Goal: Task Accomplishment & Management: Manage account settings

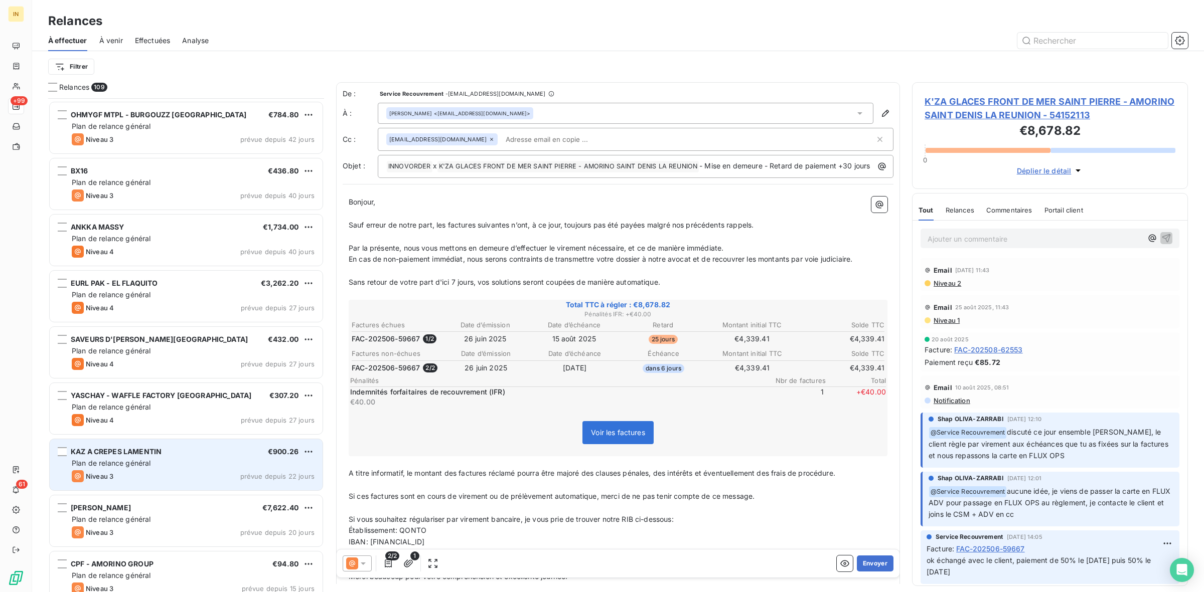
scroll to position [5629, 0]
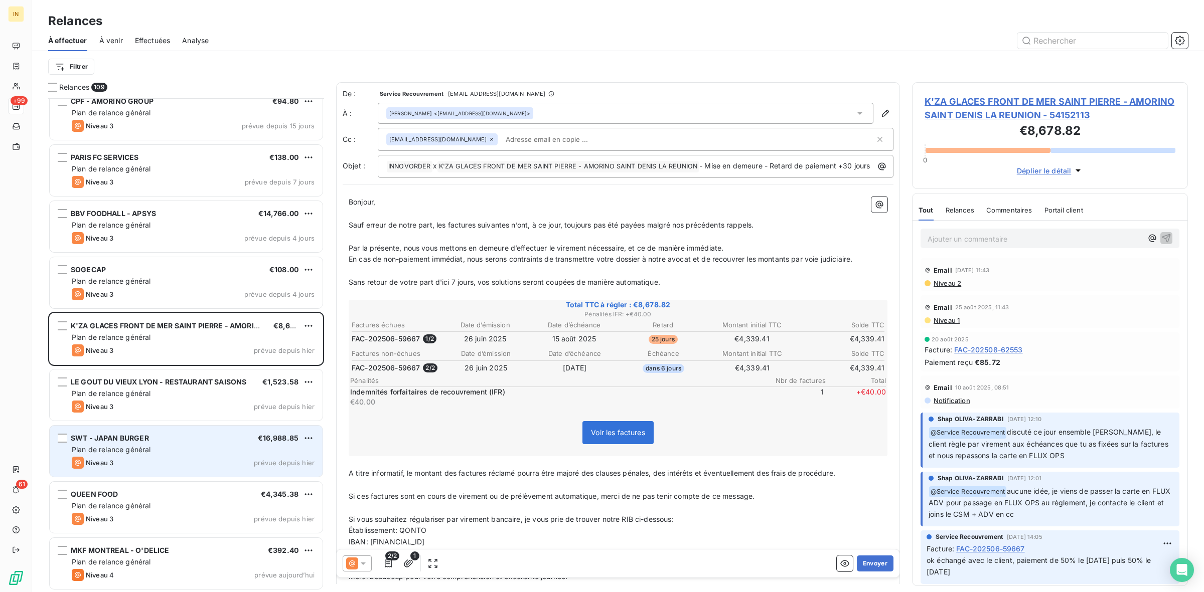
click at [196, 442] on div "SWT - JAPAN BURGER €16,988.85" at bounding box center [193, 438] width 243 height 9
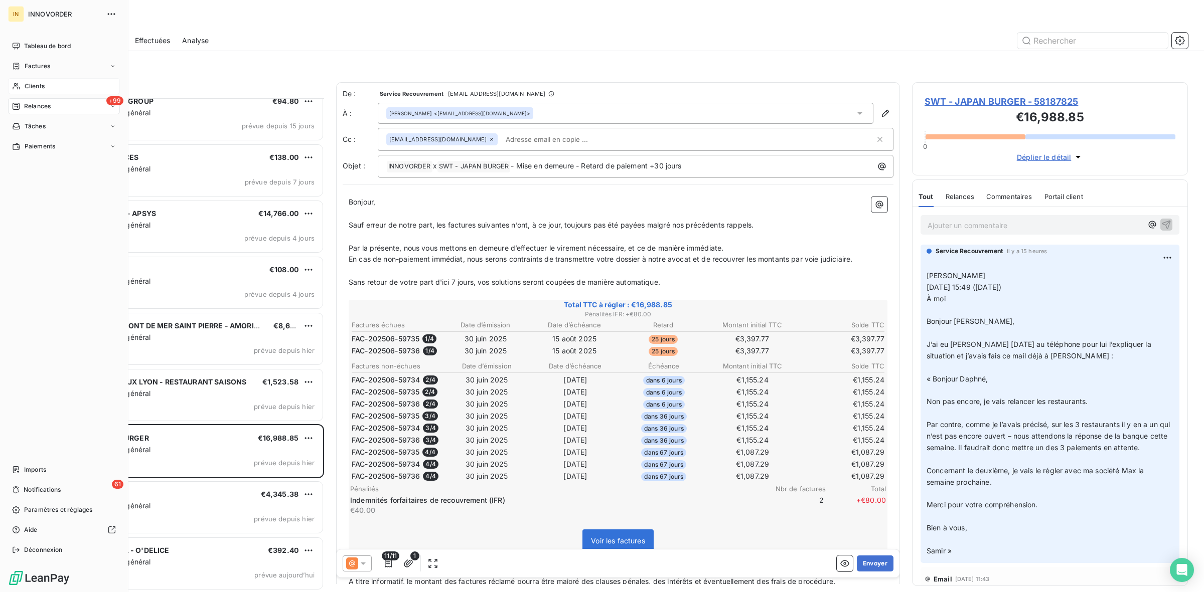
click at [21, 86] on div "Clients" at bounding box center [64, 86] width 112 height 16
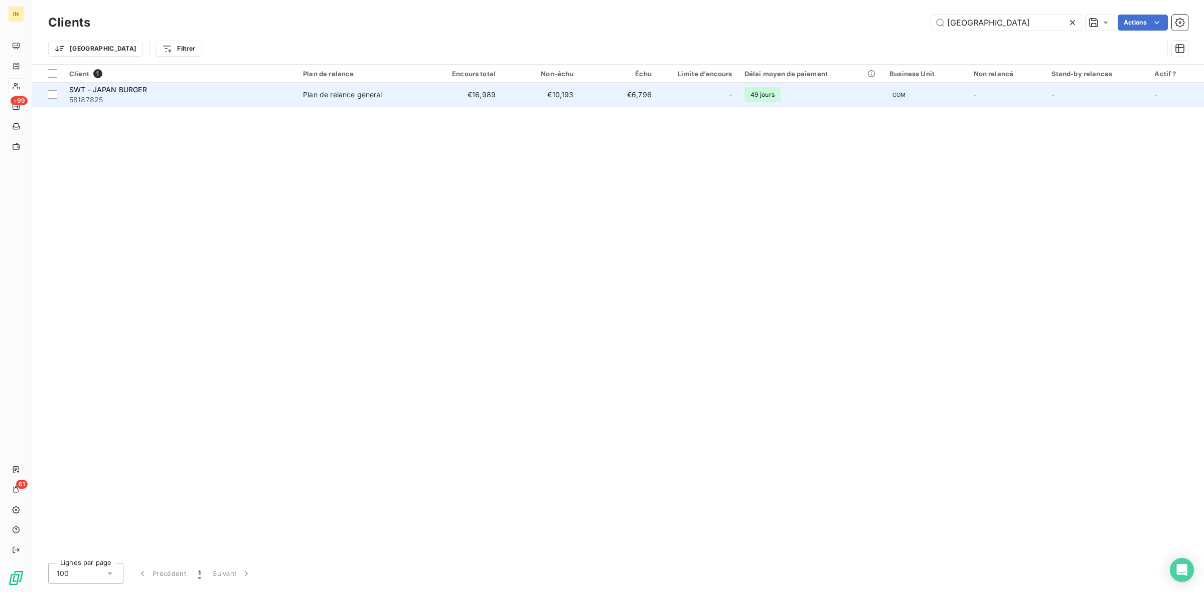
type input "japan"
click at [242, 95] on span "58187825" at bounding box center [180, 100] width 222 height 10
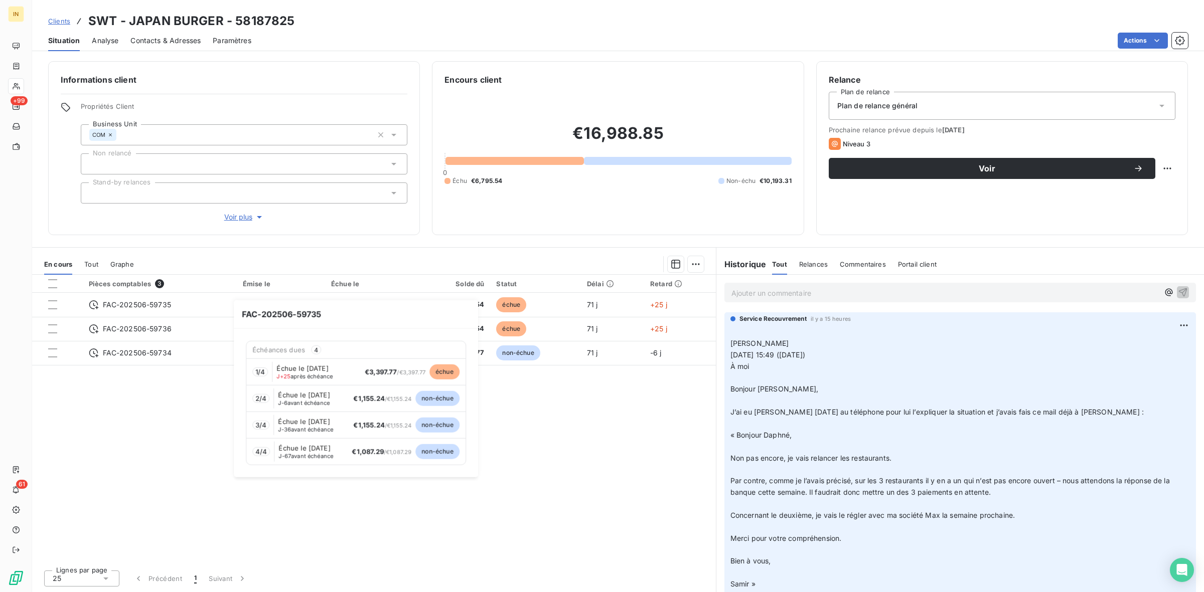
click at [289, 452] on span "Échue le Nov 15, 2025" at bounding box center [305, 448] width 52 height 8
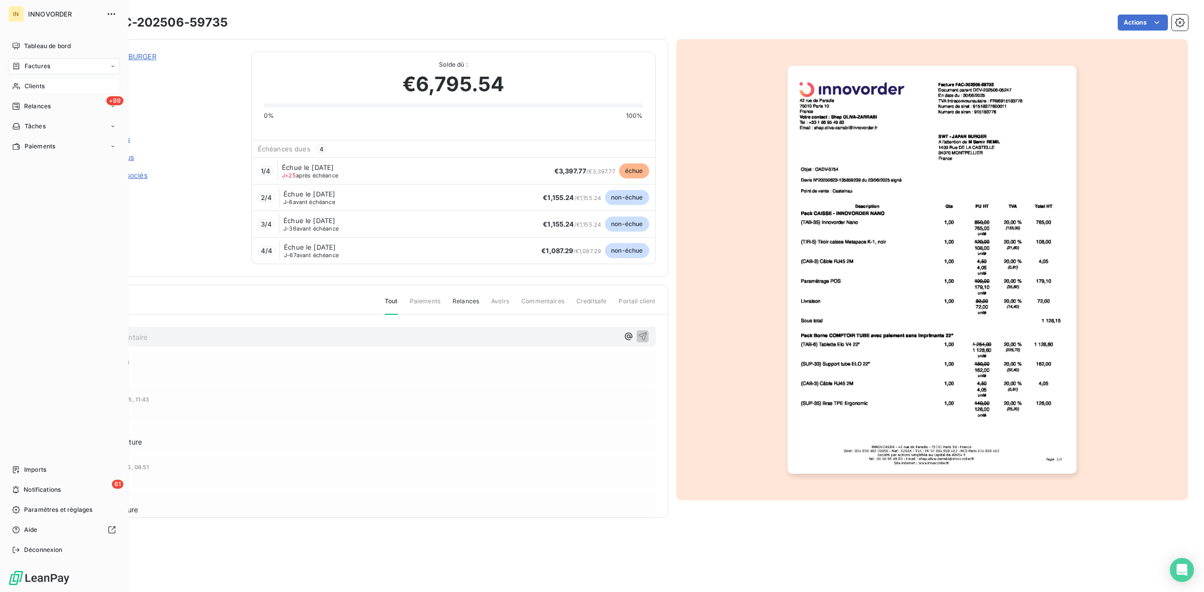
click at [37, 83] on span "Clients" at bounding box center [35, 86] width 20 height 9
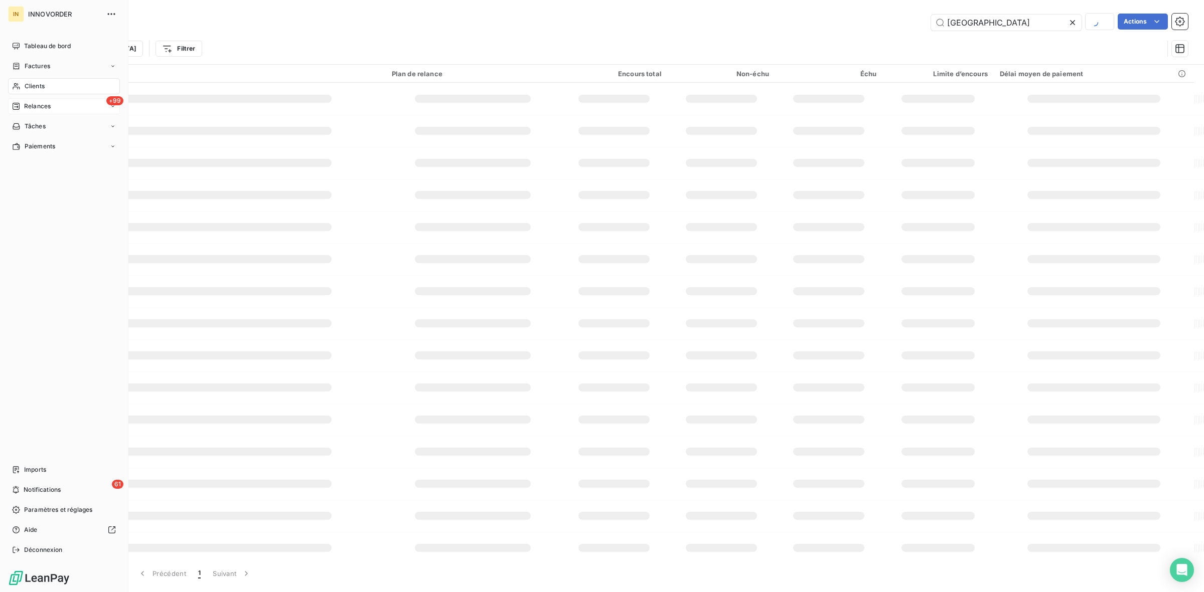
click at [33, 108] on span "Relances" at bounding box center [37, 106] width 27 height 9
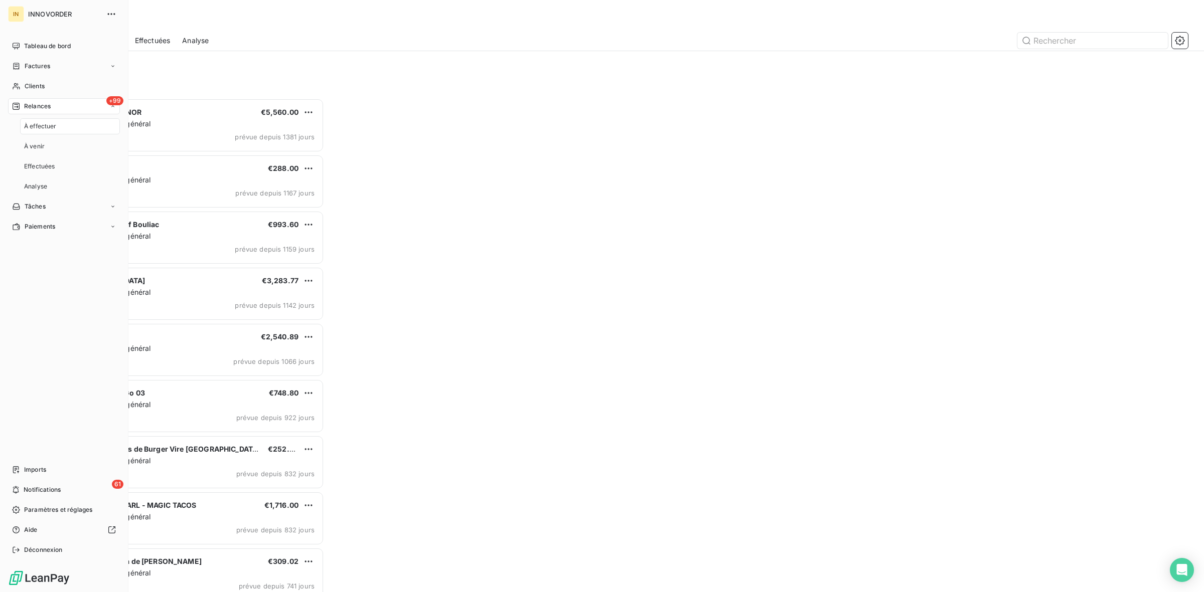
scroll to position [485, 266]
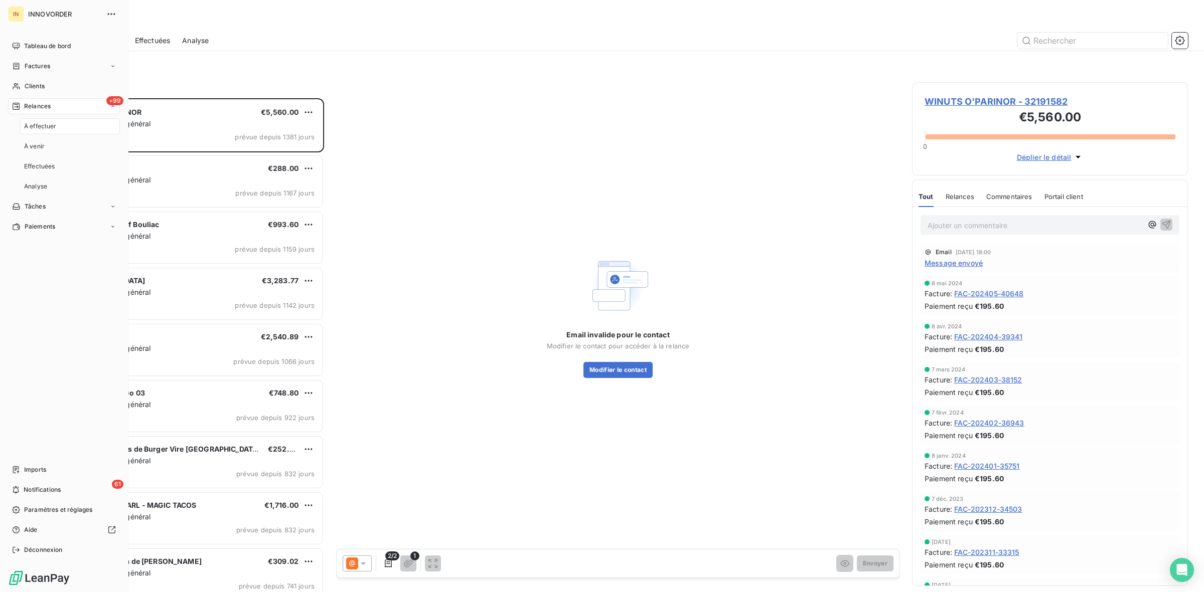
click at [46, 111] on div "+99 Relances" at bounding box center [64, 106] width 112 height 16
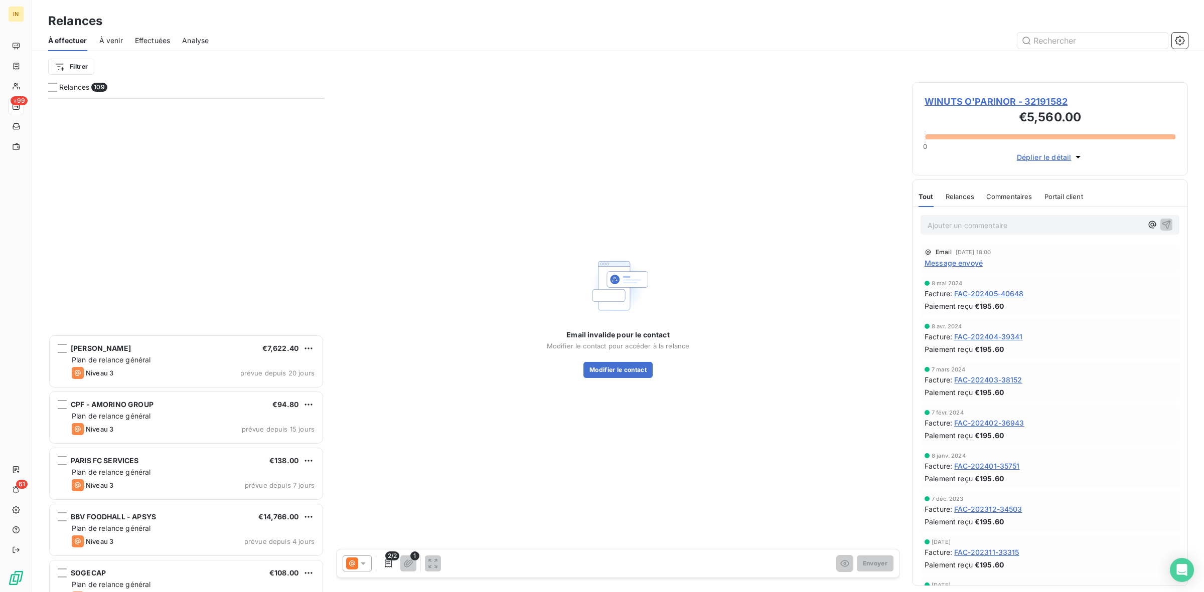
scroll to position [5629, 0]
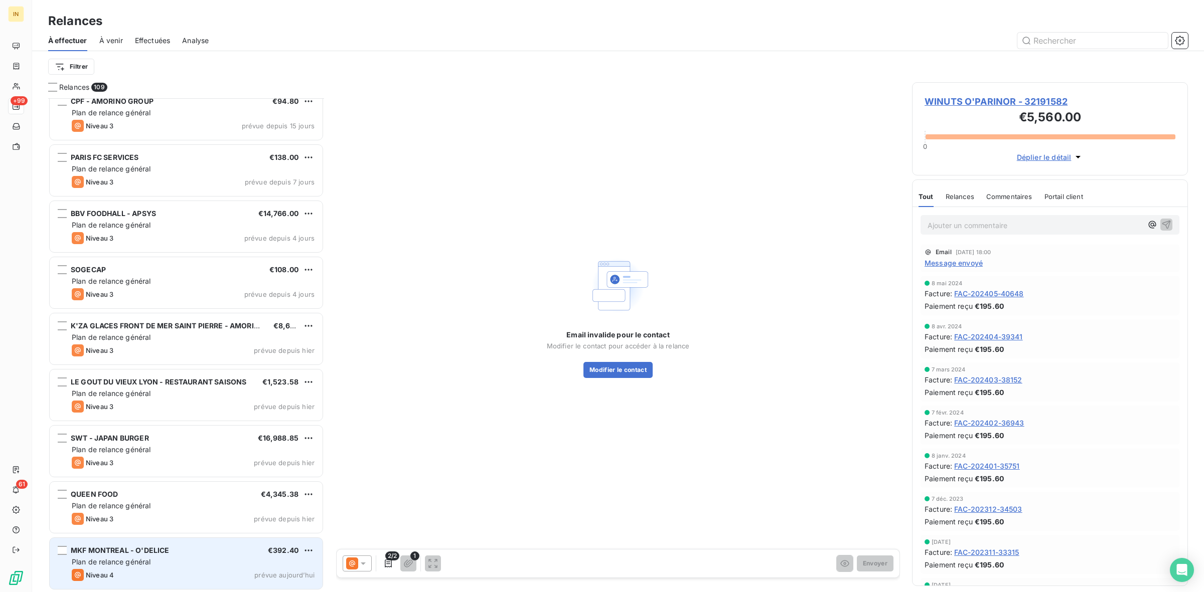
click at [124, 573] on div "Niveau 4 prévue aujourd’hui" at bounding box center [193, 575] width 243 height 12
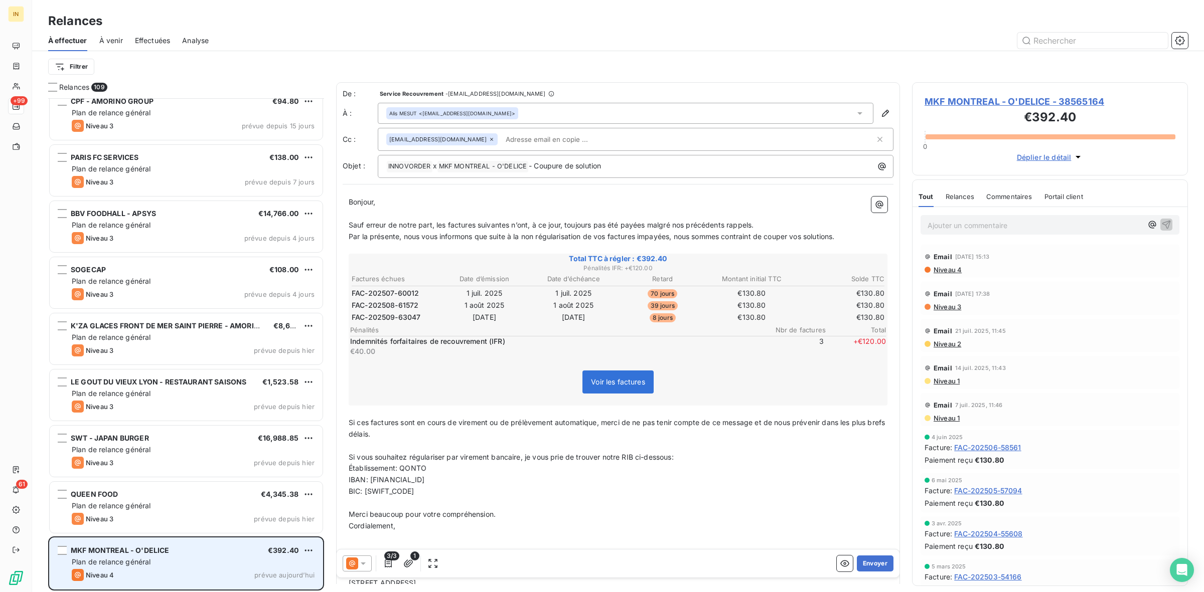
click at [185, 559] on div "Plan de relance général" at bounding box center [193, 562] width 243 height 10
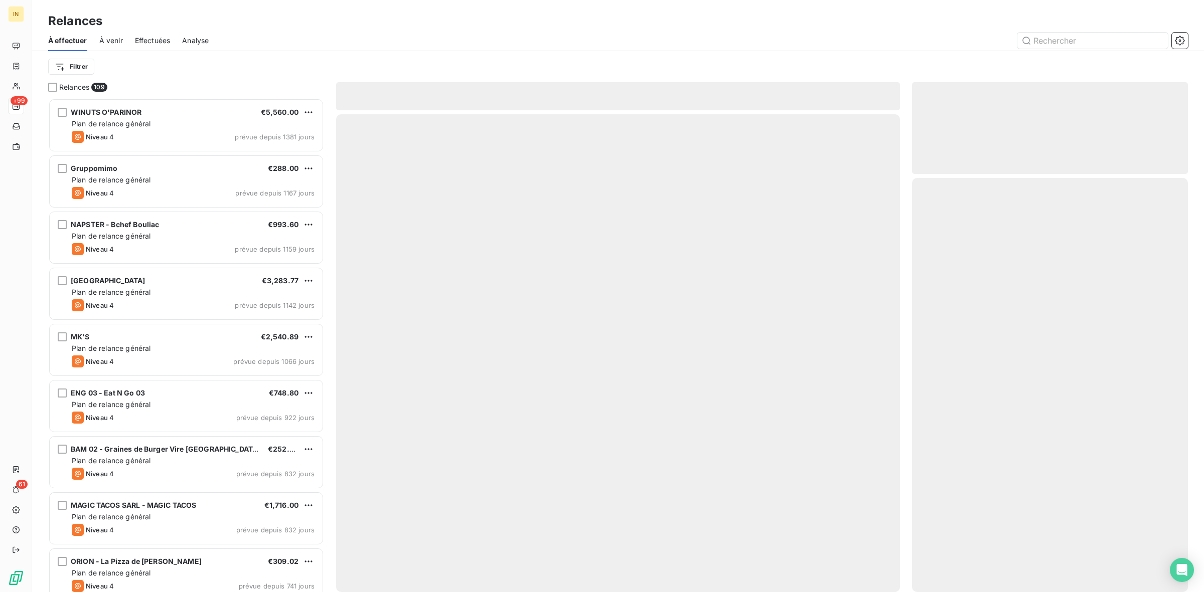
scroll to position [485, 266]
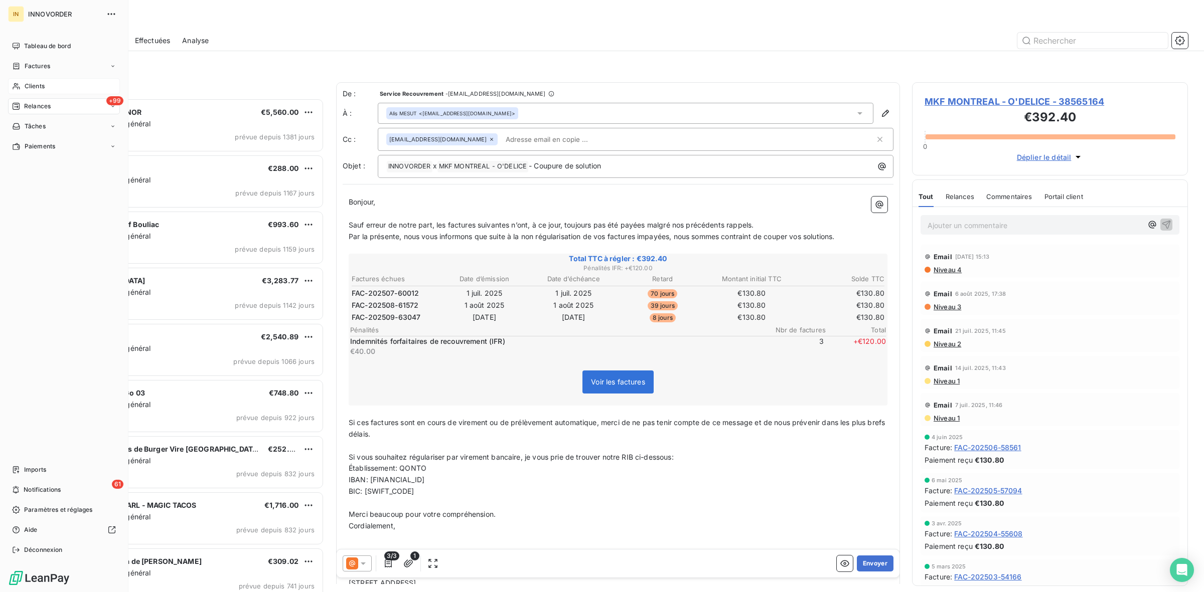
click at [26, 83] on span "Clients" at bounding box center [35, 86] width 20 height 9
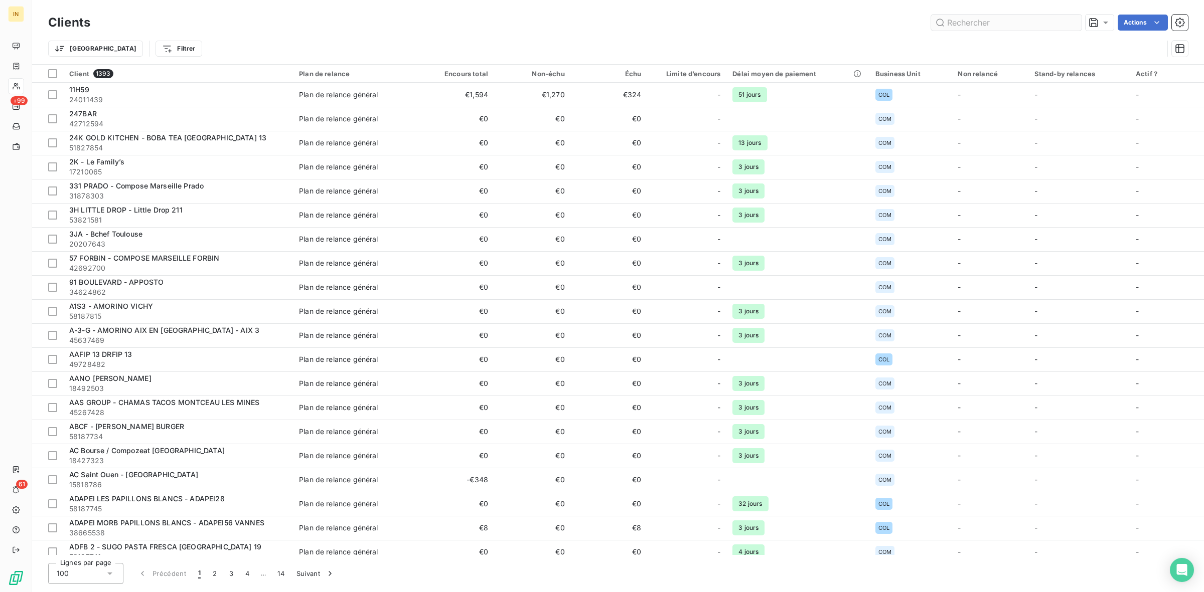
click at [1009, 23] on input "text" at bounding box center [1006, 23] width 150 height 16
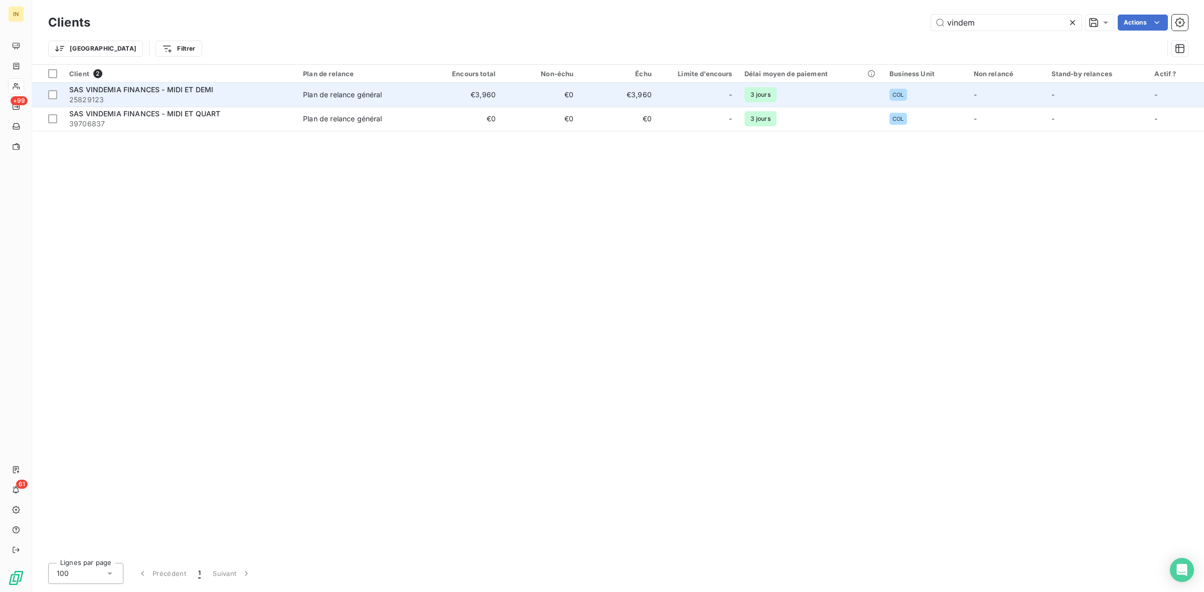
type input "vindem"
click at [216, 89] on div "SAS VINDEMIA FINANCES - MIDI ET DEMI" at bounding box center [180, 90] width 222 height 10
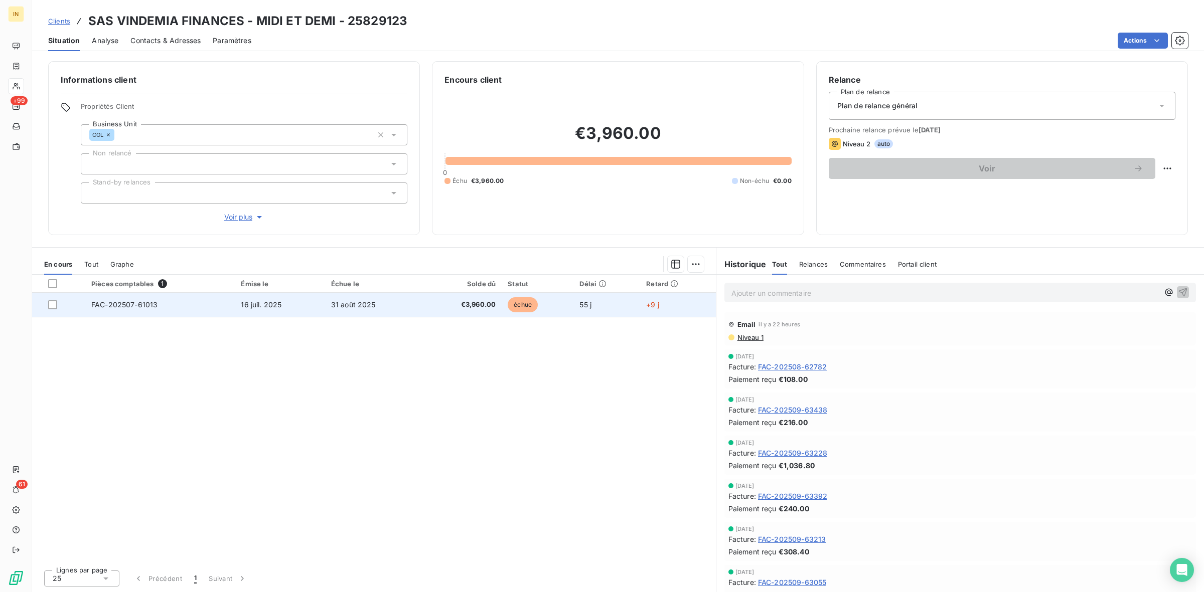
click at [332, 304] on span "31 août 2025" at bounding box center [353, 304] width 45 height 9
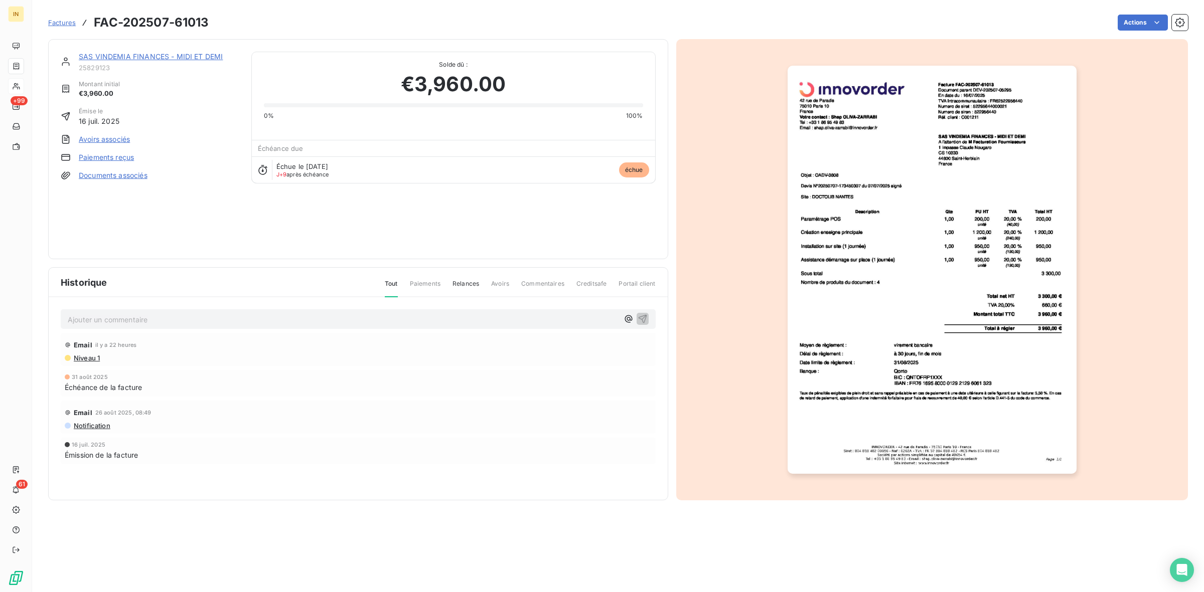
click at [119, 319] on p "Ajouter un commentaire ﻿" at bounding box center [343, 319] width 551 height 13
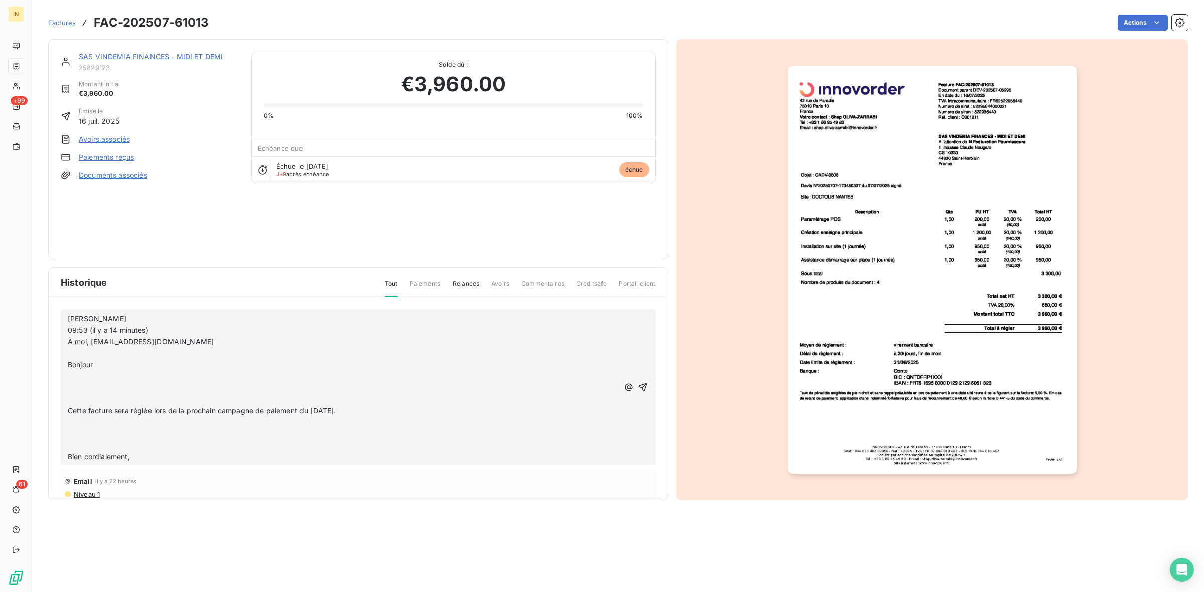
click at [103, 442] on p "﻿" at bounding box center [343, 446] width 551 height 12
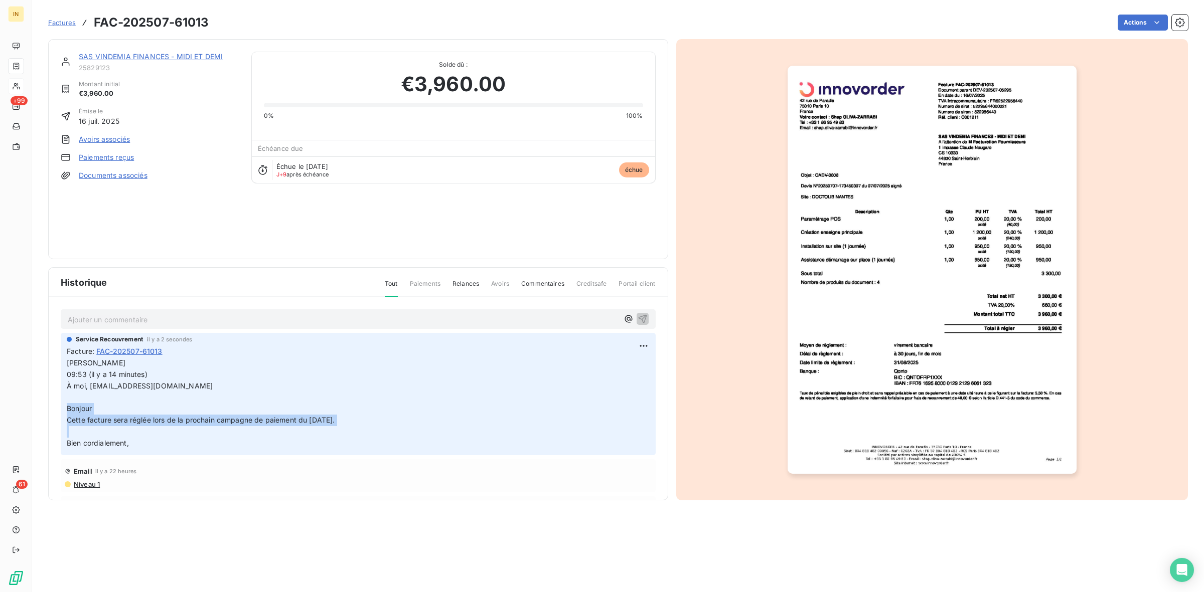
drag, startPoint x: 68, startPoint y: 443, endPoint x: 64, endPoint y: 403, distance: 40.3
click at [64, 403] on div "Service Recouvrement il y a 2 secondes Facture : FAC-202507-61013 Patricia POTI…" at bounding box center [358, 394] width 595 height 122
click at [101, 402] on p "Patricia POTIRON 09:53 (il y a 14 minutes) À moi, adv@innovorder.fr ﻿ Bonjour C…" at bounding box center [358, 404] width 583 height 92
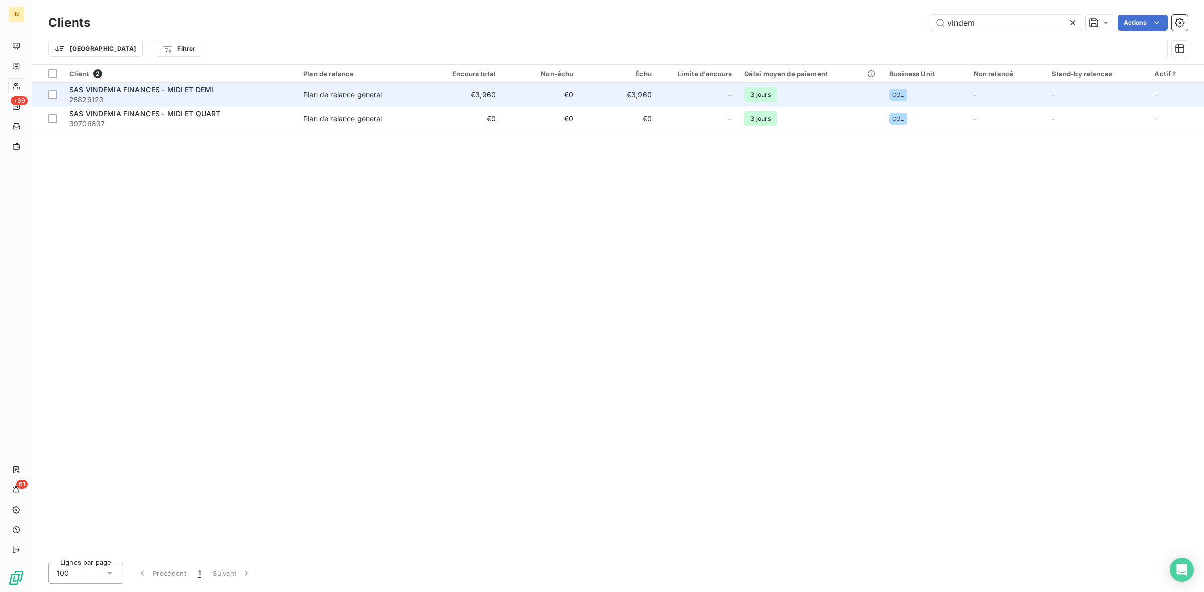
click at [174, 91] on span "SAS VINDEMIA FINANCES - MIDI ET DEMI" at bounding box center [141, 89] width 144 height 9
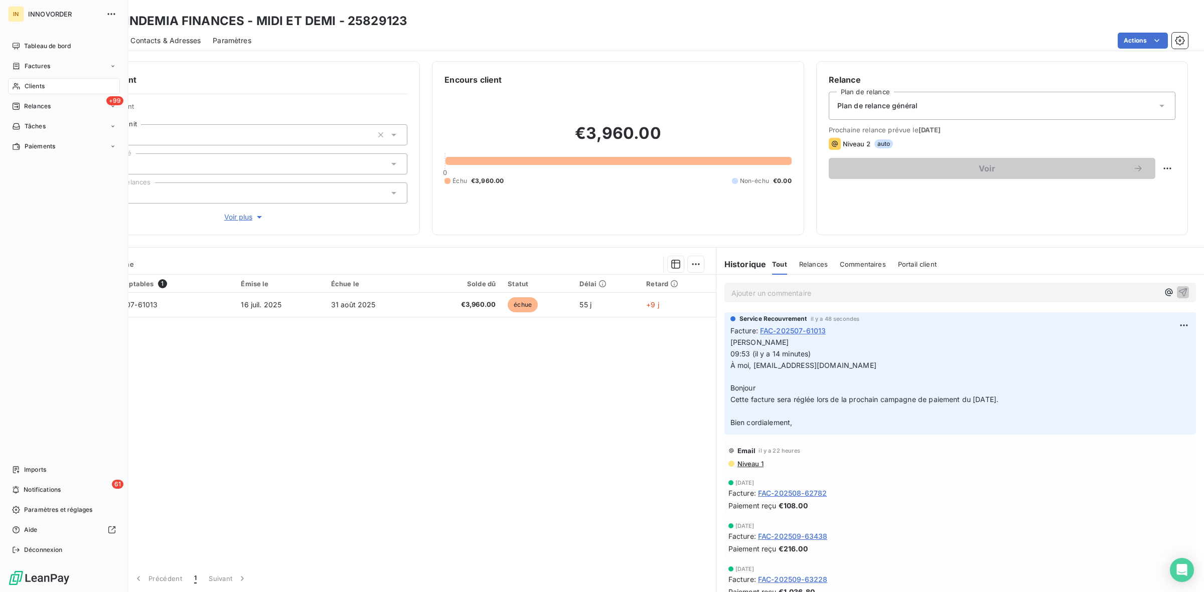
click at [17, 6] on div "IN" at bounding box center [16, 14] width 16 height 16
click at [36, 38] on div "Tableau de bord" at bounding box center [64, 46] width 112 height 16
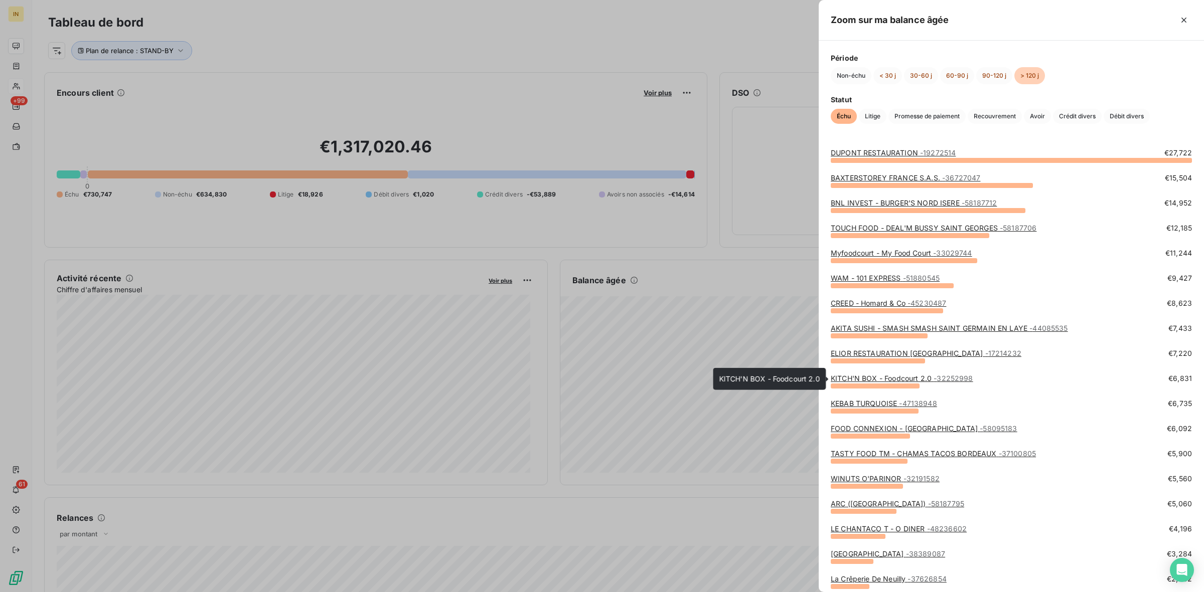
click at [868, 377] on link "KITCH'N BOX - Foodcourt 2.0 - 32252998" at bounding box center [902, 378] width 142 height 9
click at [700, 189] on div at bounding box center [602, 296] width 1204 height 592
click at [888, 177] on link "BAXTERSTOREY FRANCE S.A.S. - 36727047" at bounding box center [905, 178] width 149 height 9
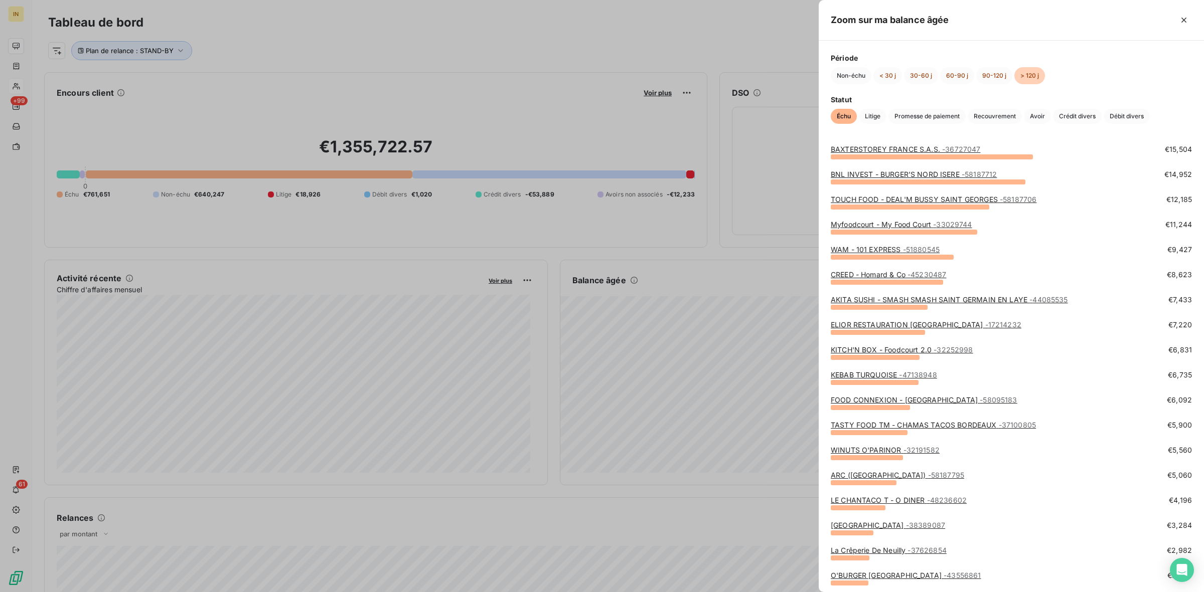
scroll to position [31, 0]
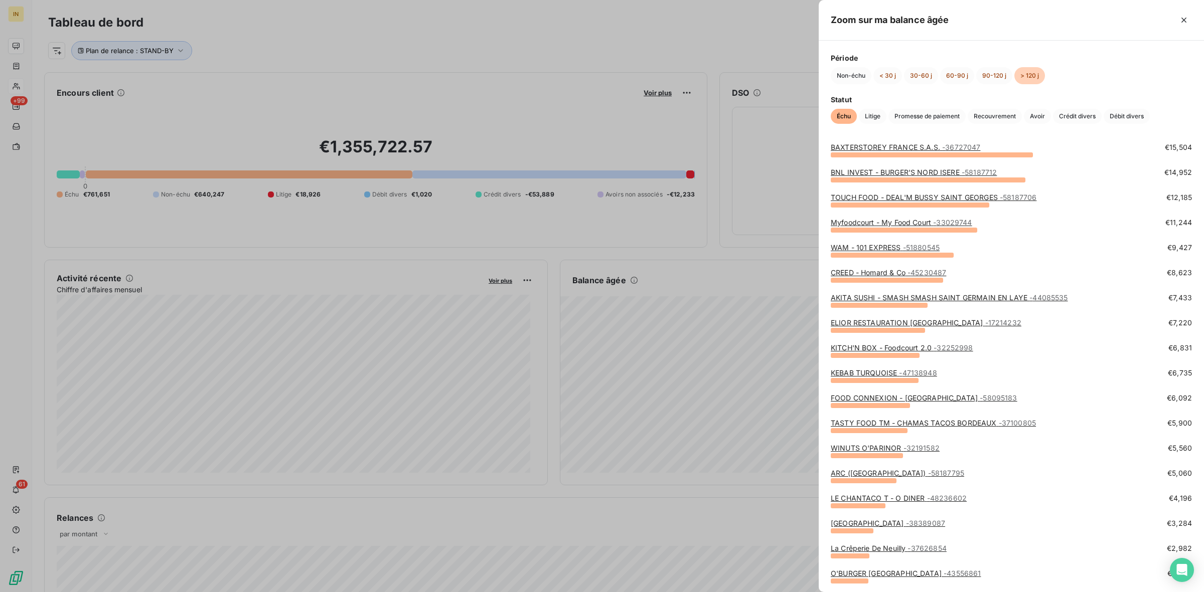
click at [302, 149] on div at bounding box center [602, 296] width 1204 height 592
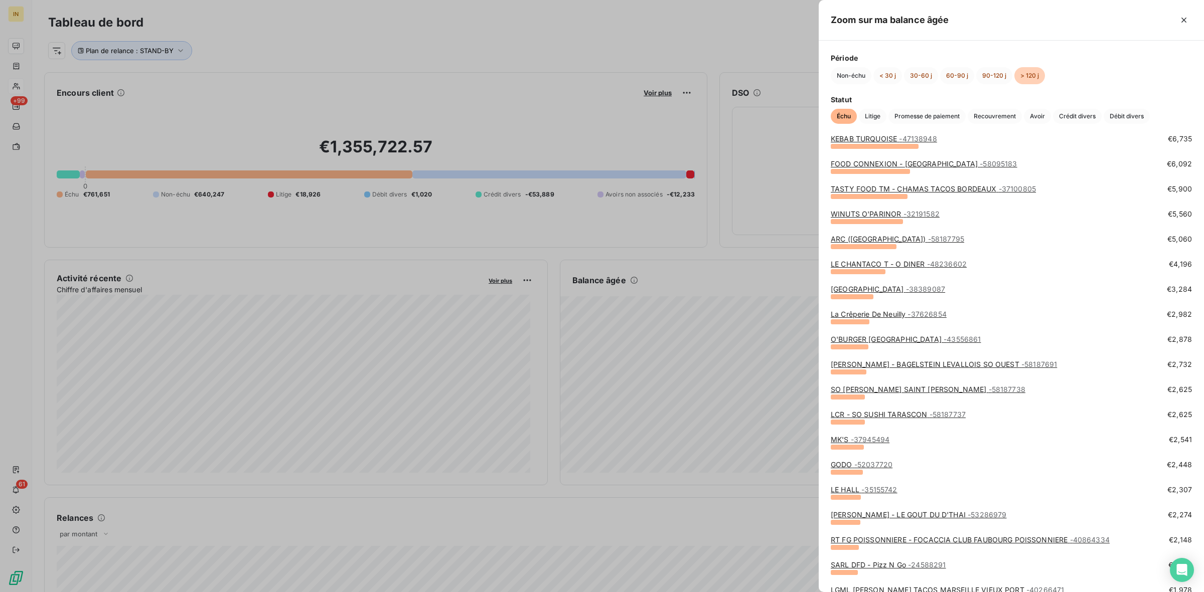
scroll to position [276, 0]
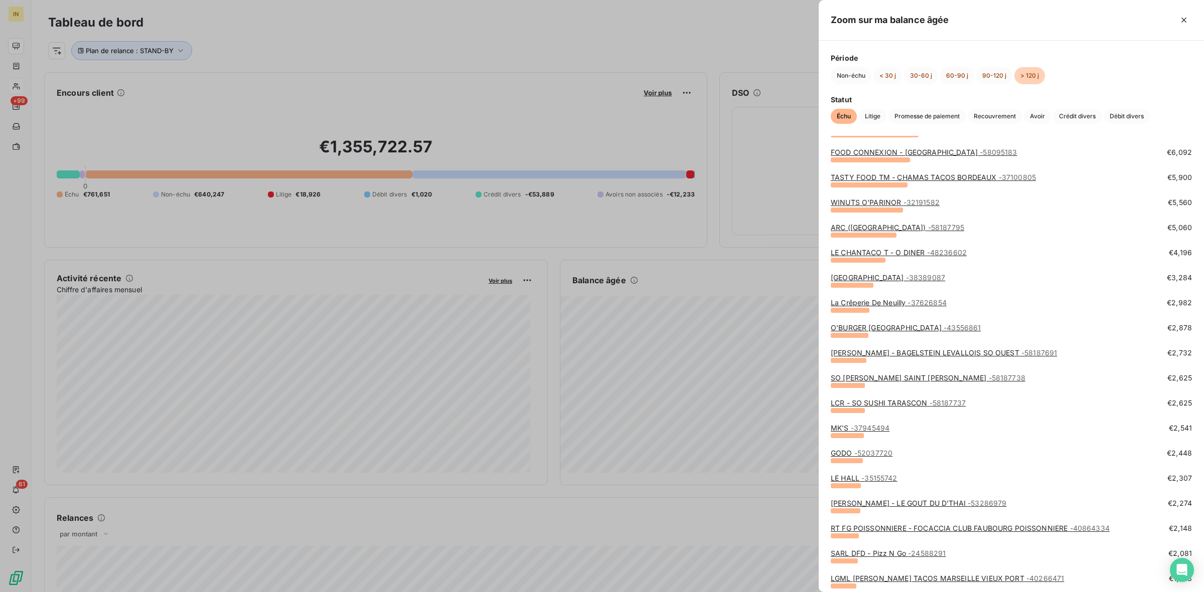
click at [693, 430] on div at bounding box center [602, 296] width 1204 height 592
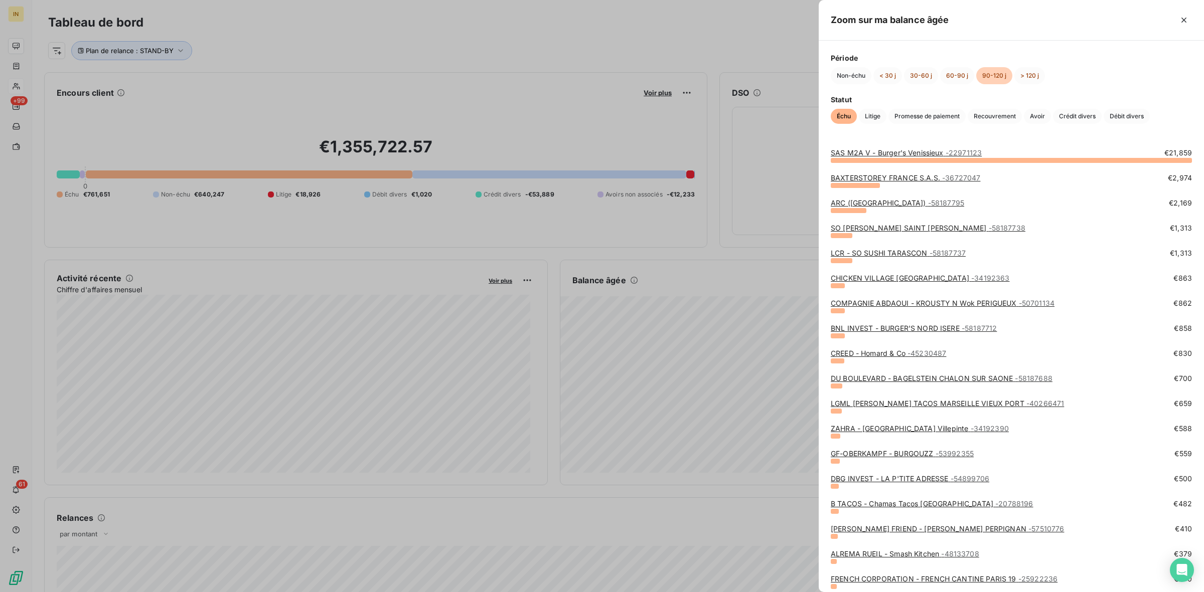
click at [610, 254] on div at bounding box center [602, 296] width 1204 height 592
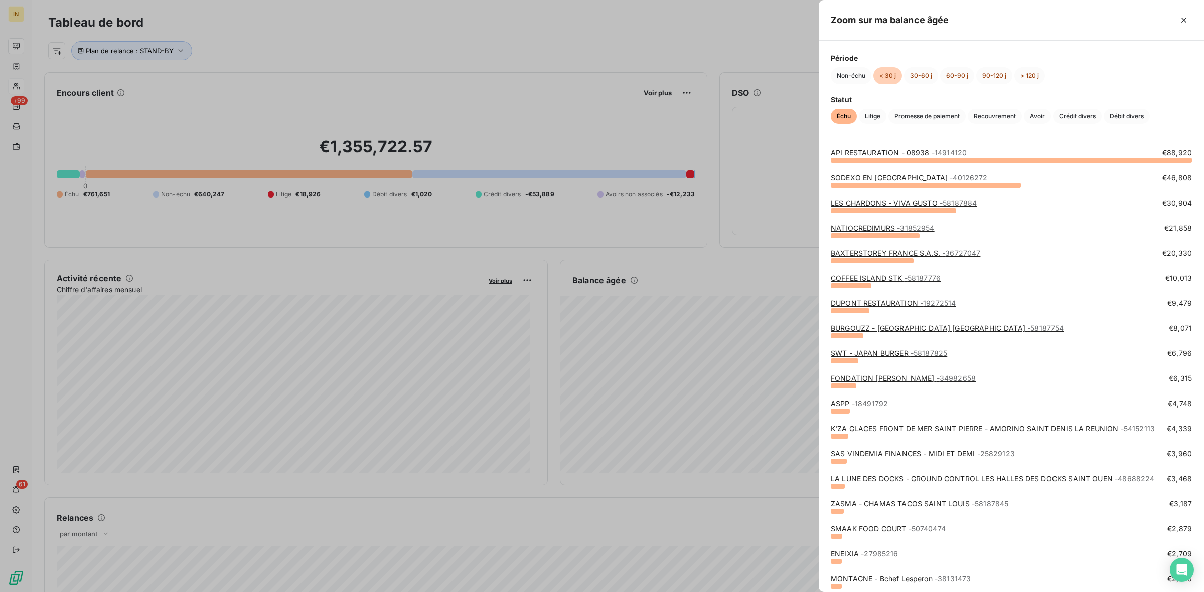
click at [551, 325] on div at bounding box center [602, 296] width 1204 height 592
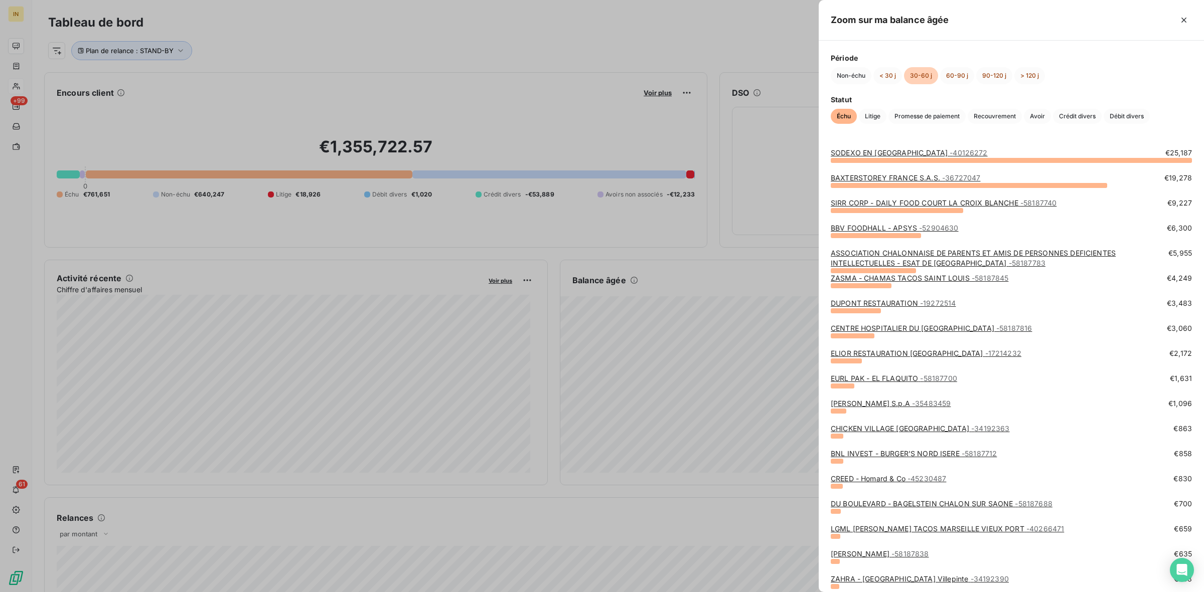
click at [874, 201] on link "SIRR CORP - DAILY FOOD COURT LA CROIX BLANCHE - 58187740" at bounding box center [944, 203] width 226 height 9
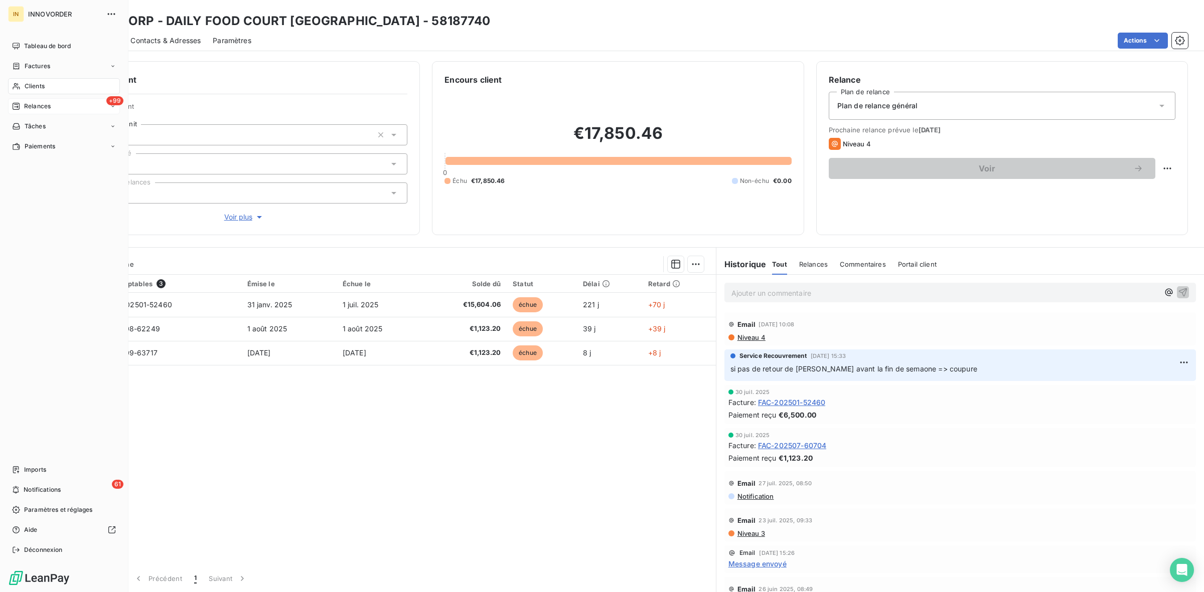
click at [54, 101] on div "+99 Relances" at bounding box center [64, 106] width 112 height 16
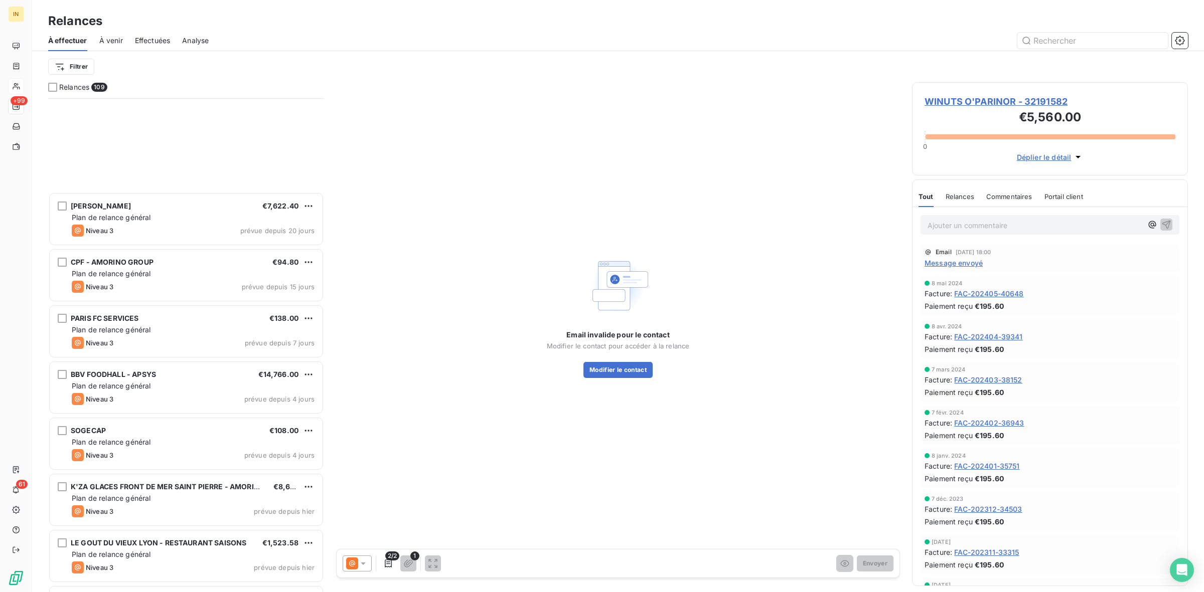
scroll to position [5629, 0]
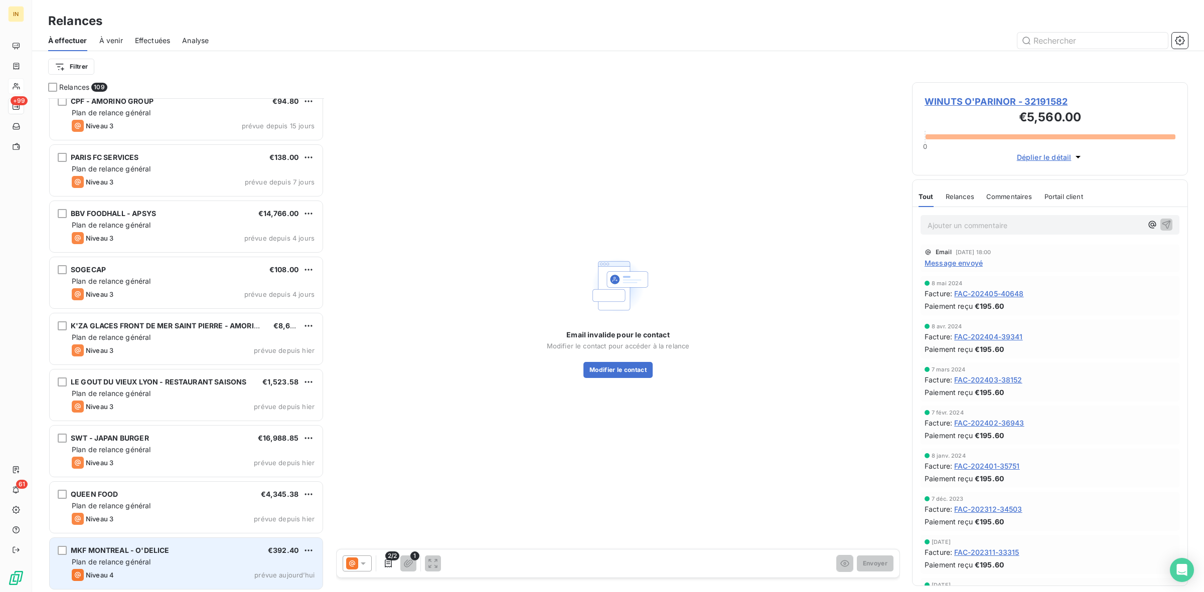
click at [149, 558] on span "Plan de relance général" at bounding box center [111, 562] width 79 height 9
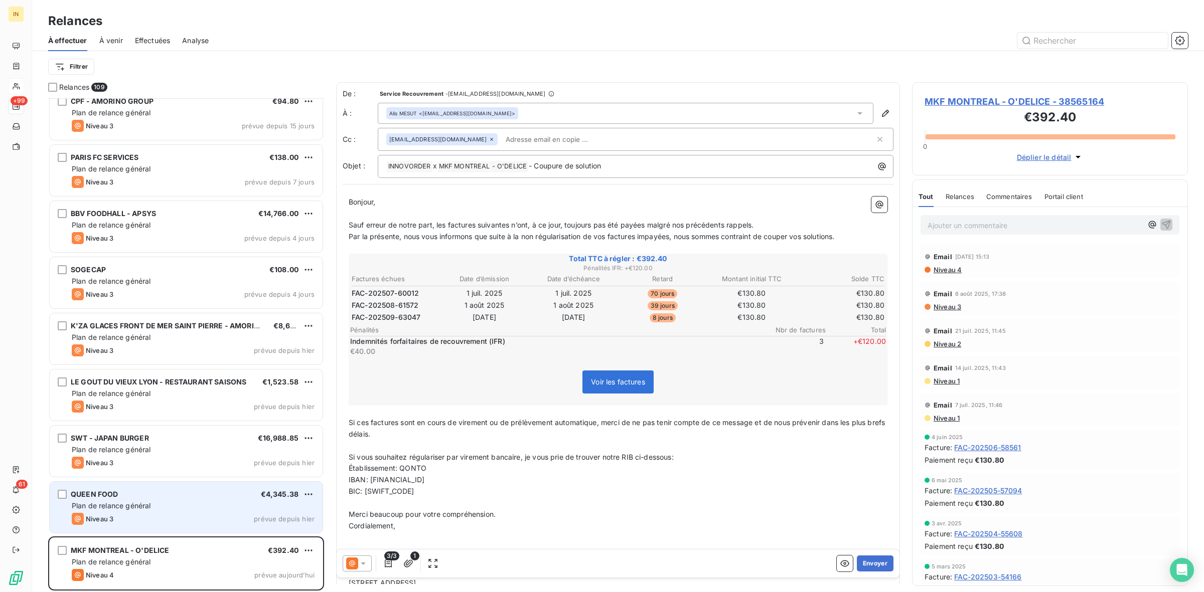
click at [167, 509] on div "Plan de relance général" at bounding box center [193, 506] width 243 height 10
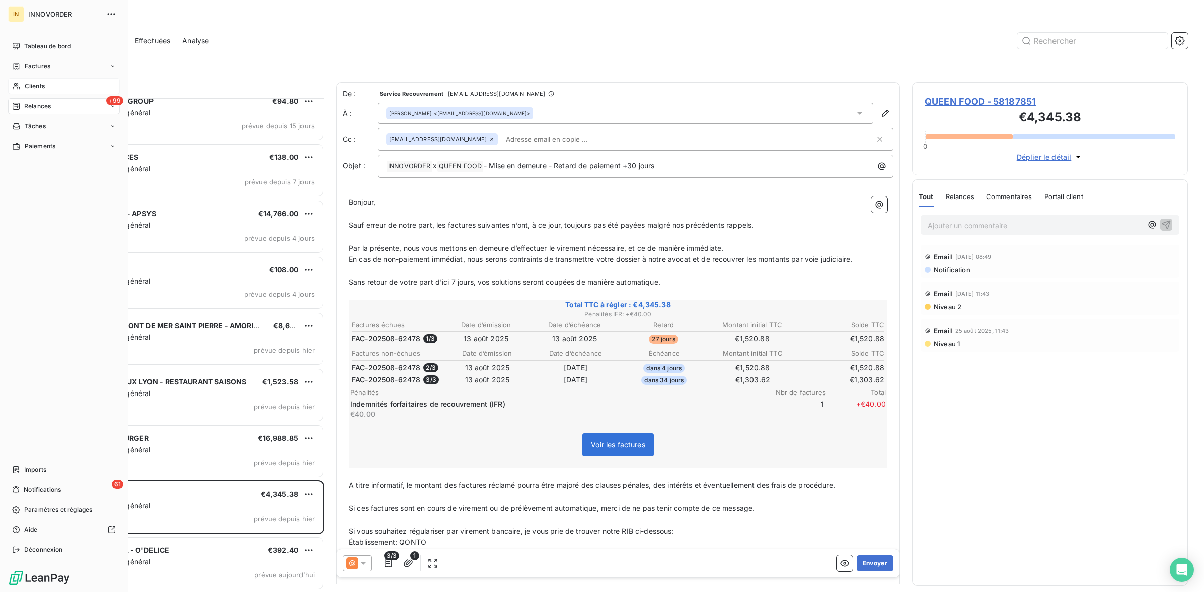
click at [12, 439] on div "Tableau de bord Factures Clients +99 Relances Tâches Paiements Imports 61 Notif…" at bounding box center [64, 298] width 112 height 520
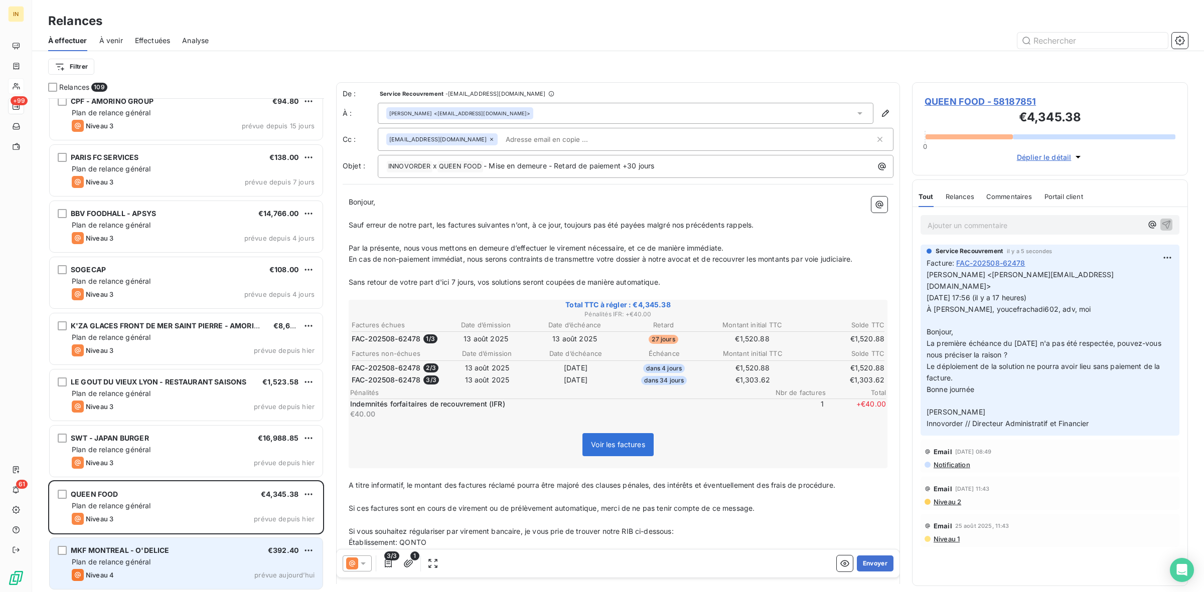
click at [156, 562] on div "Plan de relance général" at bounding box center [193, 562] width 243 height 10
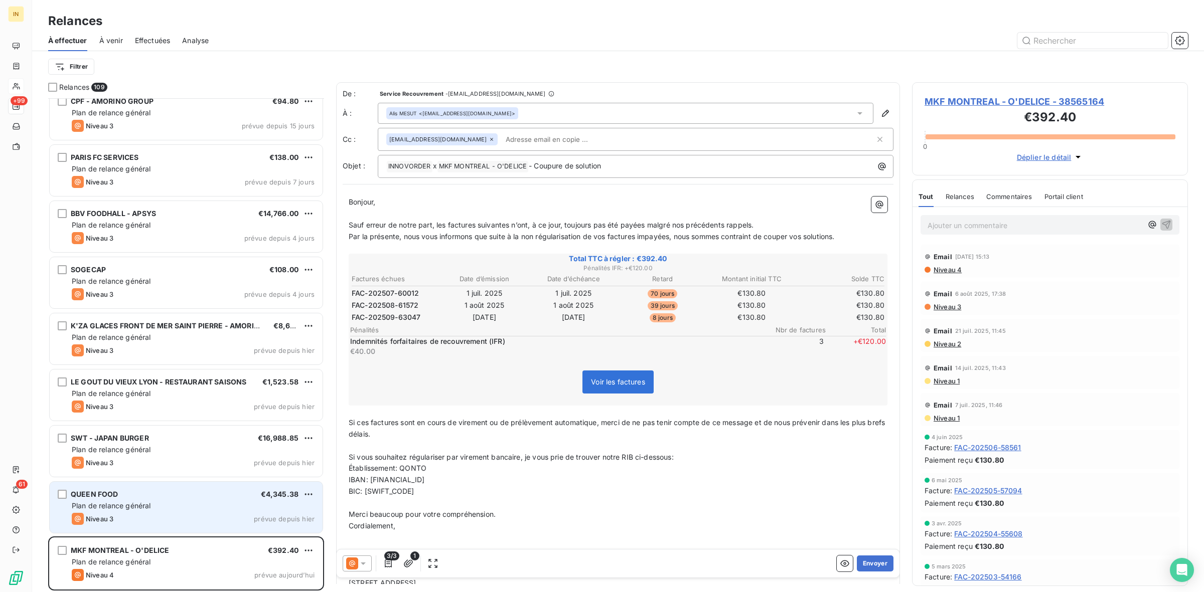
click at [162, 511] on div "Plan de relance général" at bounding box center [193, 506] width 243 height 10
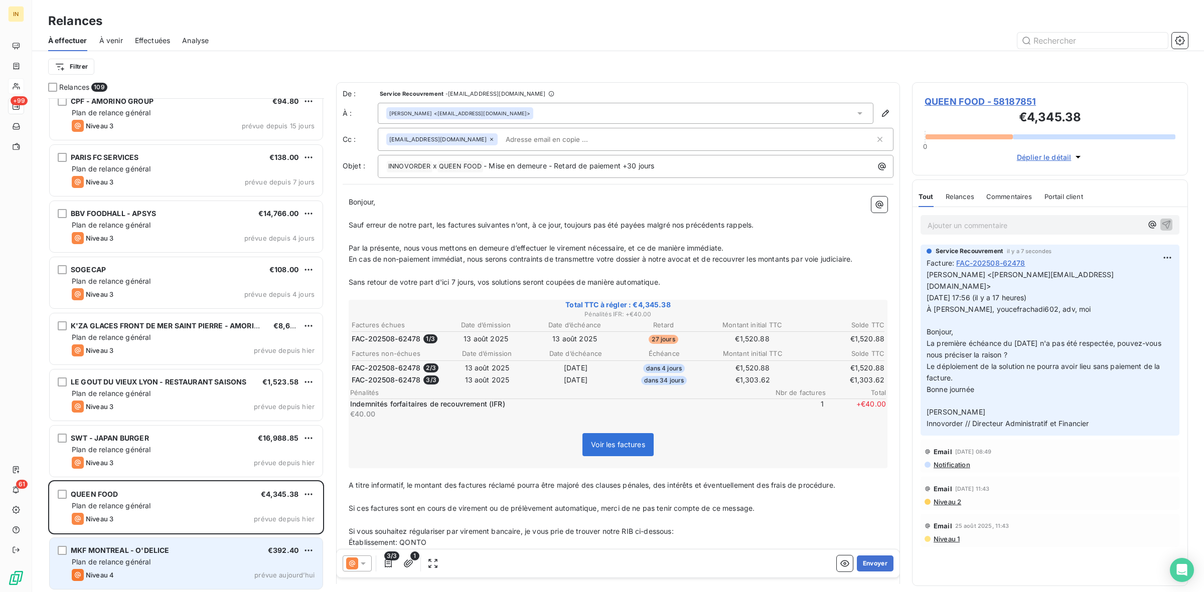
click at [150, 560] on span "Plan de relance général" at bounding box center [111, 562] width 79 height 9
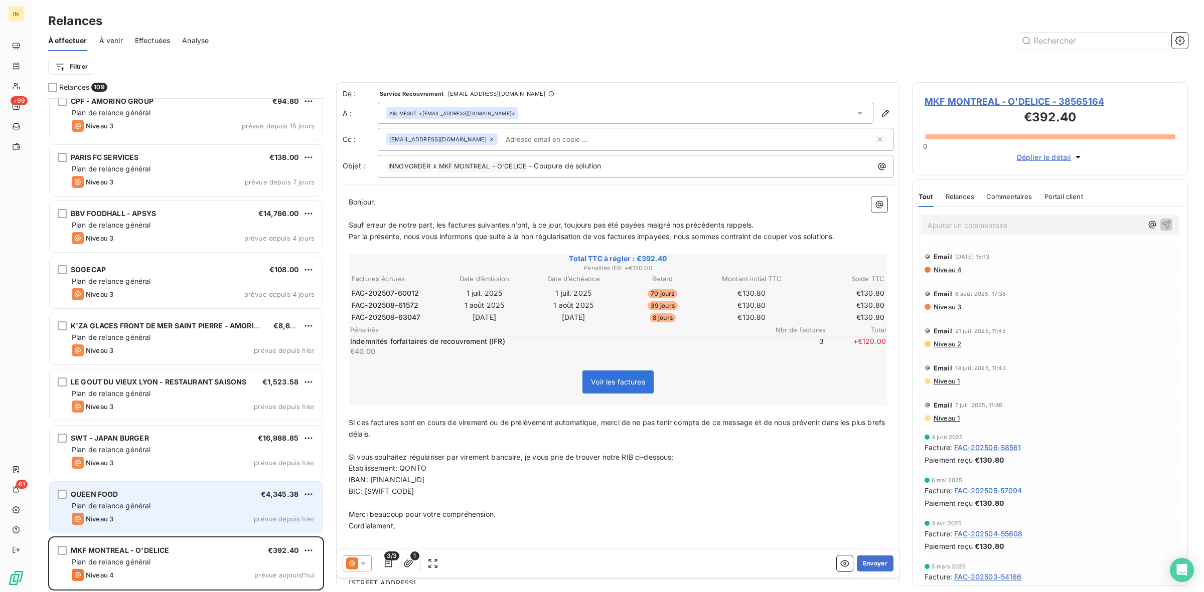
click at [173, 512] on div "QUEEN FOOD €4,345.38 Plan de relance général Niveau 3 prévue depuis hier" at bounding box center [186, 507] width 273 height 51
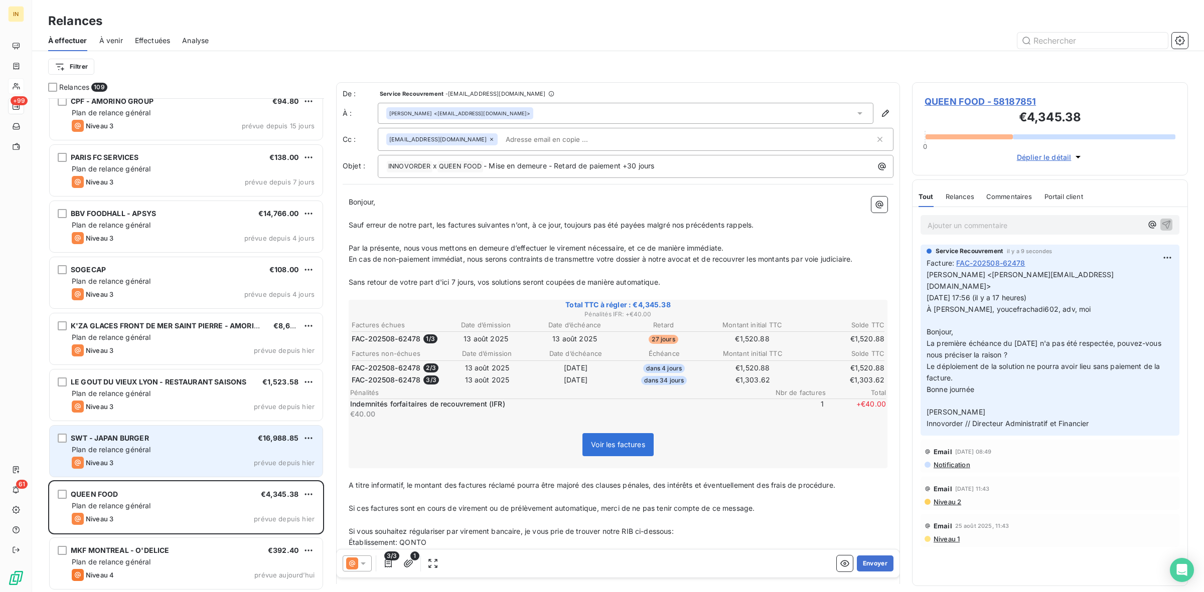
click at [159, 442] on div "SWT - JAPAN BURGER €16,988.85" at bounding box center [193, 438] width 243 height 9
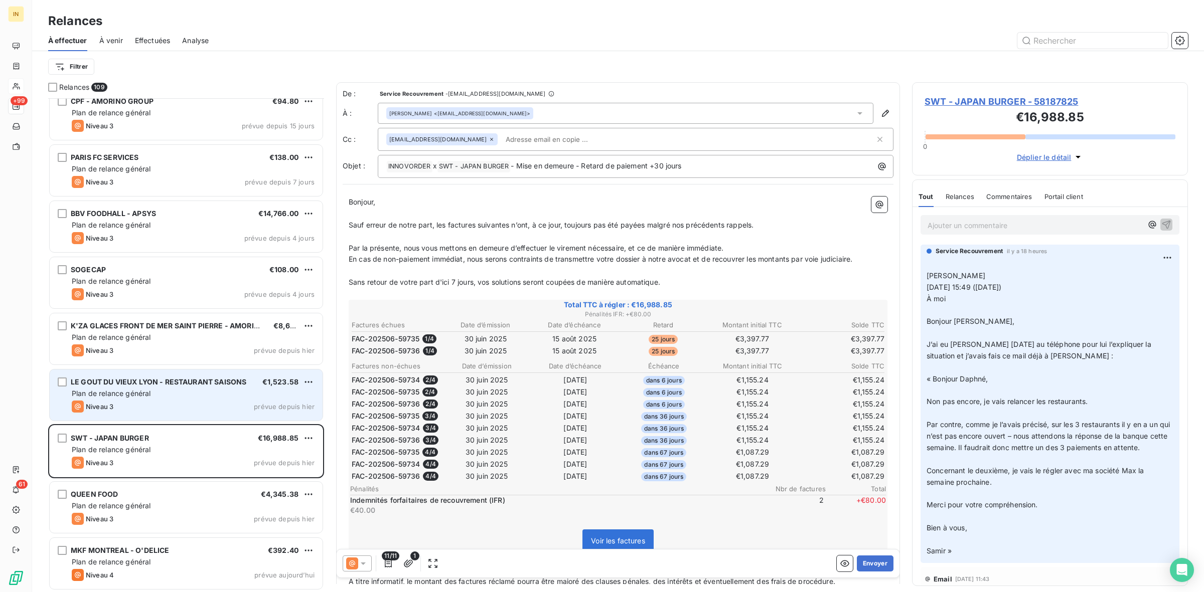
click at [188, 405] on div "Niveau 3 prévue depuis hier" at bounding box center [193, 407] width 243 height 12
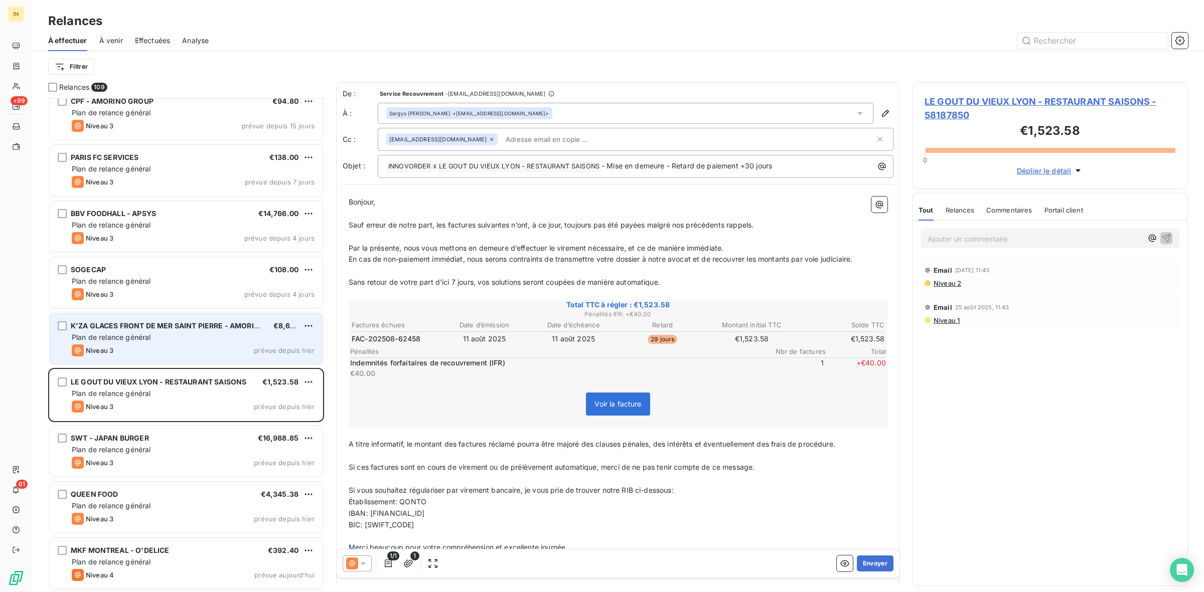
click at [114, 334] on span "Plan de relance général" at bounding box center [111, 337] width 79 height 9
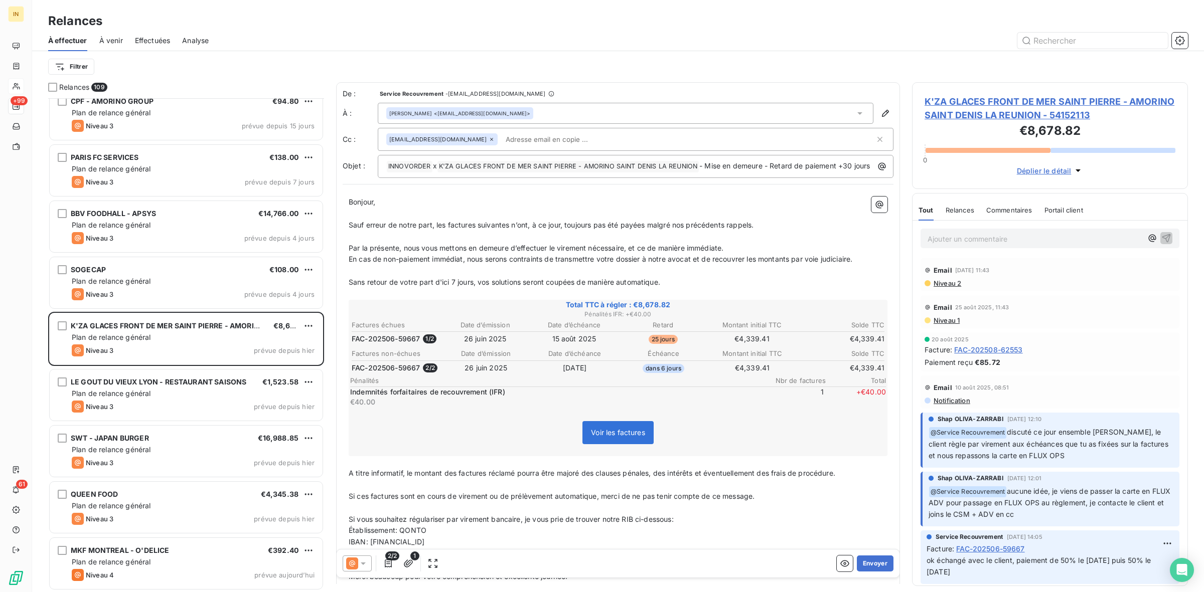
click at [999, 236] on p "Ajouter un commentaire ﻿" at bounding box center [1034, 239] width 215 height 13
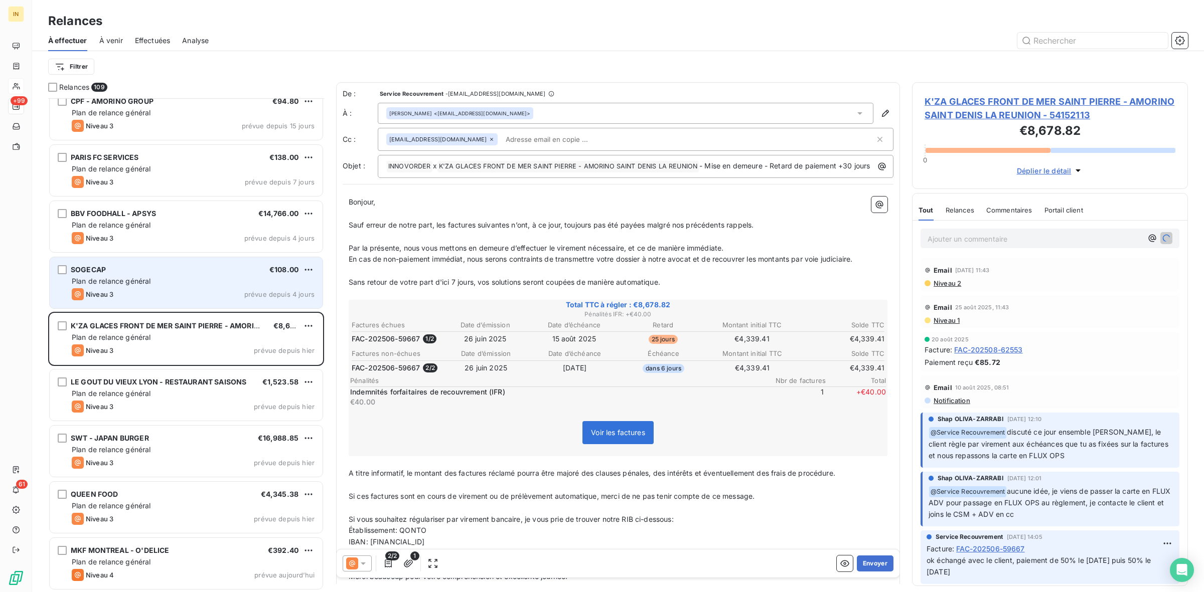
click at [138, 269] on div "SOGECAP €108.00" at bounding box center [193, 269] width 243 height 9
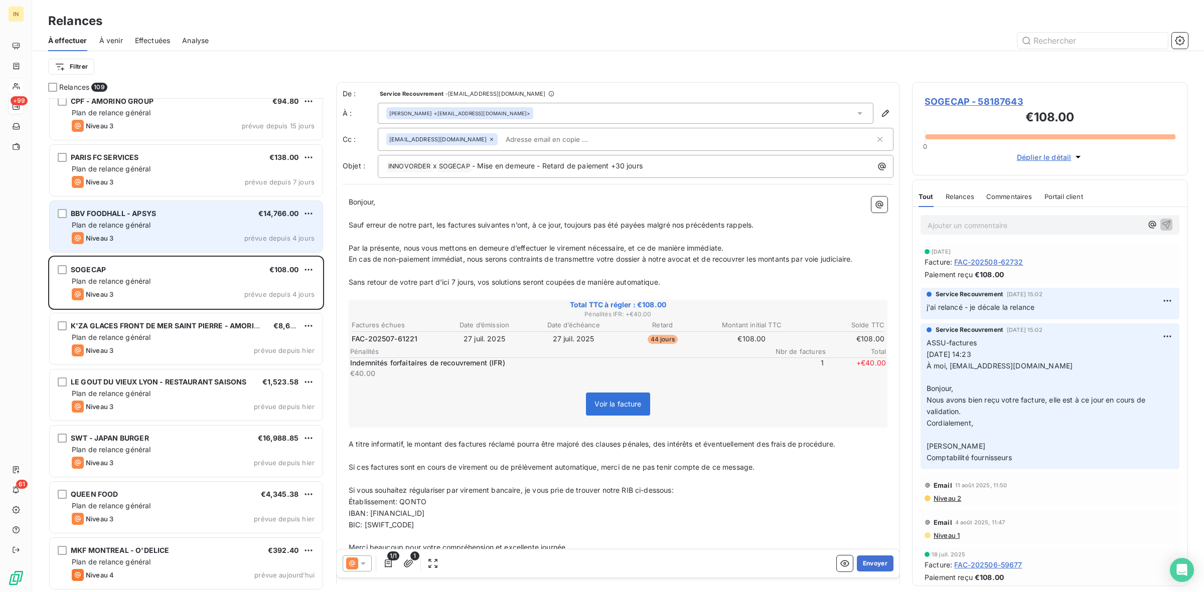
click at [166, 231] on div "BBV FOODHALL - APSYS €14,766.00 Plan de relance général Niveau 3 prévue depuis …" at bounding box center [186, 226] width 273 height 51
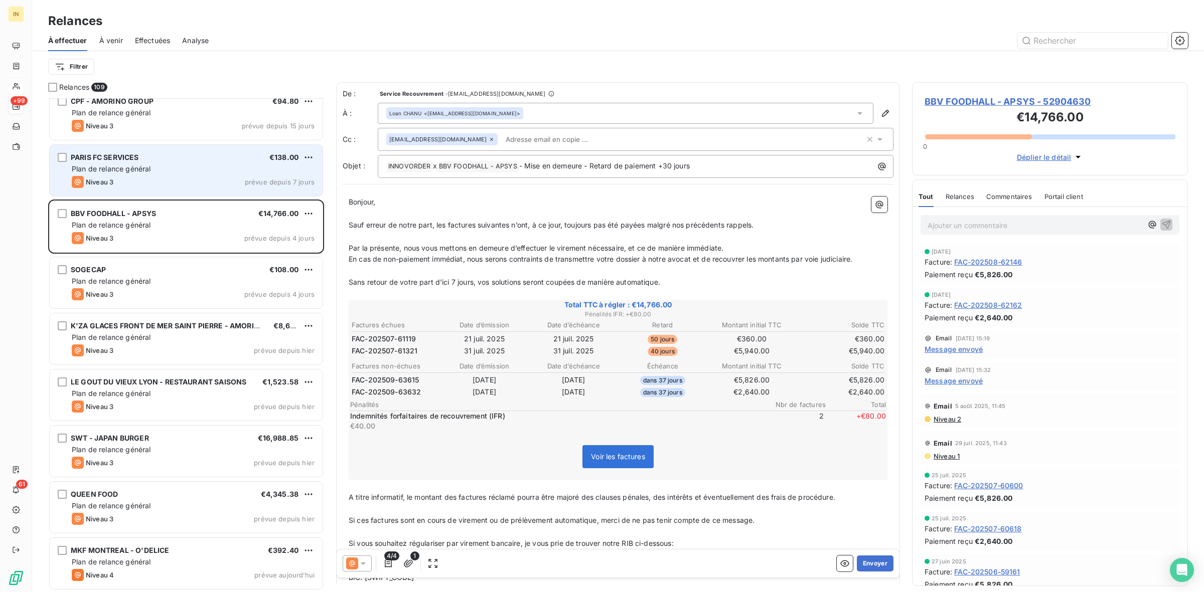
click at [157, 191] on div "PARIS FC SERVICES €138.00 Plan de relance général Niveau 3 prévue depuis 7 jours" at bounding box center [186, 170] width 273 height 51
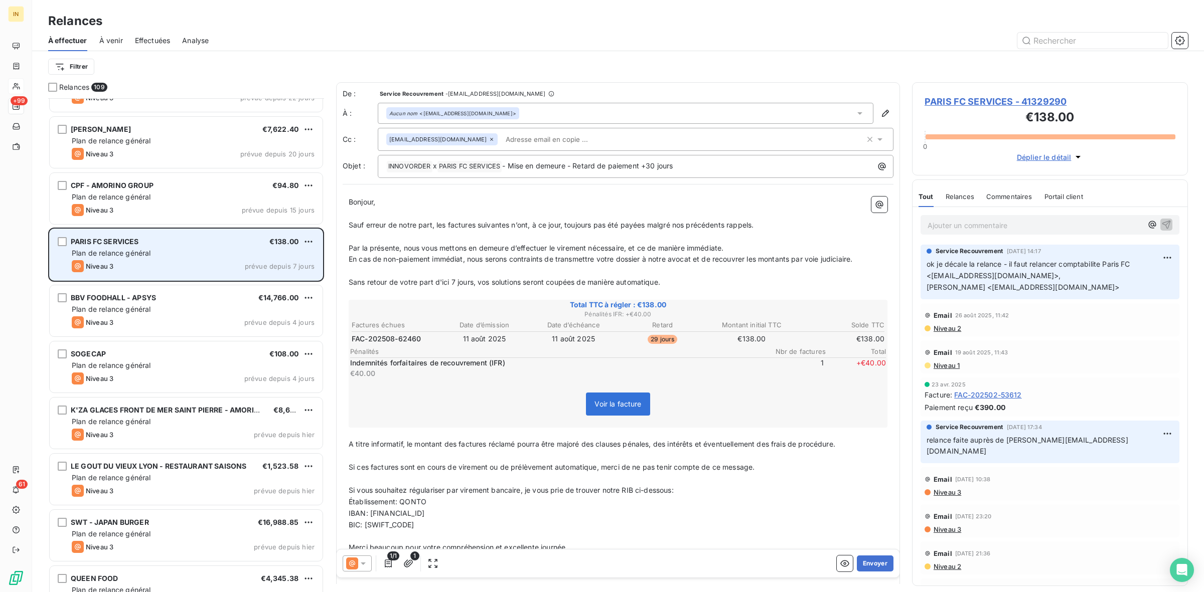
scroll to position [5508, 0]
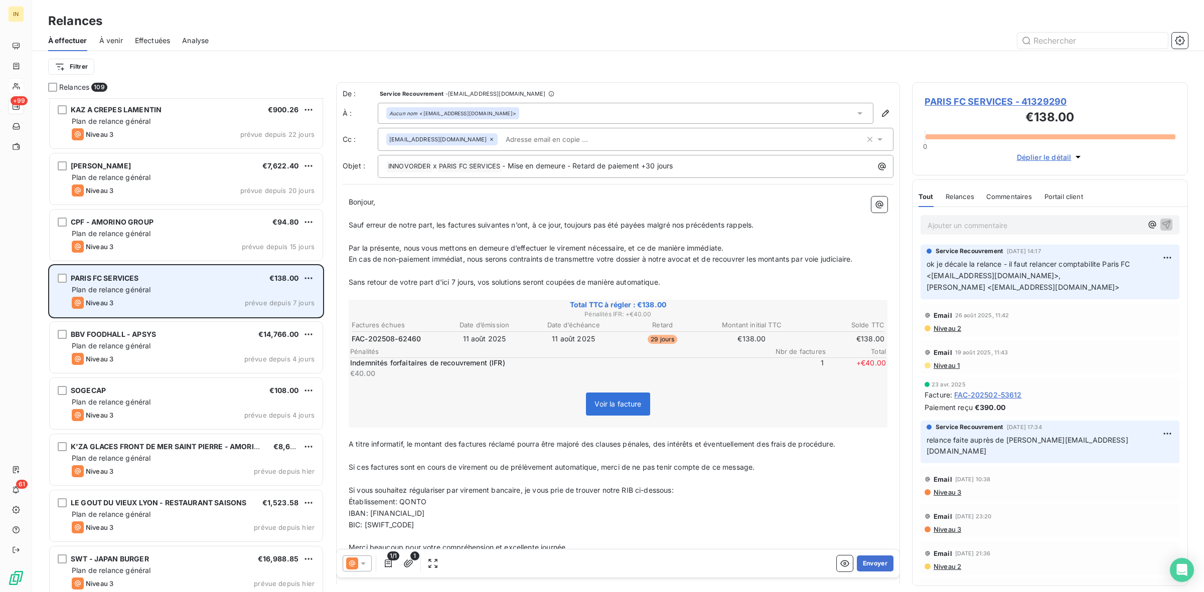
click at [149, 282] on div "PARIS FC SERVICES €138.00" at bounding box center [193, 278] width 243 height 9
click at [176, 301] on div "Niveau 3 prévue depuis 7 jours" at bounding box center [193, 303] width 243 height 12
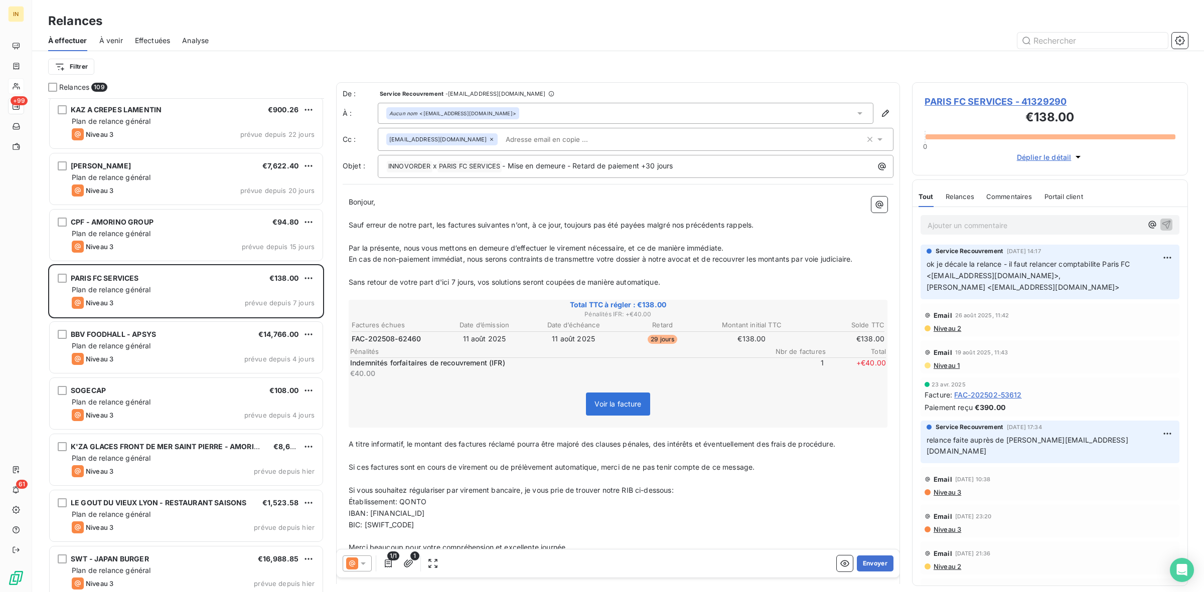
click at [957, 220] on p "Ajouter un commentaire ﻿" at bounding box center [1034, 225] width 215 height 13
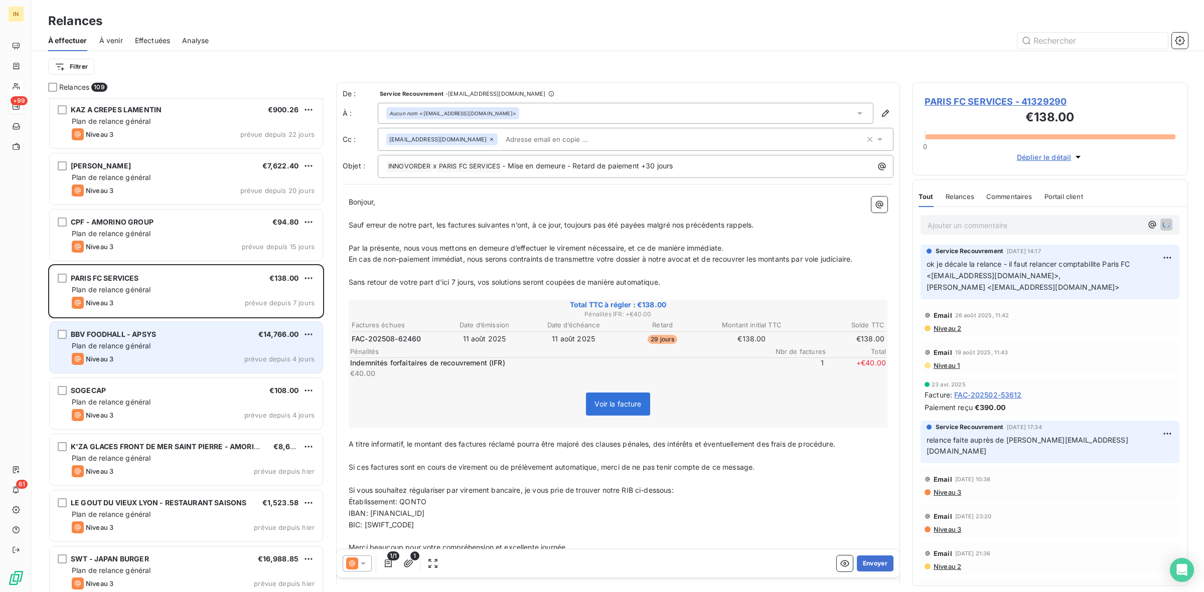
click at [225, 345] on div "Plan de relance général" at bounding box center [193, 346] width 243 height 10
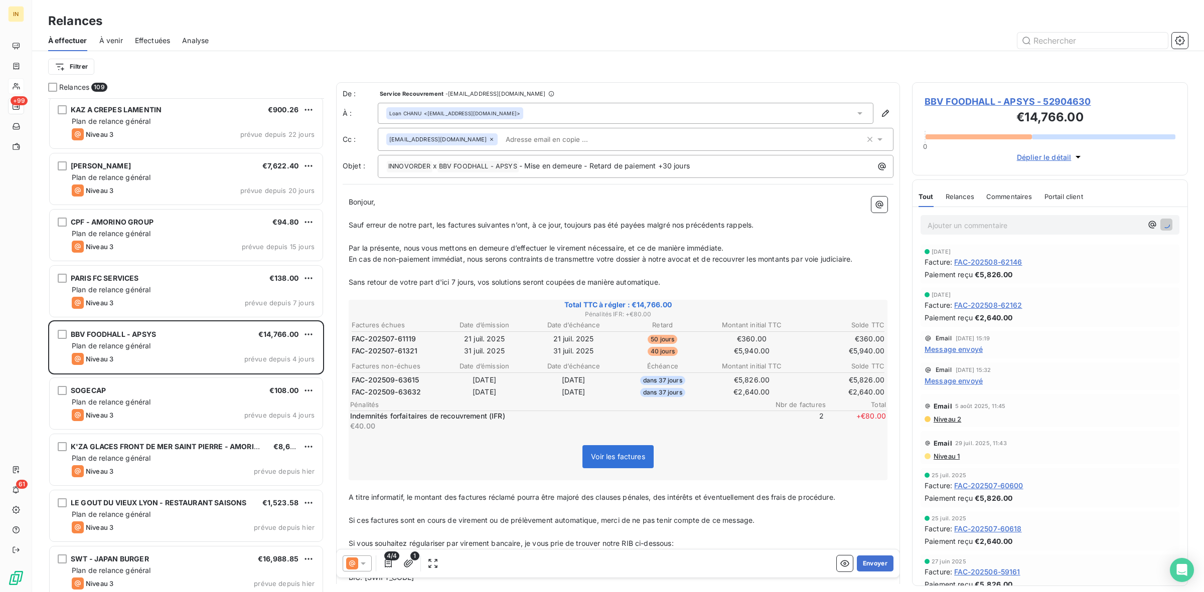
click at [1006, 224] on p "Ajouter un commentaire ﻿" at bounding box center [1034, 225] width 215 height 13
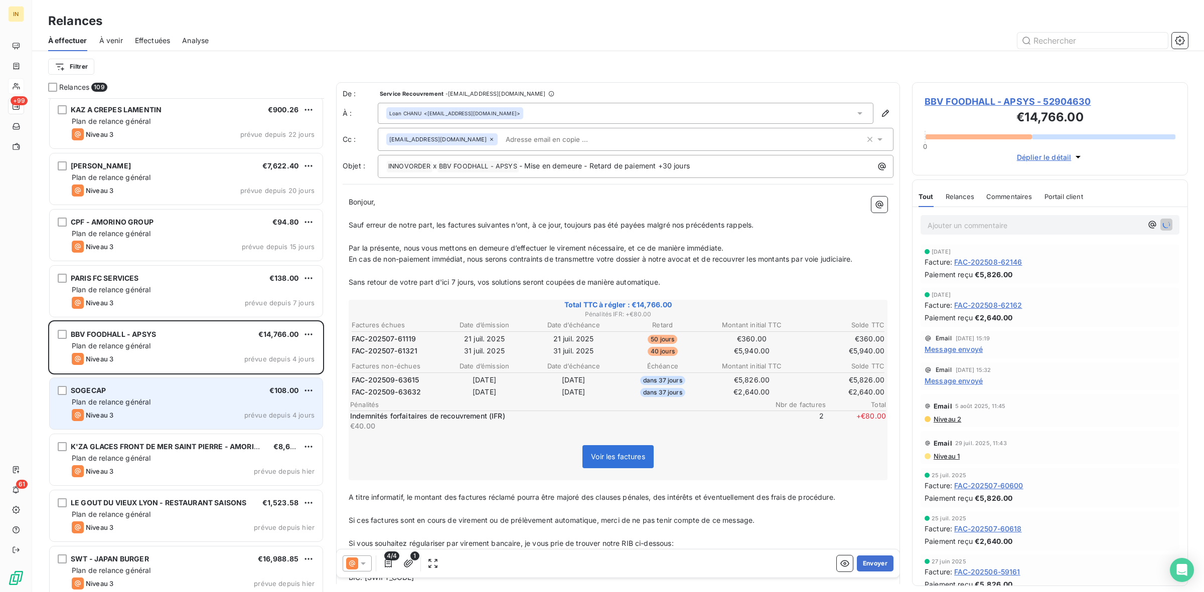
click at [159, 390] on div "SOGECAP €108.00" at bounding box center [193, 390] width 243 height 9
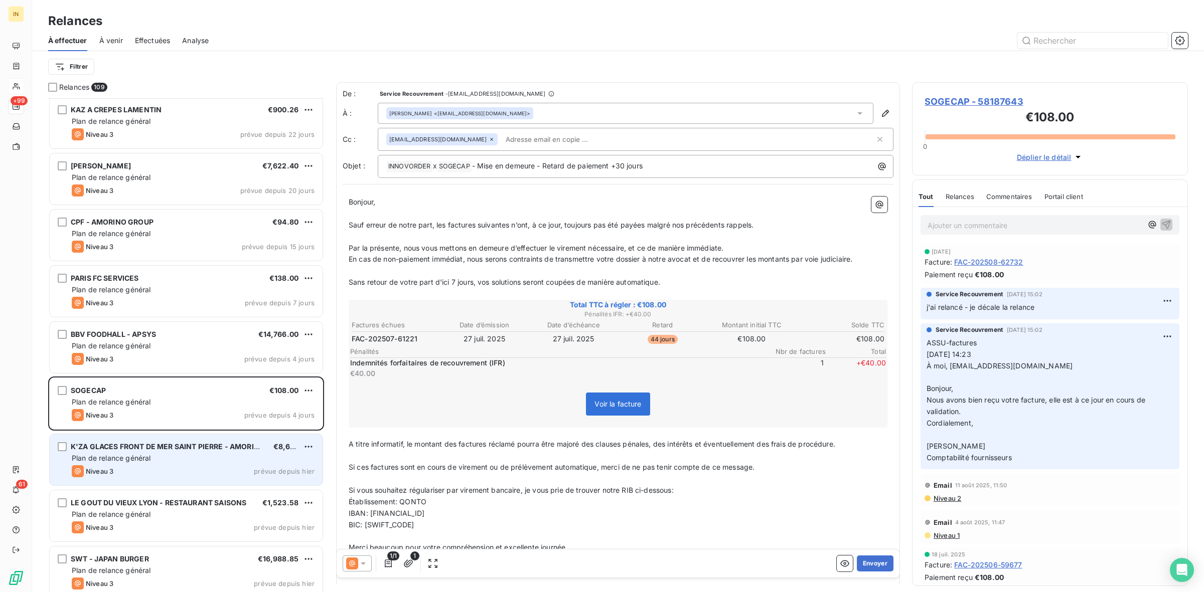
click at [180, 457] on div "Plan de relance général" at bounding box center [193, 458] width 243 height 10
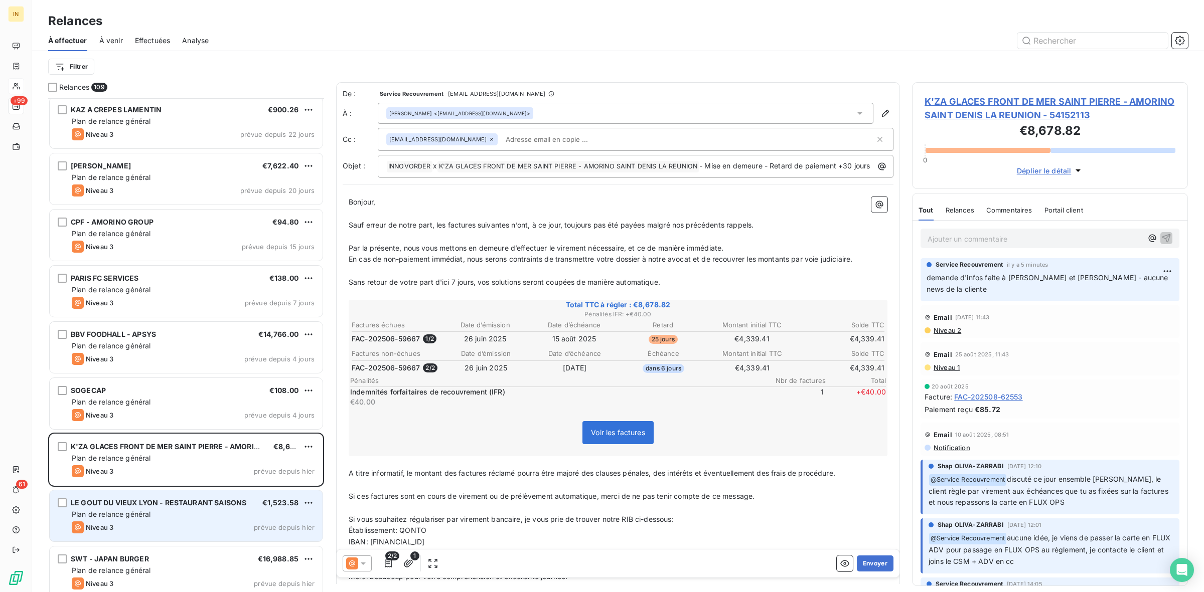
click at [171, 510] on div "Plan de relance général" at bounding box center [193, 515] width 243 height 10
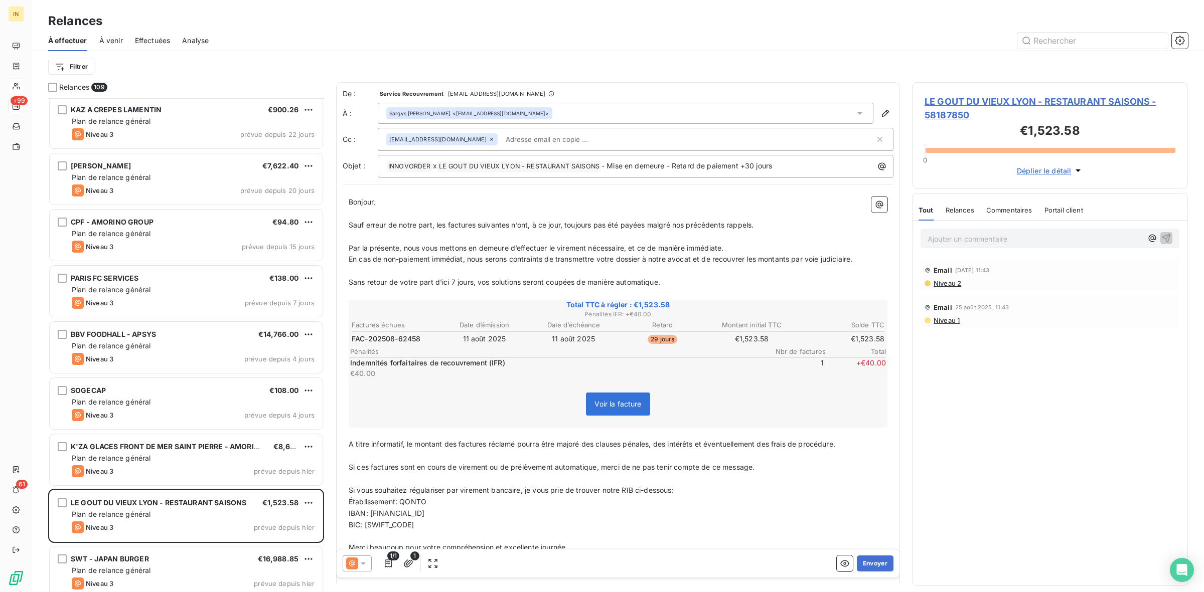
click at [996, 237] on p "Ajouter un commentaire ﻿" at bounding box center [1034, 239] width 215 height 13
click at [194, 545] on div "SWT - JAPAN BURGER €16,988.85 Plan de relance général Niveau 3 prévue depuis hi…" at bounding box center [186, 573] width 276 height 56
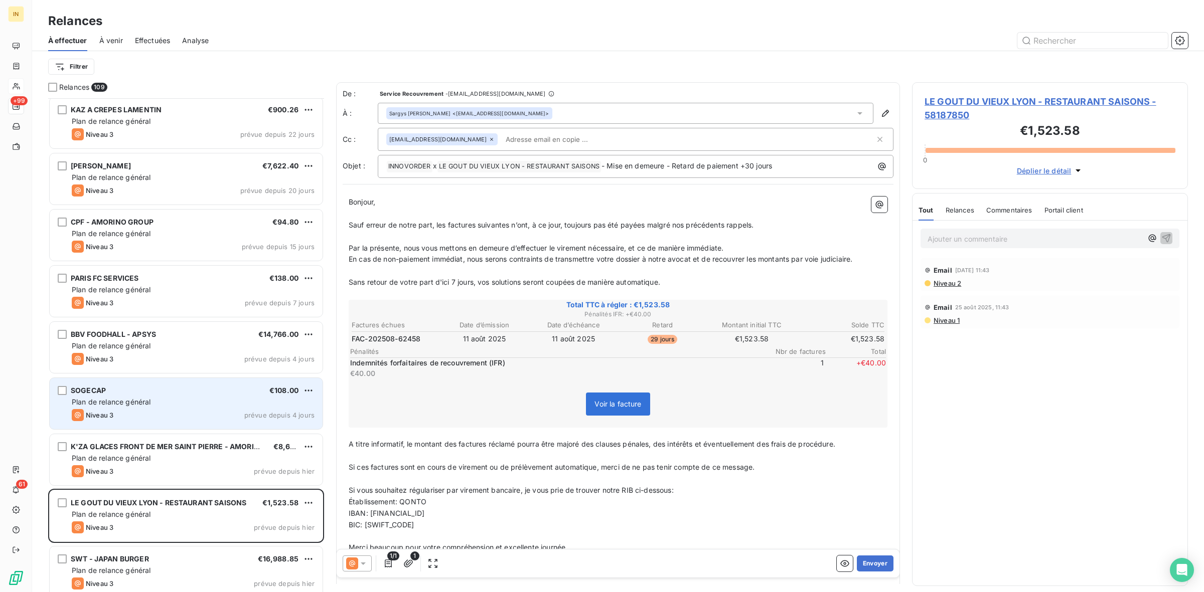
click at [182, 396] on div "SOGECAP €108.00 Plan de relance général Niveau 3 prévue depuis 4 jours" at bounding box center [186, 403] width 273 height 51
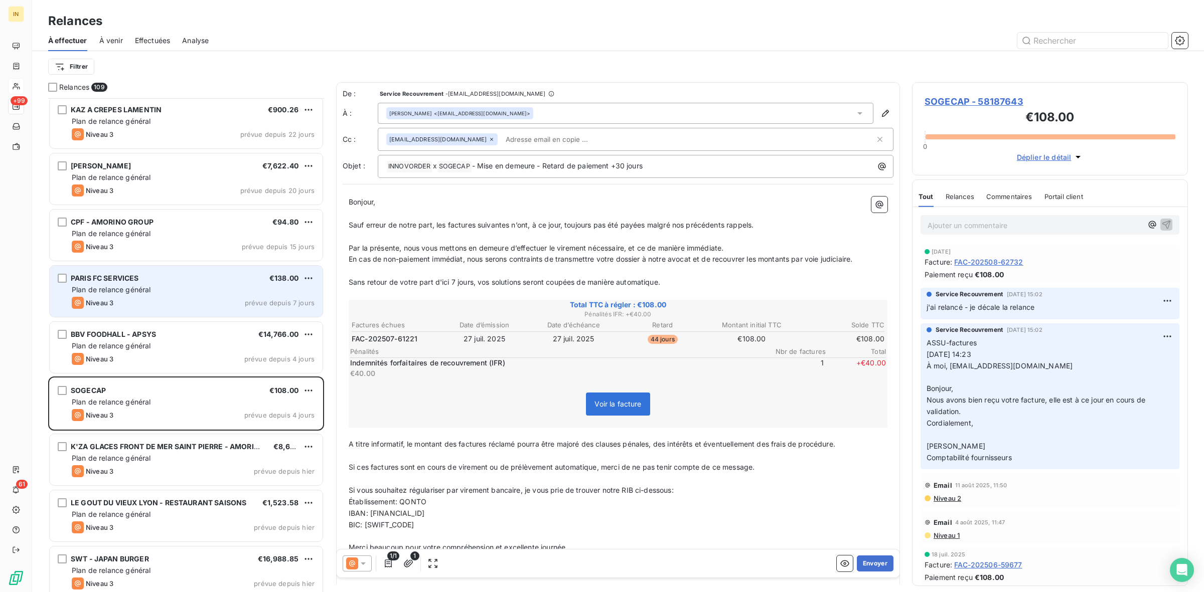
click at [166, 277] on div "PARIS FC SERVICES €138.00" at bounding box center [193, 278] width 243 height 9
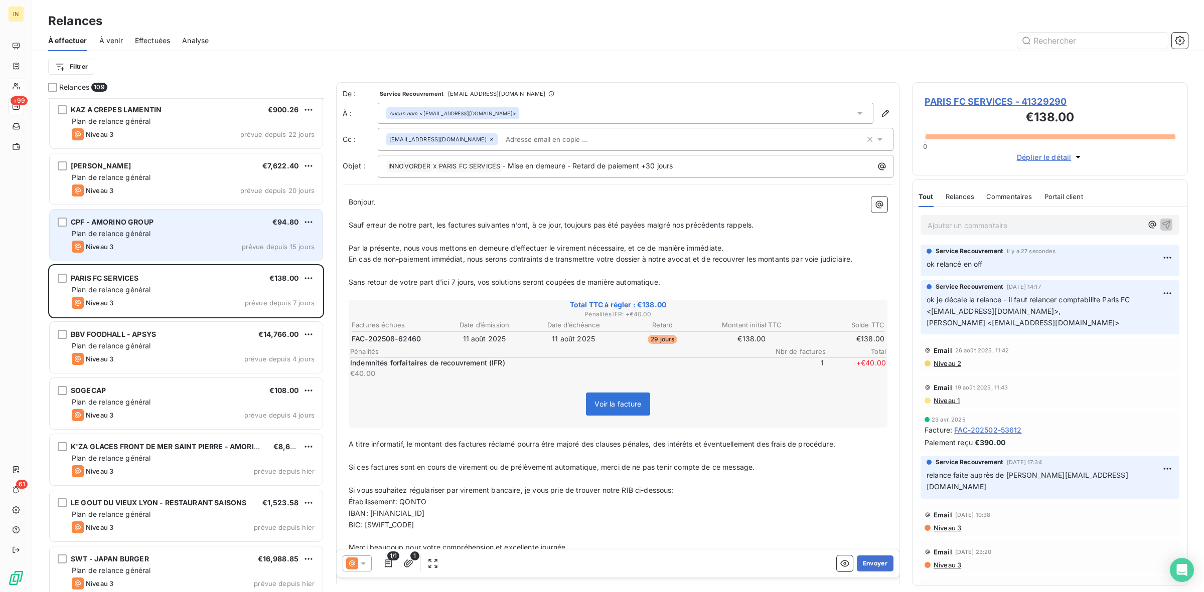
click at [173, 254] on div "CPF - AMORINO GROUP €94.80 Plan de relance général Niveau 3 prévue depuis 15 jo…" at bounding box center [186, 235] width 273 height 51
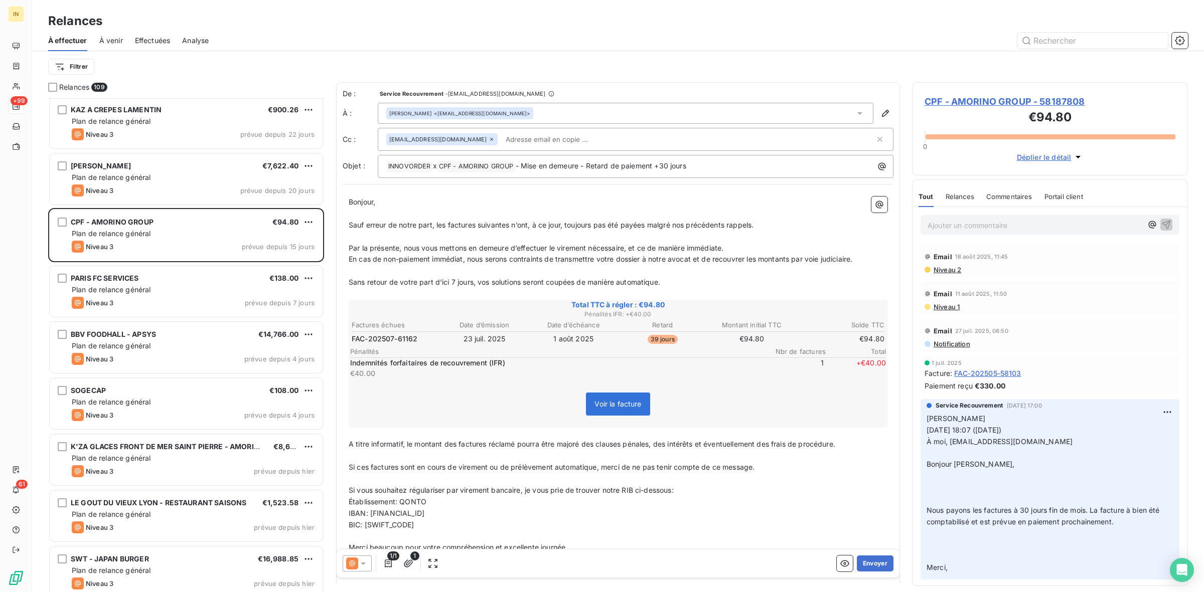
click at [1051, 233] on div "Ajouter un commentaire ﻿" at bounding box center [1049, 225] width 259 height 20
click at [1036, 228] on p "Ajouter un commentaire ﻿" at bounding box center [1034, 225] width 215 height 13
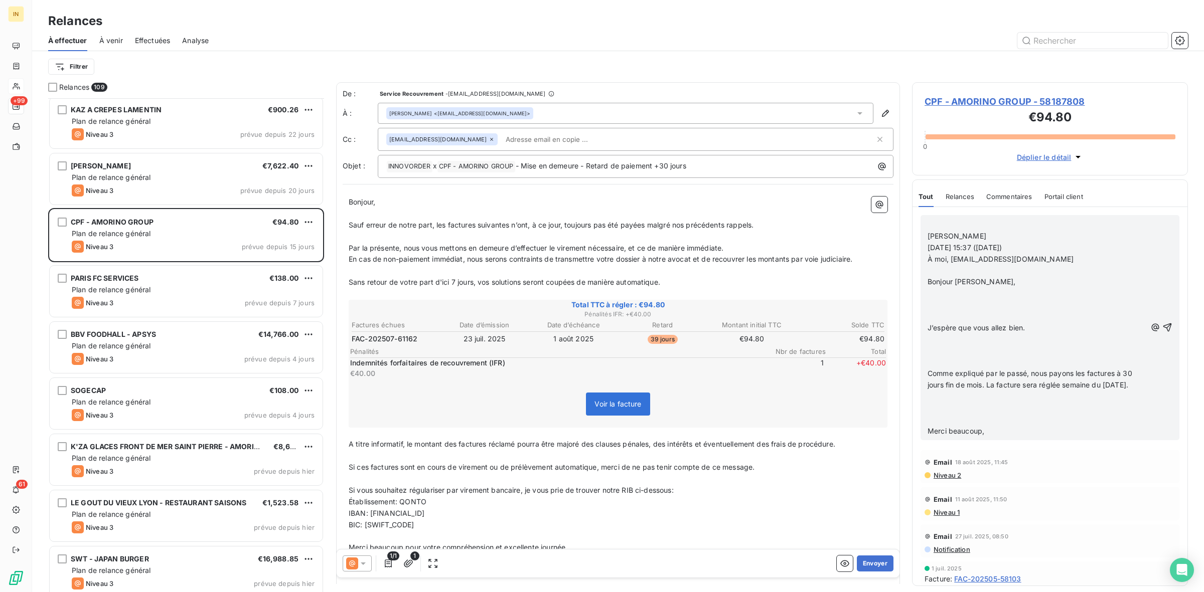
click at [966, 320] on p "﻿" at bounding box center [1036, 317] width 219 height 12
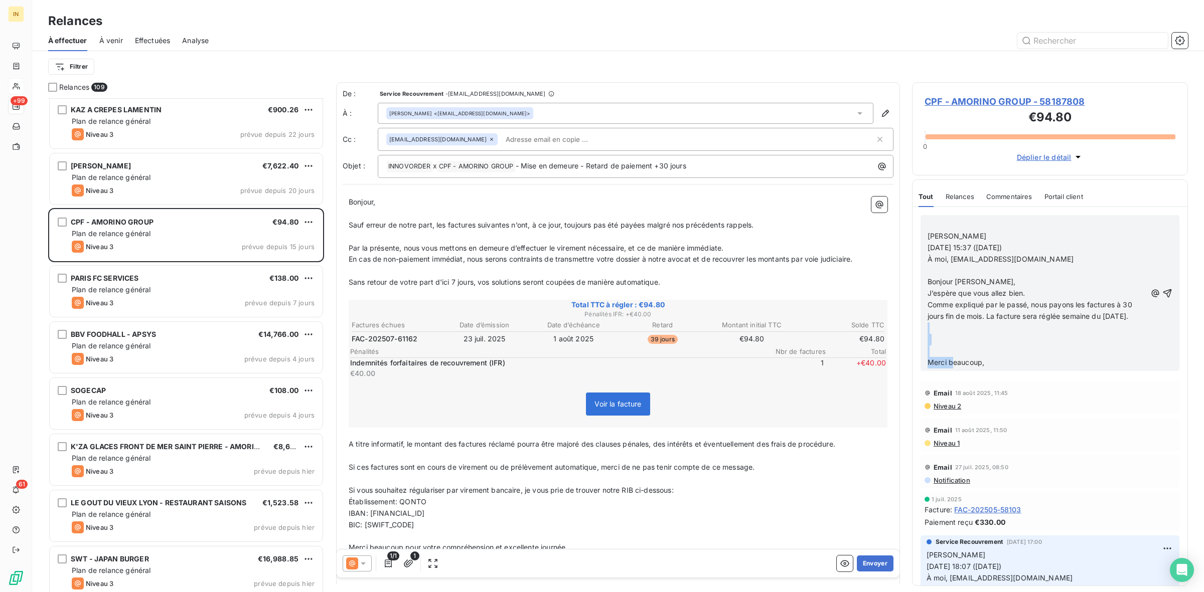
drag, startPoint x: 954, startPoint y: 369, endPoint x: 933, endPoint y: 344, distance: 32.0
click at [933, 344] on div "﻿ Marion VELUD ven. 5 sept. 15:37 (il y a 4 jours) À moi, adv@innovorder.fr ﻿ B…" at bounding box center [1036, 293] width 219 height 149
click at [933, 334] on p "﻿" at bounding box center [1036, 329] width 219 height 12
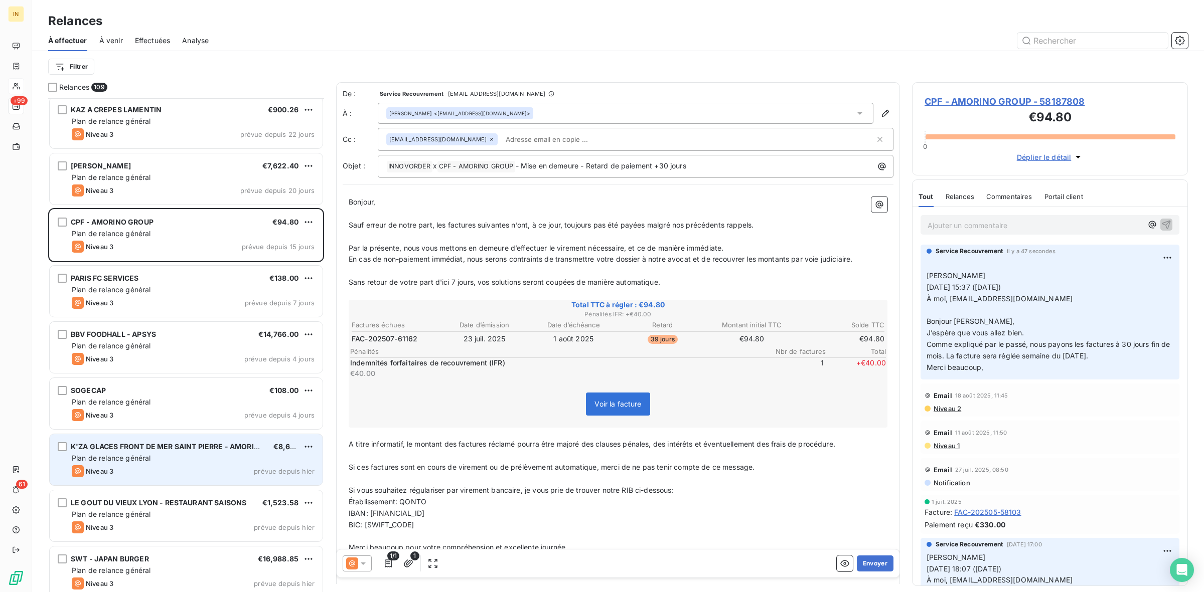
click at [192, 449] on span "K'ZA GLACES FRONT DE MER SAINT PIERRE - AMORINO SAINT DENIS LA REUNION" at bounding box center [214, 446] width 287 height 9
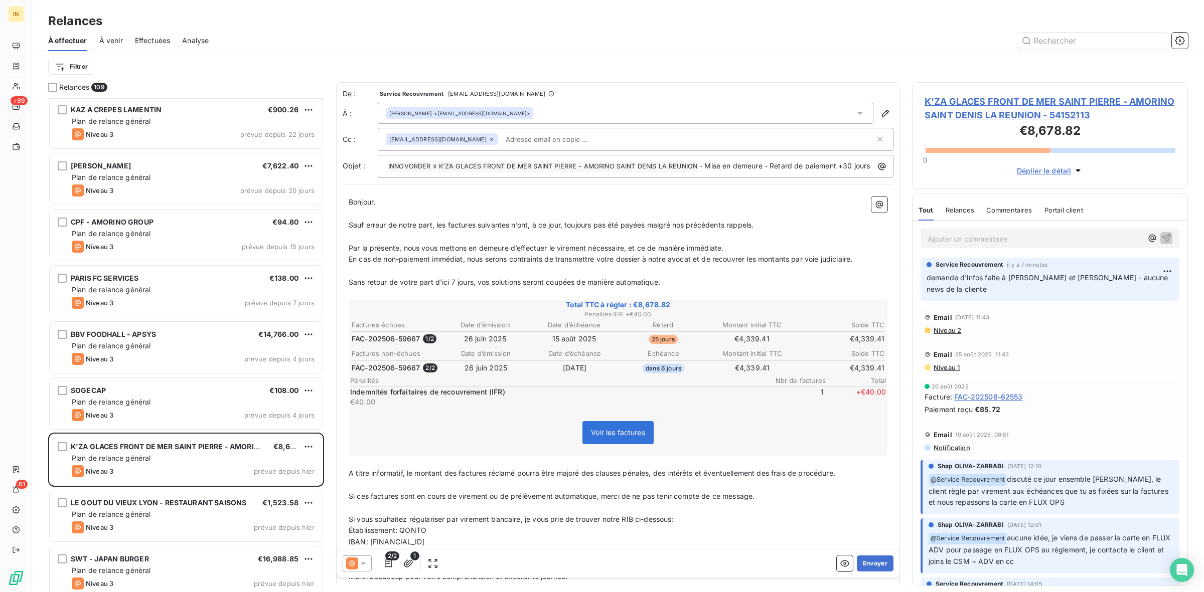
click at [938, 237] on p "Ajouter un commentaire ﻿" at bounding box center [1034, 239] width 215 height 13
drag, startPoint x: 1002, startPoint y: 237, endPoint x: 894, endPoint y: 237, distance: 108.3
click at [894, 237] on div "Relances 109 AS RESTAURATION GROUPE - VEGAN'IL €1,177.20 Plan de relance généra…" at bounding box center [618, 337] width 1172 height 510
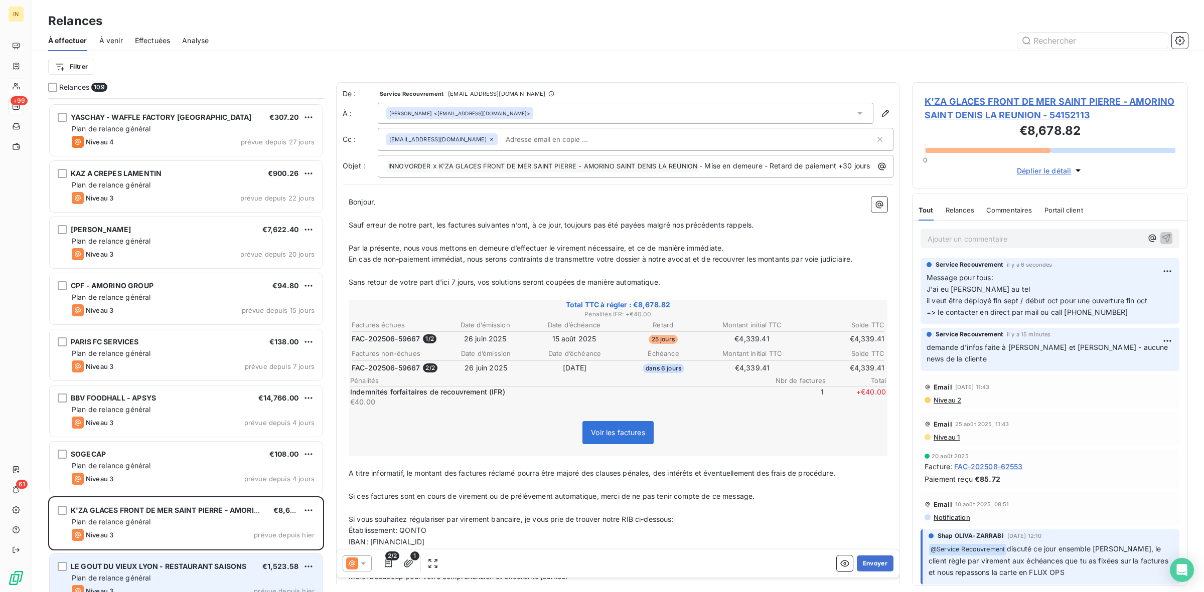
scroll to position [5444, 0]
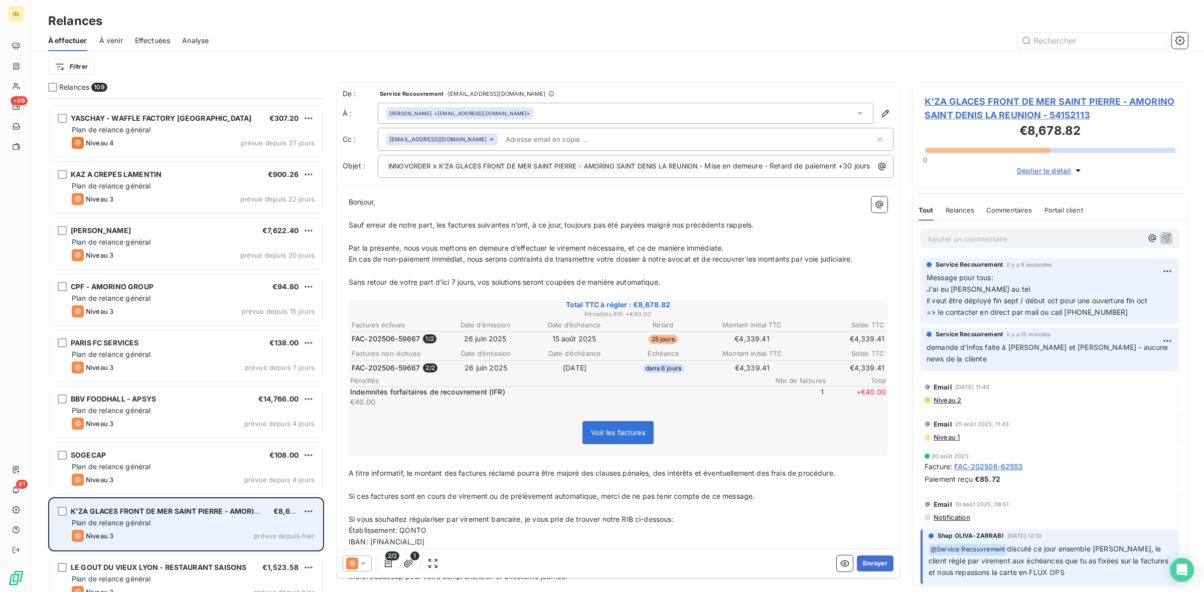
click at [196, 519] on div "Plan de relance général" at bounding box center [193, 523] width 243 height 10
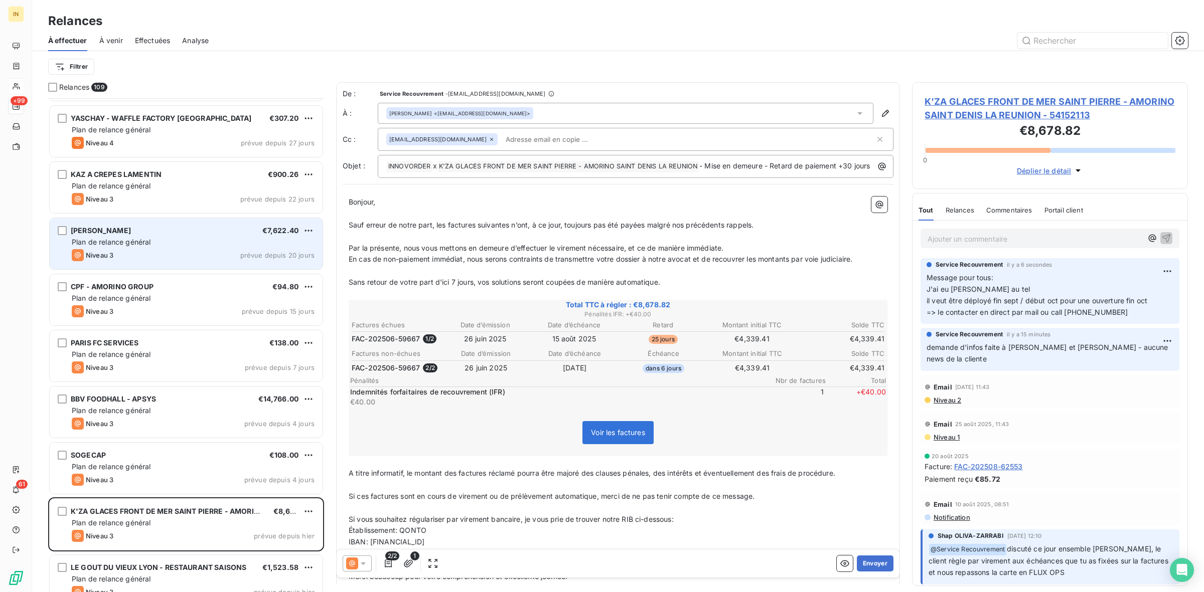
click at [185, 231] on div "CHUBBY RAMEN €7,622.40" at bounding box center [193, 230] width 243 height 9
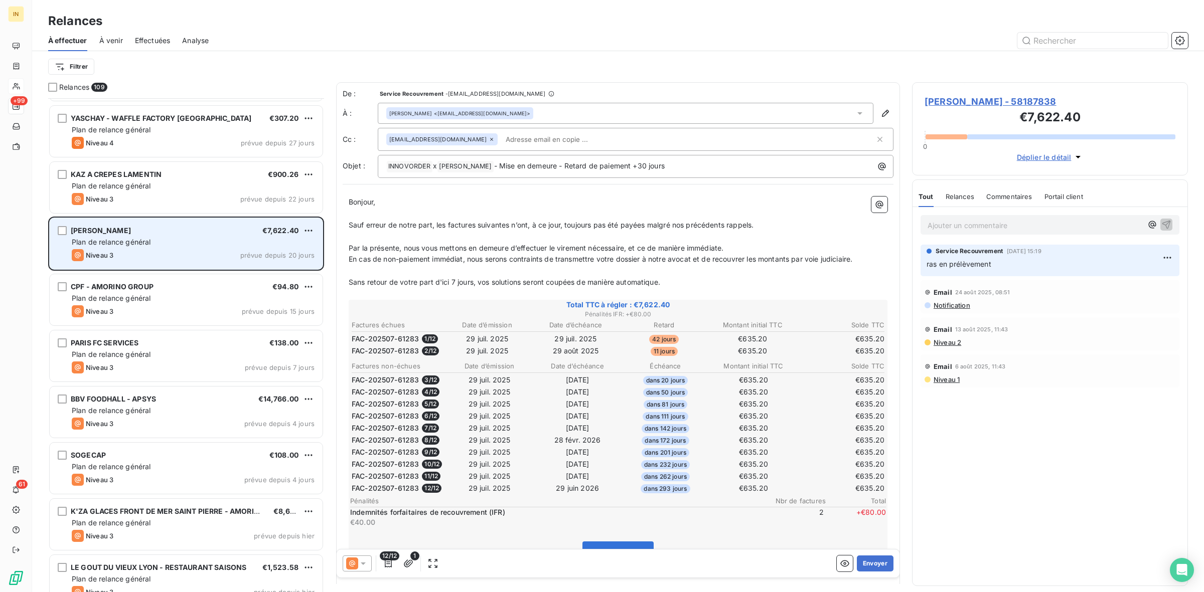
click at [121, 241] on span "Plan de relance général" at bounding box center [111, 242] width 79 height 9
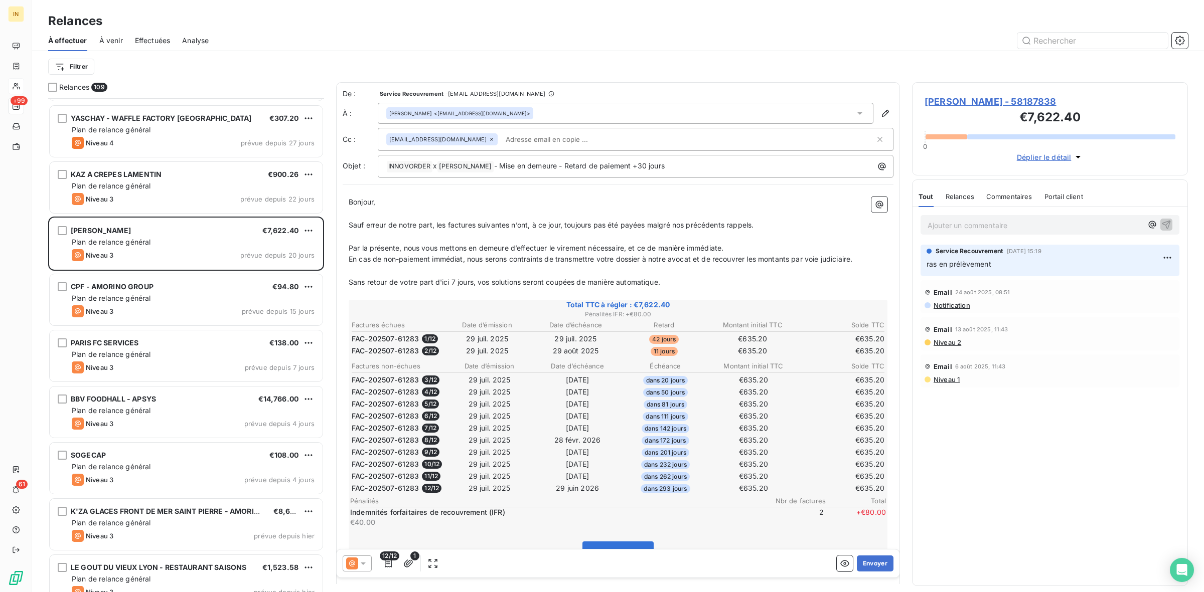
click at [960, 224] on p "Ajouter un commentaire ﻿" at bounding box center [1034, 225] width 215 height 13
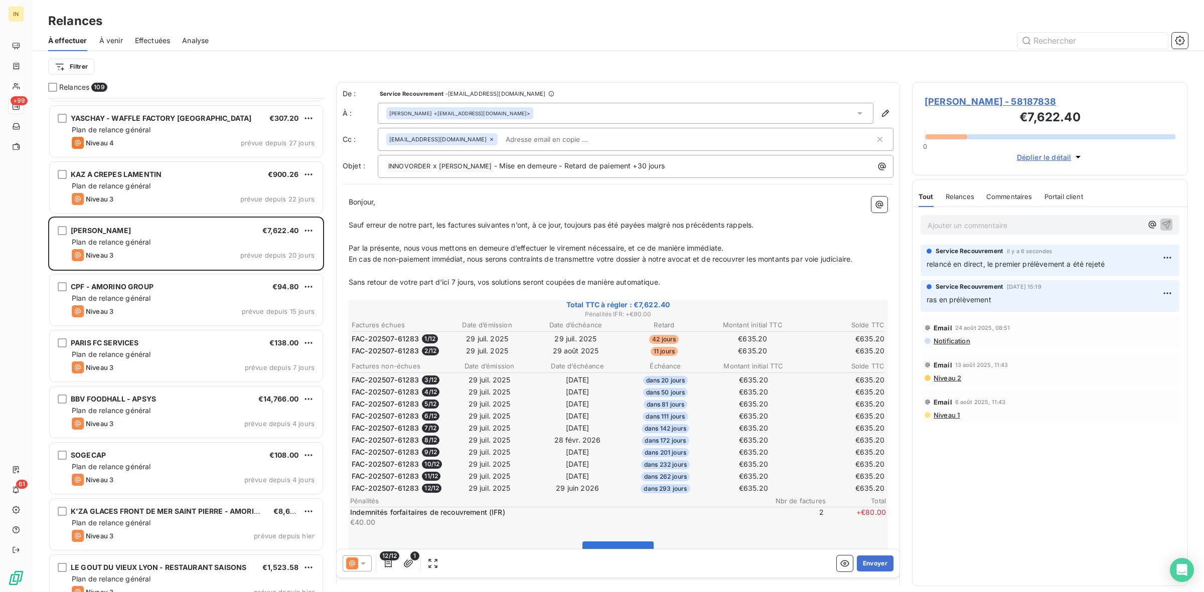
click at [992, 224] on p "Ajouter un commentaire ﻿" at bounding box center [1034, 225] width 215 height 13
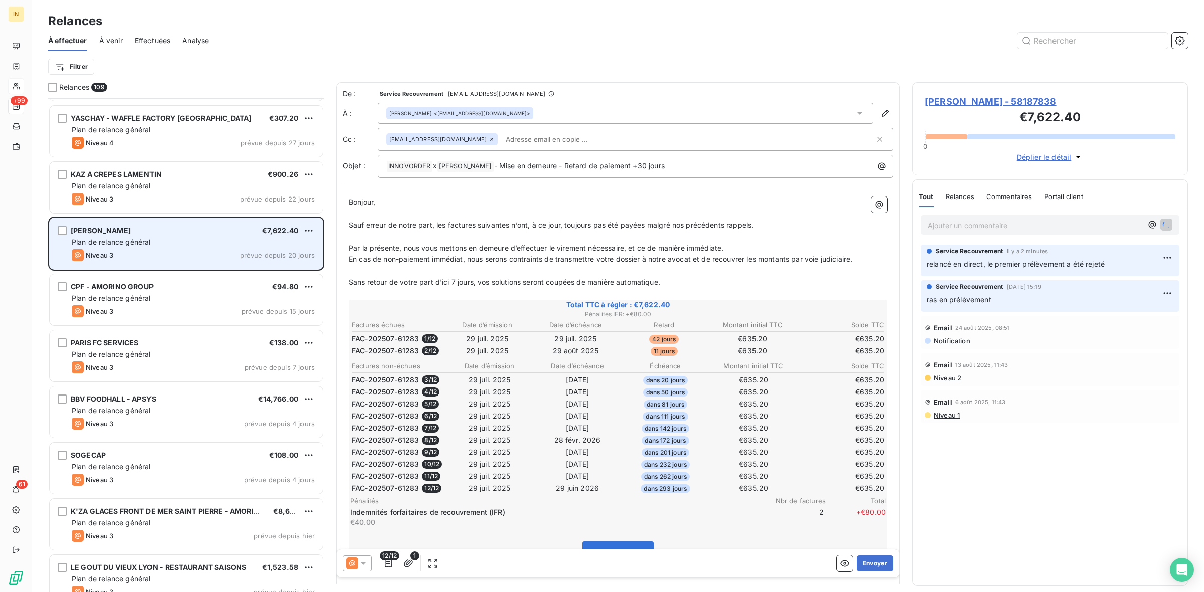
click at [103, 229] on span "CHUBBY RAMEN" at bounding box center [101, 230] width 60 height 9
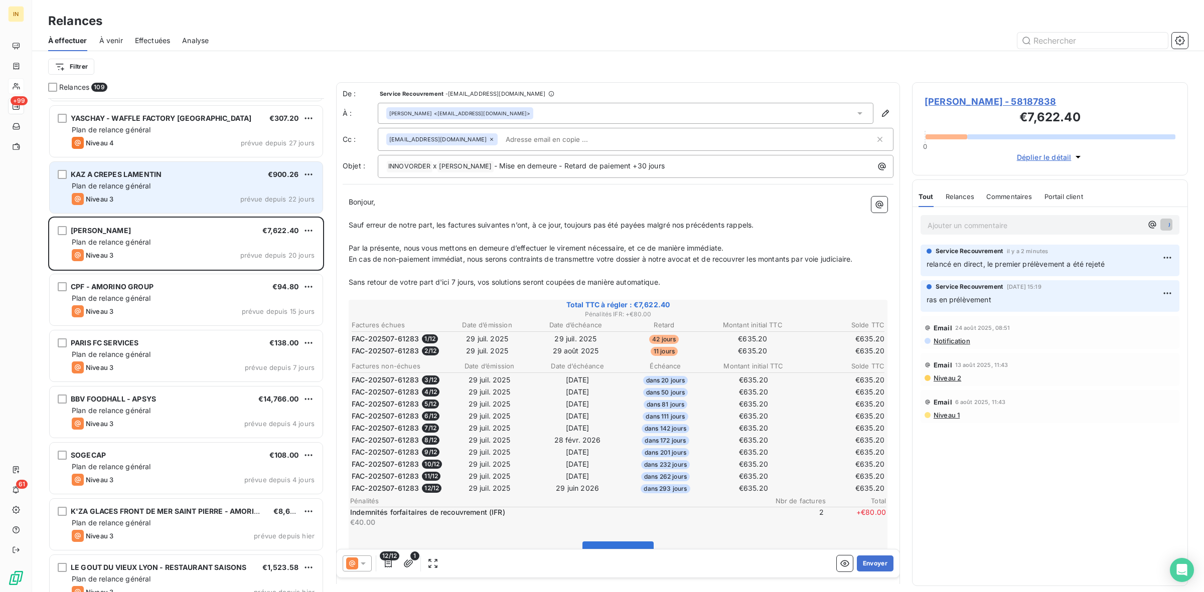
click at [126, 199] on div "Niveau 3 prévue depuis 22 jours" at bounding box center [193, 199] width 243 height 12
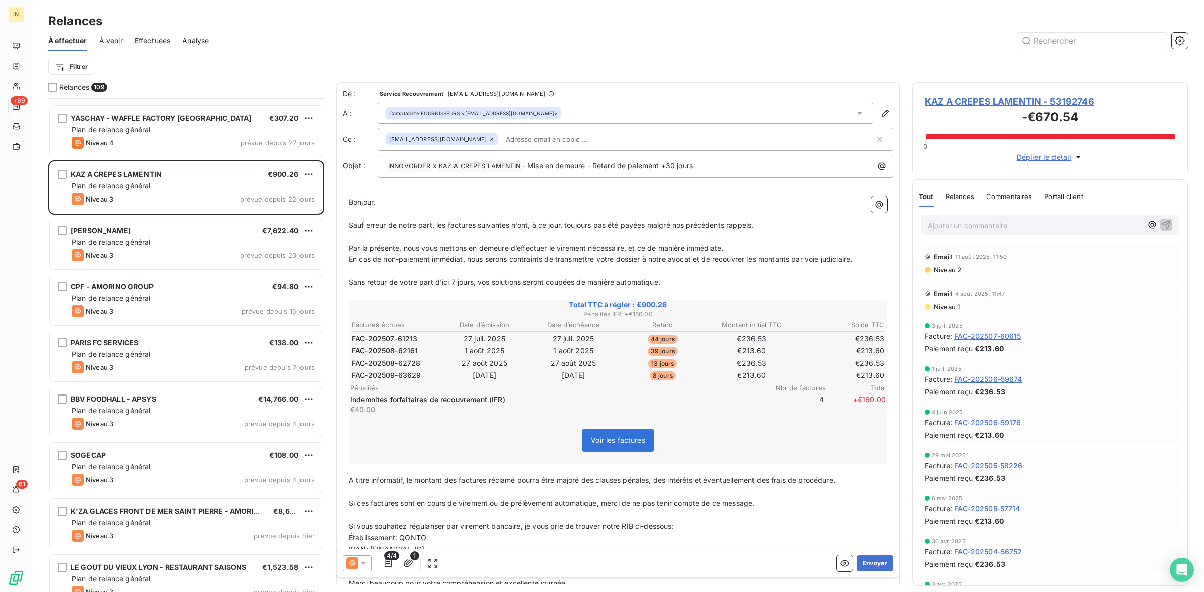
click at [1069, 155] on span "Déplier le détail" at bounding box center [1044, 157] width 55 height 11
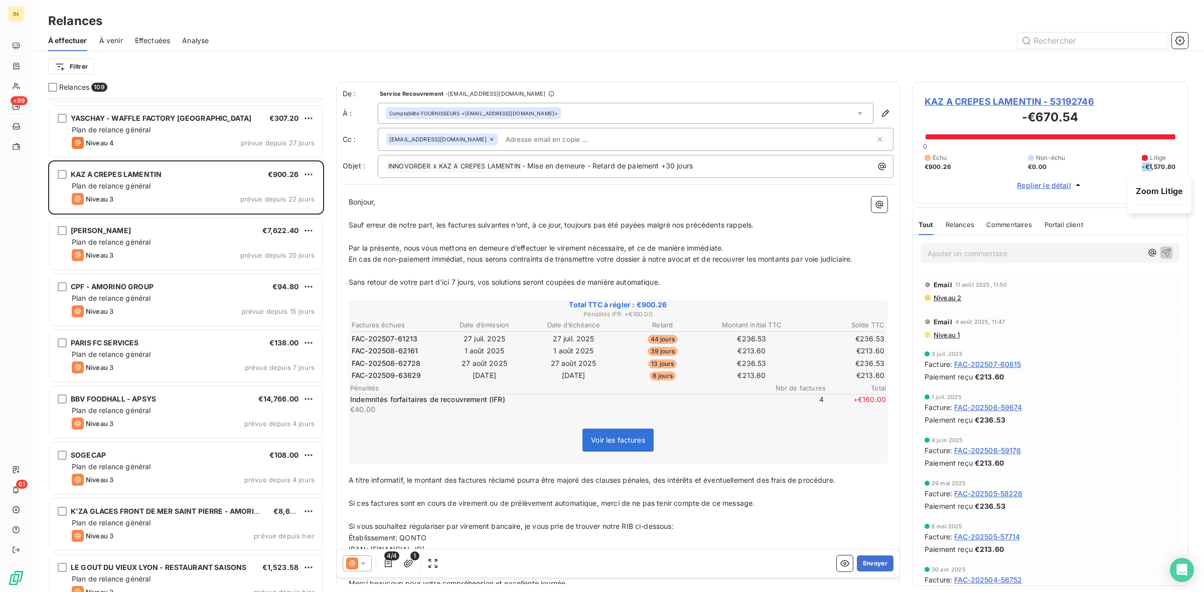
drag, startPoint x: 1152, startPoint y: 166, endPoint x: 1174, endPoint y: 155, distance: 24.5
click at [1174, 155] on div "Litige -€1,570.80" at bounding box center [1159, 162] width 34 height 18
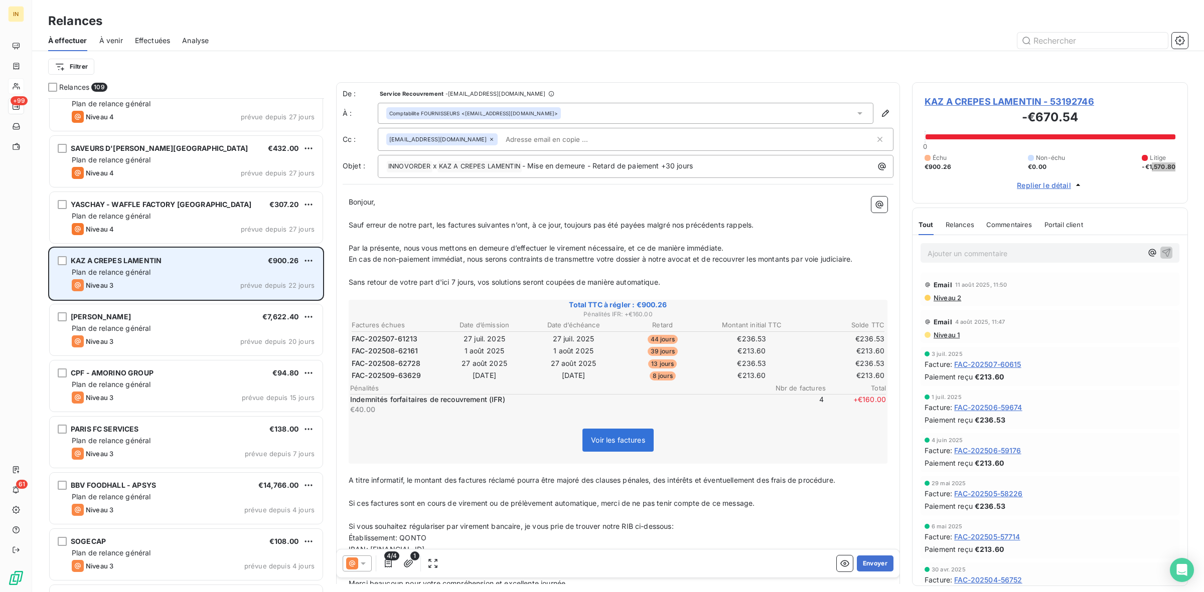
scroll to position [5357, 0]
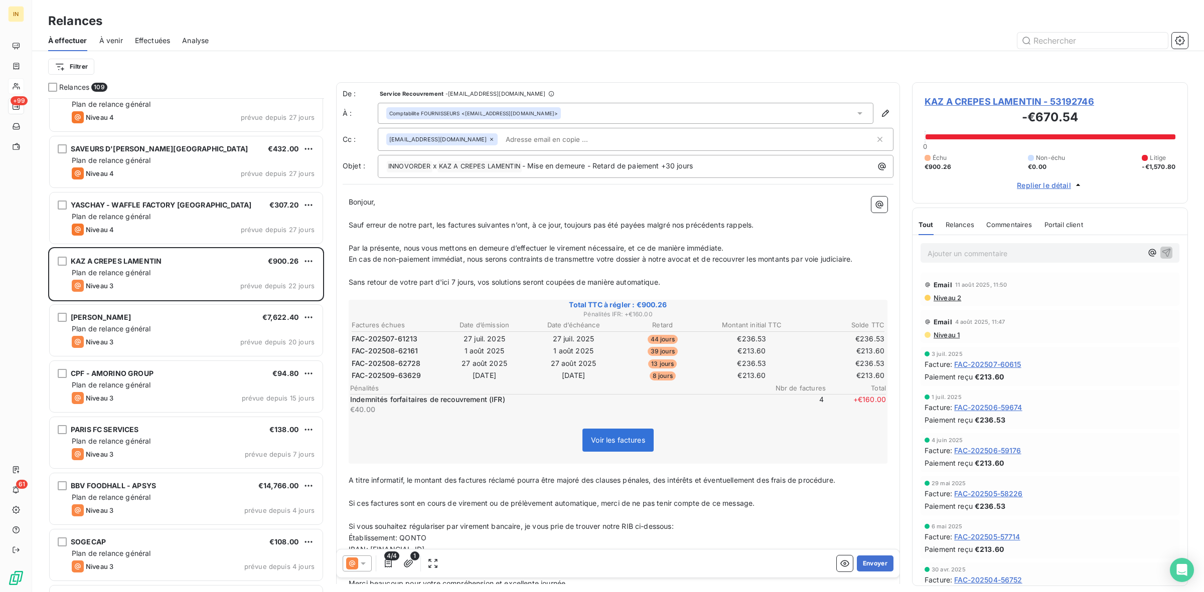
click at [1015, 255] on p "Ajouter un commentaire ﻿" at bounding box center [1034, 253] width 215 height 13
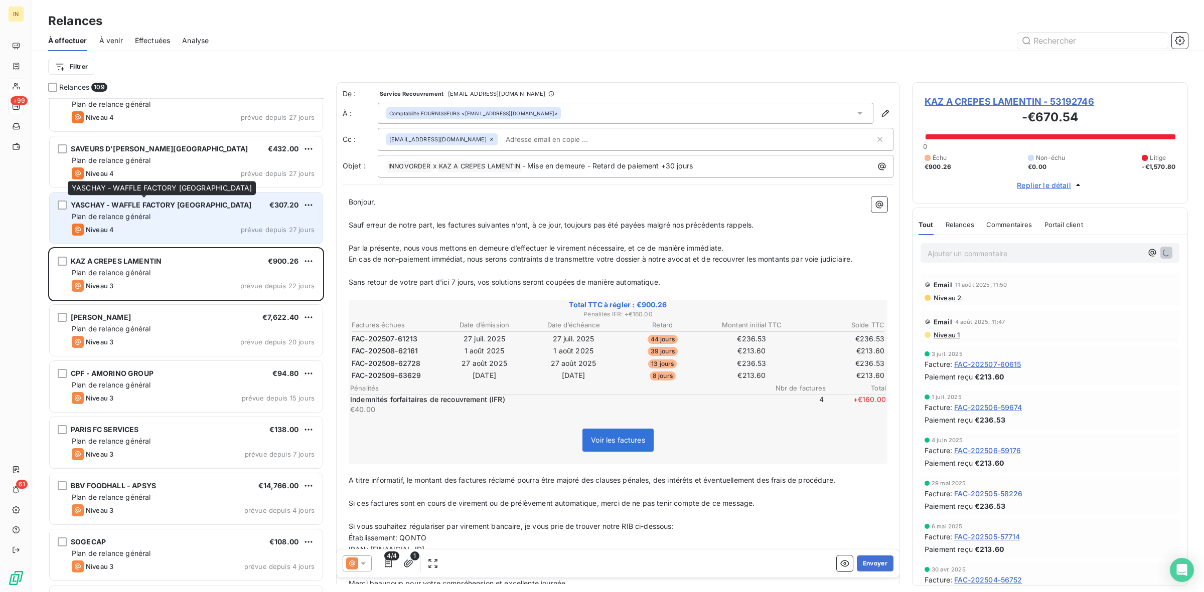
click at [204, 209] on span "YASCHAY - WAFFLE FACTORY GRENOBLE" at bounding box center [161, 205] width 181 height 9
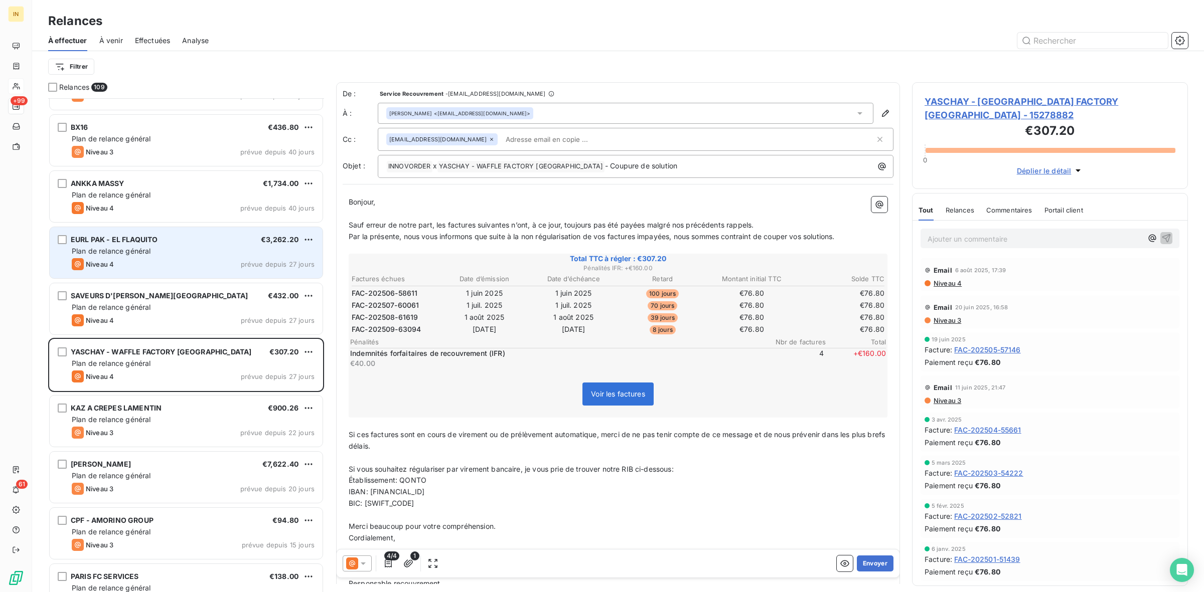
scroll to position [5216, 0]
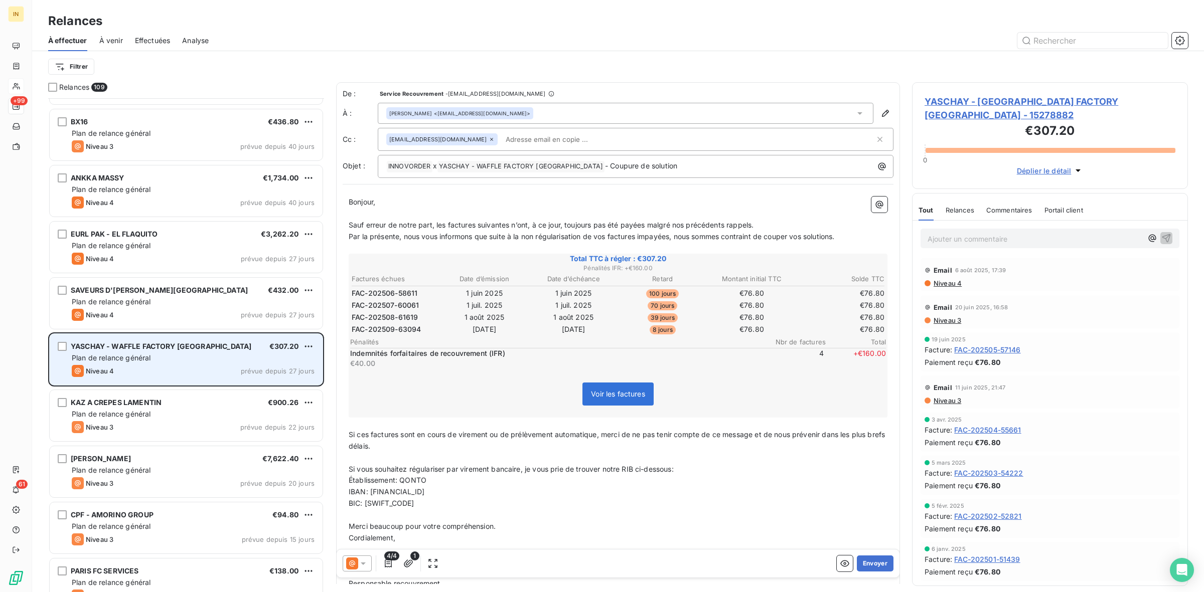
click at [166, 369] on div "Niveau 4 prévue depuis 27 jours" at bounding box center [193, 371] width 243 height 12
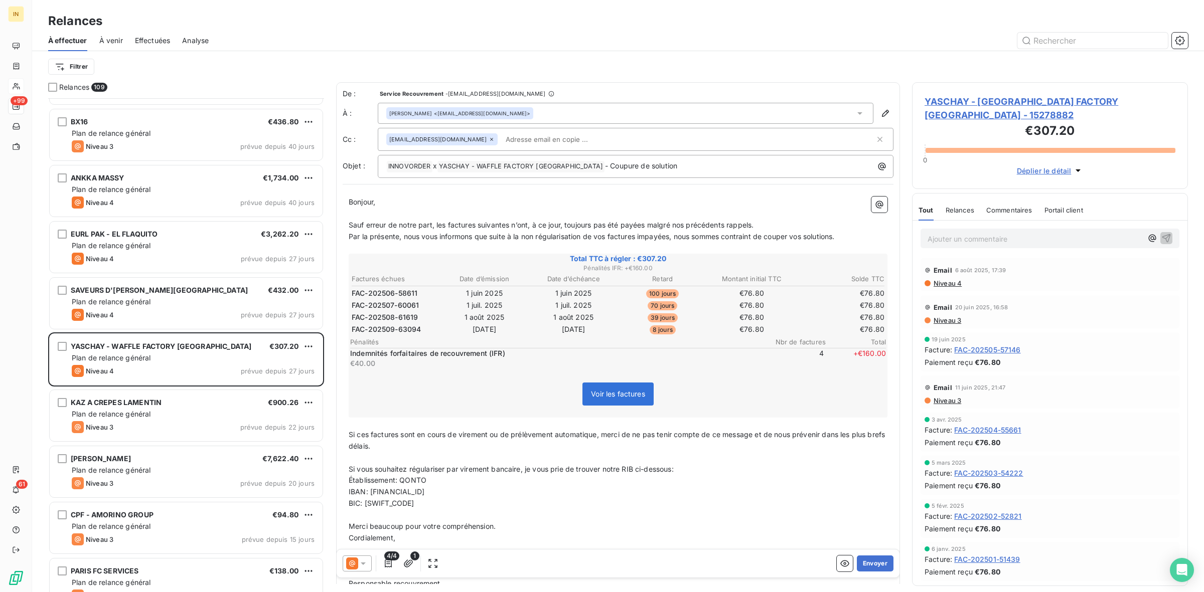
click at [949, 233] on p "Ajouter un commentaire ﻿" at bounding box center [1034, 239] width 215 height 13
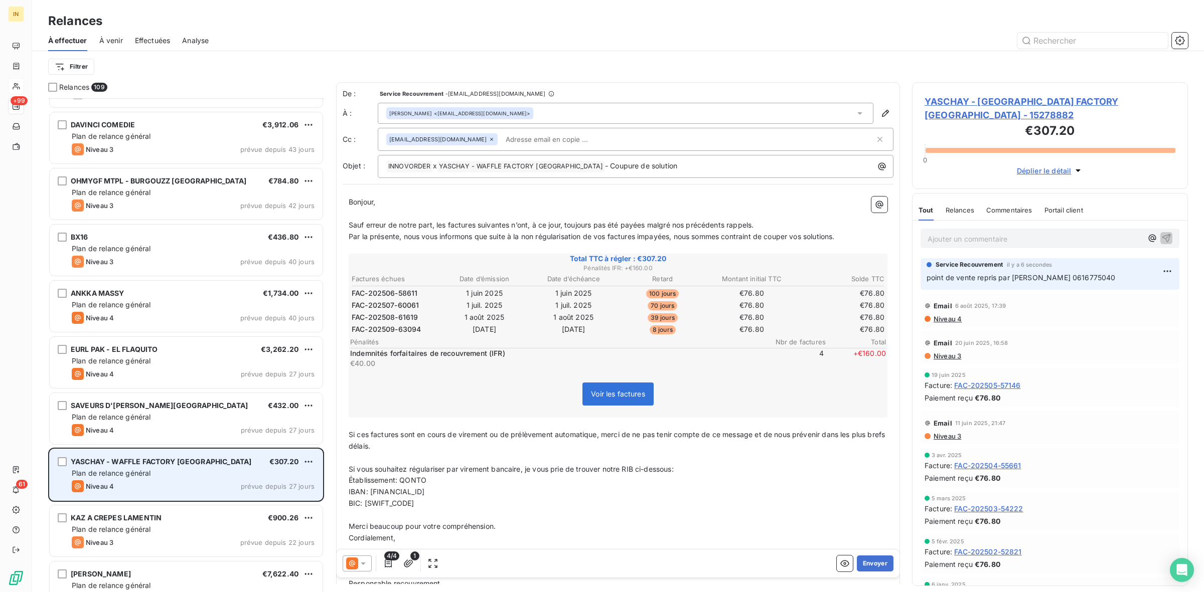
scroll to position [5100, 0]
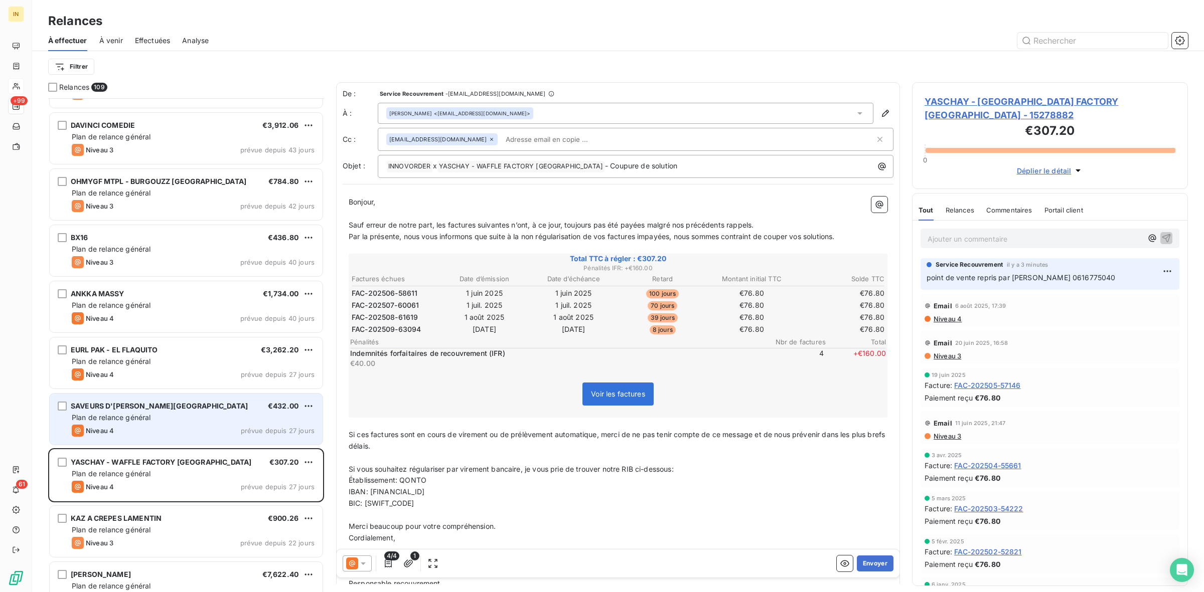
click at [142, 405] on span "SAVEURS D'ASIE LYON" at bounding box center [159, 406] width 177 height 9
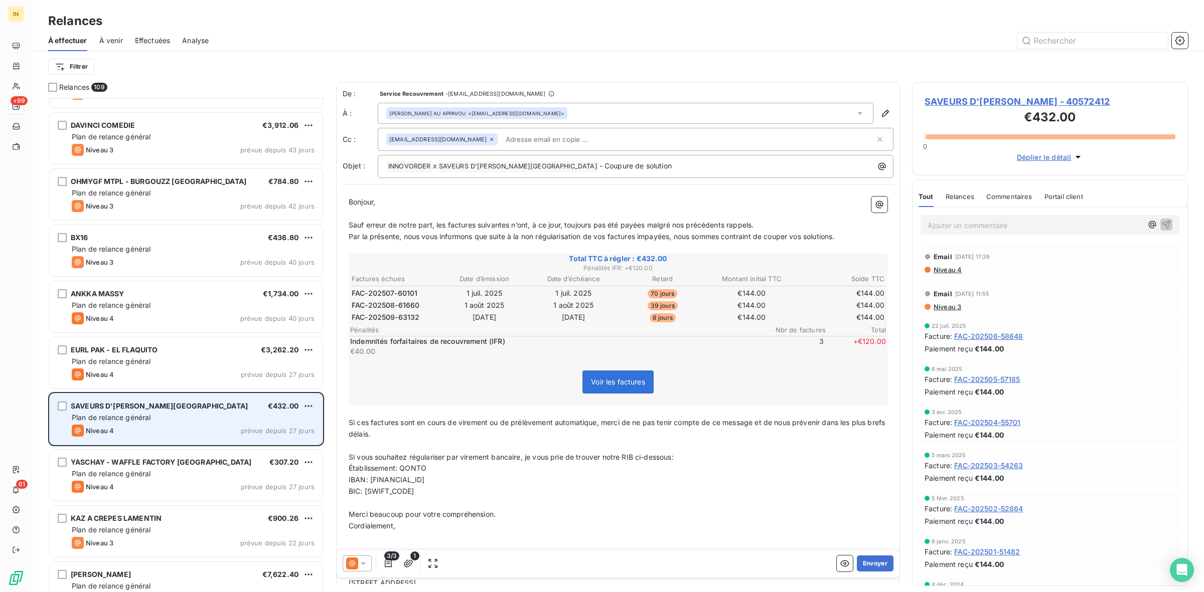
click at [171, 422] on div "Plan de relance général" at bounding box center [193, 418] width 243 height 10
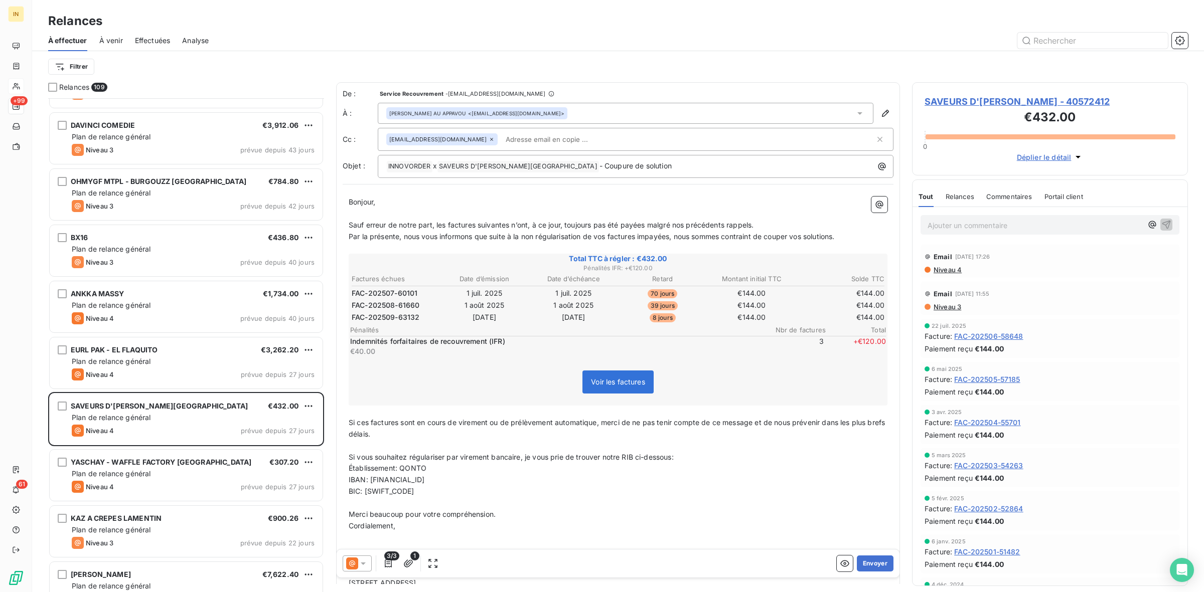
click at [529, 142] on input "text" at bounding box center [560, 139] width 116 height 15
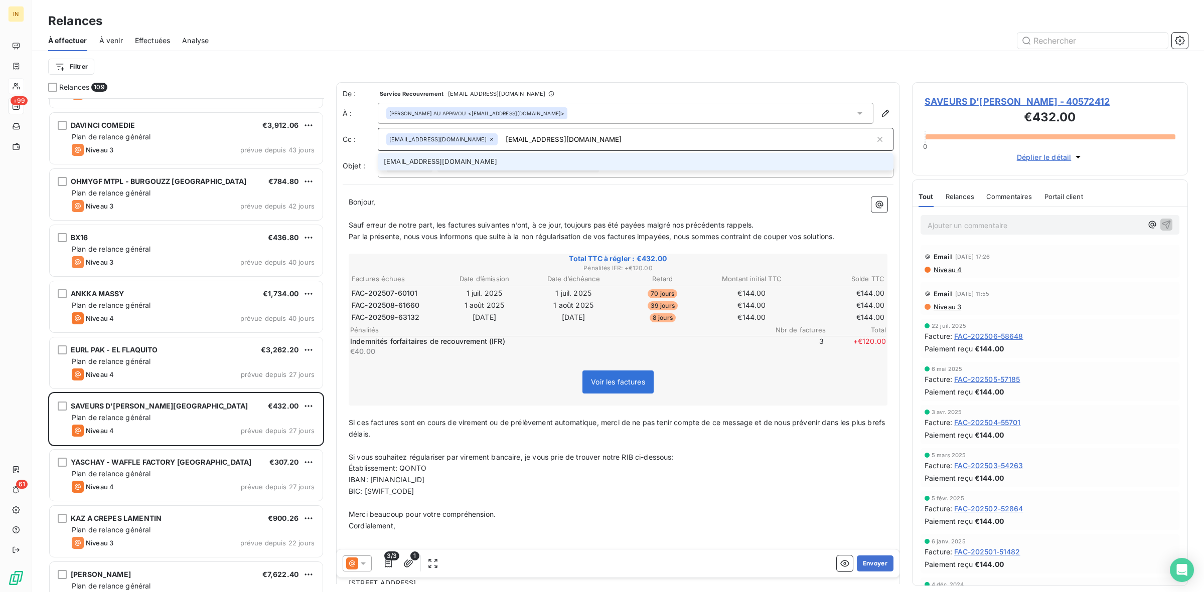
type input "support@innovorder.fr"
click at [473, 159] on li "support@innovorder.fr" at bounding box center [636, 162] width 516 height 18
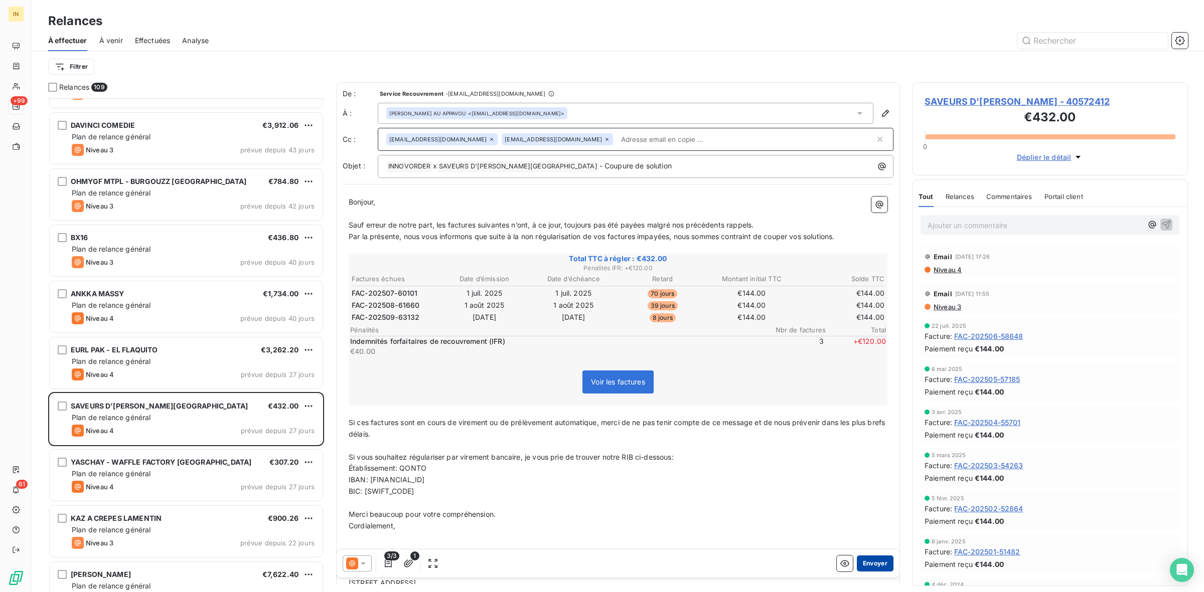
click at [860, 560] on button "Envoyer" at bounding box center [875, 564] width 37 height 16
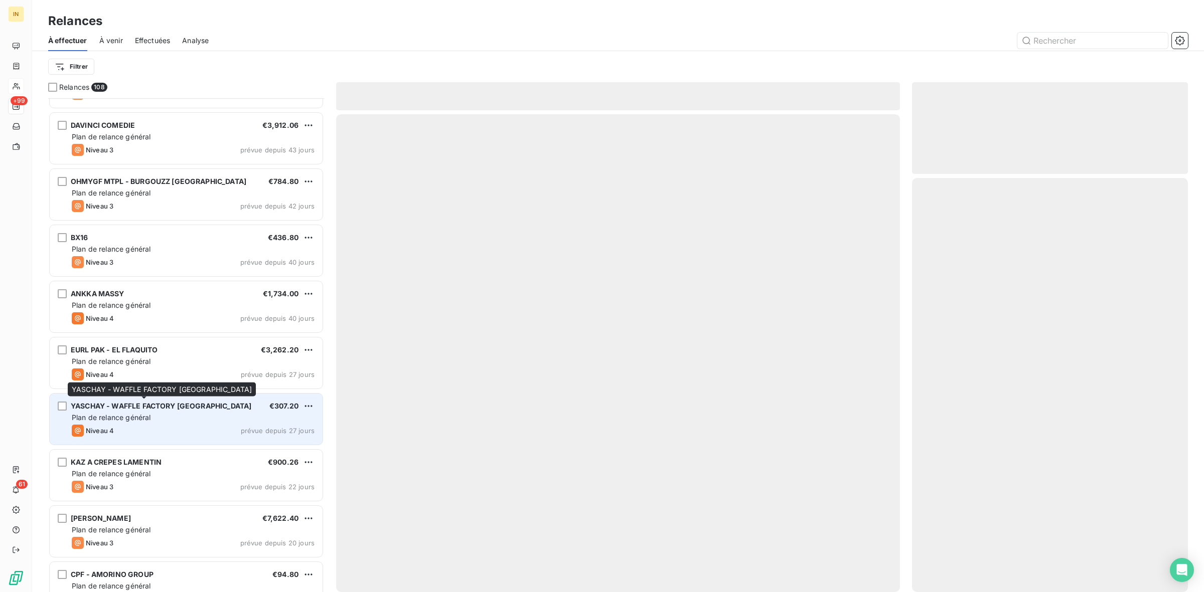
click at [162, 411] on div "YASCHAY - WAFFLE FACTORY GRENOBLE" at bounding box center [161, 406] width 181 height 10
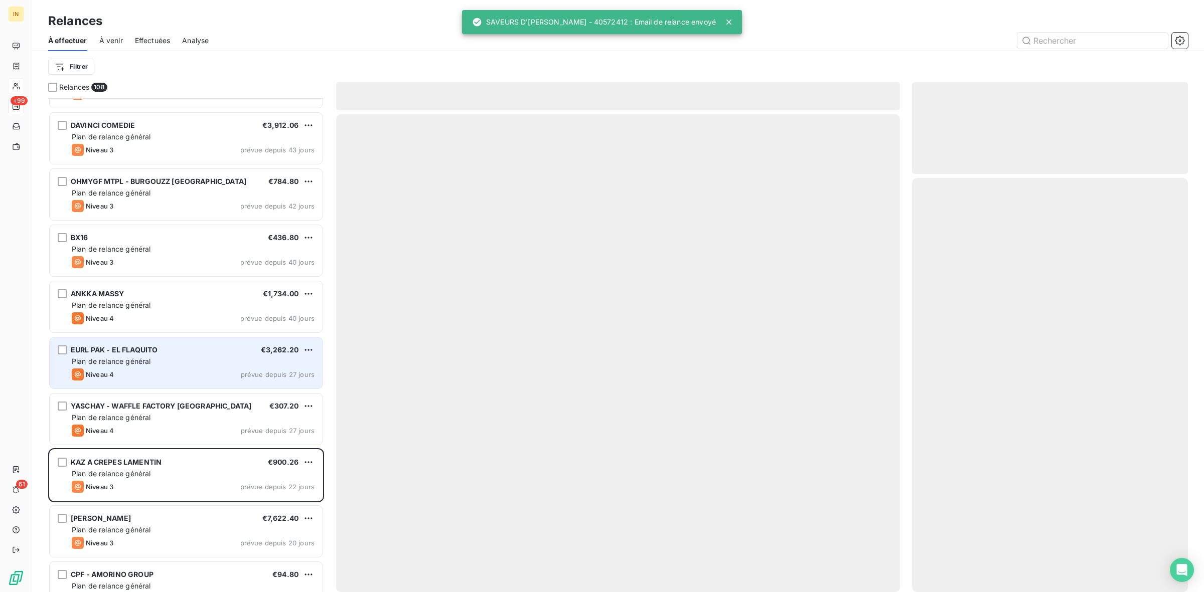
click at [145, 360] on span "Plan de relance général" at bounding box center [111, 361] width 79 height 9
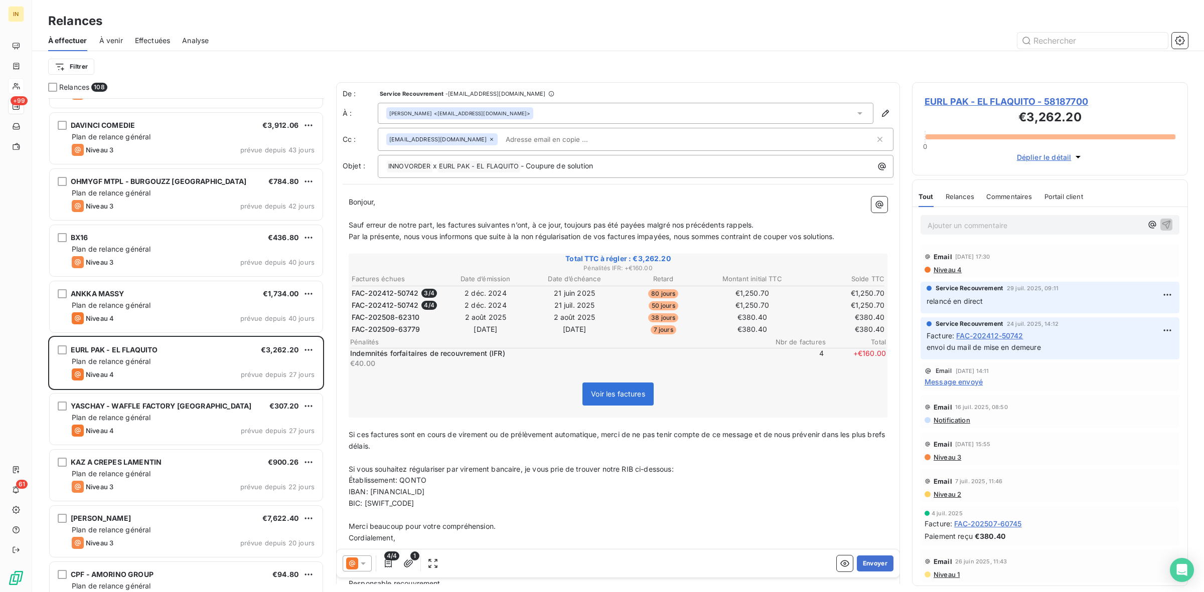
click at [974, 225] on p "Ajouter un commentaire ﻿" at bounding box center [1034, 225] width 215 height 13
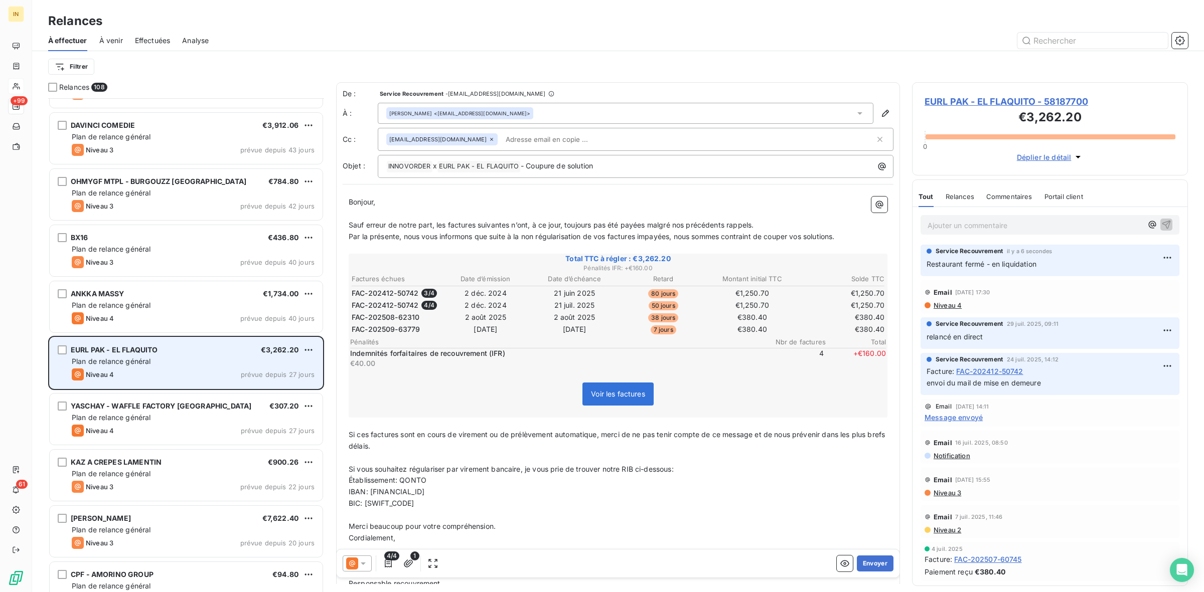
click at [164, 349] on div "EURL PAK - EL FLAQUITO €3,262.20" at bounding box center [193, 350] width 243 height 9
click at [166, 375] on div "Niveau 4 prévue depuis 27 jours" at bounding box center [193, 375] width 243 height 12
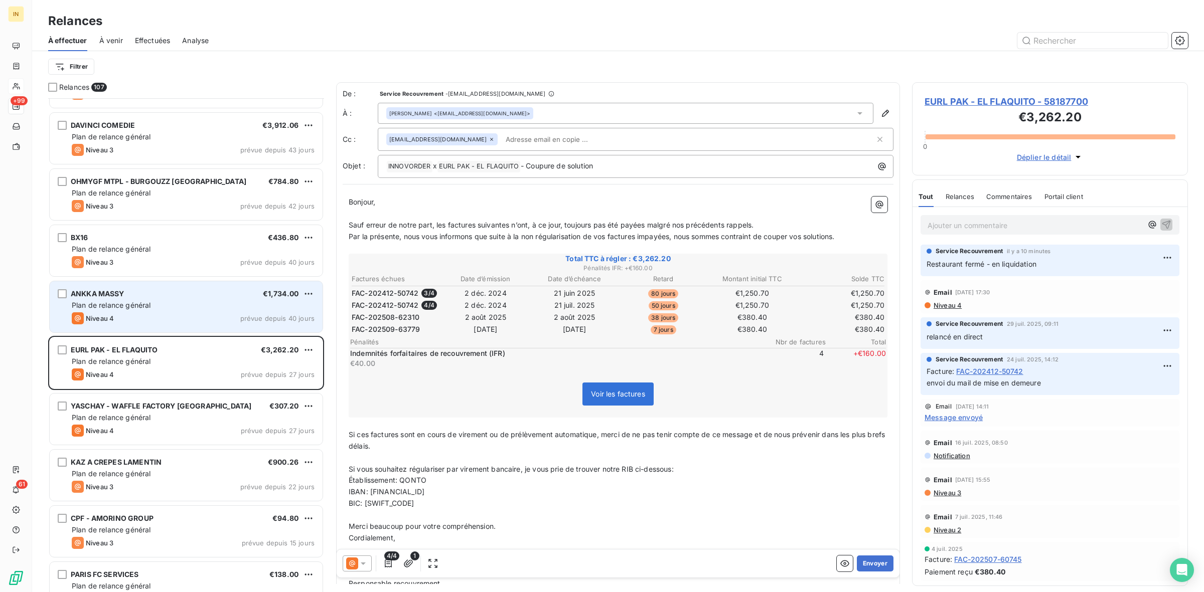
click at [177, 320] on div "Niveau 4 prévue depuis 40 jours" at bounding box center [193, 318] width 243 height 12
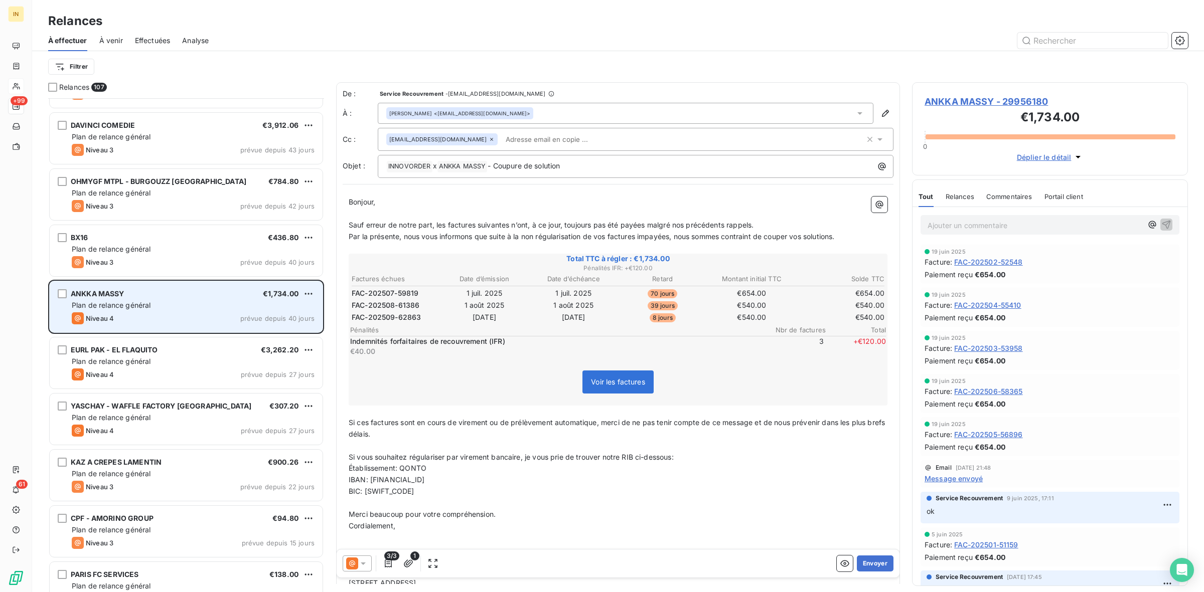
click at [177, 320] on div "Niveau 4 prévue depuis 40 jours" at bounding box center [193, 318] width 243 height 12
click at [254, 291] on div "ANKKA MASSY €1,734.00" at bounding box center [193, 293] width 243 height 9
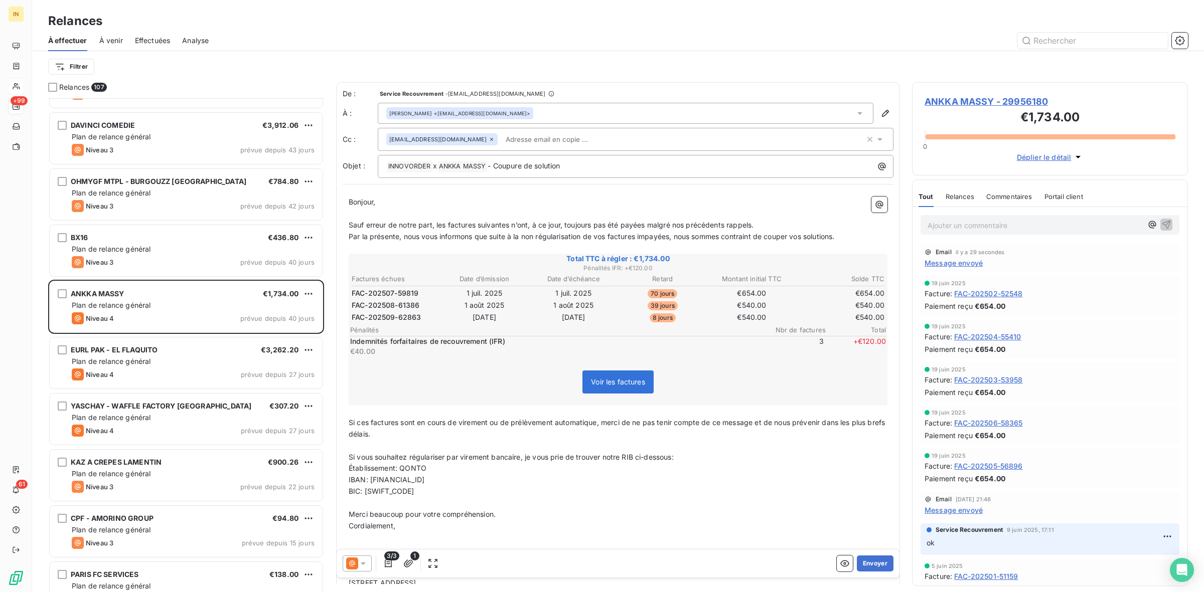
click at [1008, 231] on p "Ajouter un commentaire ﻿" at bounding box center [1034, 225] width 215 height 13
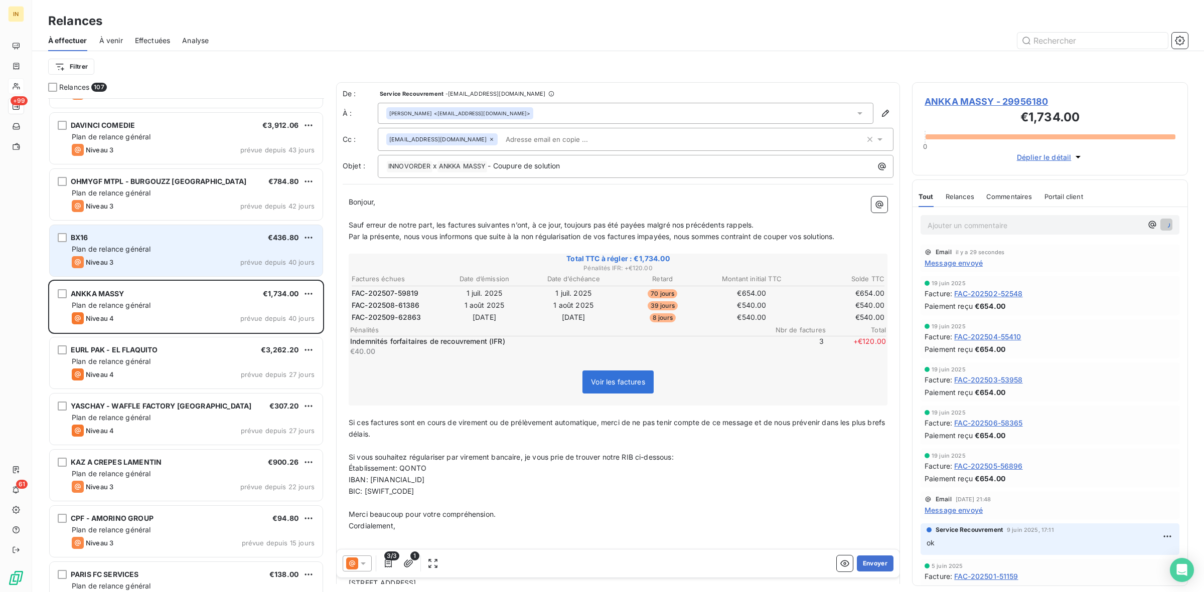
click at [168, 247] on div "Plan de relance général" at bounding box center [193, 249] width 243 height 10
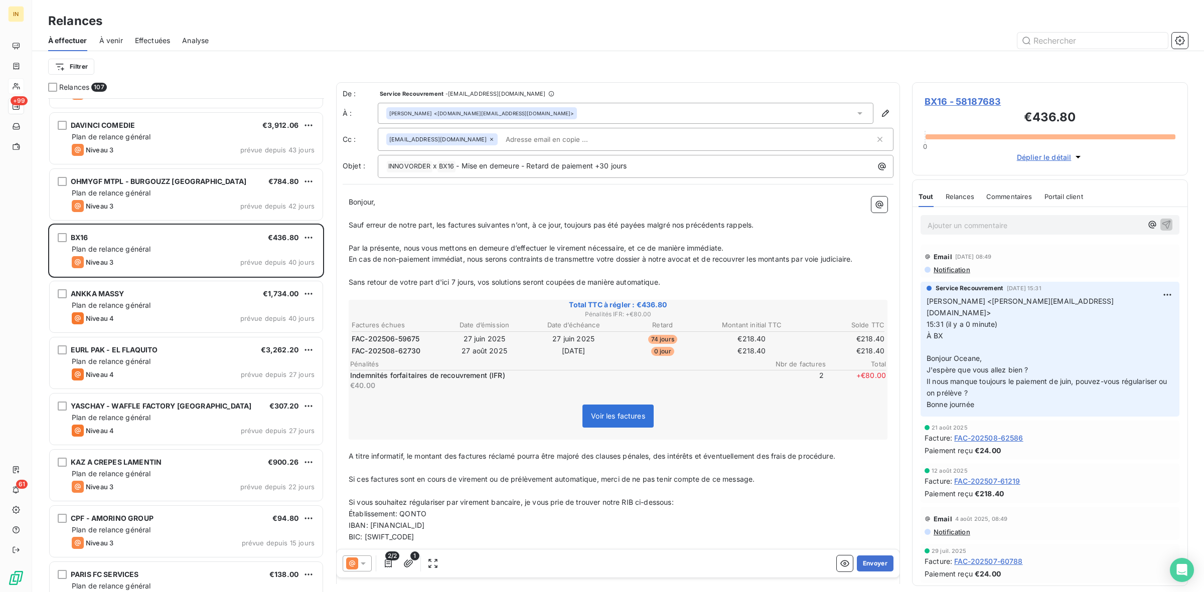
click at [979, 228] on p "Ajouter un commentaire ﻿" at bounding box center [1034, 225] width 215 height 13
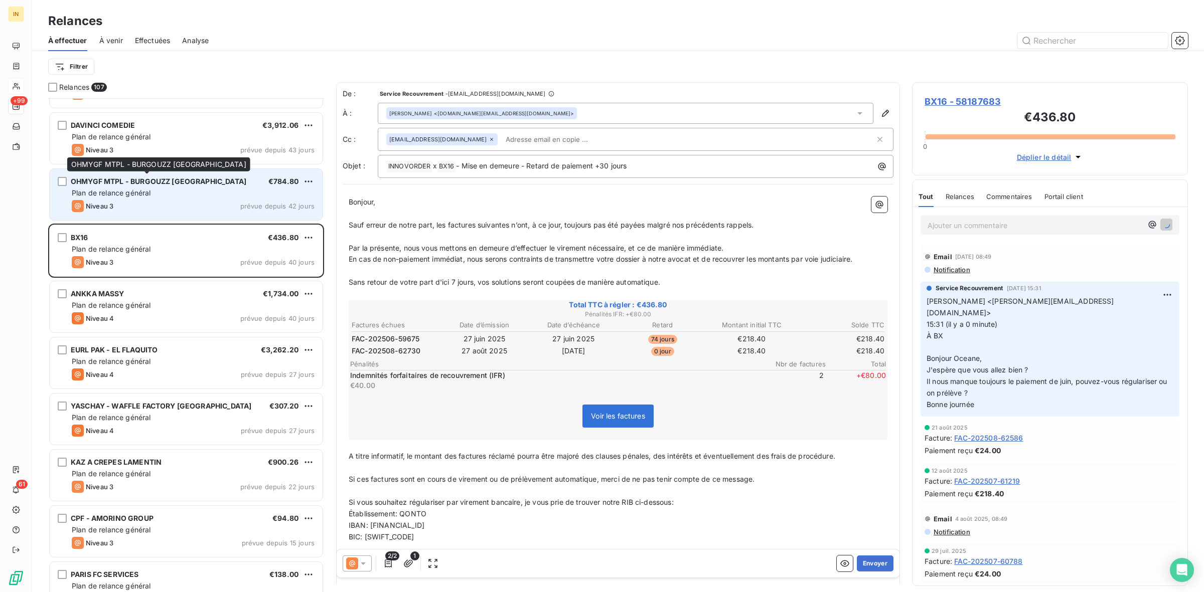
click at [187, 186] on span "OHMYGF MTPL - BURGOUZZ [GEOGRAPHIC_DATA]" at bounding box center [159, 181] width 176 height 9
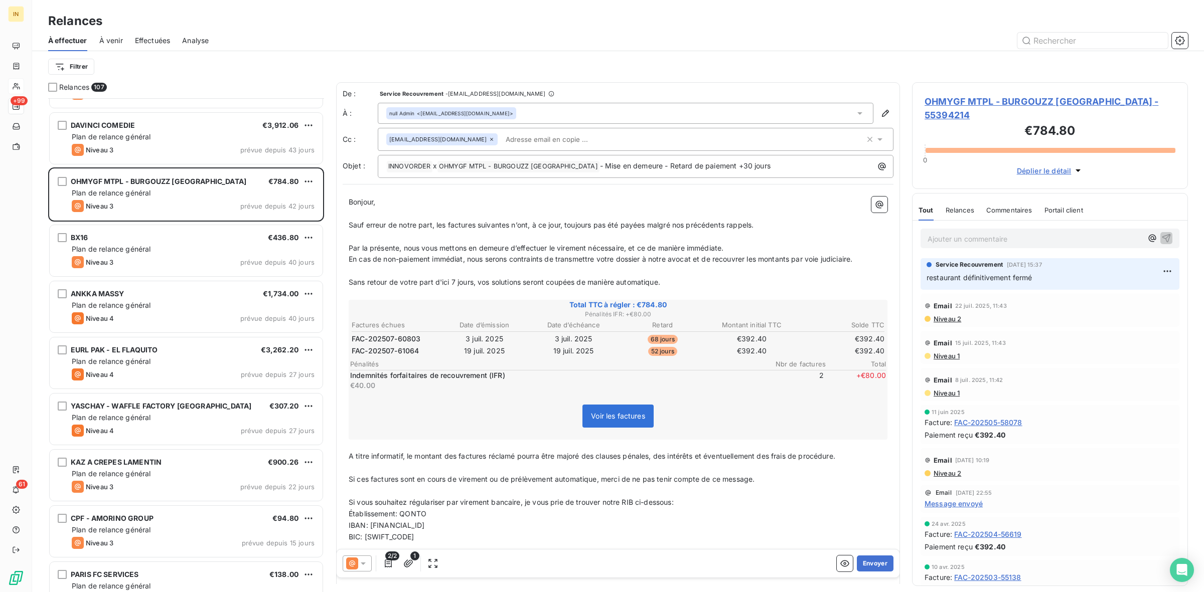
click at [1009, 233] on p "Ajouter un commentaire ﻿" at bounding box center [1034, 239] width 215 height 13
click at [1059, 267] on span "Shap OLIVA-ZARRABI" at bounding box center [1063, 270] width 75 height 9
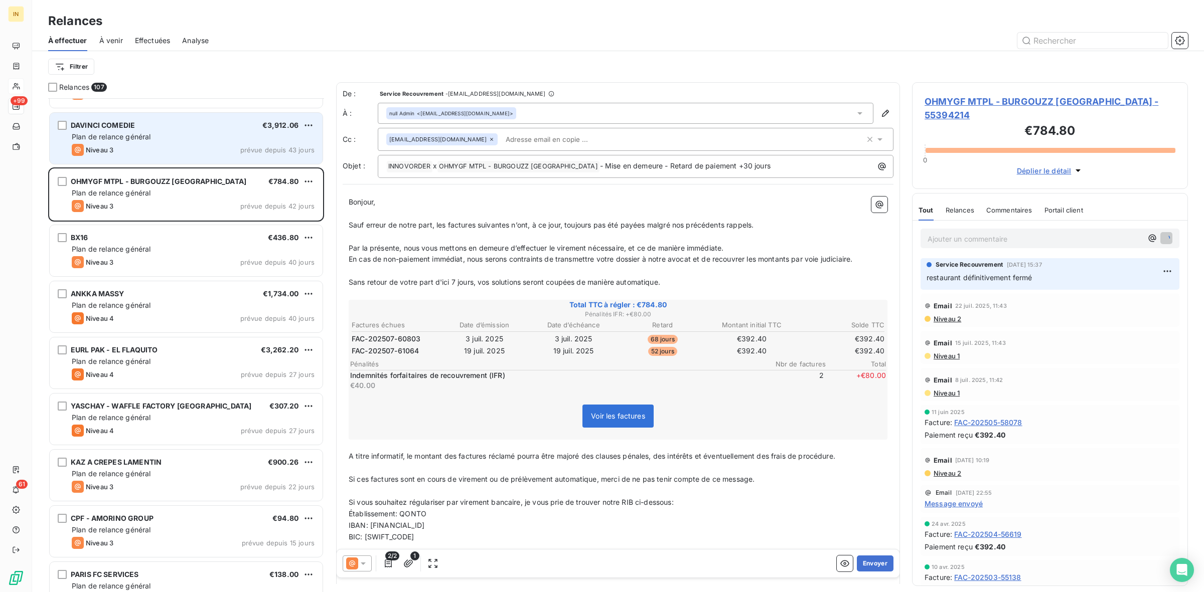
click at [204, 133] on div "Plan de relance général" at bounding box center [193, 137] width 243 height 10
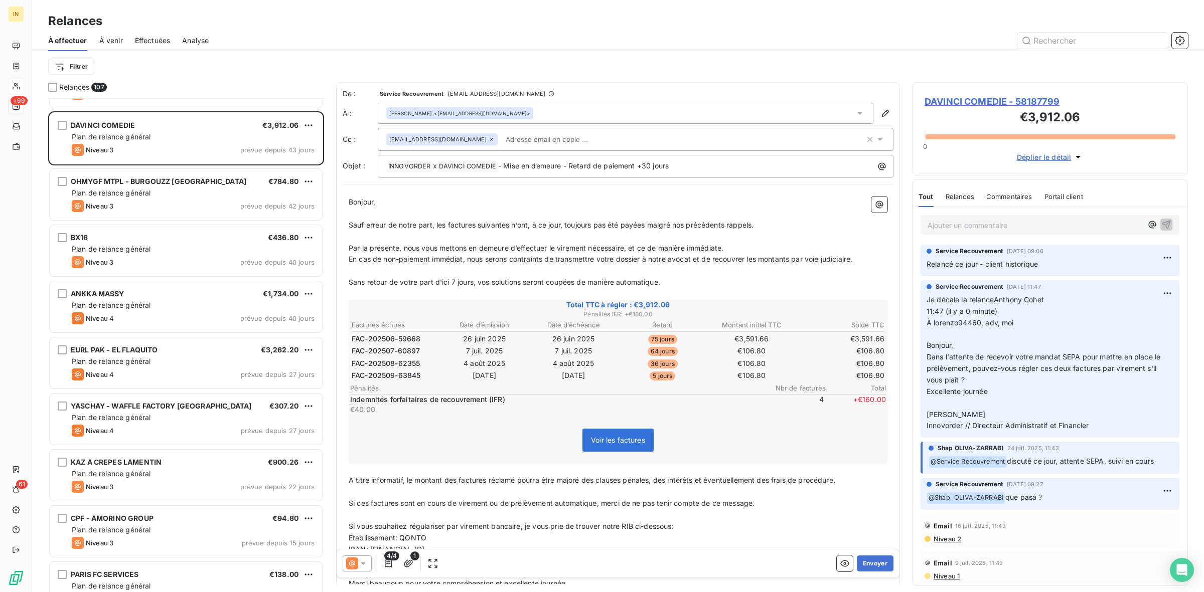
click at [970, 227] on p "Ajouter un commentaire ﻿" at bounding box center [1034, 225] width 215 height 13
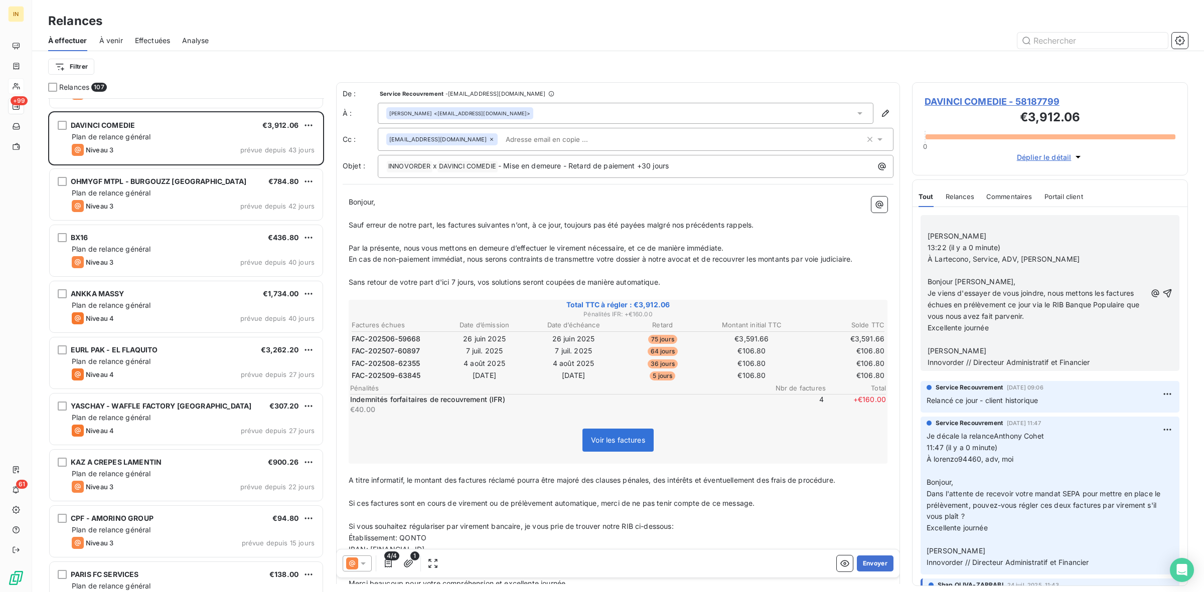
click at [970, 227] on p "﻿" at bounding box center [1036, 225] width 219 height 12
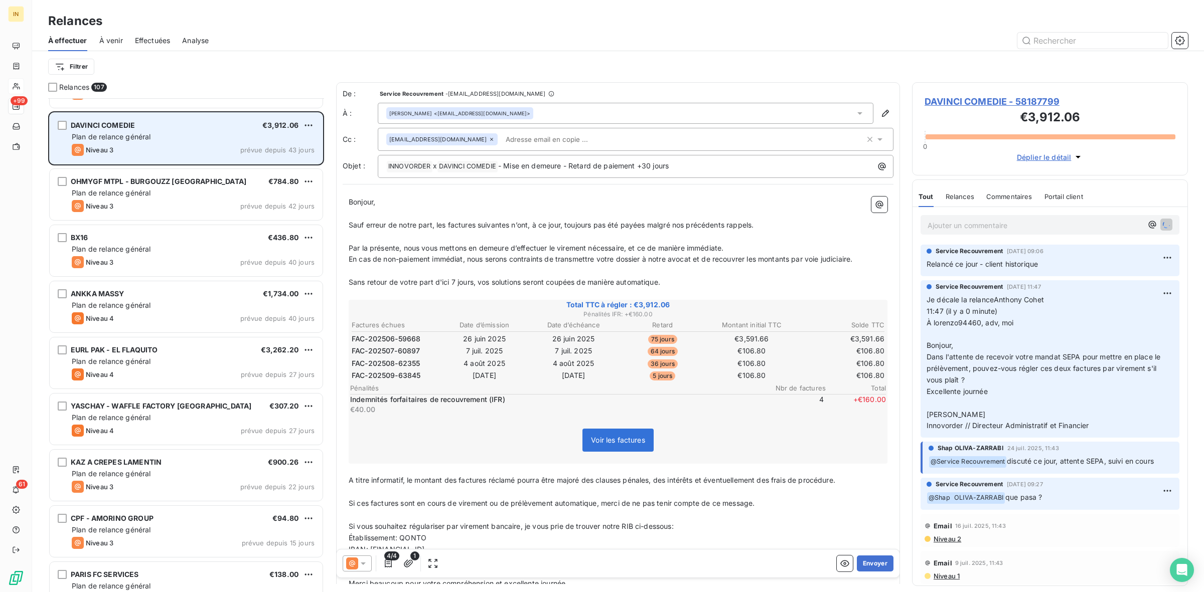
click at [237, 137] on div "Plan de relance général" at bounding box center [193, 137] width 243 height 10
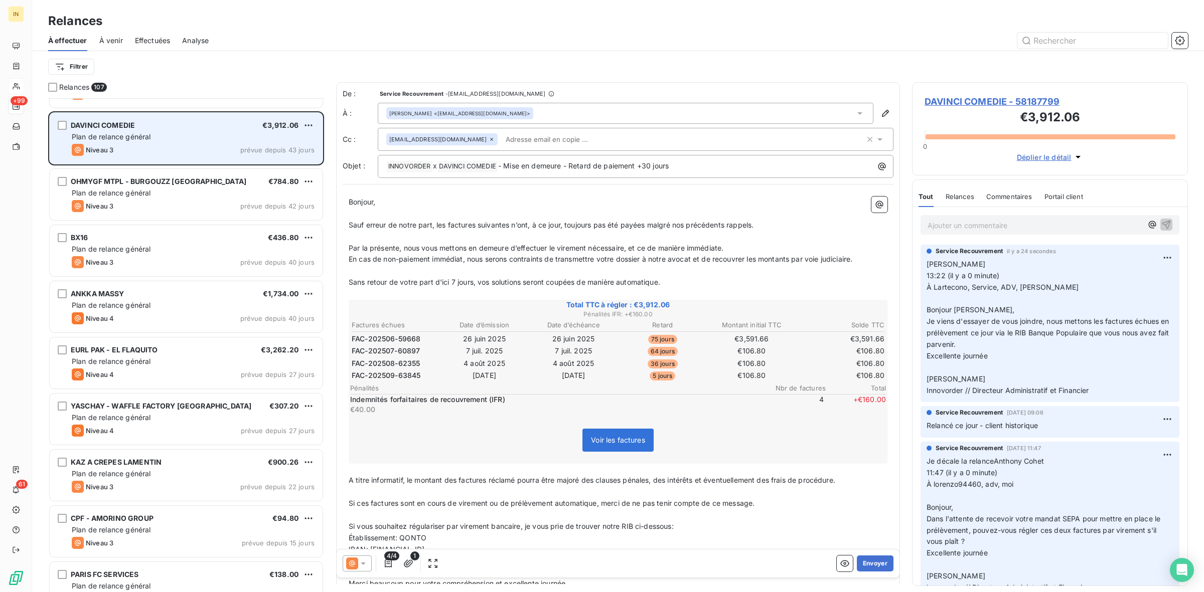
click at [154, 133] on div "Plan de relance général" at bounding box center [193, 137] width 243 height 10
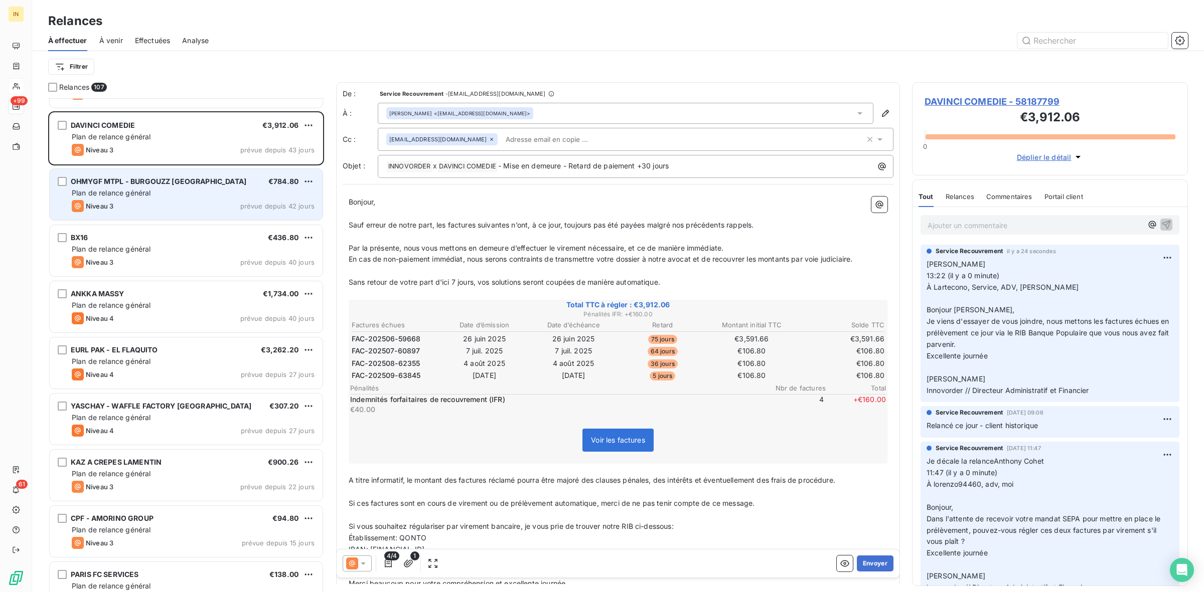
click at [213, 197] on div "Plan de relance général" at bounding box center [193, 193] width 243 height 10
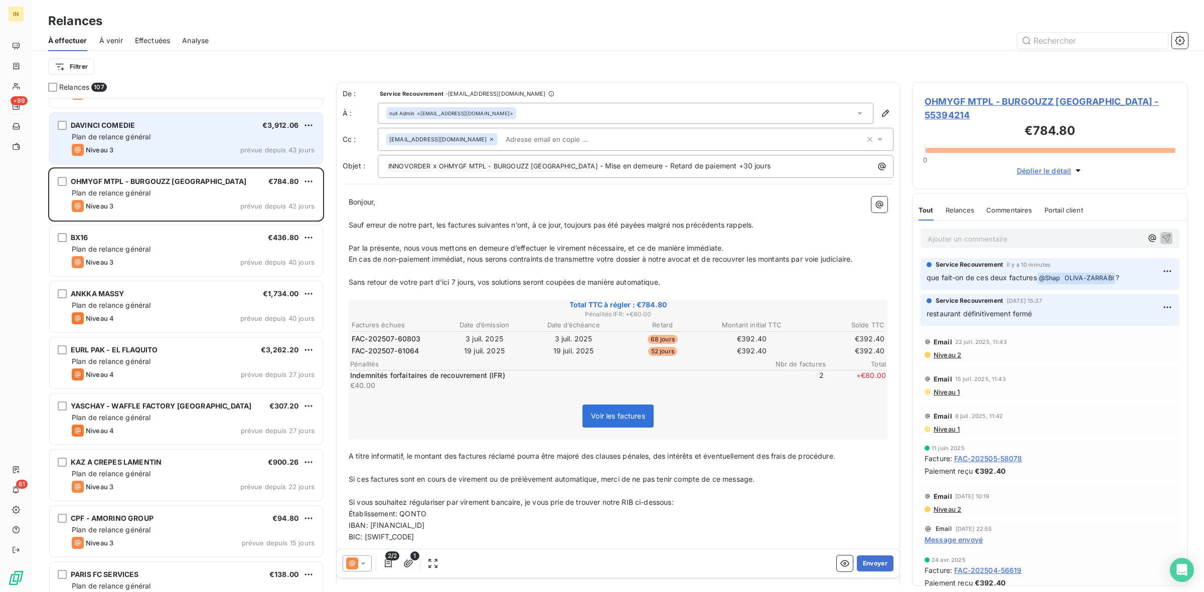
click at [207, 145] on div "Niveau 3 prévue depuis 43 jours" at bounding box center [193, 150] width 243 height 12
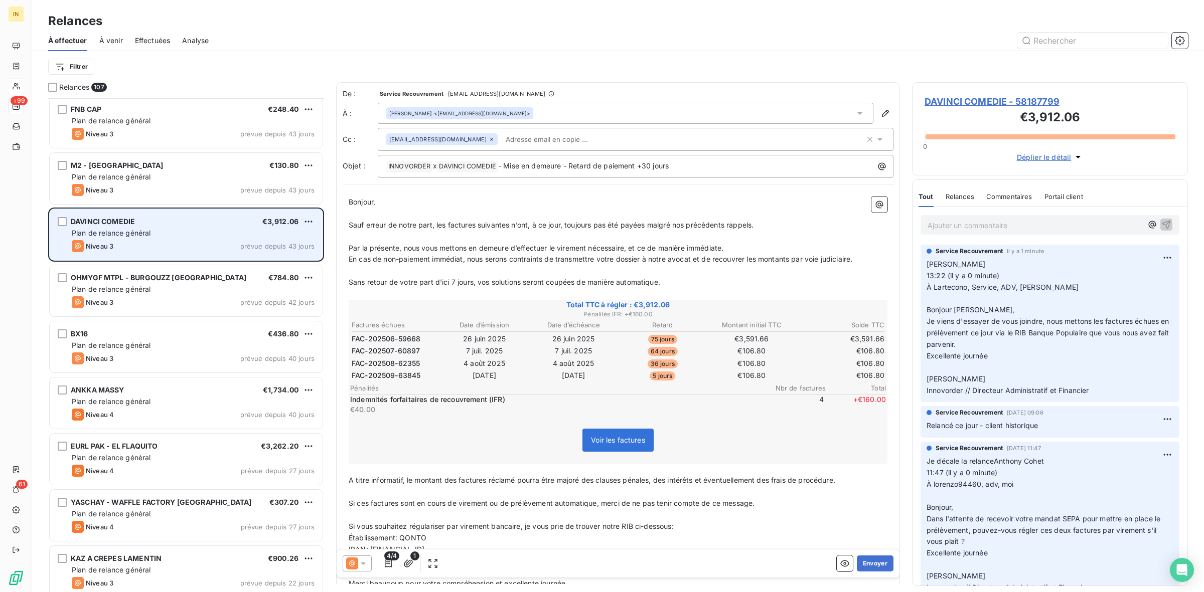
scroll to position [5001, 0]
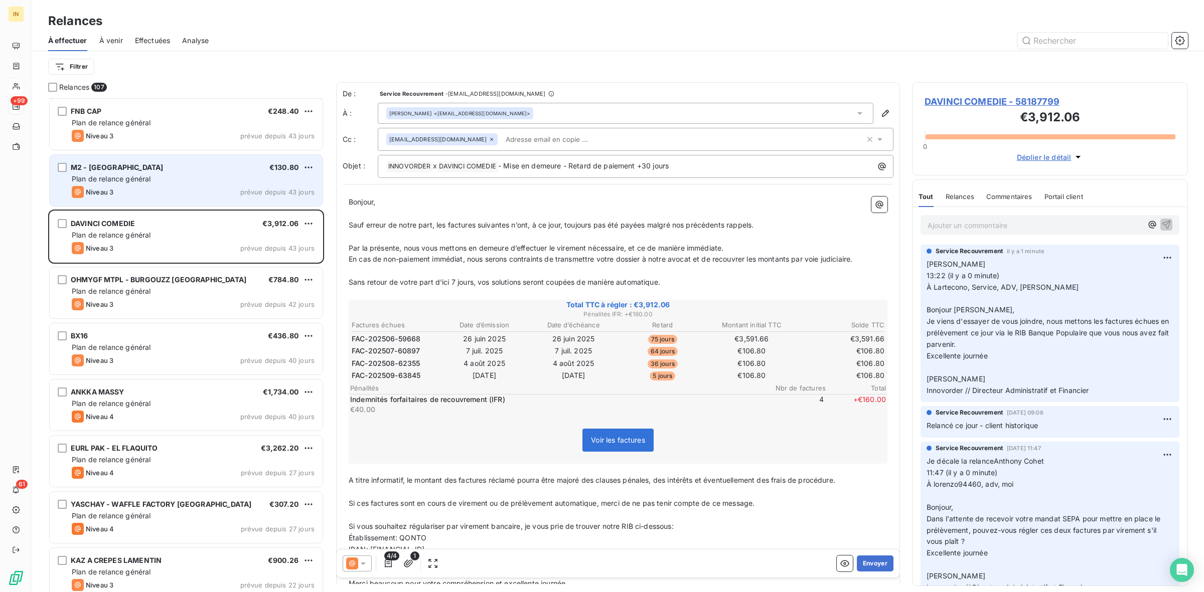
click at [174, 181] on div "Plan de relance général" at bounding box center [193, 179] width 243 height 10
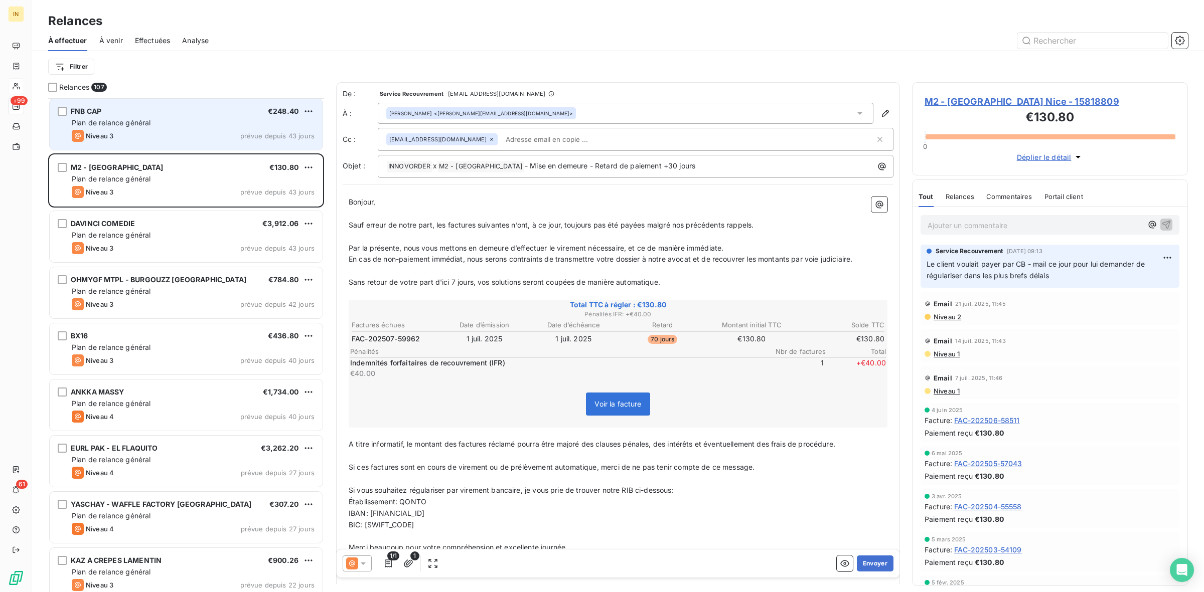
click at [183, 130] on div "Niveau 3 prévue depuis 43 jours" at bounding box center [193, 136] width 243 height 12
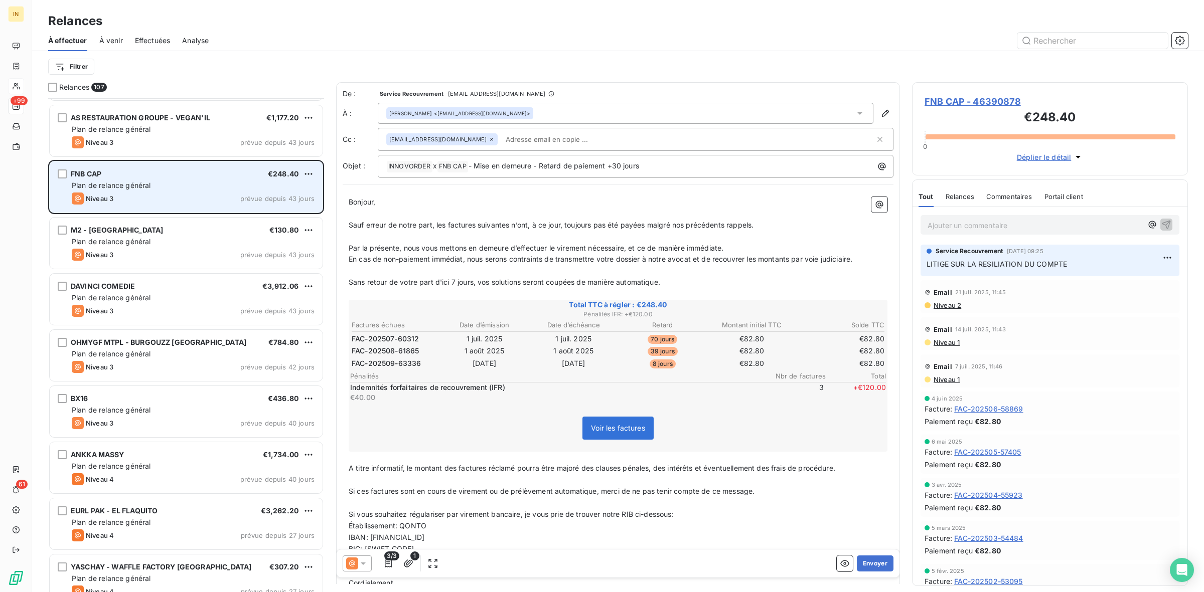
scroll to position [4911, 0]
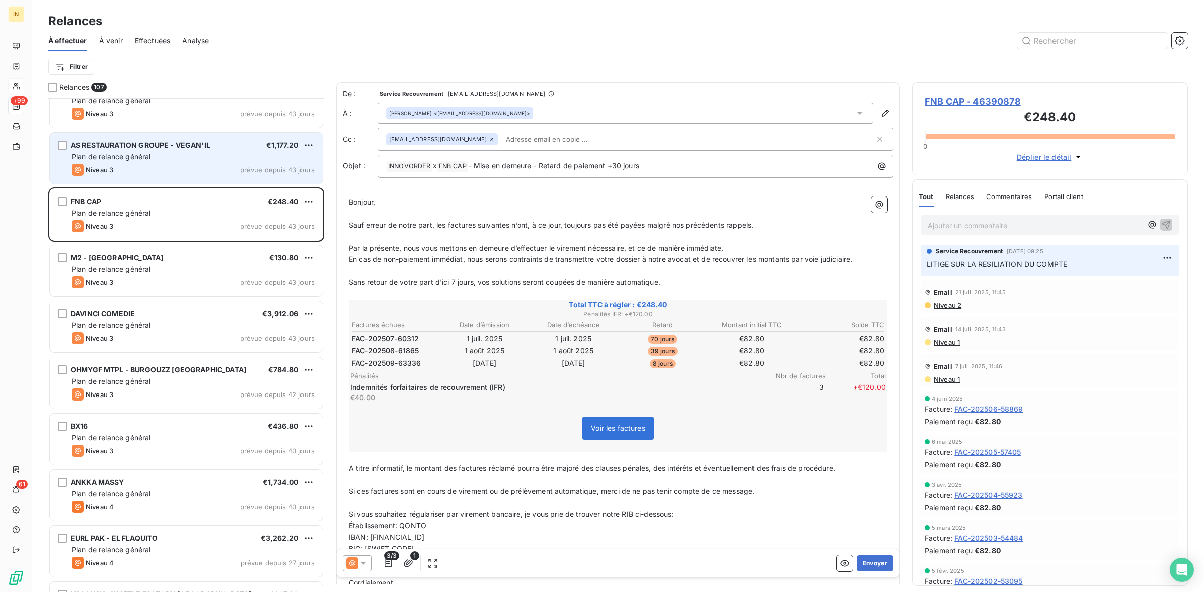
click at [201, 160] on div "Plan de relance général" at bounding box center [193, 157] width 243 height 10
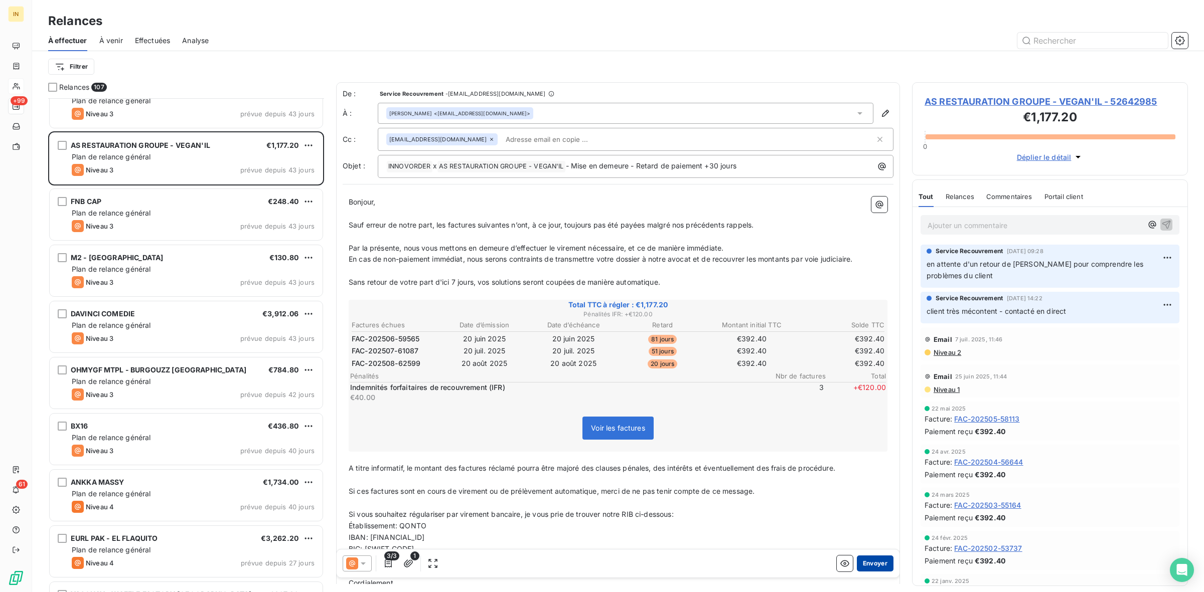
click at [868, 567] on button "Envoyer" at bounding box center [875, 564] width 37 height 16
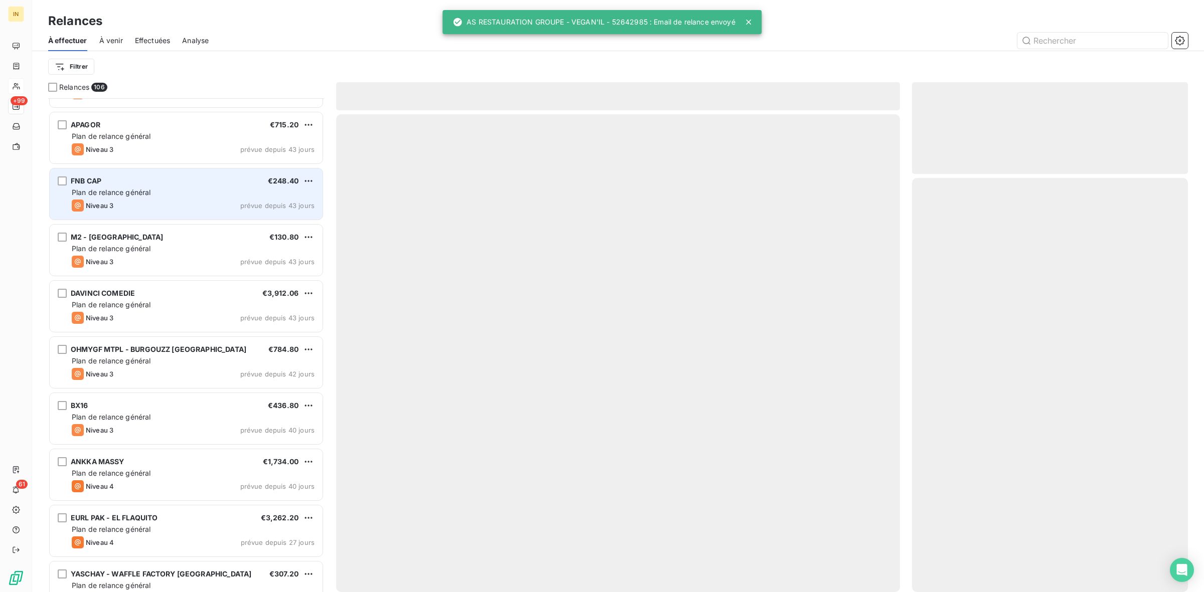
scroll to position [4861, 0]
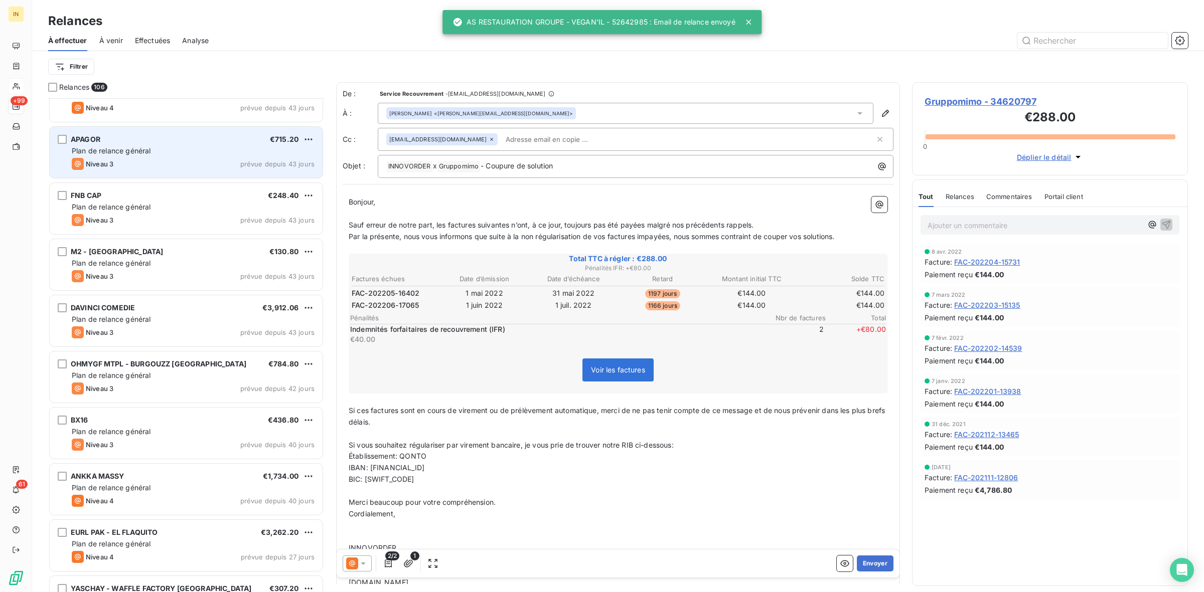
click at [144, 148] on span "Plan de relance général" at bounding box center [111, 150] width 79 height 9
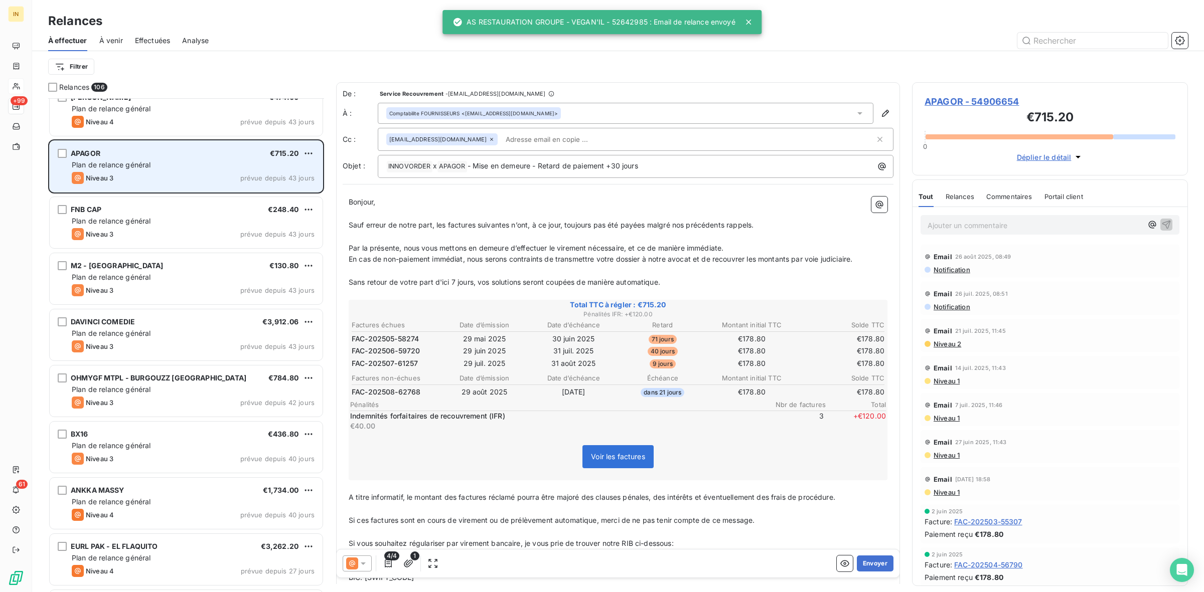
scroll to position [4846, 0]
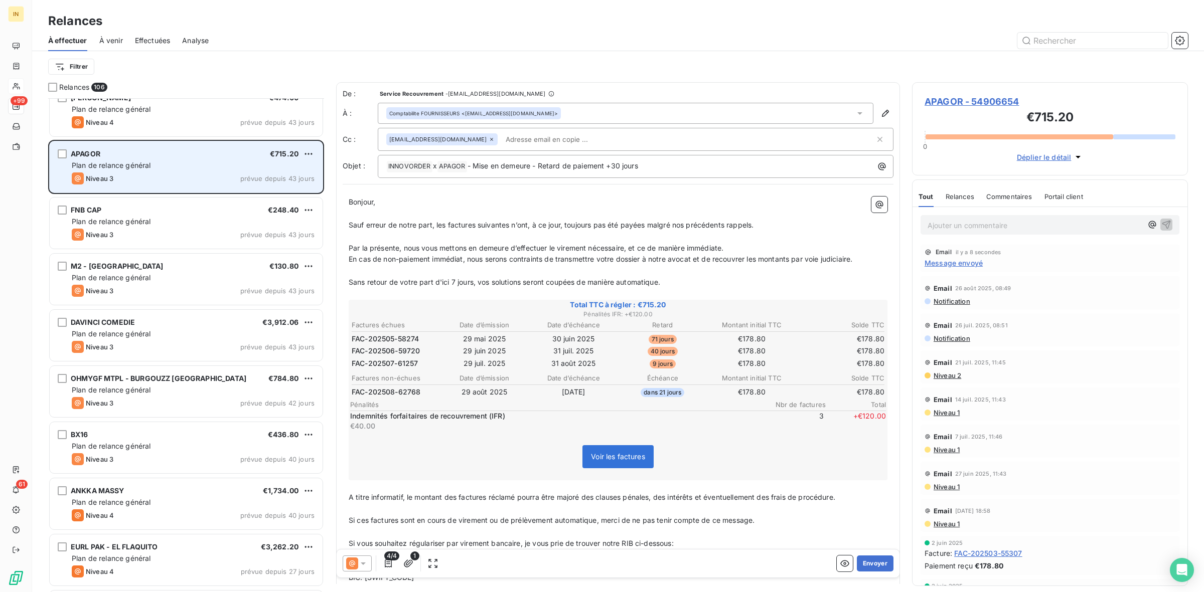
click at [189, 152] on div "APAGOR €715.20" at bounding box center [193, 153] width 243 height 9
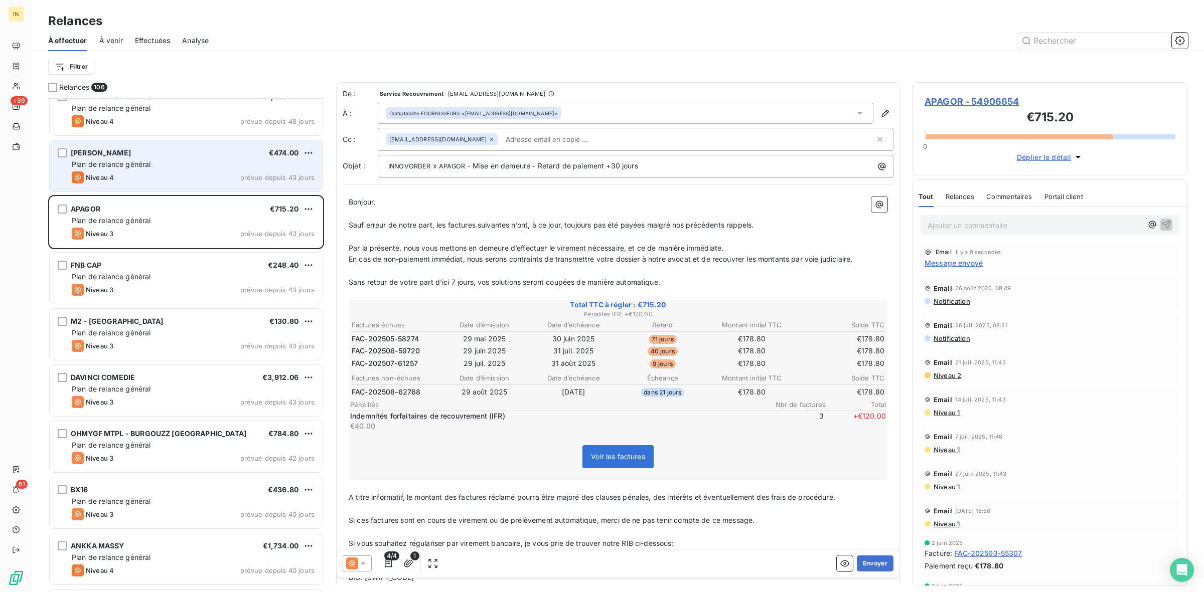
click at [166, 172] on div "Niveau 4 prévue depuis 43 jours" at bounding box center [193, 178] width 243 height 12
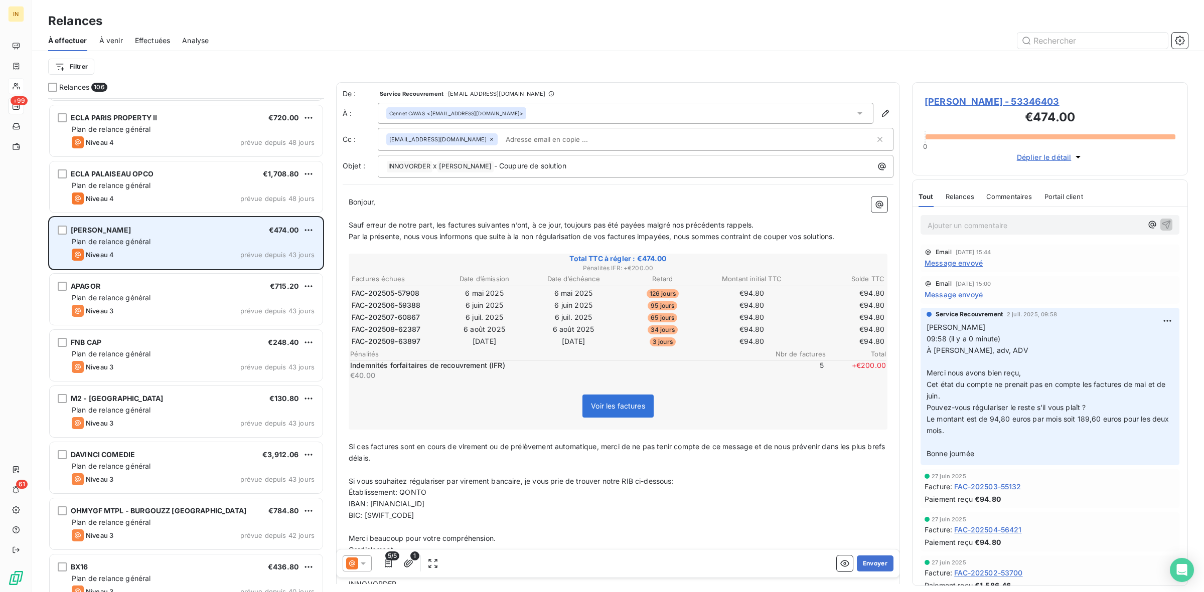
scroll to position [4713, 0]
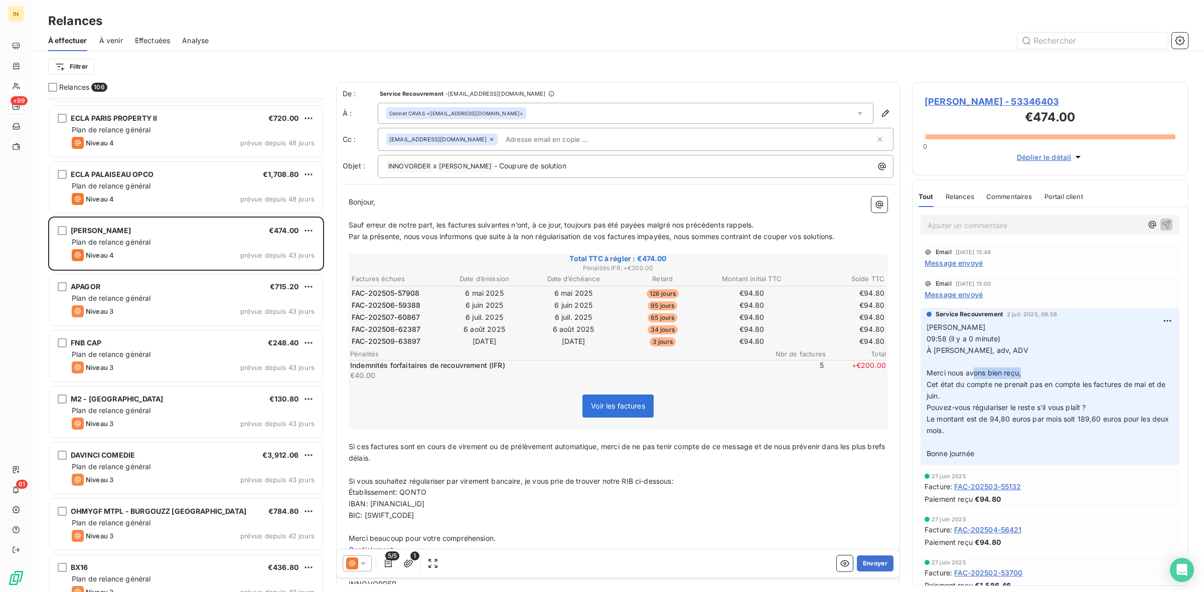
drag, startPoint x: 975, startPoint y: 379, endPoint x: 1108, endPoint y: 378, distance: 132.9
click at [1108, 378] on p "Anthony Cohet 09:58 (il y a 0 minute) À OTTO, adv, ADV ﻿ Merci nous avons bien …" at bounding box center [1049, 391] width 247 height 138
click at [1024, 395] on p "Anthony Cohet 09:58 (il y a 0 minute) À OTTO, adv, ADV ﻿ Merci nous avons bien …" at bounding box center [1049, 391] width 247 height 138
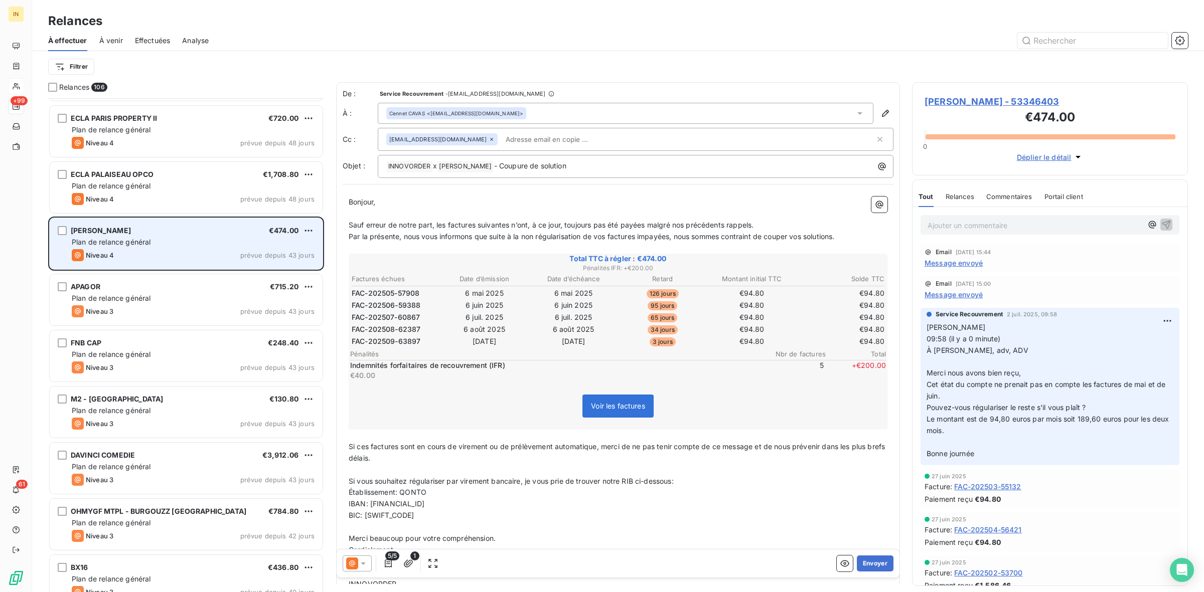
click at [244, 241] on div "Plan de relance général" at bounding box center [193, 242] width 243 height 10
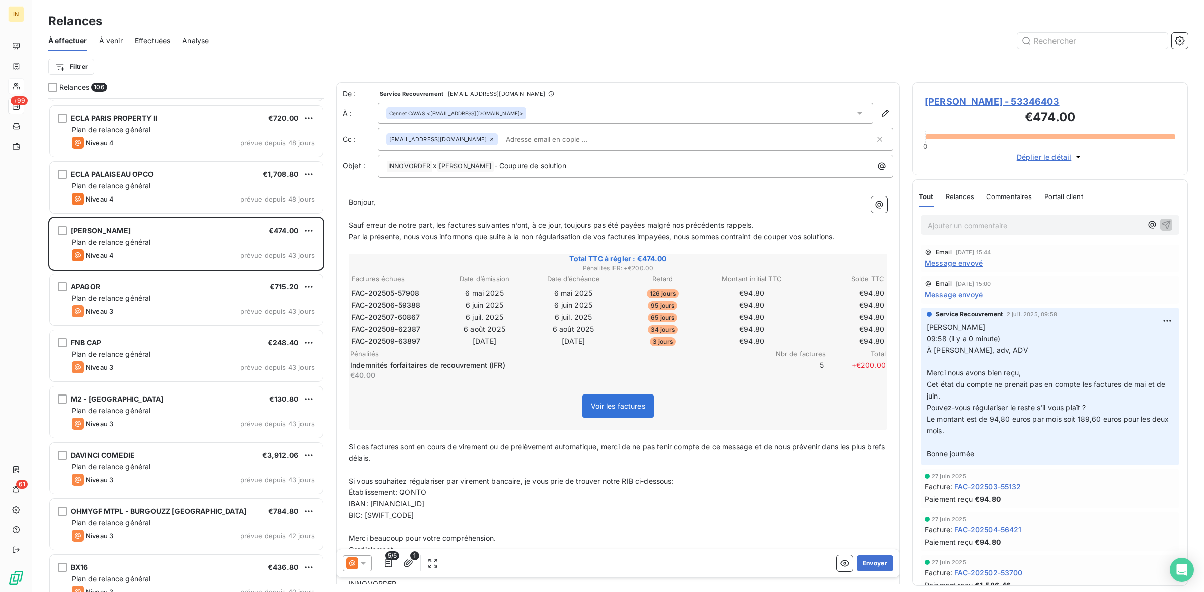
click at [982, 222] on p "Ajouter un commentaire ﻿" at bounding box center [1034, 225] width 215 height 13
click at [1006, 226] on p "Ajouter un commentaire ﻿" at bounding box center [1034, 225] width 215 height 13
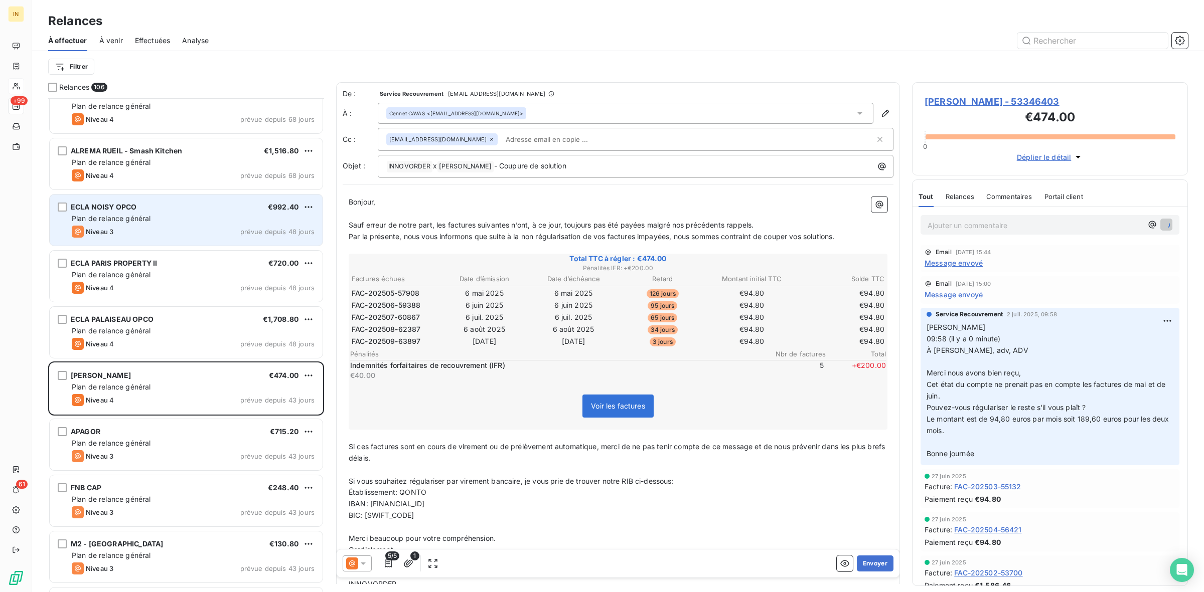
scroll to position [4568, 0]
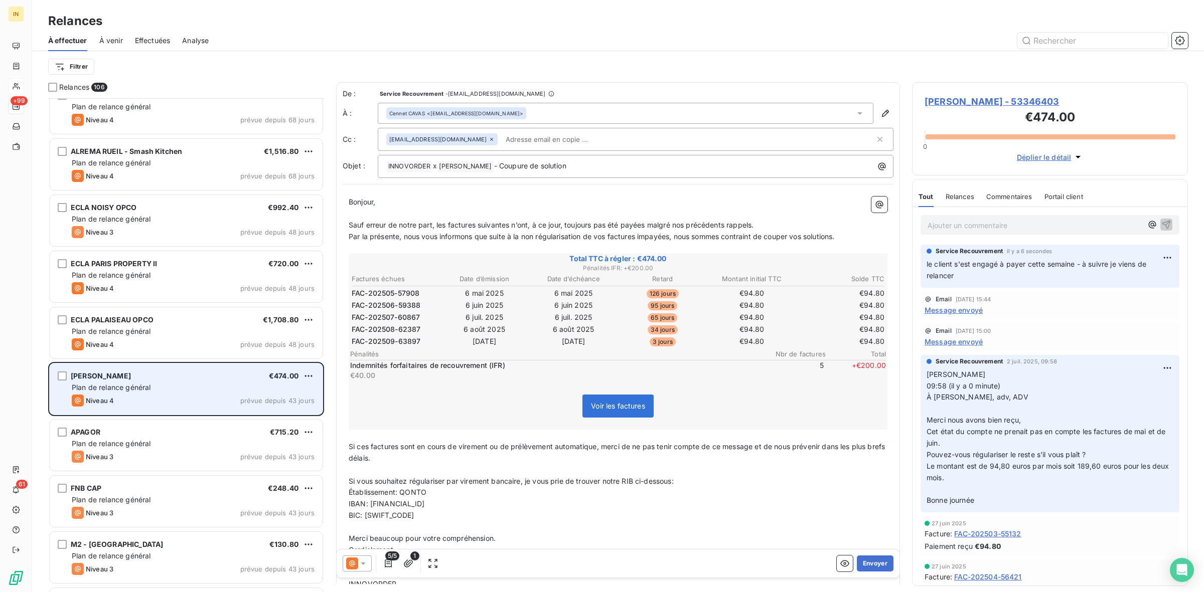
click at [164, 376] on div "AVA - OTTO MONTREUIL €474.00" at bounding box center [193, 376] width 243 height 9
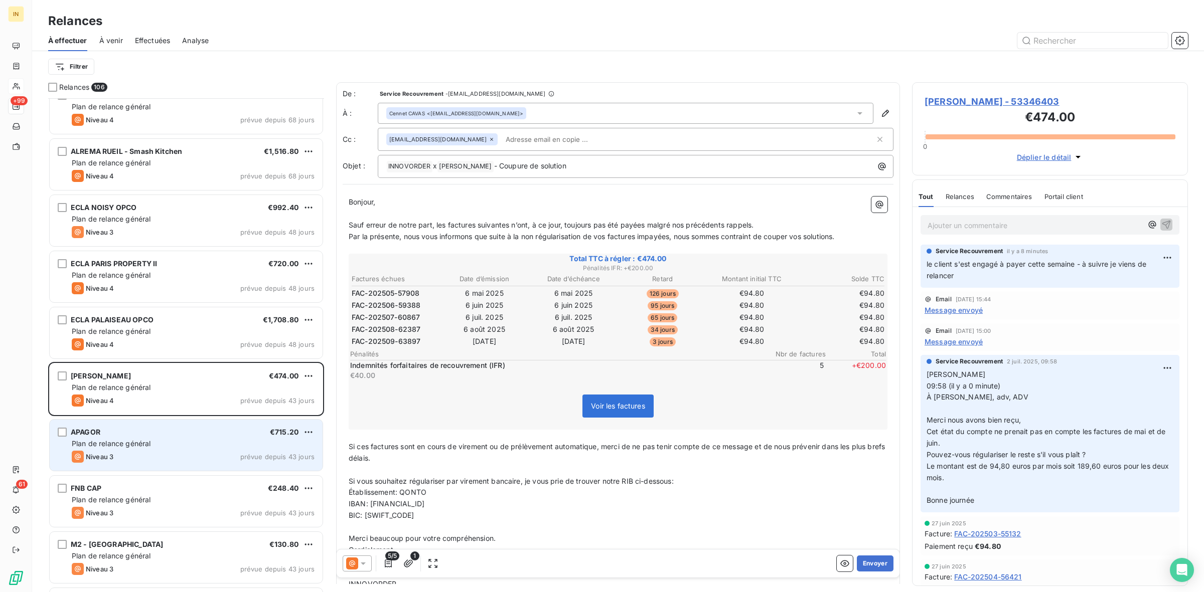
click at [143, 435] on div "APAGOR €715.20" at bounding box center [193, 432] width 243 height 9
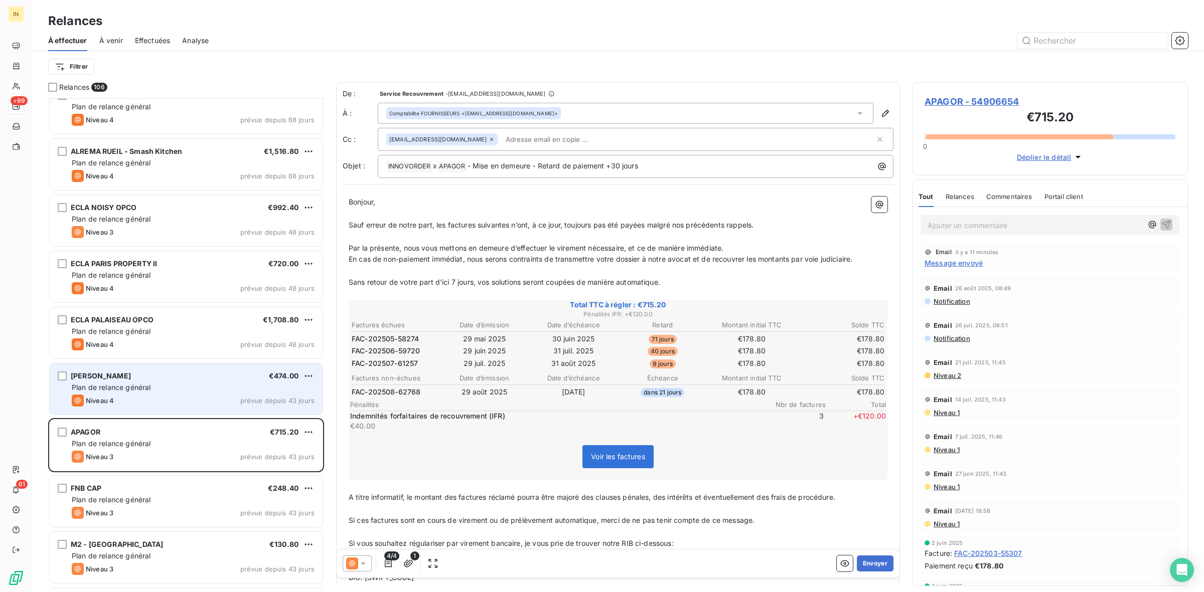
click at [148, 384] on span "Plan de relance général" at bounding box center [111, 387] width 79 height 9
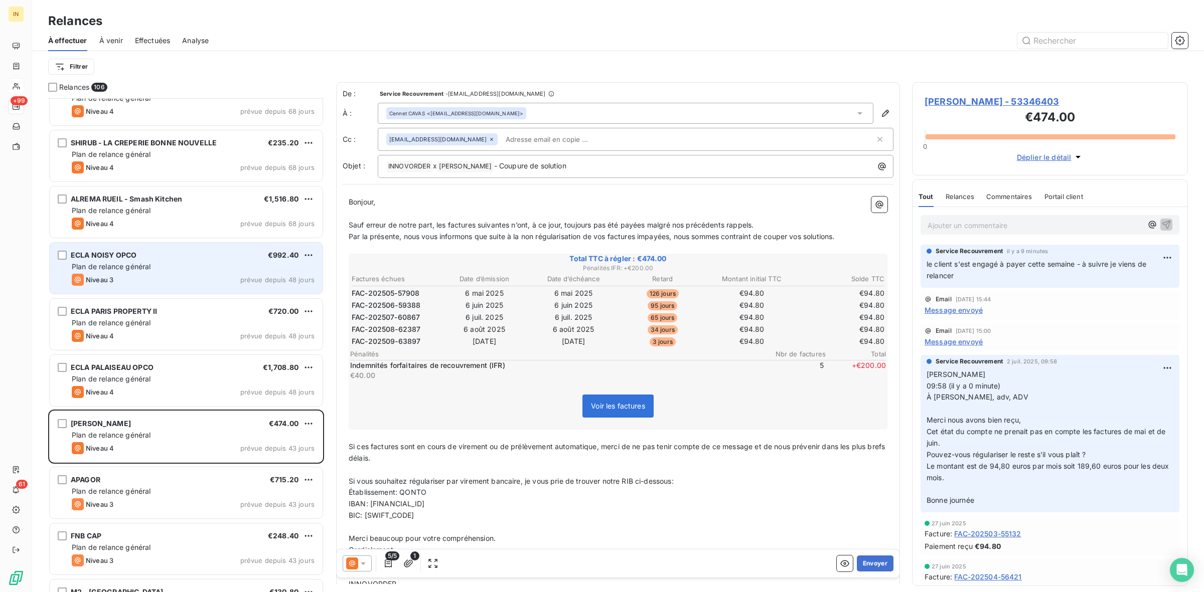
scroll to position [4488, 0]
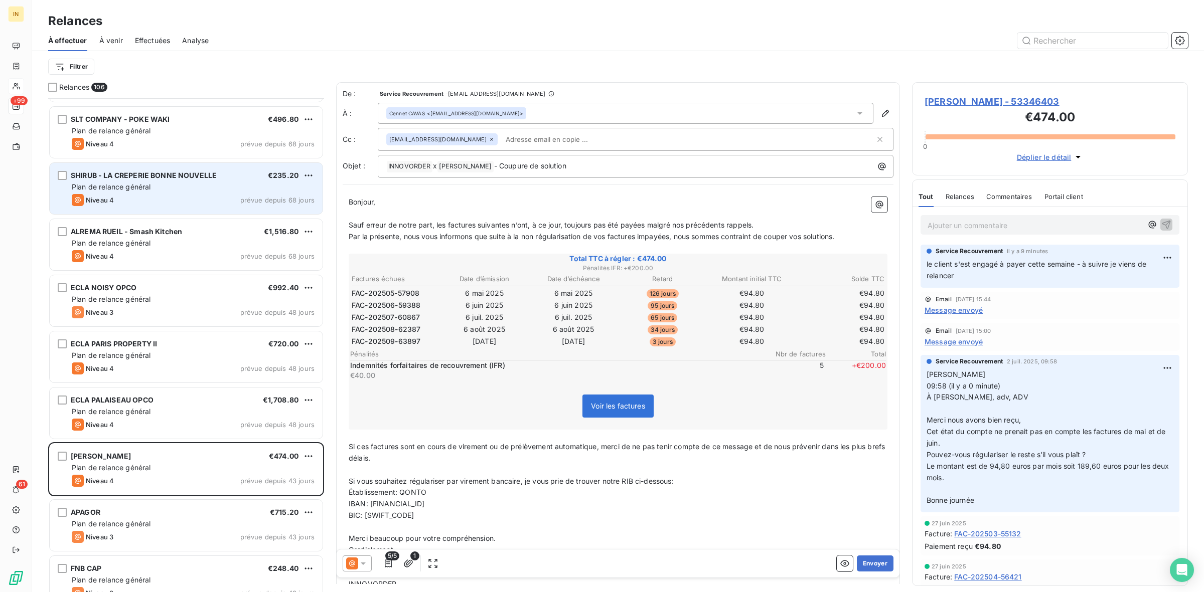
click at [186, 190] on div "Plan de relance général" at bounding box center [193, 187] width 243 height 10
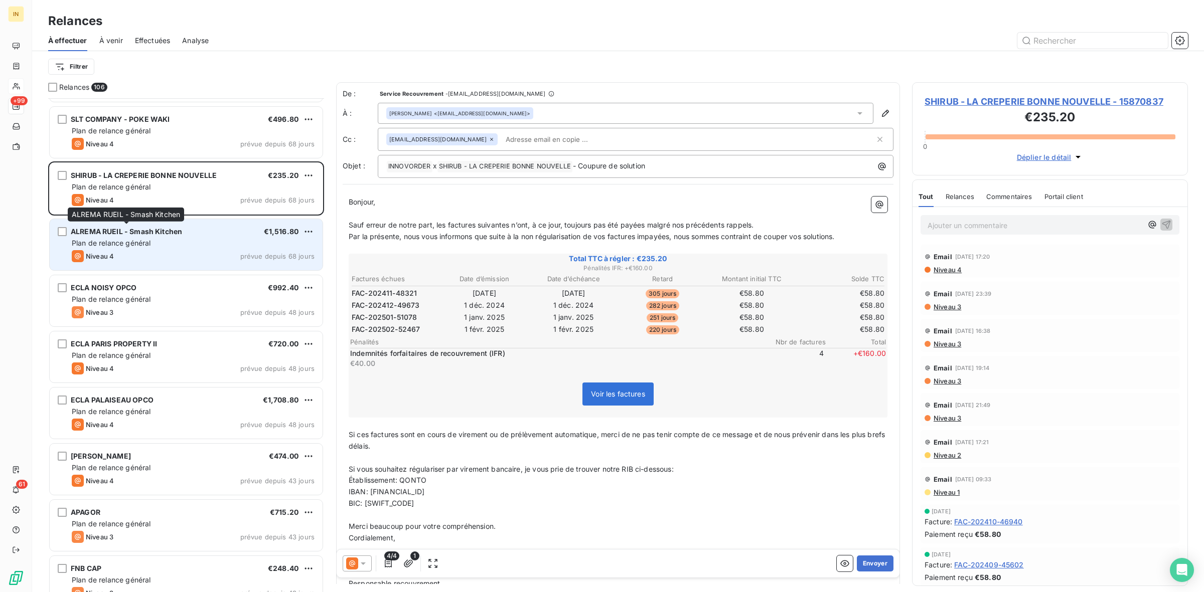
click at [182, 236] on div "ALREMA RUEIL - Smash Kitchen" at bounding box center [126, 232] width 111 height 10
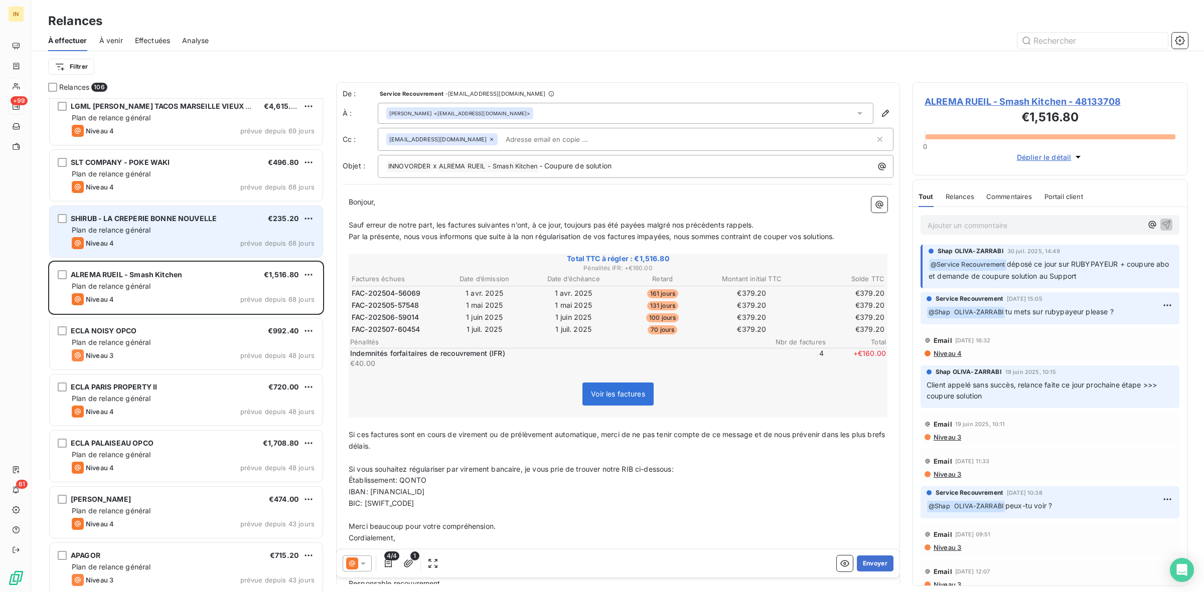
scroll to position [4444, 0]
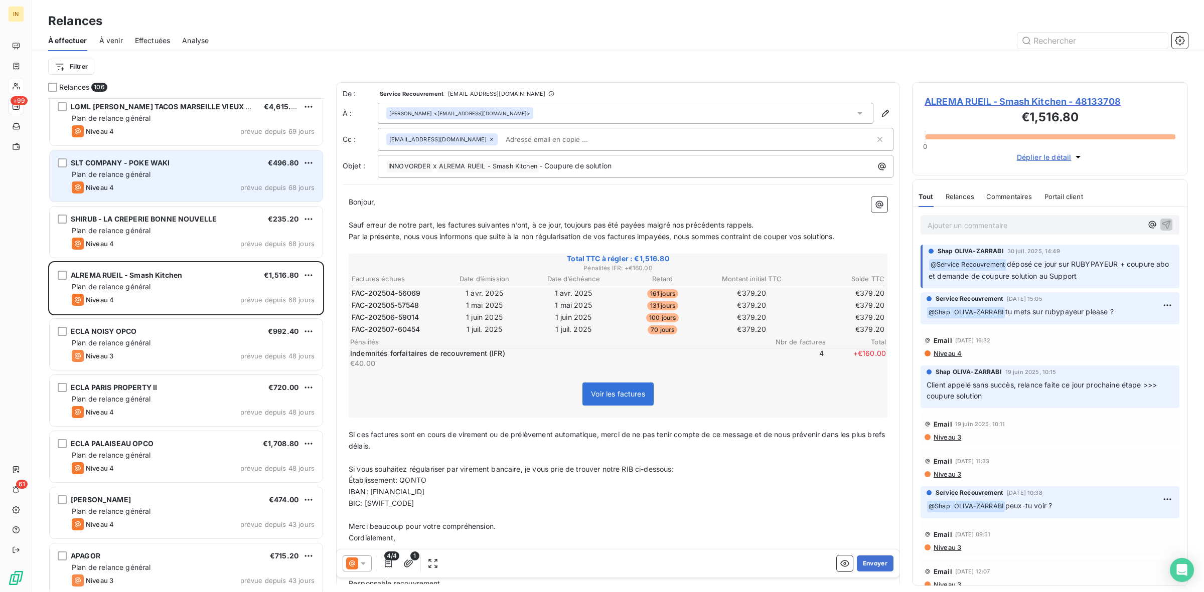
click at [167, 177] on div "Plan de relance général" at bounding box center [193, 175] width 243 height 10
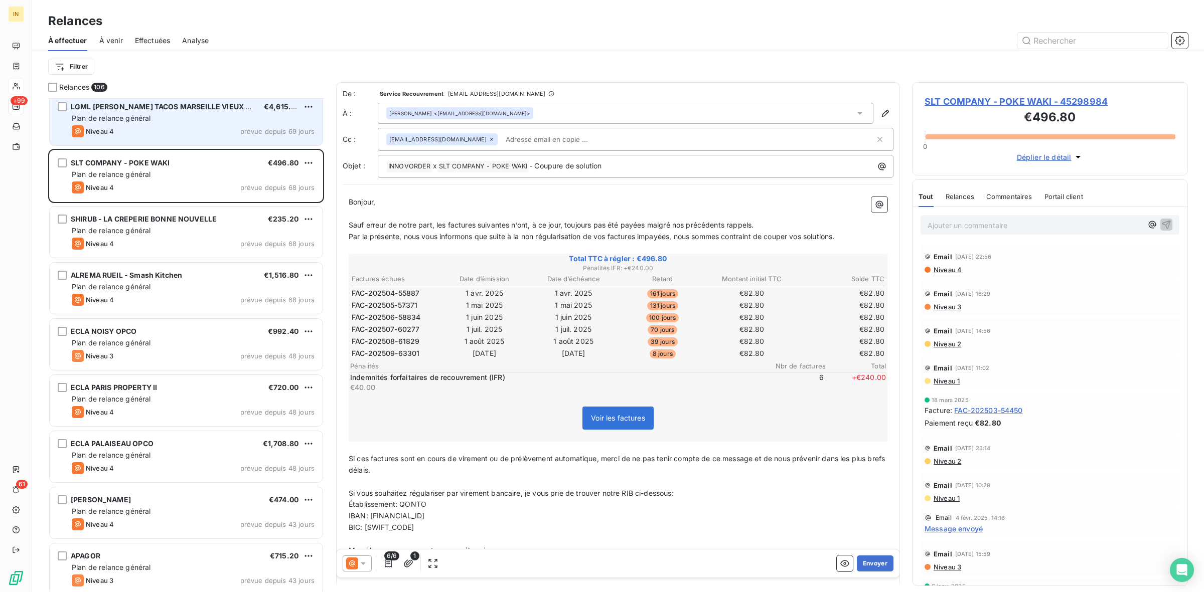
click at [180, 121] on div "Plan de relance général" at bounding box center [193, 118] width 243 height 10
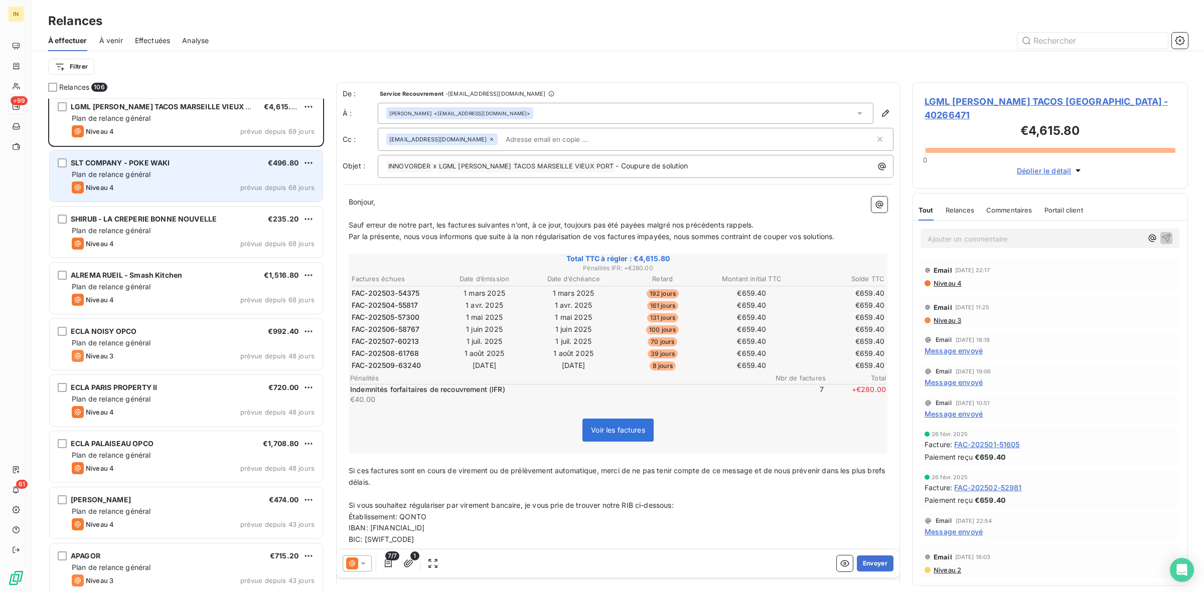
click at [182, 170] on div "Plan de relance général" at bounding box center [193, 175] width 243 height 10
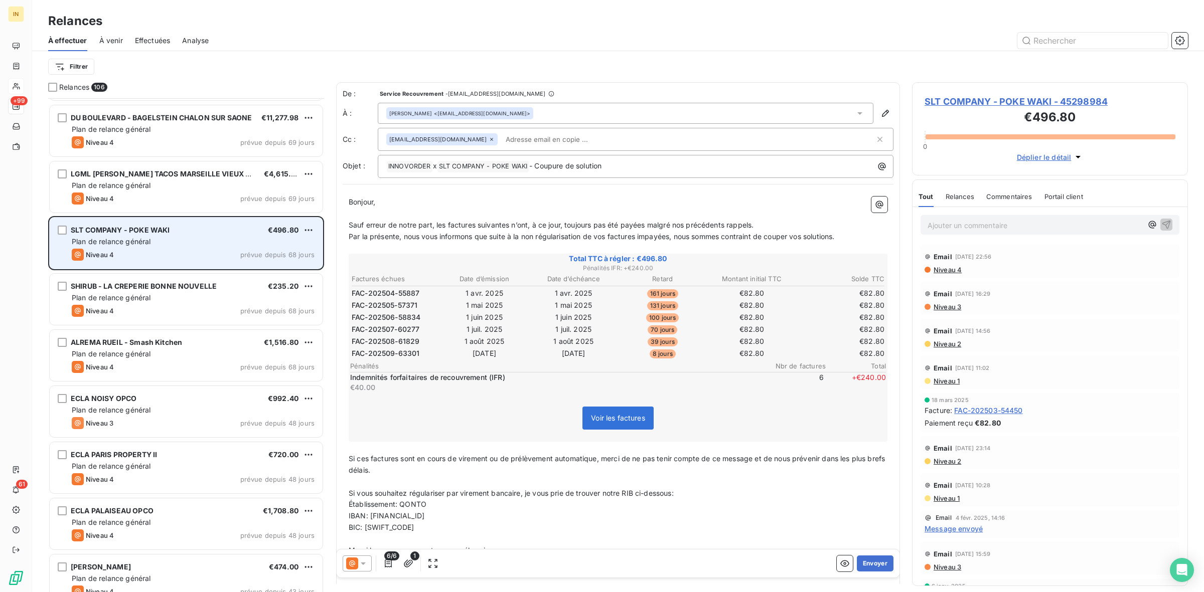
scroll to position [4376, 0]
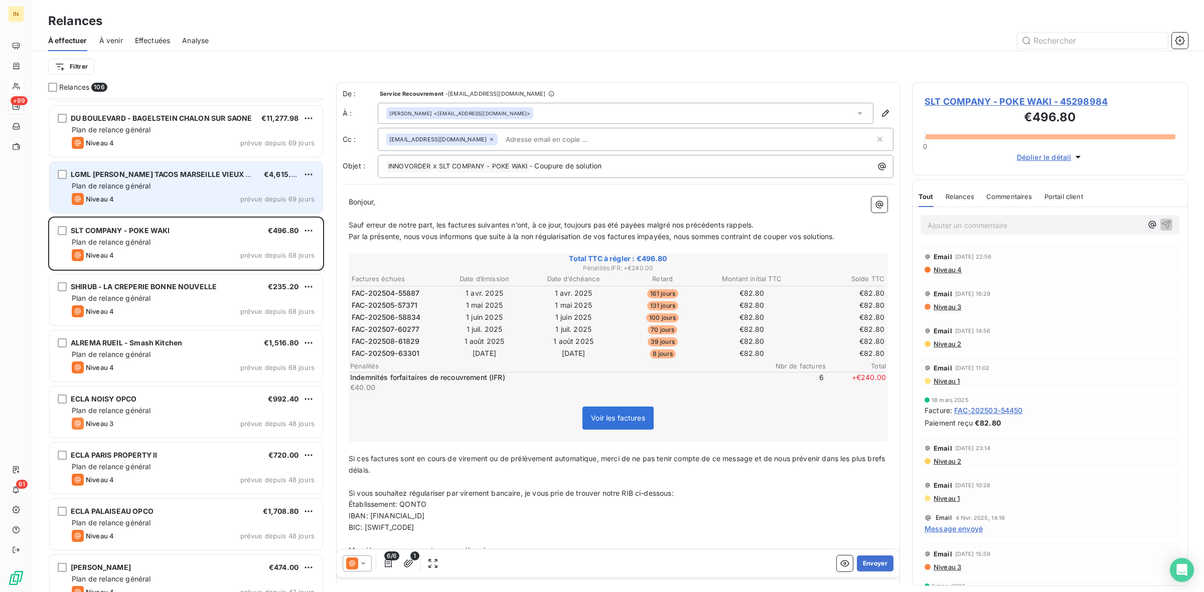
click at [179, 189] on div "Plan de relance général" at bounding box center [193, 186] width 243 height 10
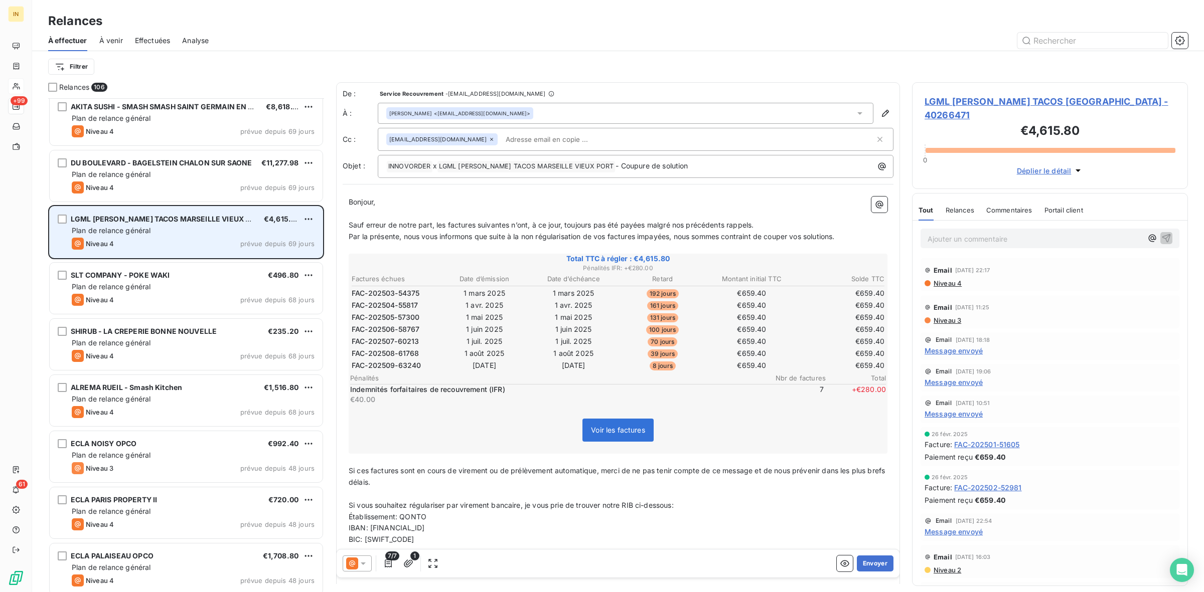
scroll to position [4330, 0]
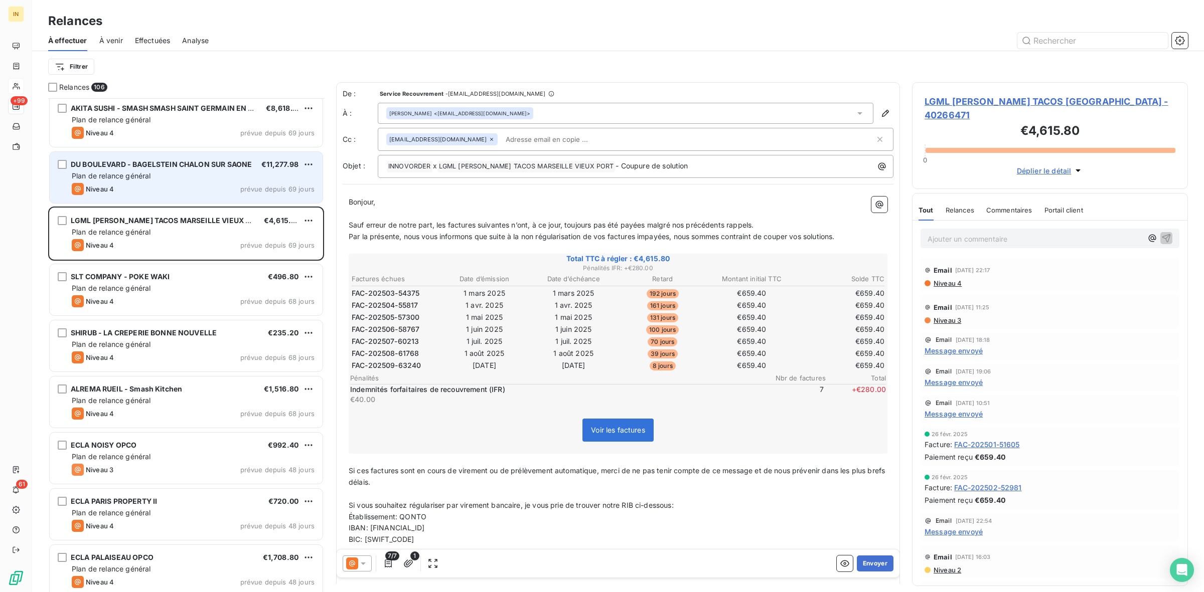
click at [188, 178] on div "Plan de relance général" at bounding box center [193, 176] width 243 height 10
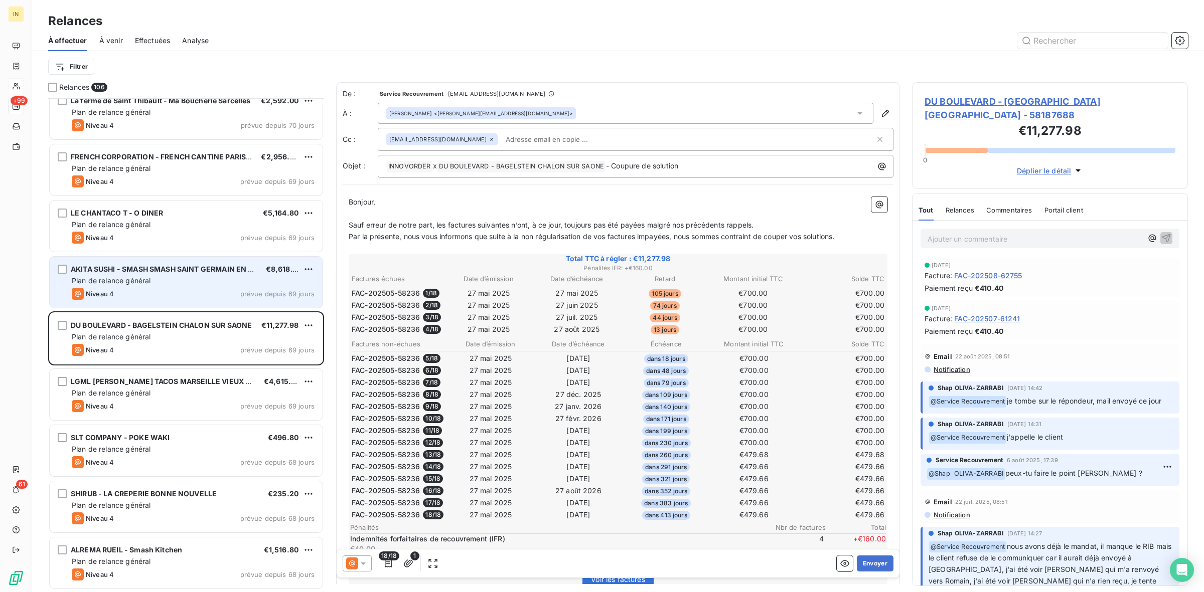
scroll to position [4164, 0]
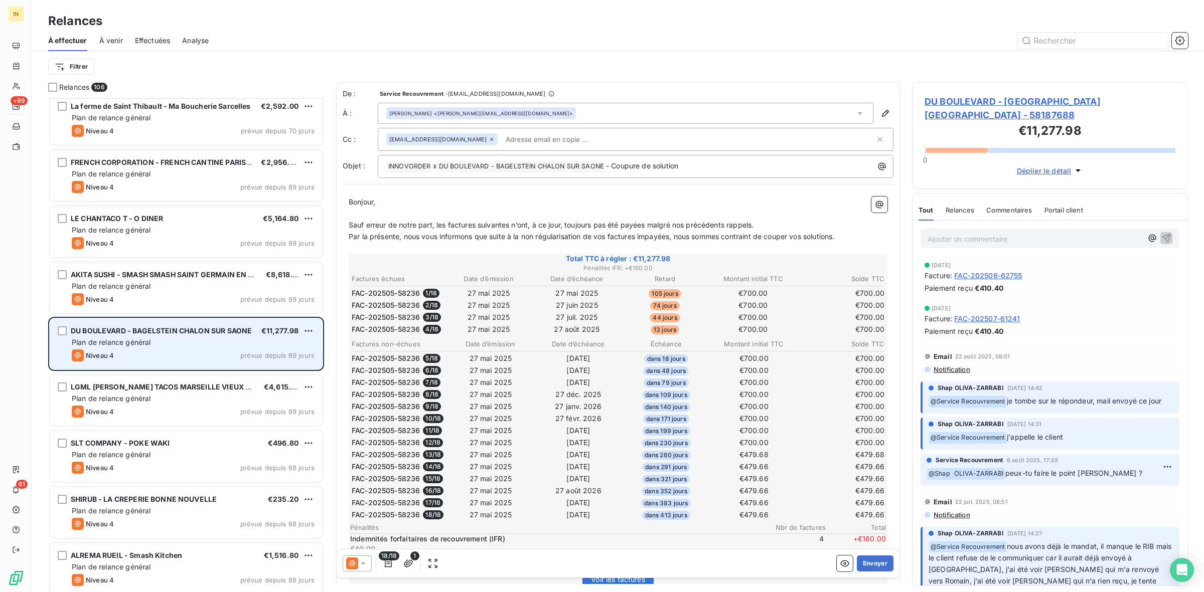
click at [219, 356] on div "Niveau 4 prévue depuis 69 jours" at bounding box center [193, 356] width 243 height 12
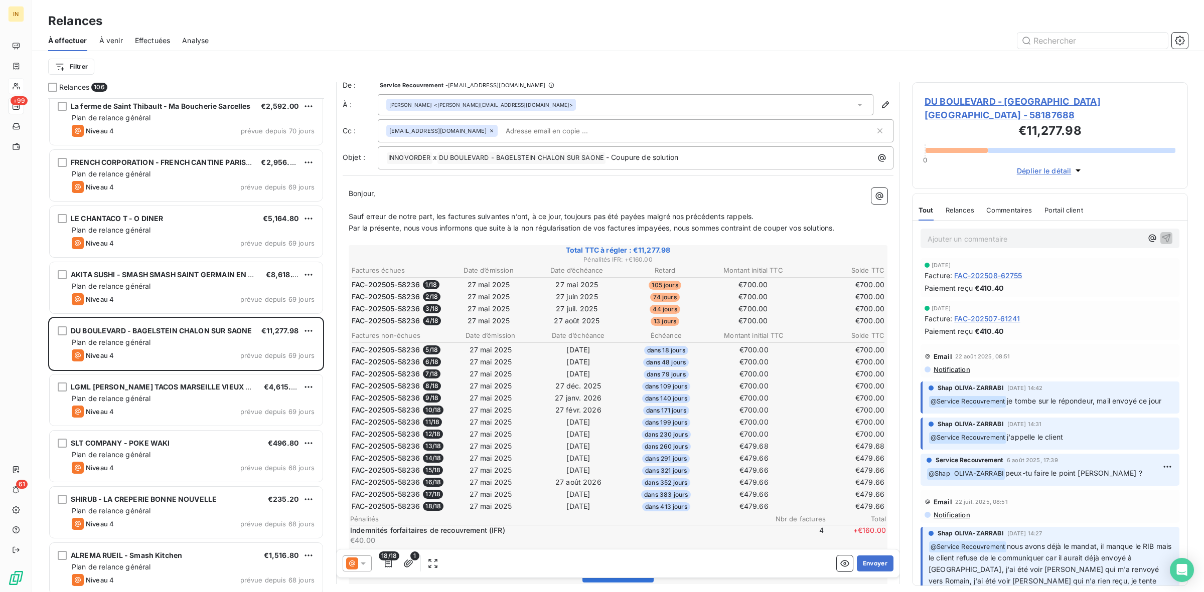
scroll to position [0, 0]
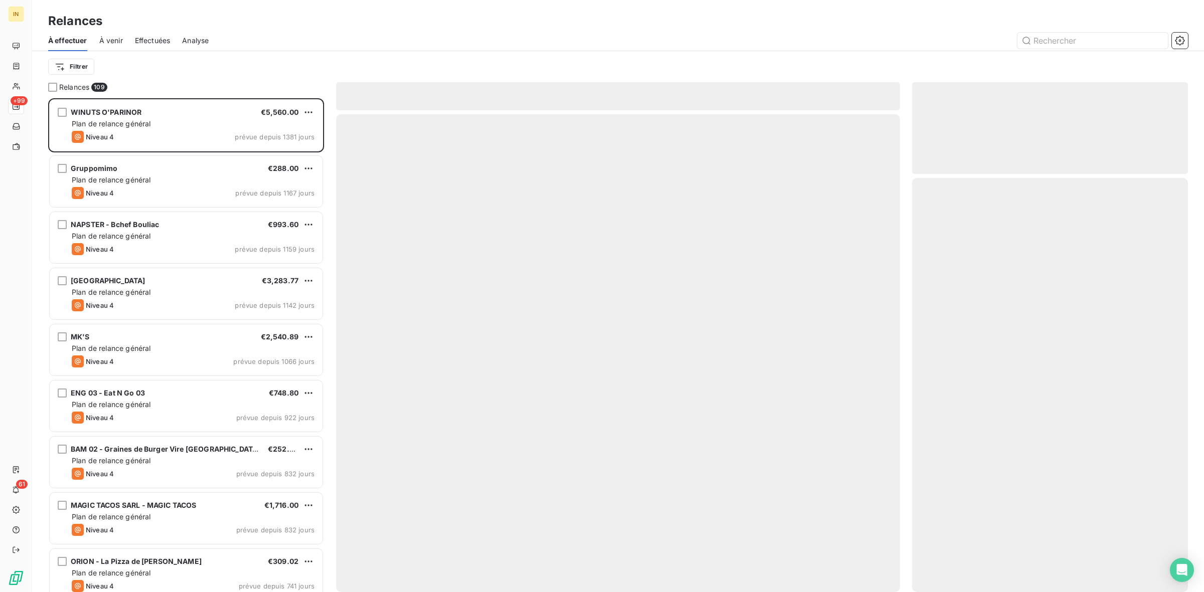
scroll to position [485, 266]
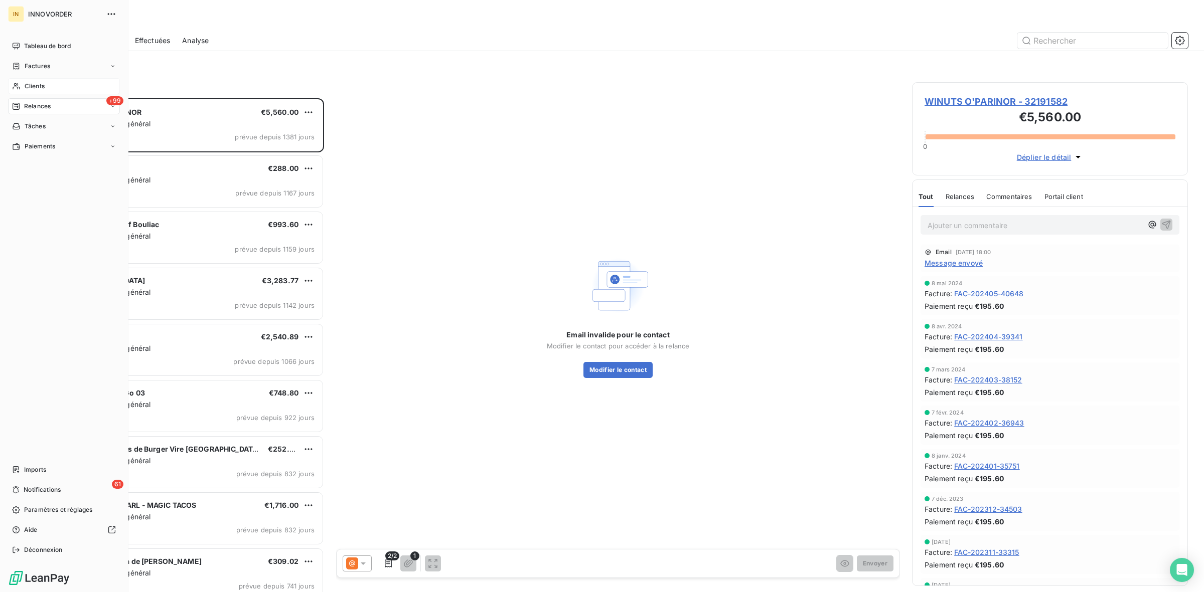
click at [28, 88] on span "Clients" at bounding box center [35, 86] width 20 height 9
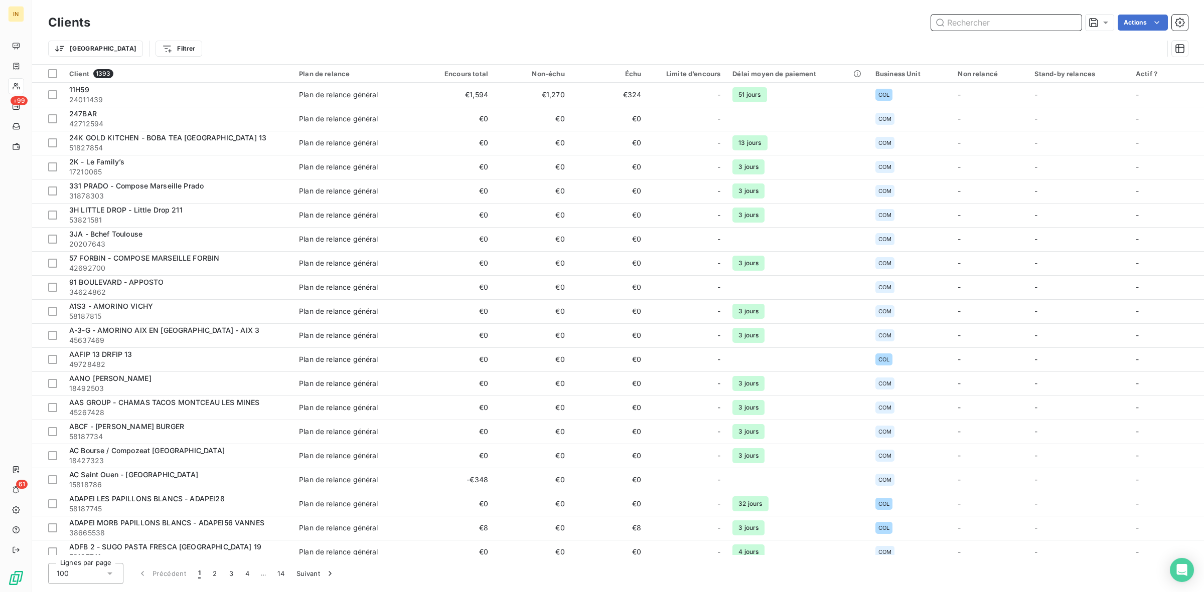
click at [990, 24] on input "text" at bounding box center [1006, 23] width 150 height 16
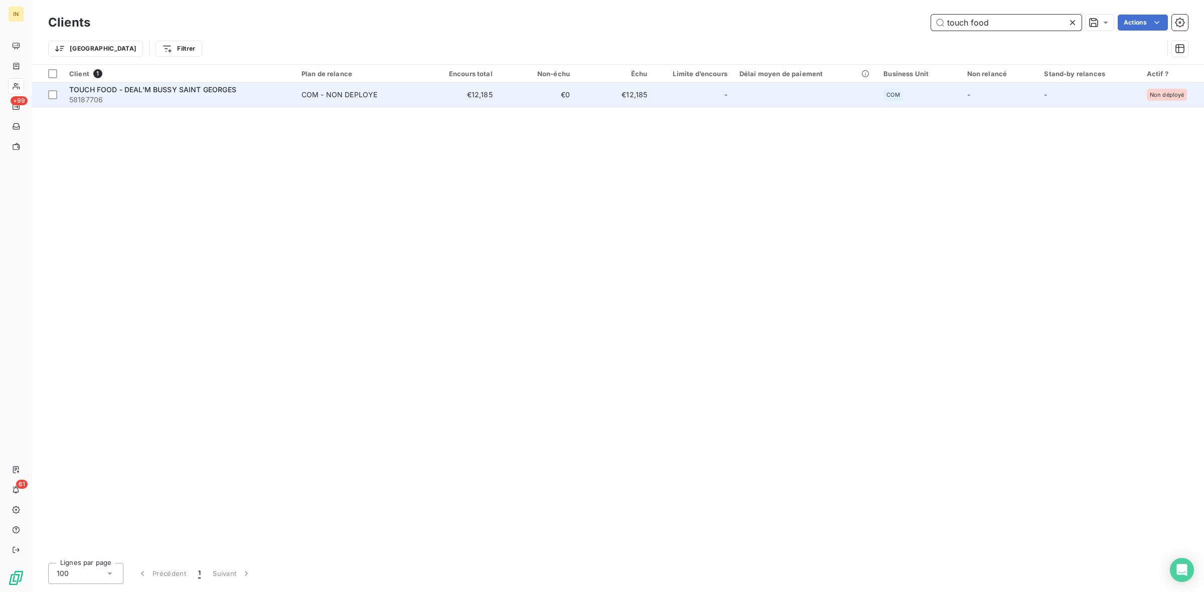
type input "touch food"
click at [204, 92] on span "TOUCH FOOD - DEAL'M BUSSY SAINT GEORGES" at bounding box center [152, 89] width 167 height 9
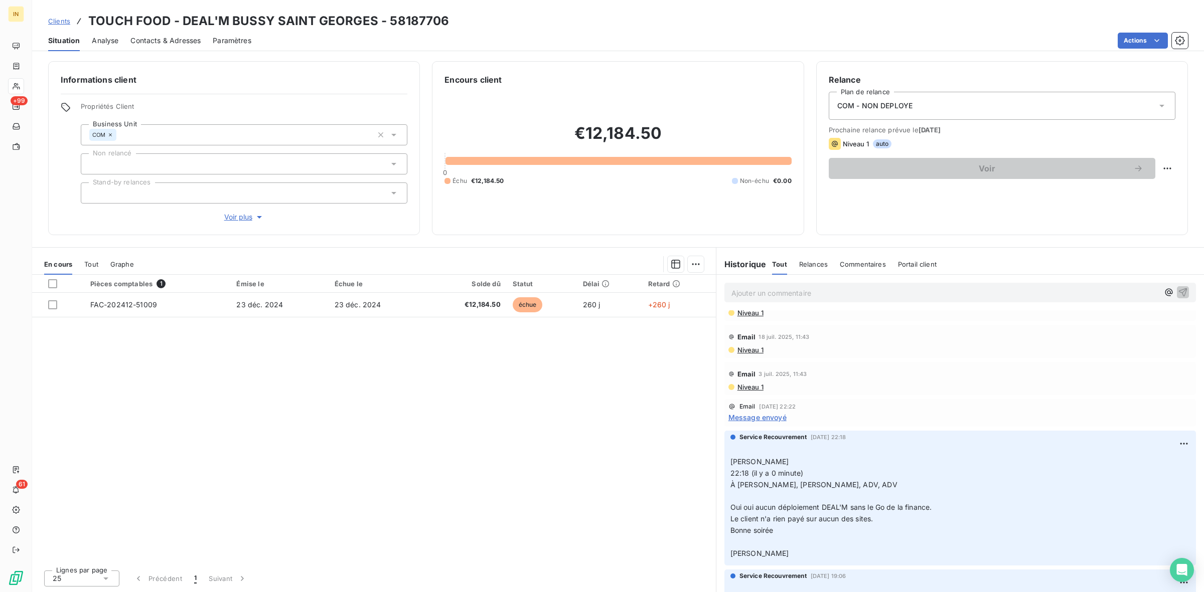
scroll to position [104, 0]
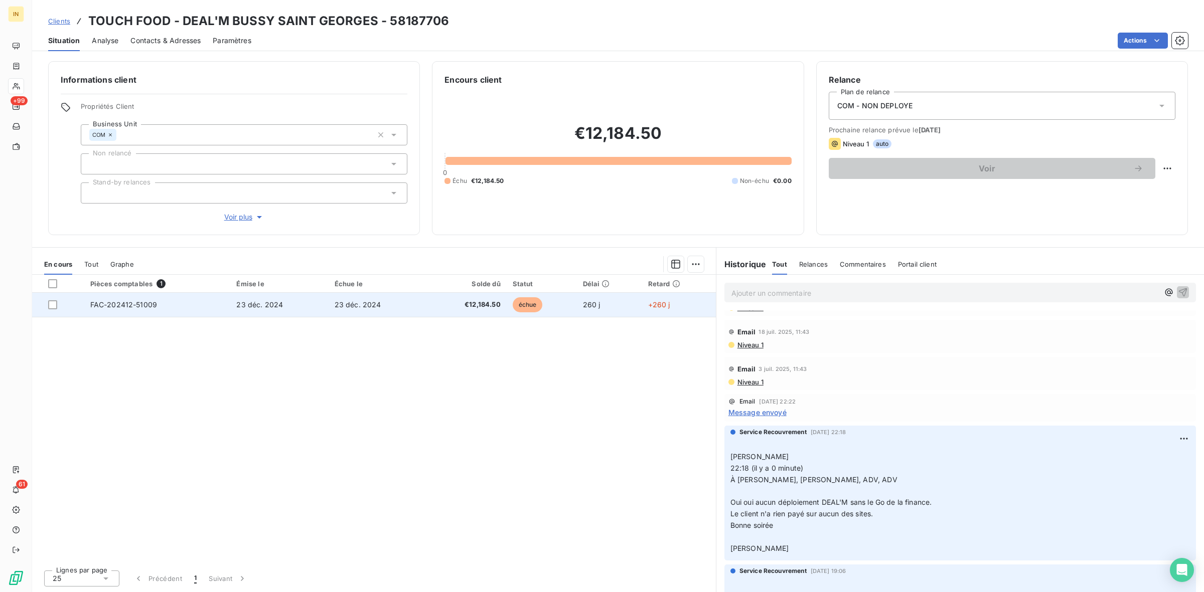
click at [133, 304] on span "FAC-202412-51009" at bounding box center [123, 304] width 67 height 9
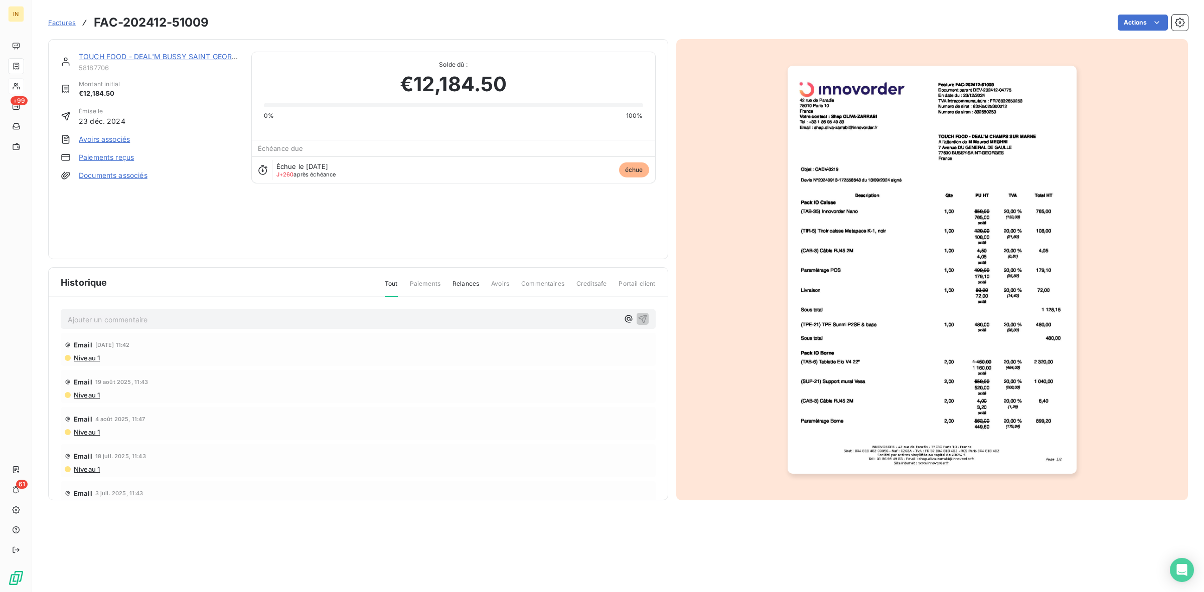
click at [838, 182] on img "button" at bounding box center [931, 270] width 289 height 408
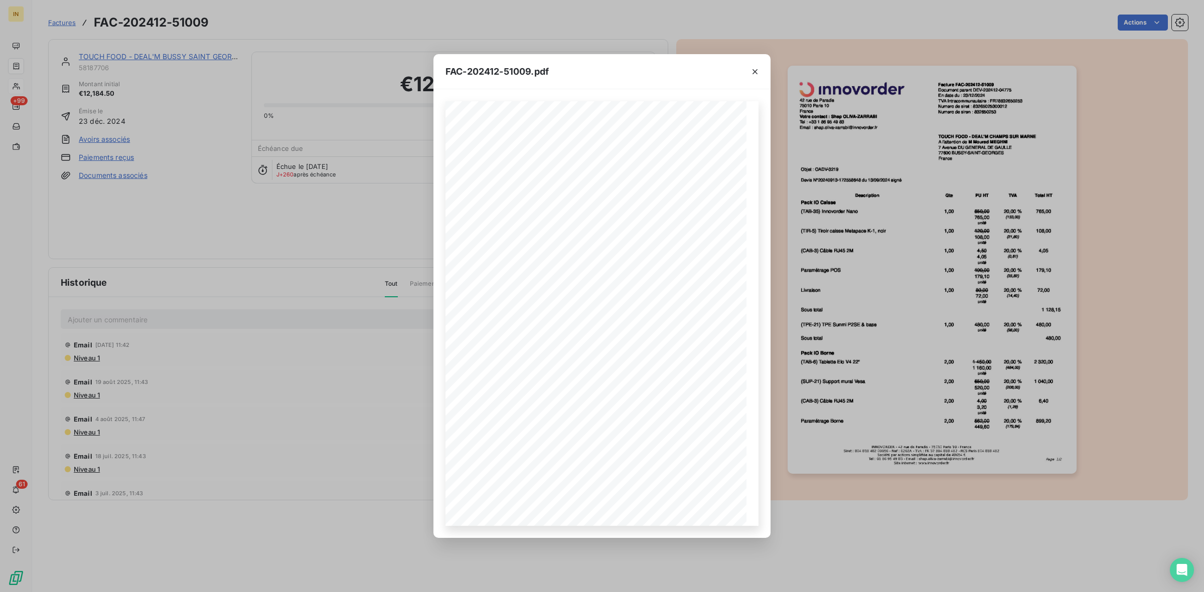
click at [264, 247] on div "FAC-202412-51009.pdf 42 rue de Paradis 75010 Paris 10 France Votre contact : Sh…" at bounding box center [602, 296] width 1204 height 592
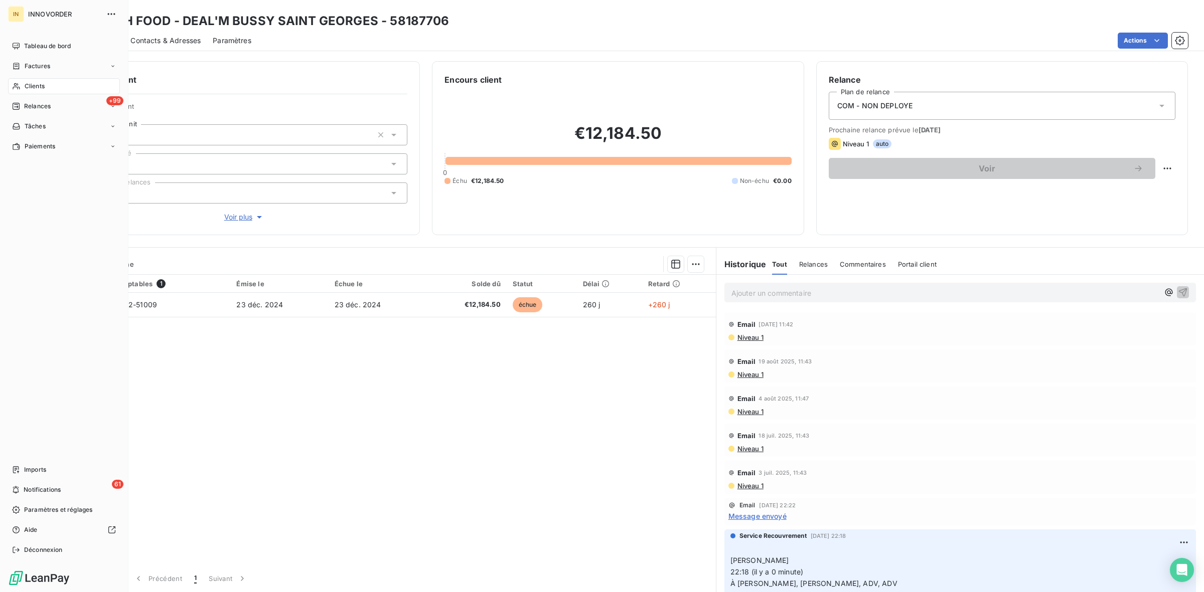
click at [46, 83] on div "Clients" at bounding box center [64, 86] width 112 height 16
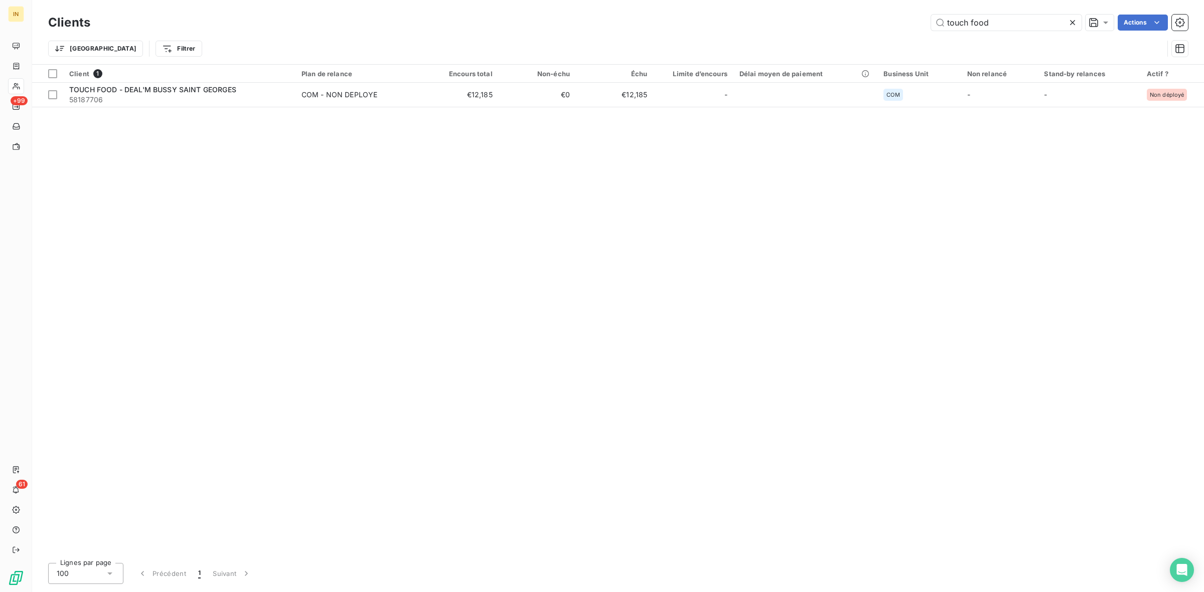
drag, startPoint x: 1006, startPoint y: 19, endPoint x: 889, endPoint y: 14, distance: 117.0
click at [889, 15] on div "touch food Actions" at bounding box center [644, 23] width 1085 height 16
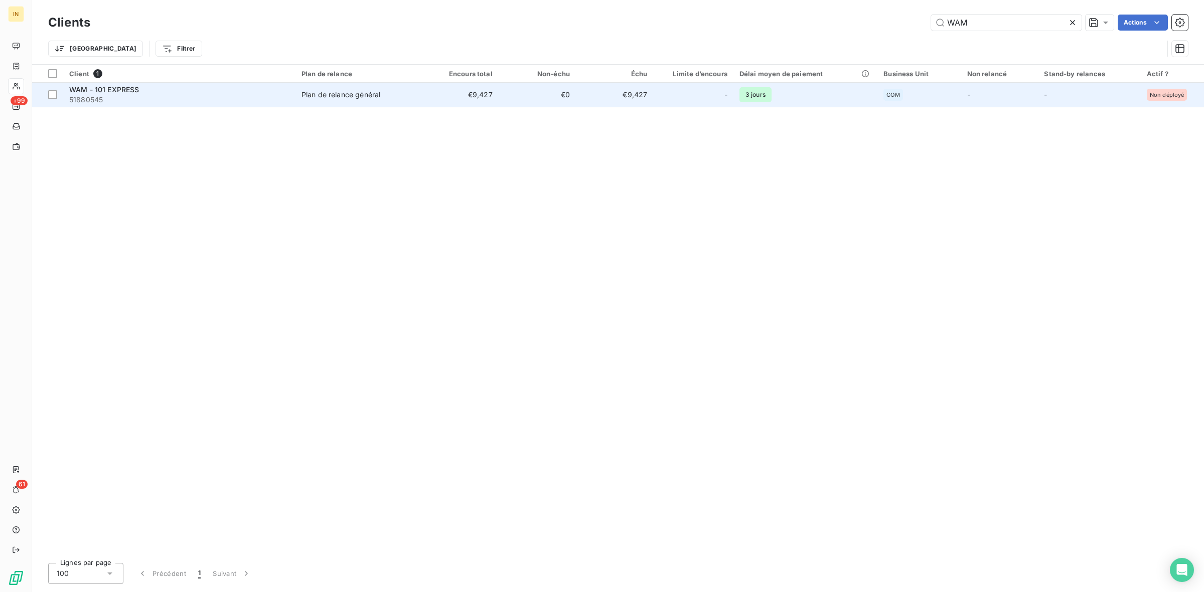
type input "WAM"
click at [369, 91] on div "Plan de relance général" at bounding box center [340, 95] width 79 height 10
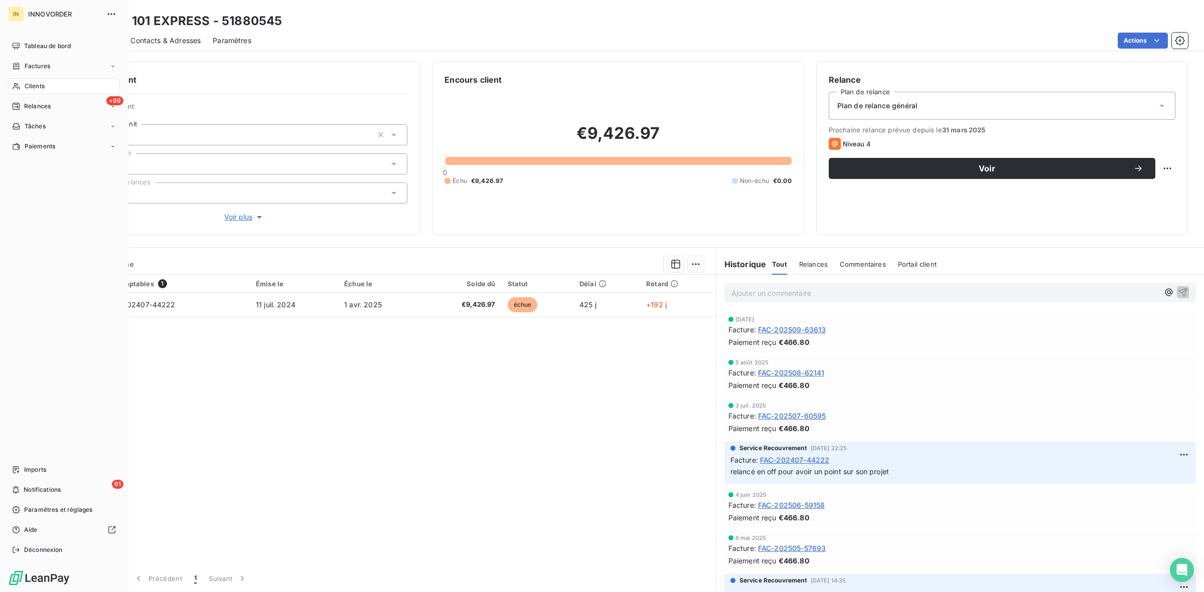
click at [34, 84] on span "Clients" at bounding box center [35, 86] width 20 height 9
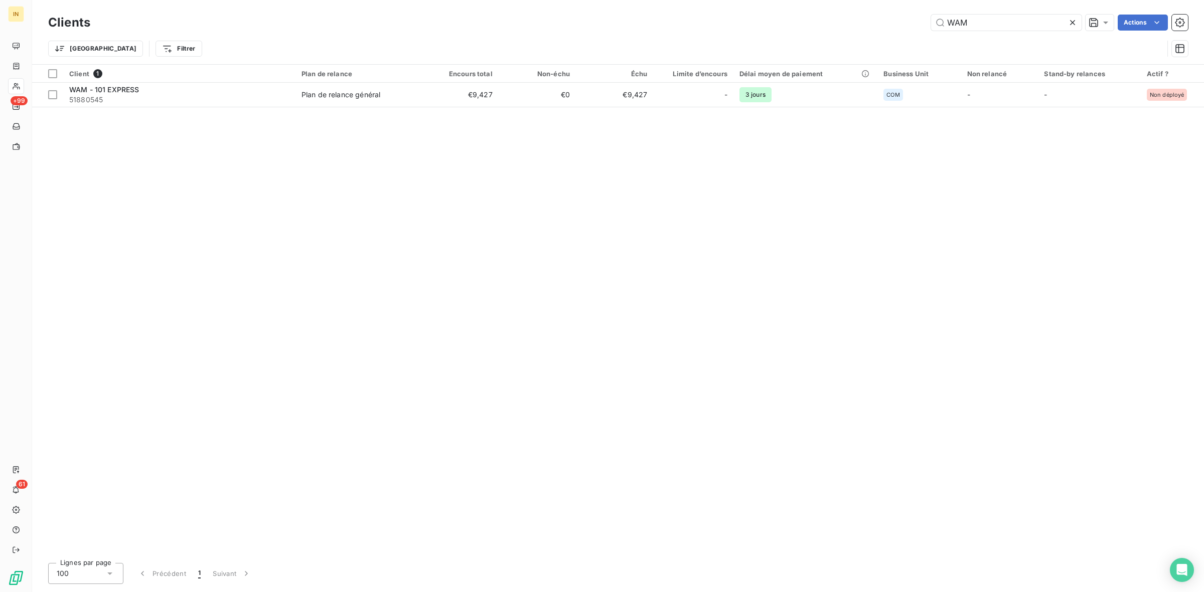
drag, startPoint x: 977, startPoint y: 18, endPoint x: 903, endPoint y: 28, distance: 74.9
click at [903, 28] on div "WAM Actions" at bounding box center [644, 23] width 1085 height 16
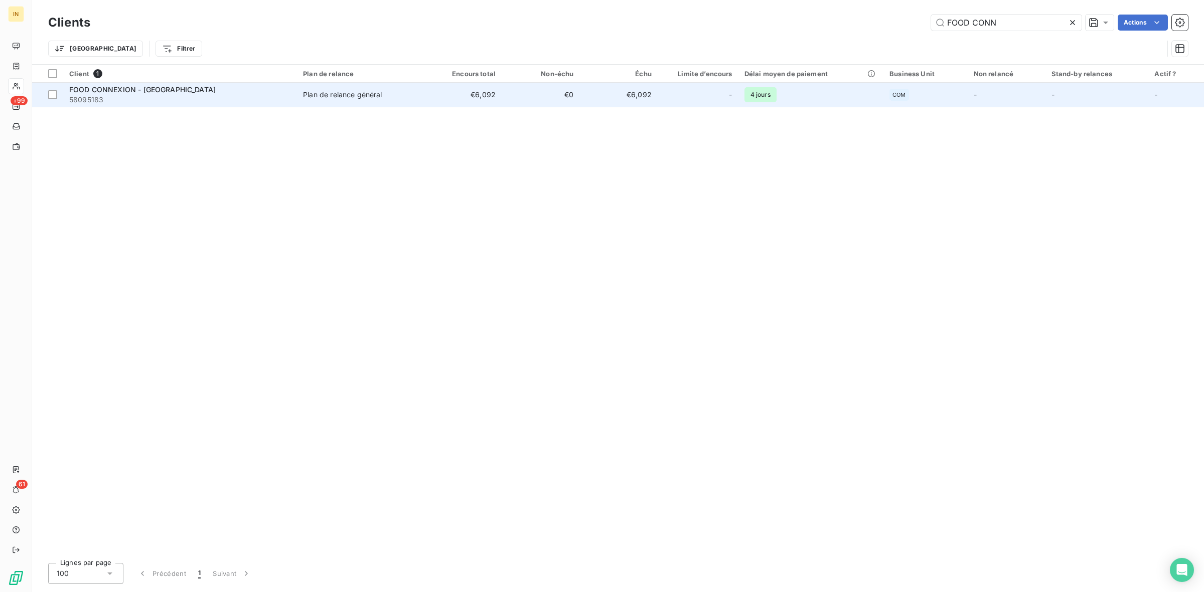
type input "FOOD CONN"
click at [381, 98] on div "Plan de relance général" at bounding box center [342, 95] width 79 height 10
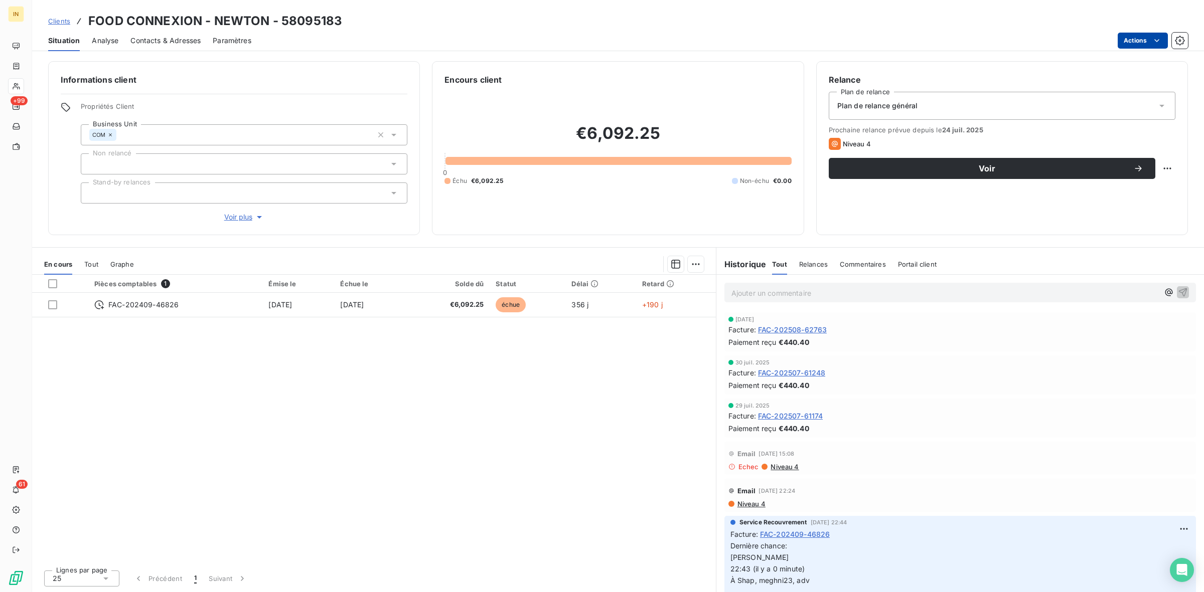
click at [1162, 43] on html "IN +99 61 Clients FOOD CONNEXION - NEWTON - 58095183 Situation Analyse Contacts…" at bounding box center [602, 296] width 1204 height 592
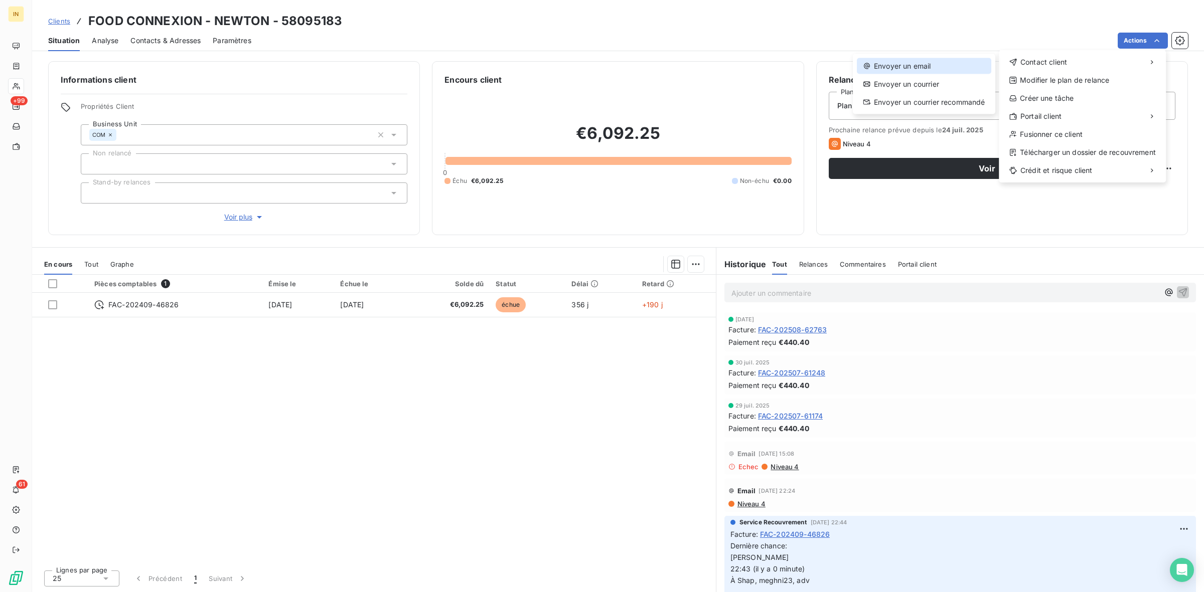
click at [972, 69] on div "Envoyer un email" at bounding box center [924, 66] width 134 height 16
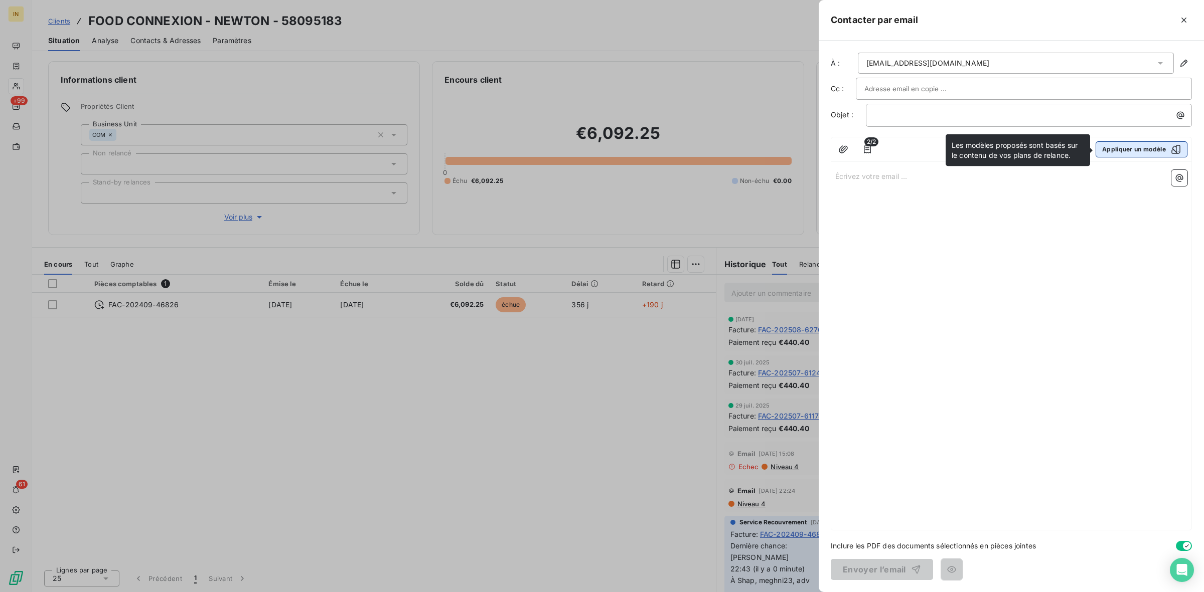
click at [1175, 146] on icon "button" at bounding box center [1176, 149] width 10 height 10
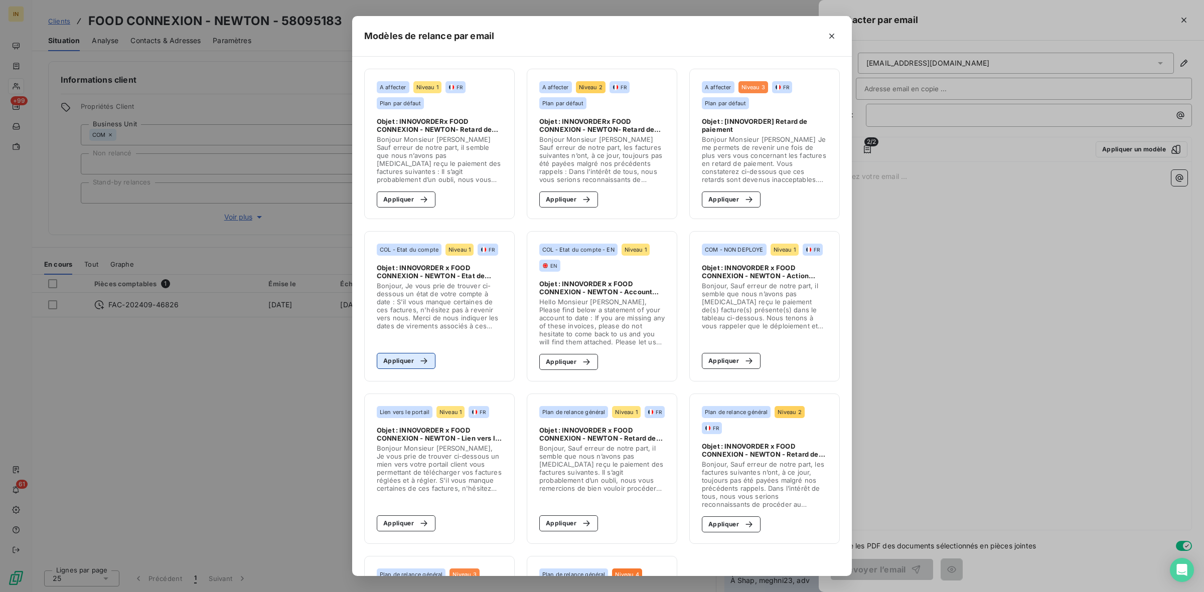
click at [407, 360] on button "Appliquer" at bounding box center [406, 361] width 59 height 16
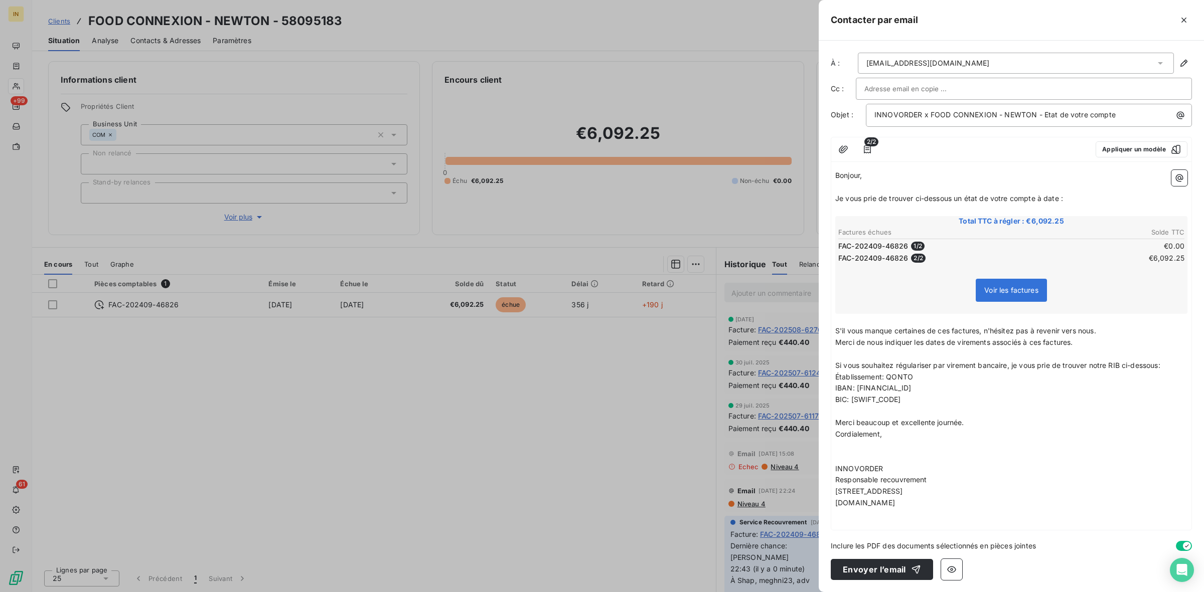
click at [906, 88] on input "text" at bounding box center [918, 88] width 108 height 15
type input "ADV@innovorder.fr"
click at [890, 111] on li "ADV@innovorder.fr" at bounding box center [1024, 111] width 336 height 18
click at [898, 201] on span "Je vous prie de trouver ci-dessous un état de votre compte à date :" at bounding box center [949, 199] width 228 height 9
click at [1022, 192] on p "﻿" at bounding box center [1011, 189] width 352 height 12
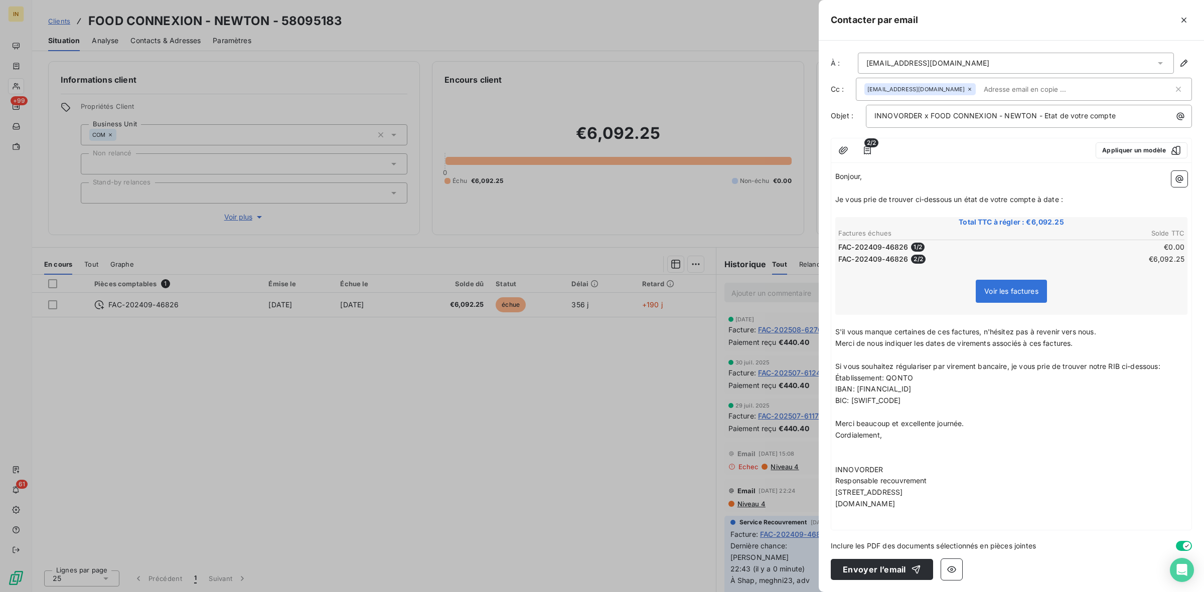
click at [1076, 197] on p "Je vous prie de trouver ci-dessous un état de votre compte à date :" at bounding box center [1011, 200] width 352 height 12
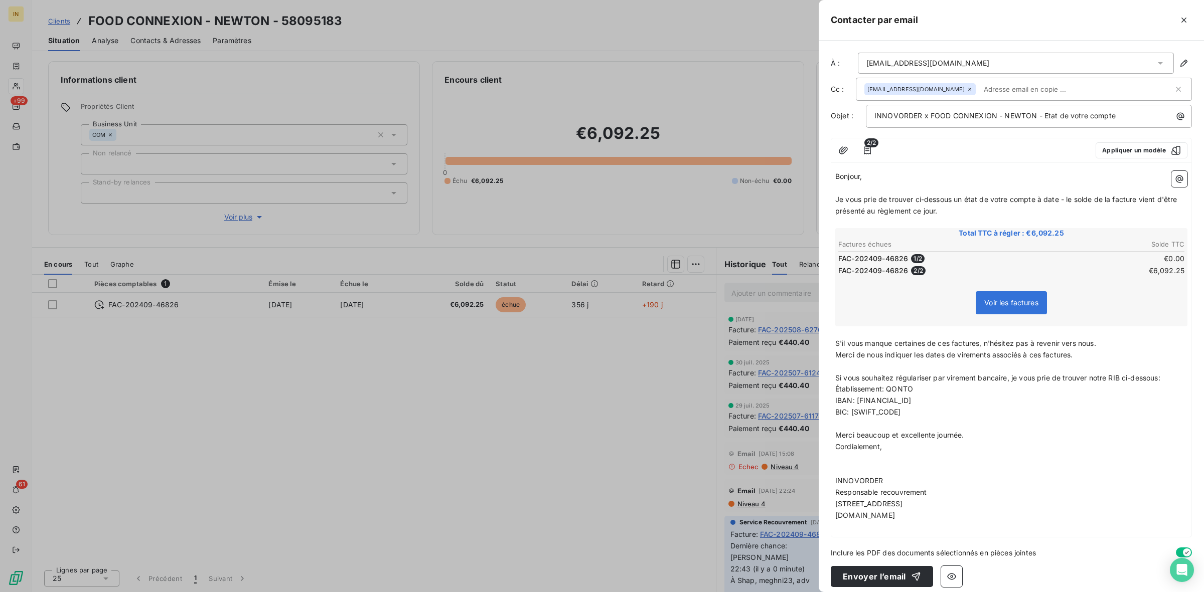
click at [1032, 345] on span "S'il vous manque certaines de ces factures, n'hésitez pas à revenir vers nous." at bounding box center [965, 343] width 261 height 9
click at [1059, 344] on span "S'il vous manque certaines de ces factures, n'hésitez pas à revenir vers nous." at bounding box center [965, 343] width 261 height 9
click at [947, 572] on icon "button" at bounding box center [952, 577] width 10 height 10
click at [984, 204] on span "Je vous prie de trouver ci-dessous un état de votre compte à date - le solde de…" at bounding box center [1007, 205] width 344 height 20
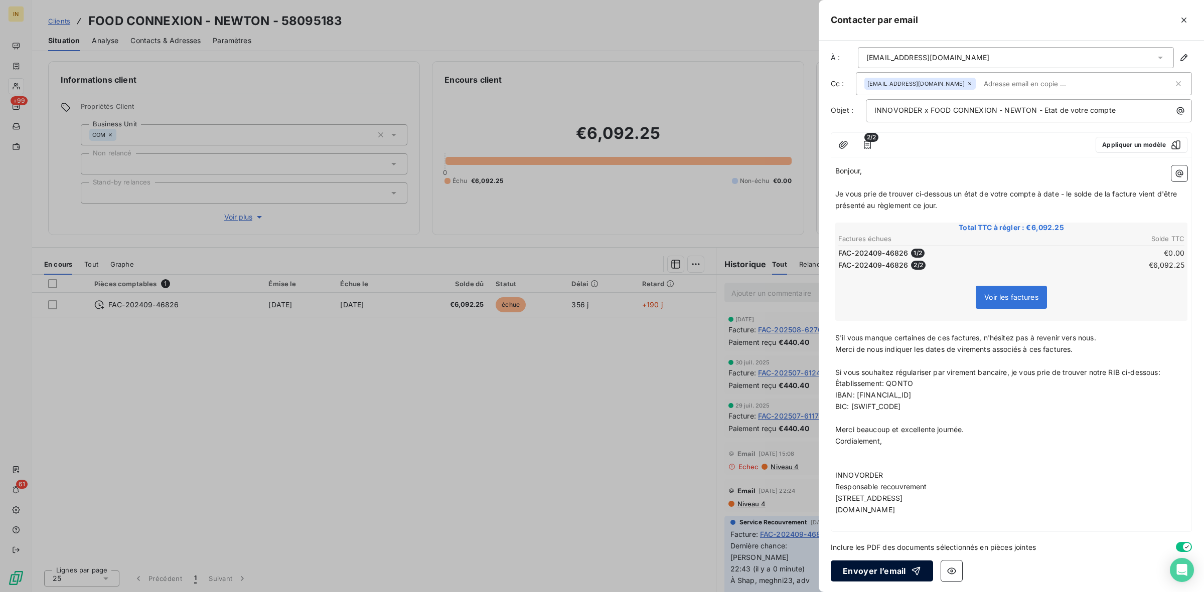
click at [890, 573] on button "Envoyer l’email" at bounding box center [882, 571] width 102 height 21
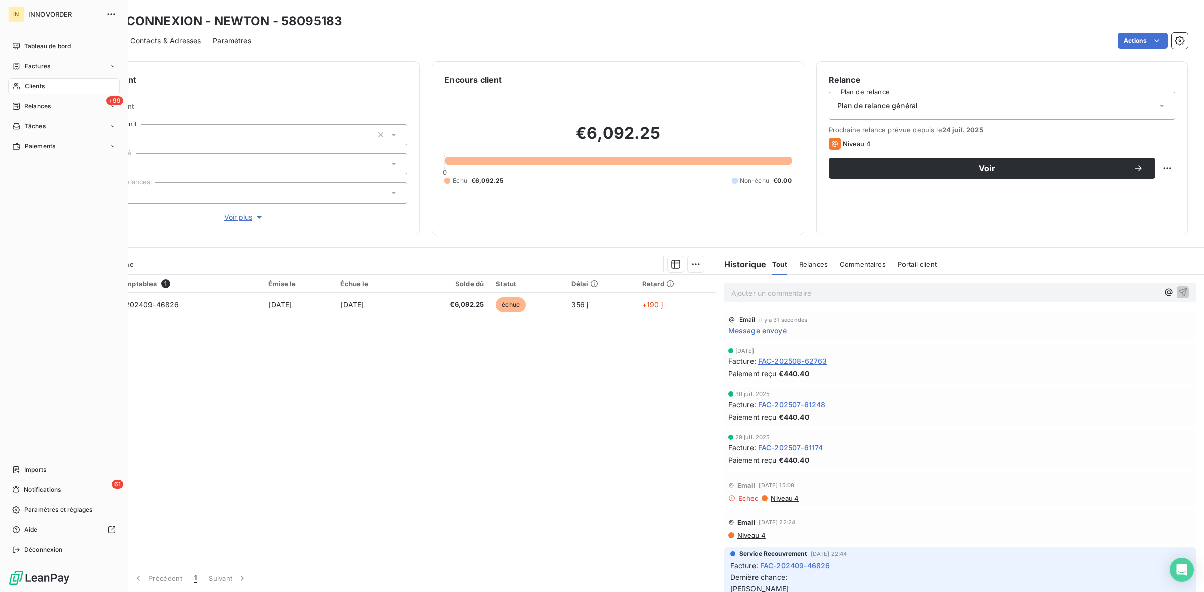
click at [33, 88] on span "Clients" at bounding box center [35, 86] width 20 height 9
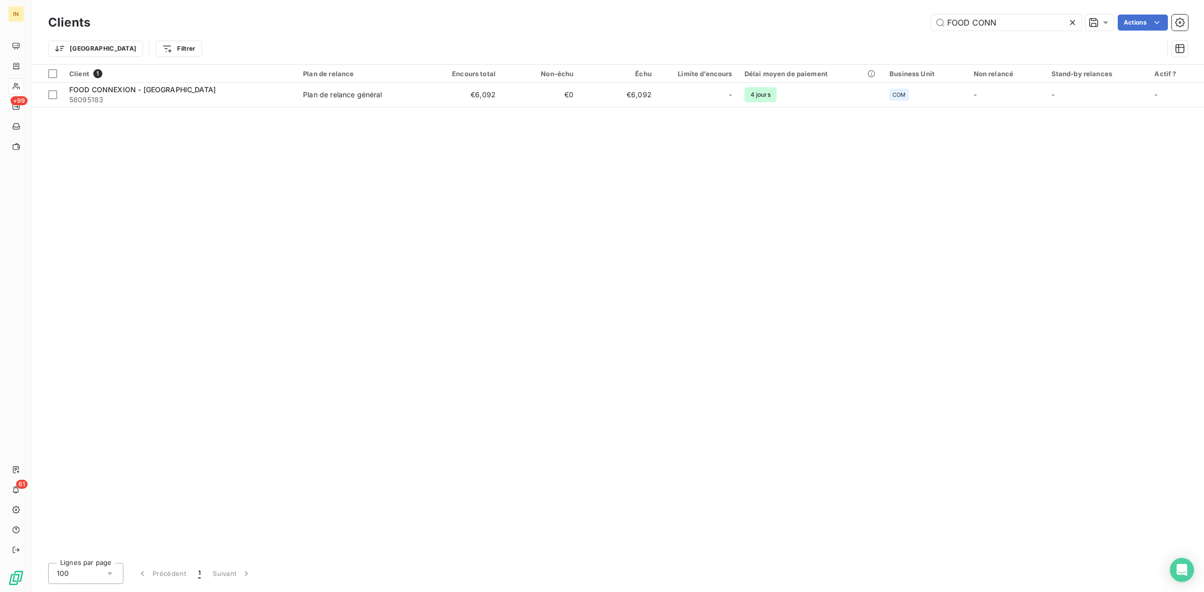
drag, startPoint x: 1023, startPoint y: 26, endPoint x: 874, endPoint y: 31, distance: 149.5
click at [874, 31] on div "Clients FOOD CONN Actions" at bounding box center [618, 22] width 1140 height 21
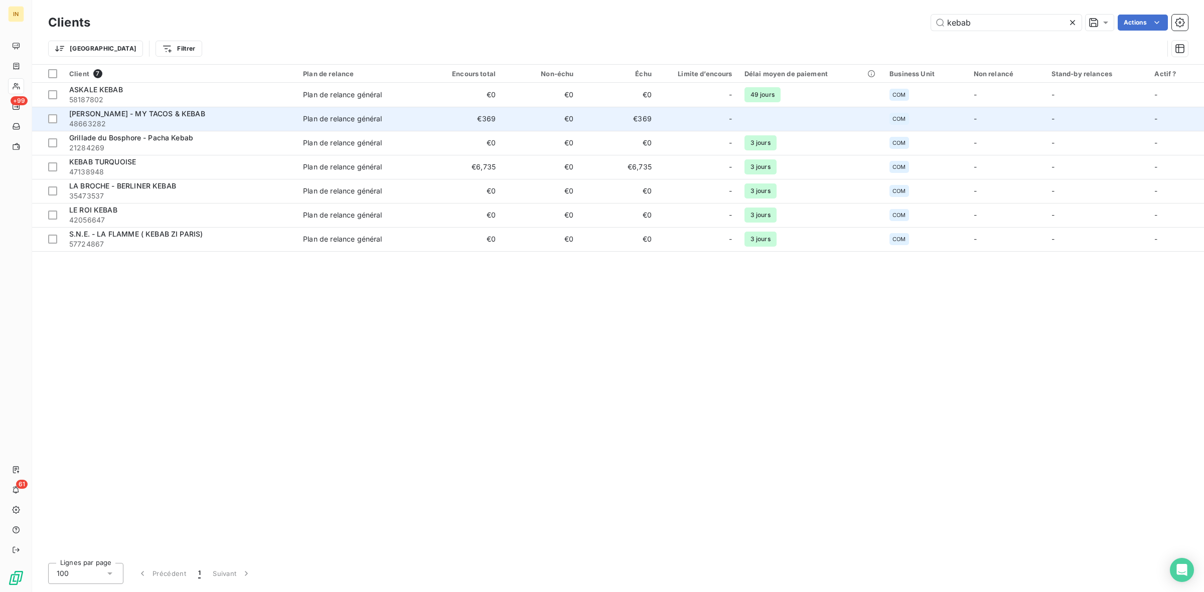
type input "kebab"
click at [194, 114] on span "CONSTANTIN MIU - MY TACOS & KEBAB" at bounding box center [137, 113] width 136 height 9
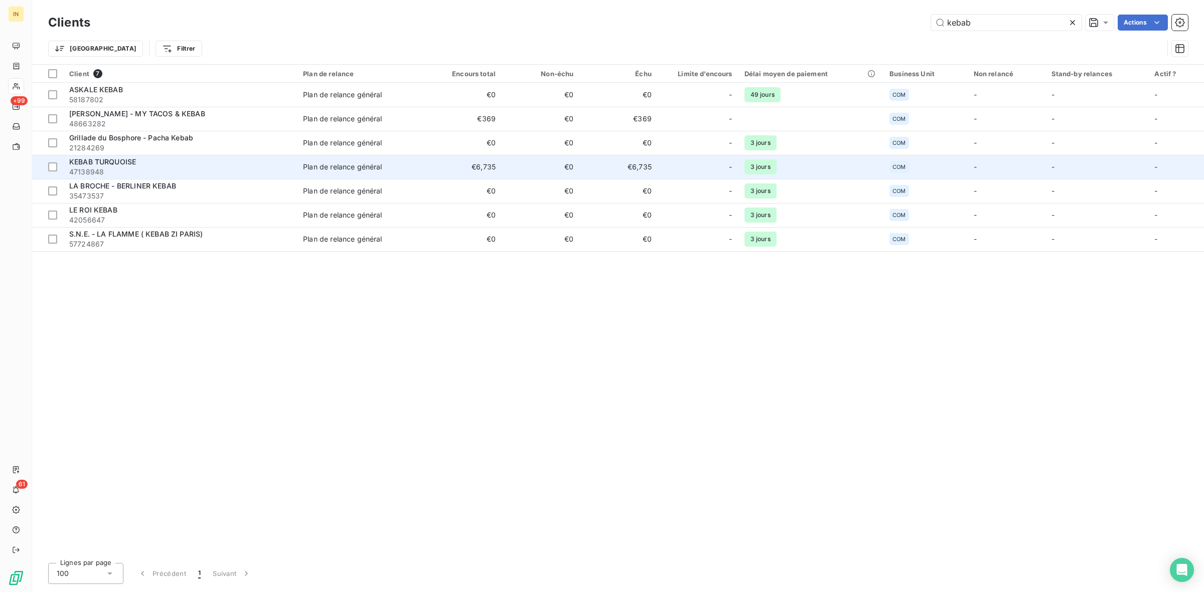
click at [129, 164] on span "KEBAB TURQUOISE" at bounding box center [102, 161] width 67 height 9
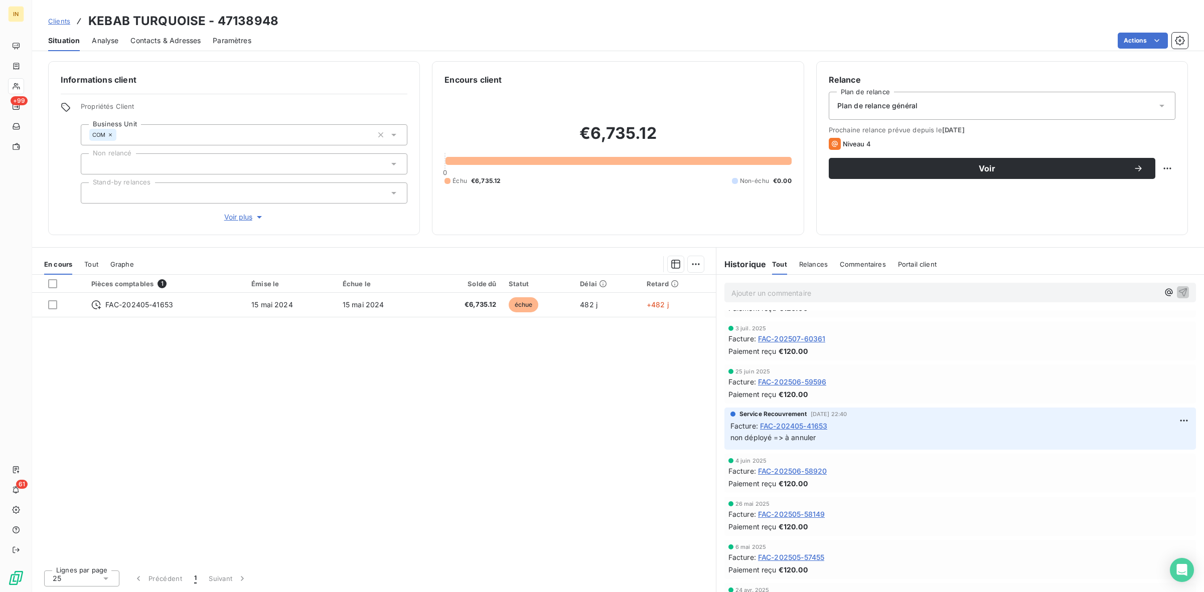
scroll to position [160, 0]
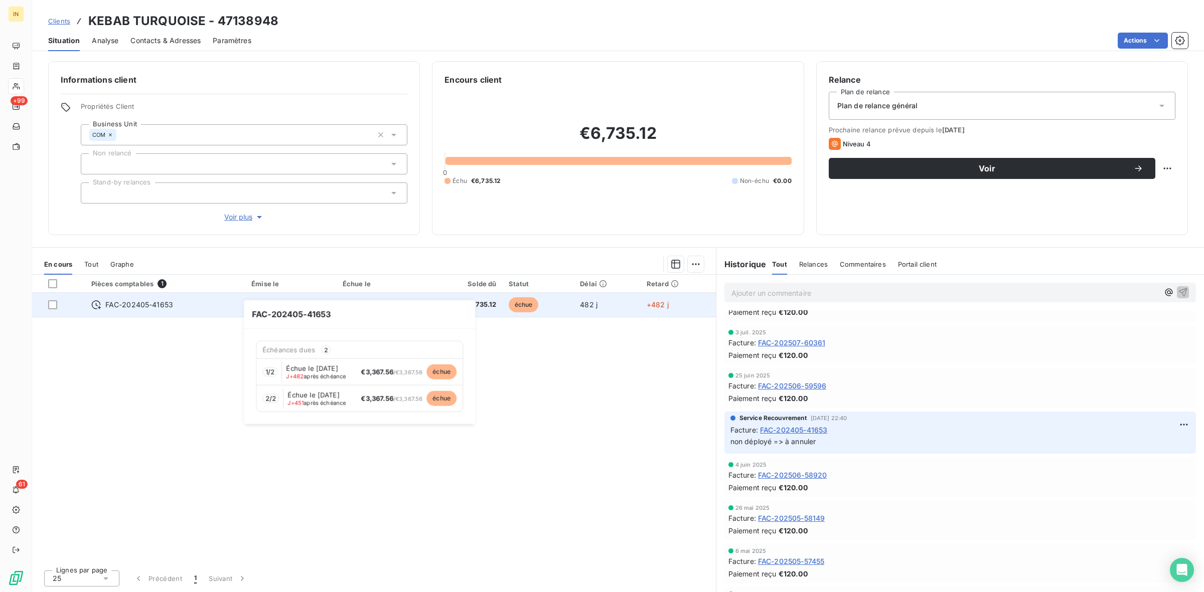
click at [139, 302] on span "FAC-202405-41653" at bounding box center [139, 305] width 68 height 10
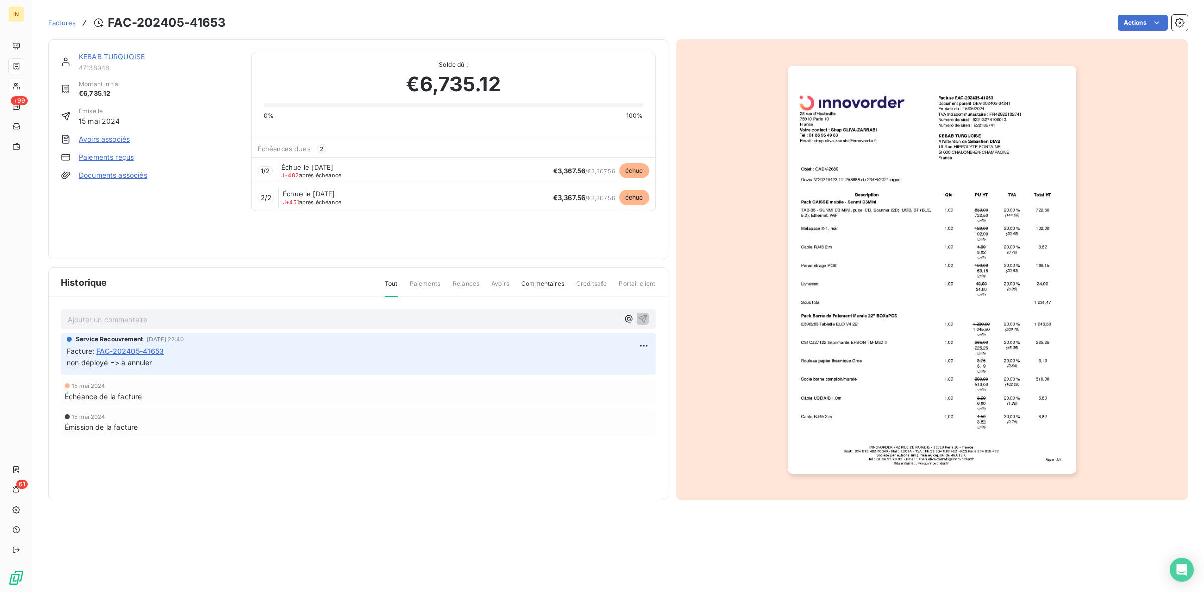
click at [943, 337] on img "button" at bounding box center [931, 270] width 288 height 408
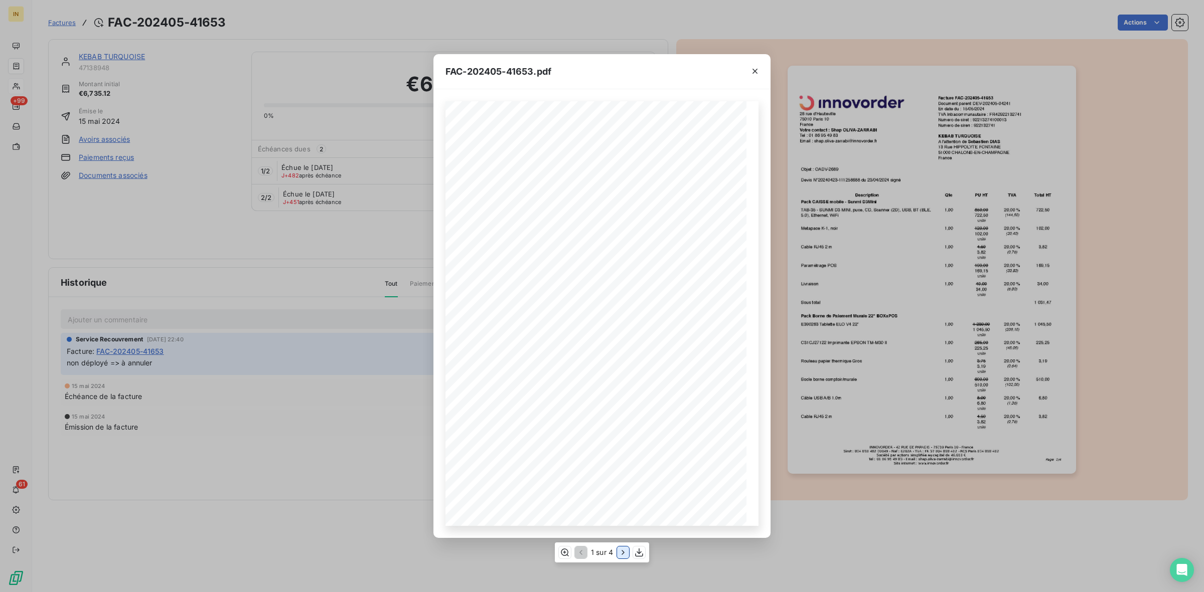
click at [624, 557] on icon "button" at bounding box center [623, 553] width 10 height 10
click at [624, 557] on icon "button" at bounding box center [624, 553] width 10 height 10
click at [580, 554] on icon "button" at bounding box center [580, 552] width 3 height 5
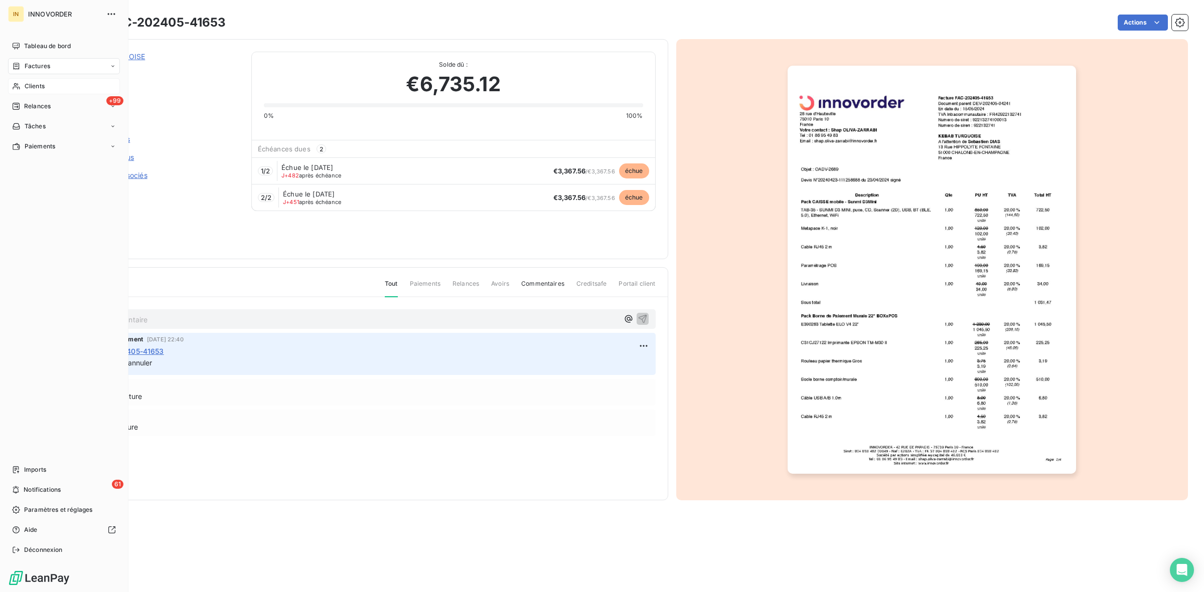
click at [40, 83] on span "Clients" at bounding box center [35, 86] width 20 height 9
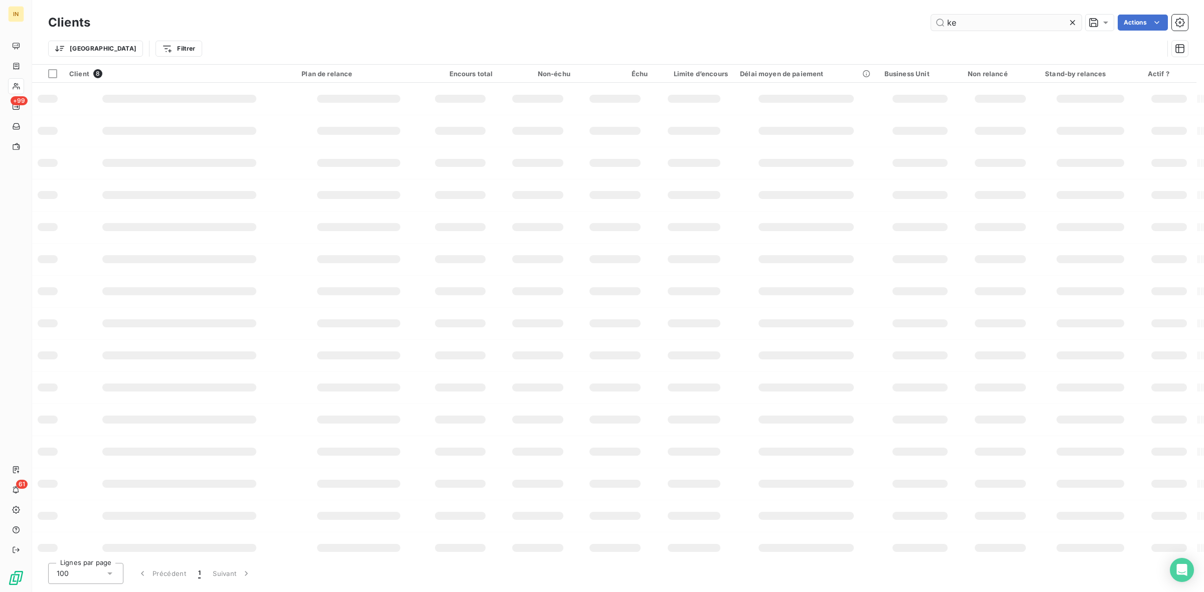
type input "k"
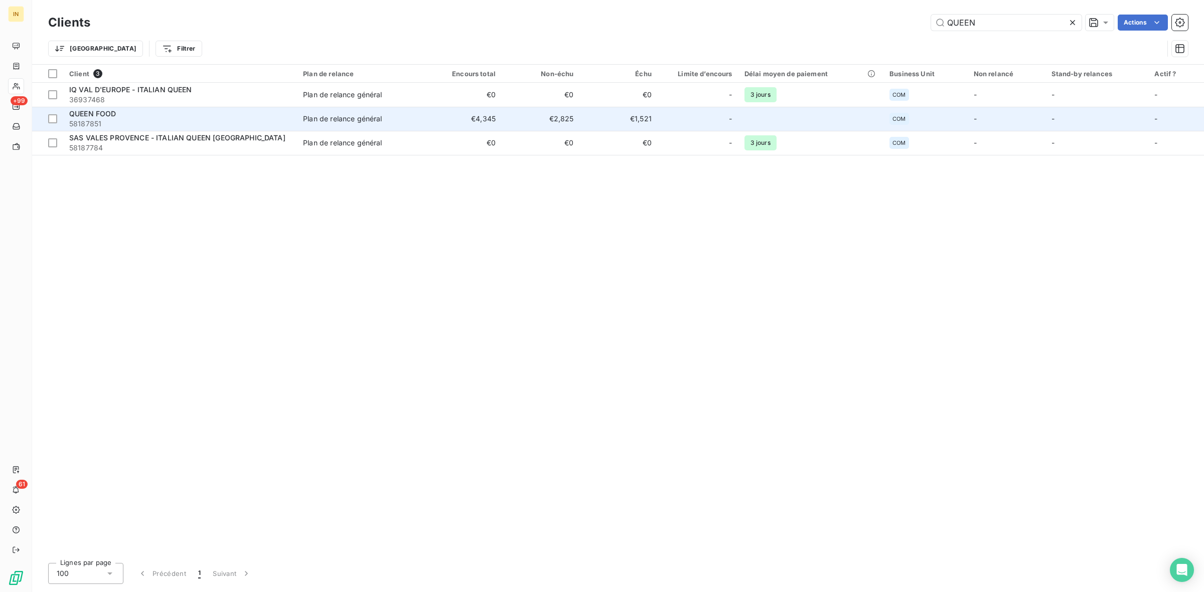
type input "QUEEN"
click at [329, 115] on div "Plan de relance général" at bounding box center [342, 119] width 79 height 10
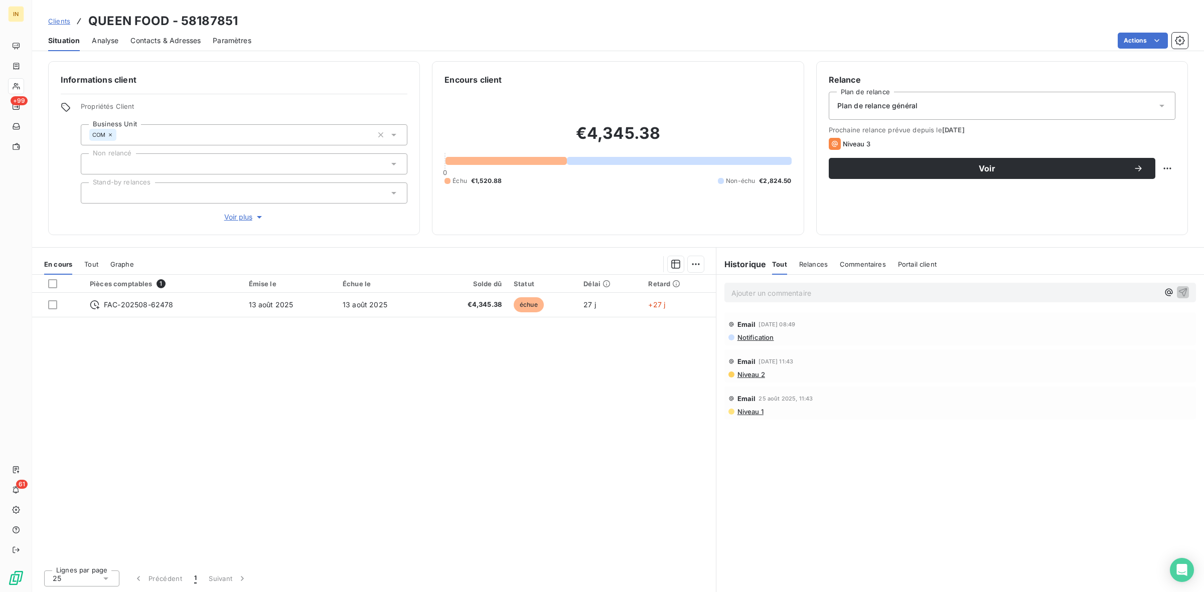
click at [196, 44] on span "Contacts & Adresses" at bounding box center [165, 41] width 70 height 10
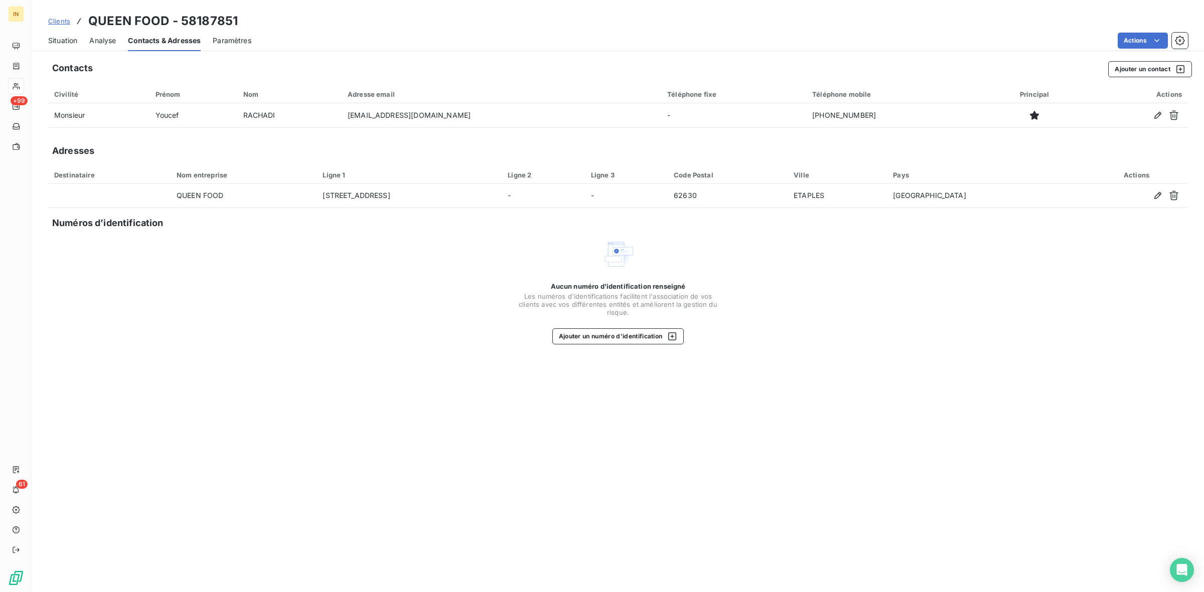
click at [59, 41] on span "Situation" at bounding box center [62, 41] width 29 height 10
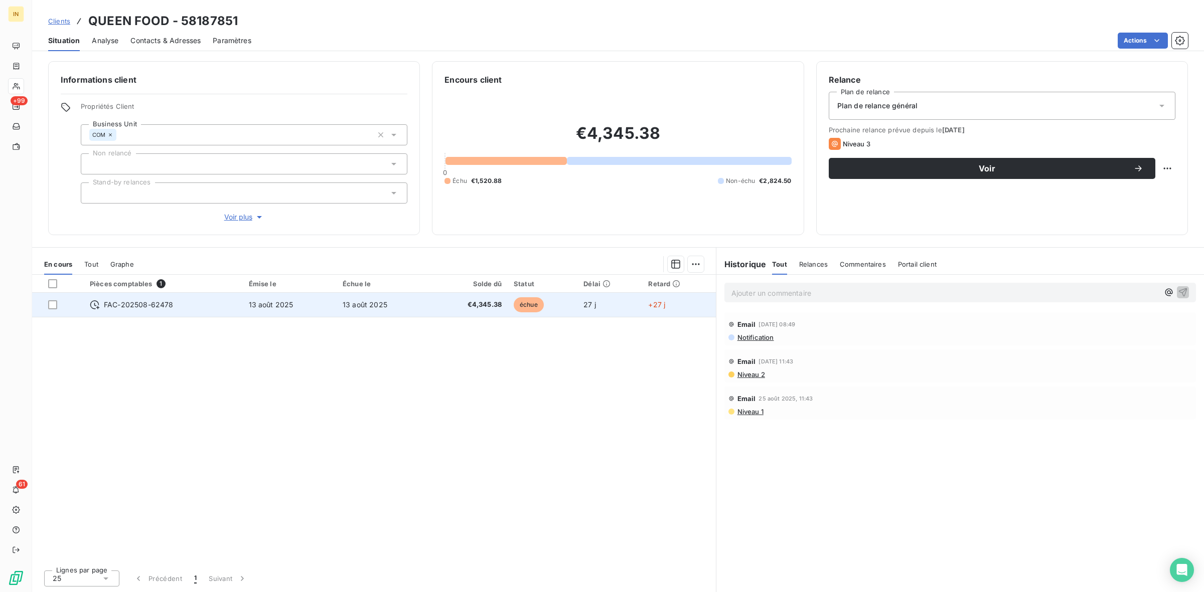
click at [371, 303] on span "13 août 2025" at bounding box center [365, 304] width 45 height 9
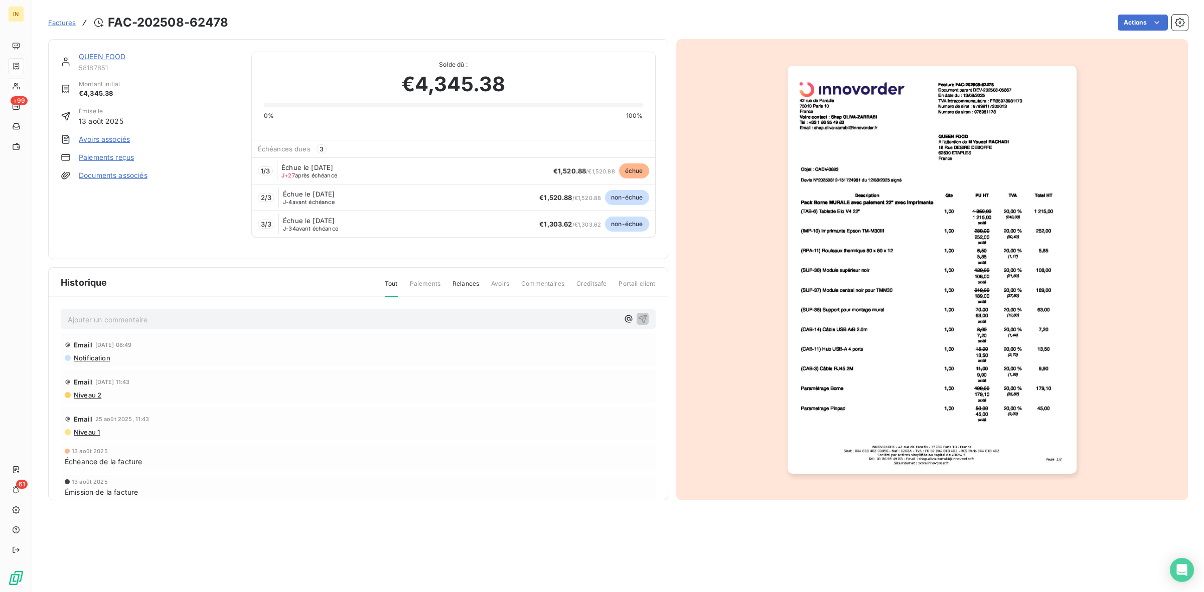
scroll to position [12, 0]
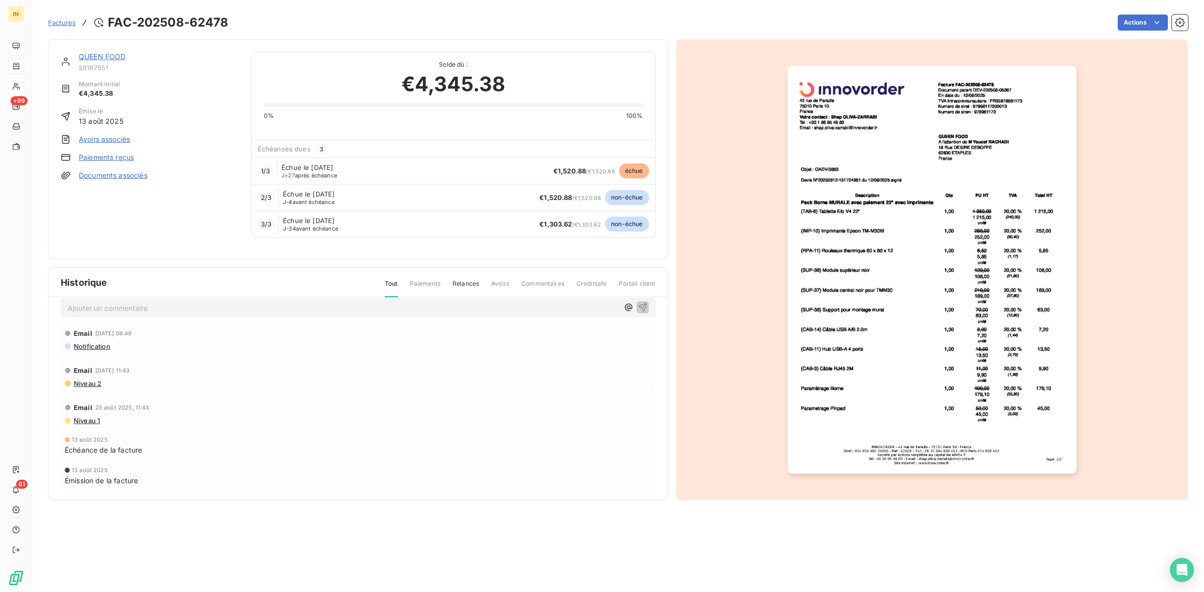
click at [134, 305] on p "Ajouter un commentaire ﻿" at bounding box center [343, 308] width 551 height 13
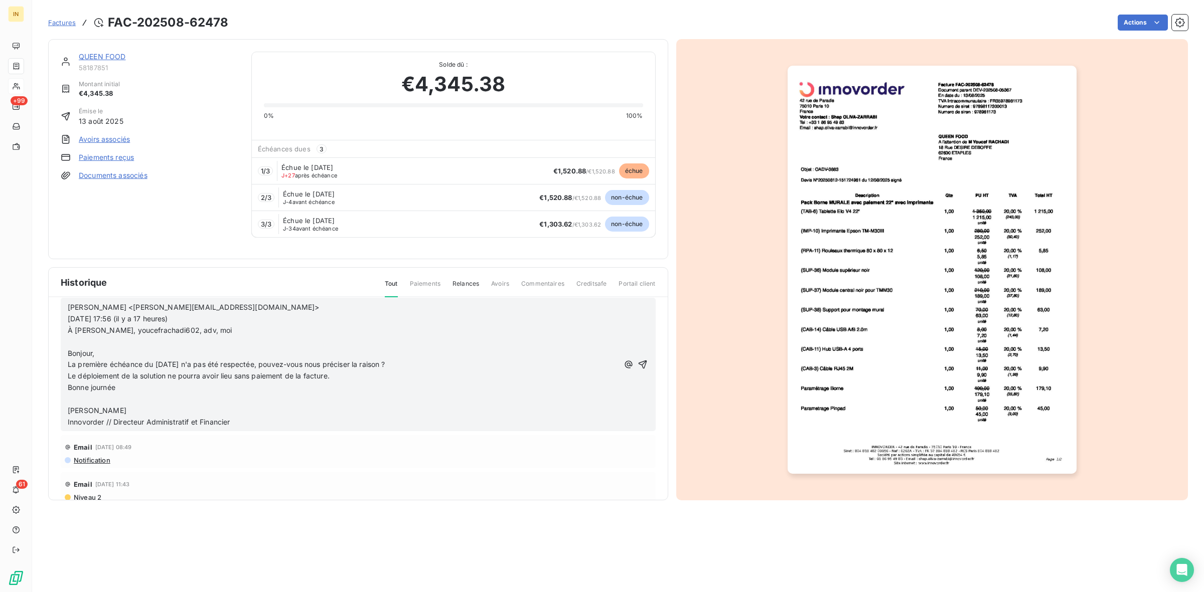
click at [69, 303] on span "[PERSON_NAME] <[PERSON_NAME][EMAIL_ADDRESS][DOMAIN_NAME]>" at bounding box center [194, 307] width 252 height 9
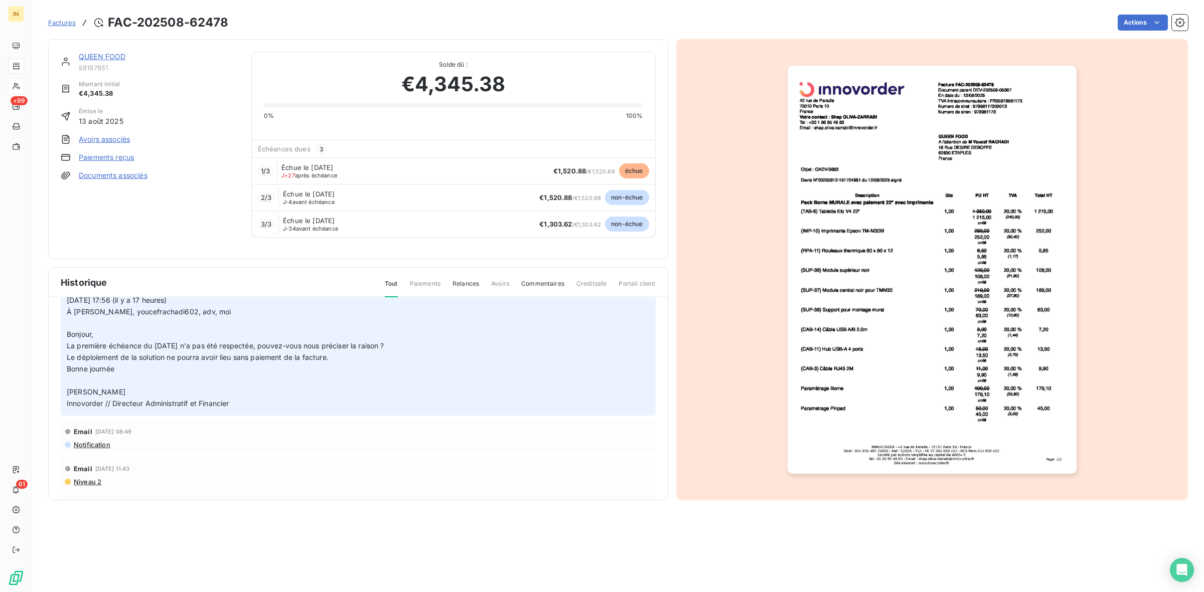
scroll to position [0, 0]
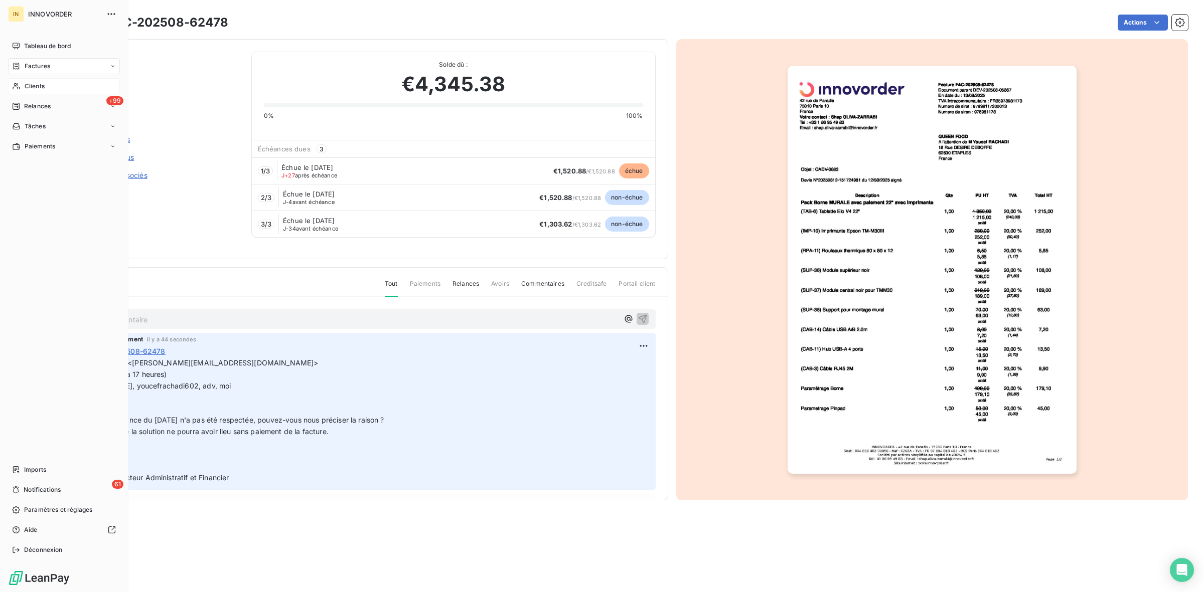
click at [51, 79] on div "Clients" at bounding box center [64, 86] width 112 height 16
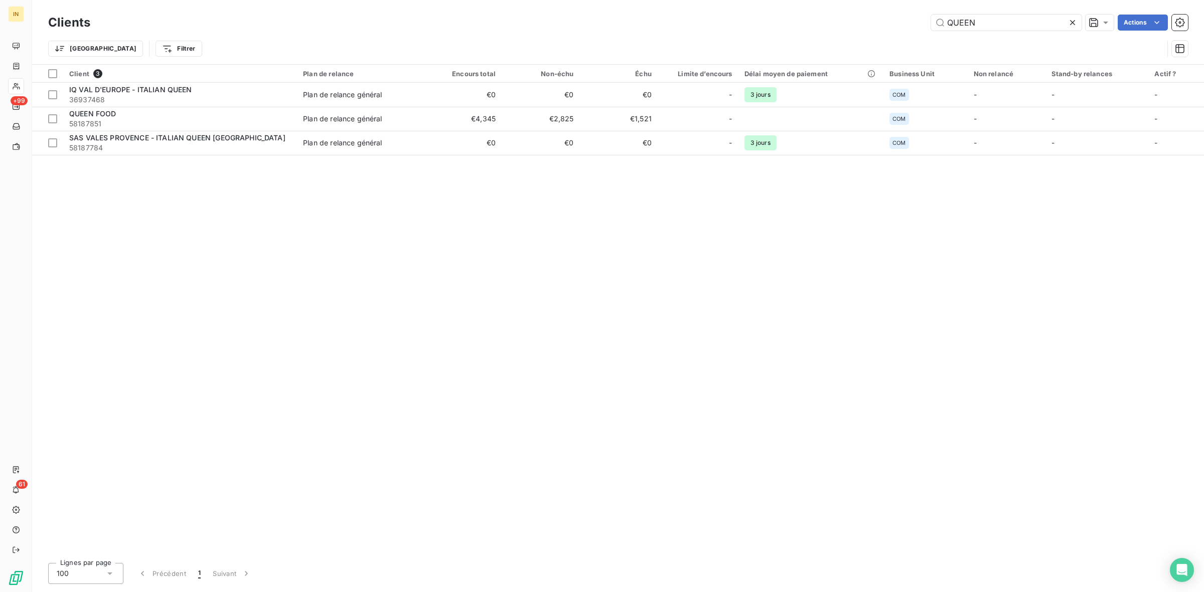
drag, startPoint x: 988, startPoint y: 22, endPoint x: 922, endPoint y: 26, distance: 66.3
click at [922, 26] on div "QUEEN Actions" at bounding box center [644, 23] width 1085 height 16
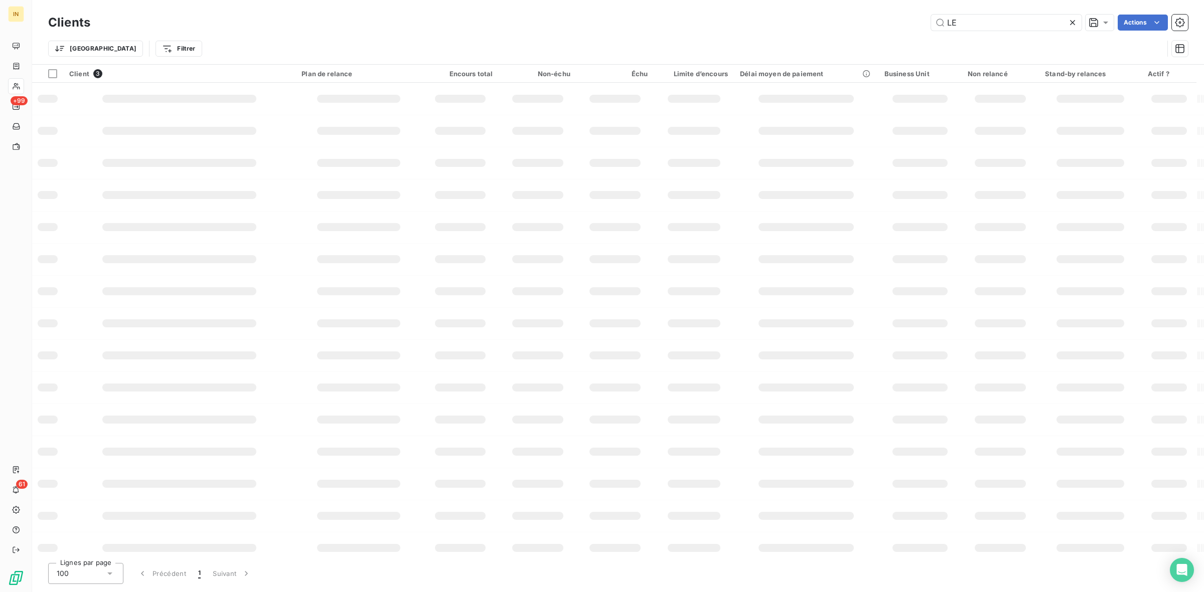
type input "L"
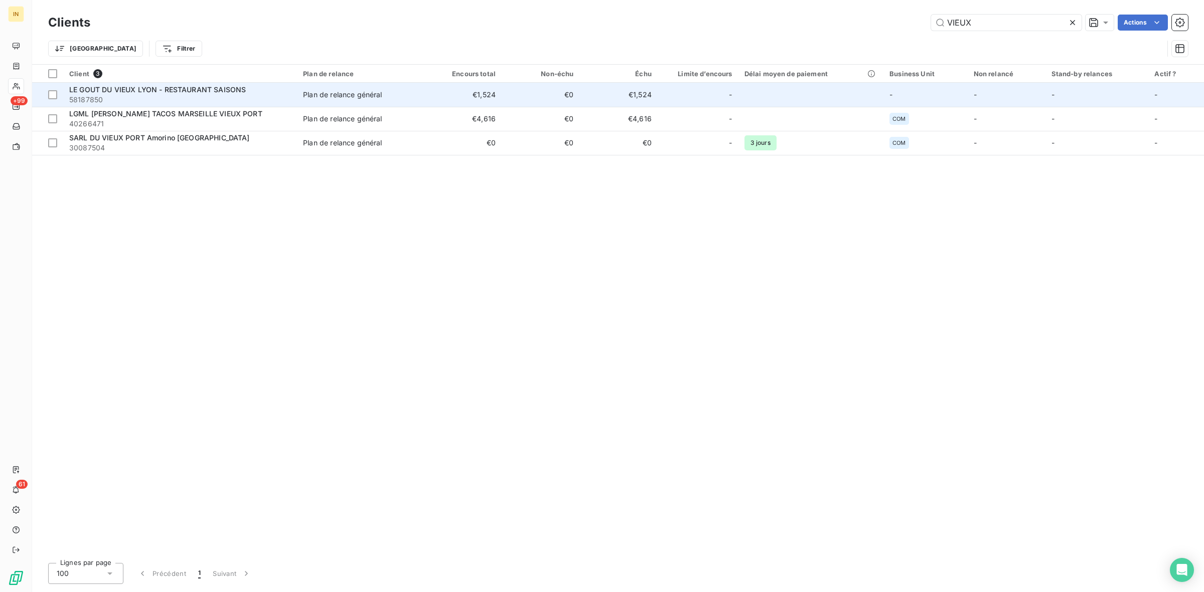
type input "VIEUX"
click at [153, 94] on span "LE GOUT DU VIEUX LYON - RESTAURANT SAISONS" at bounding box center [157, 89] width 177 height 9
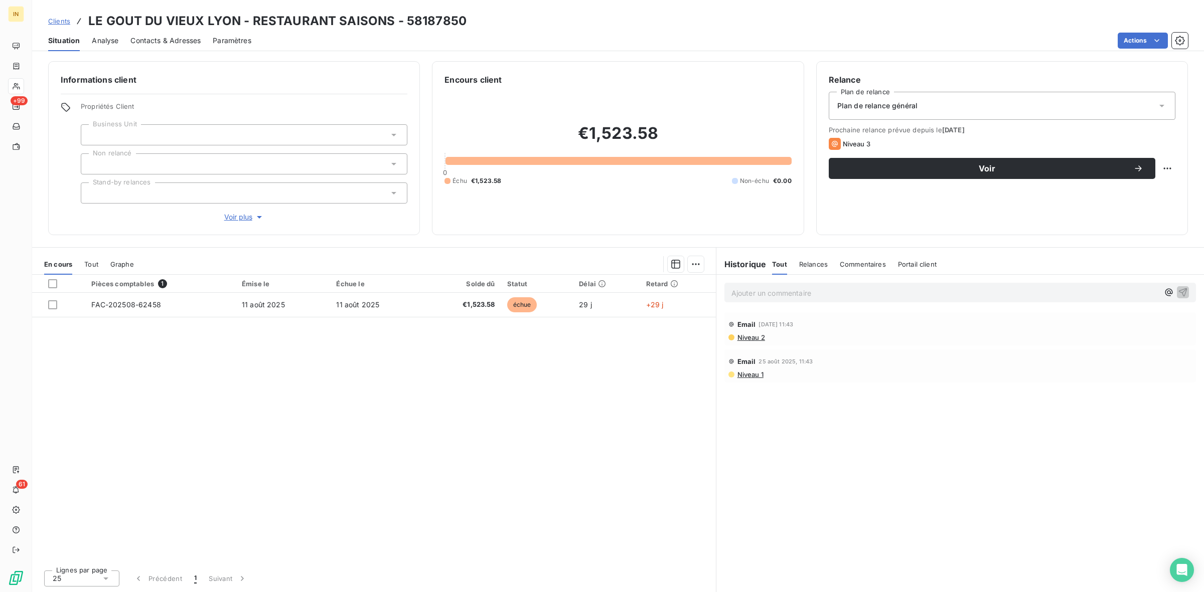
click at [165, 43] on span "Contacts & Adresses" at bounding box center [165, 41] width 70 height 10
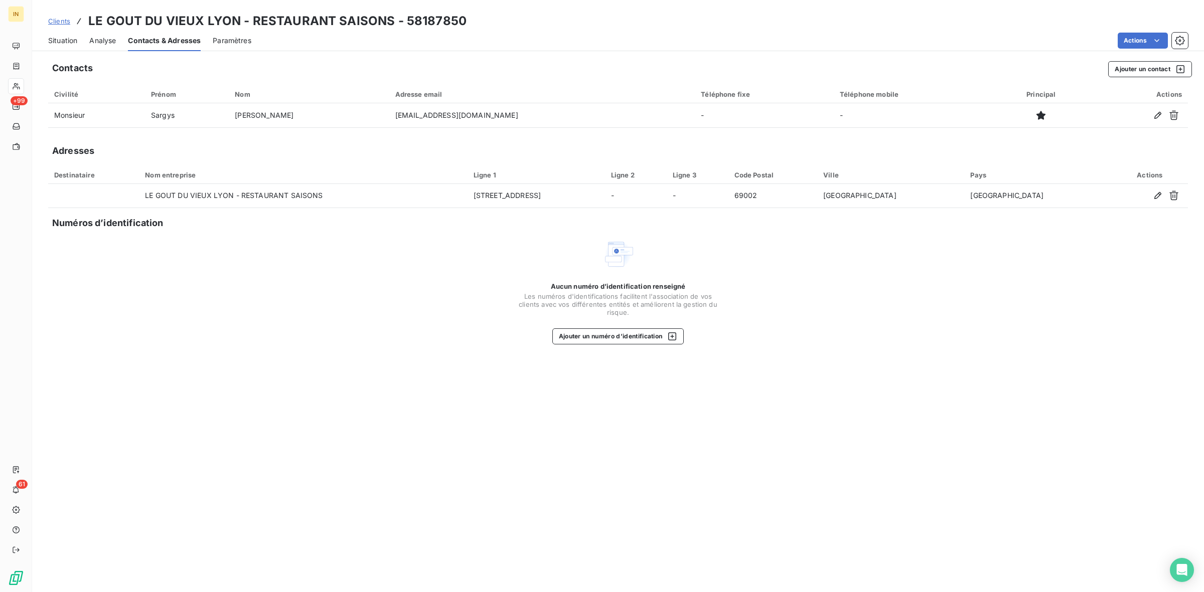
click at [84, 38] on div "Situation Analyse Contacts & Adresses Paramètres Actions" at bounding box center [618, 40] width 1172 height 21
click at [99, 43] on span "Analyse" at bounding box center [102, 41] width 27 height 10
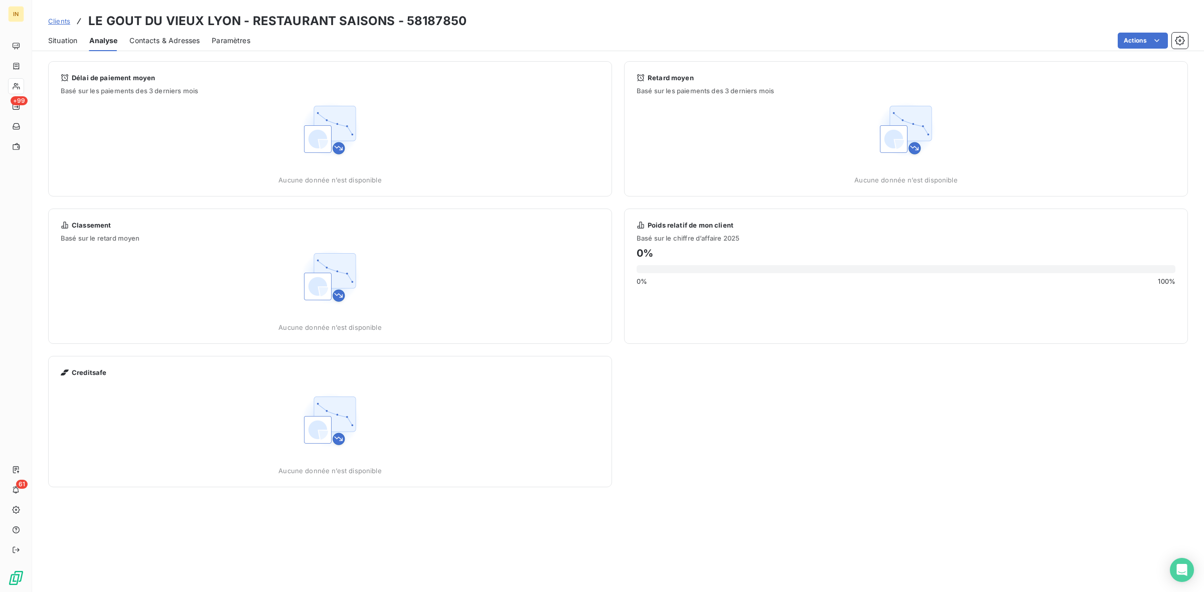
click at [52, 40] on span "Situation" at bounding box center [62, 41] width 29 height 10
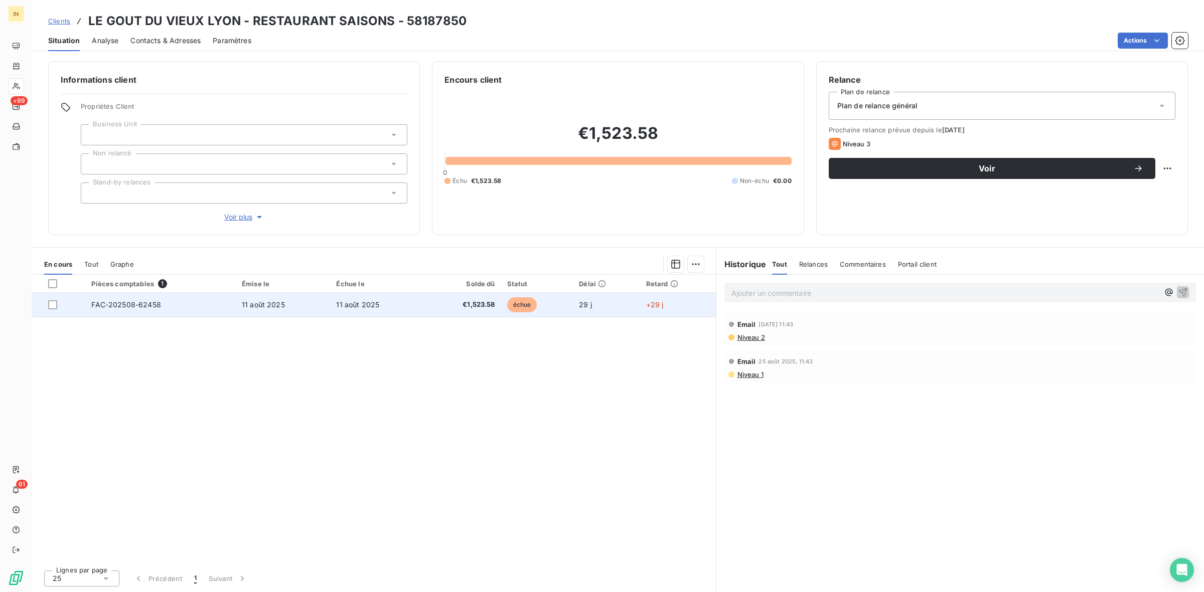
click at [146, 304] on span "FAC-202508-62458" at bounding box center [125, 304] width 69 height 9
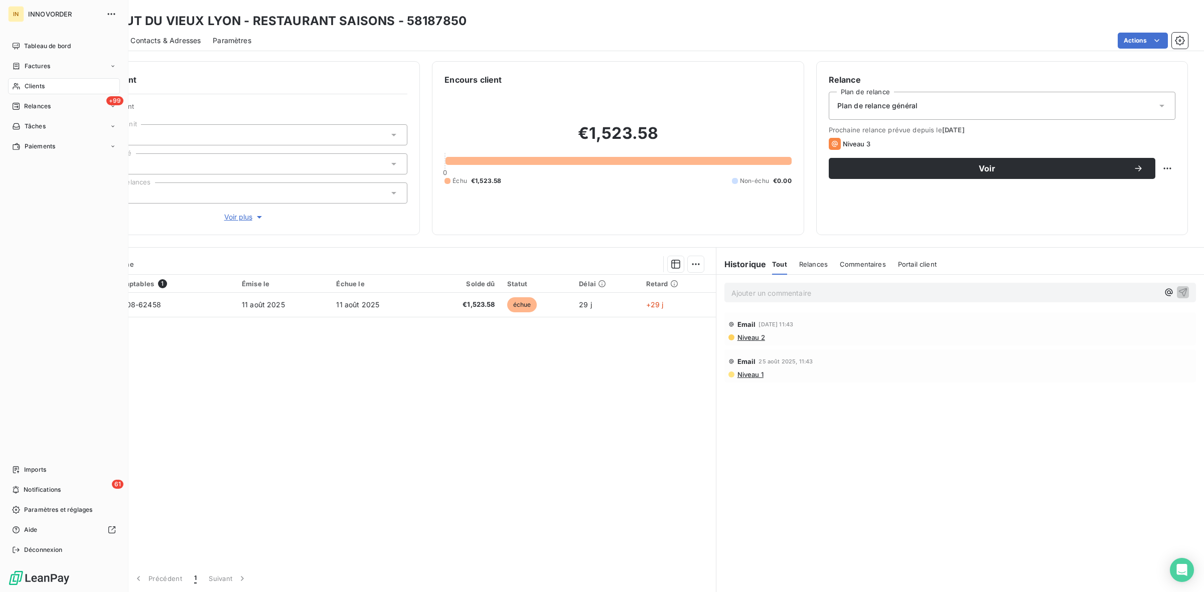
click at [37, 80] on div "Clients" at bounding box center [64, 86] width 112 height 16
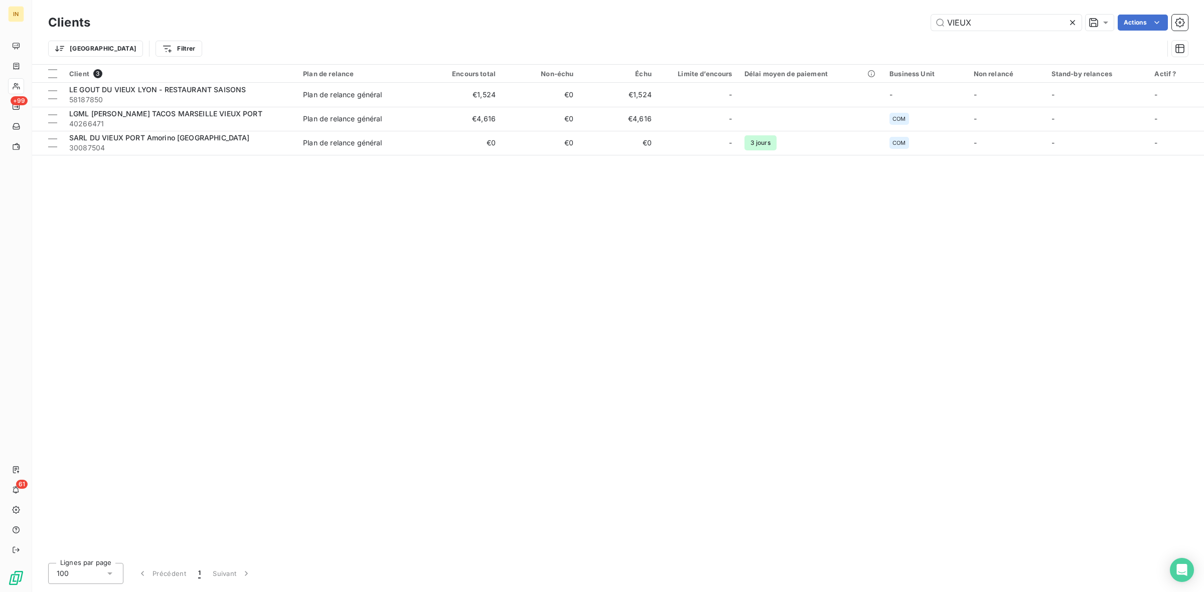
drag, startPoint x: 980, startPoint y: 19, endPoint x: 893, endPoint y: 36, distance: 87.9
click at [893, 36] on div "Clients VIEUX Actions Trier Filtrer" at bounding box center [618, 38] width 1140 height 52
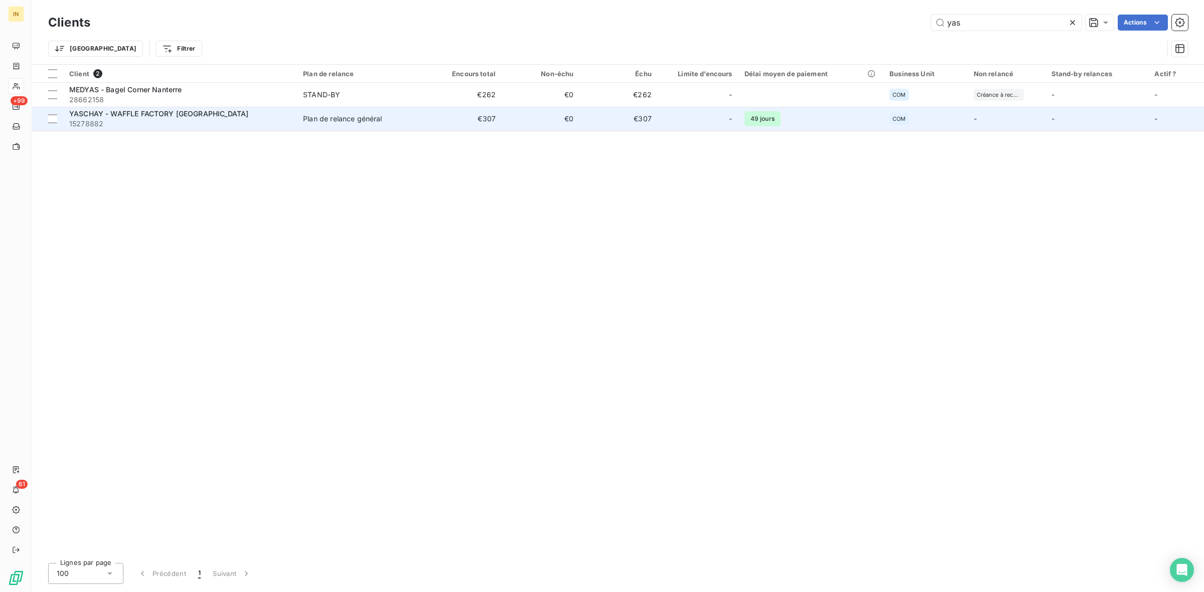
type input "yas"
click at [168, 111] on span "YASCHAY - WAFFLE FACTORY [GEOGRAPHIC_DATA]" at bounding box center [158, 113] width 179 height 9
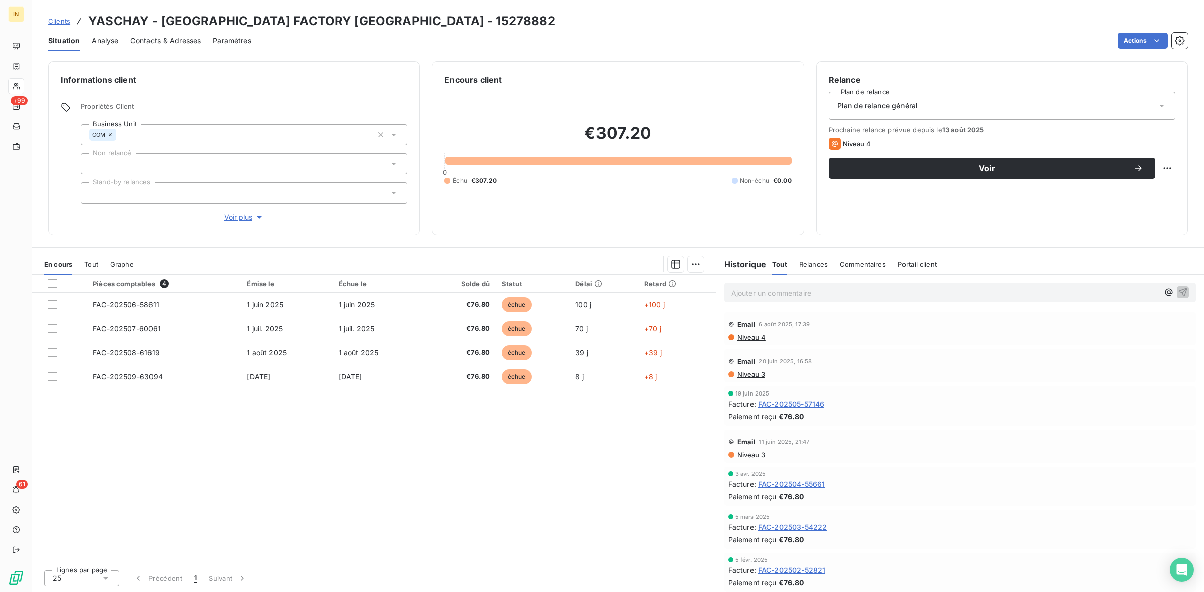
click at [145, 39] on span "Contacts & Adresses" at bounding box center [165, 41] width 70 height 10
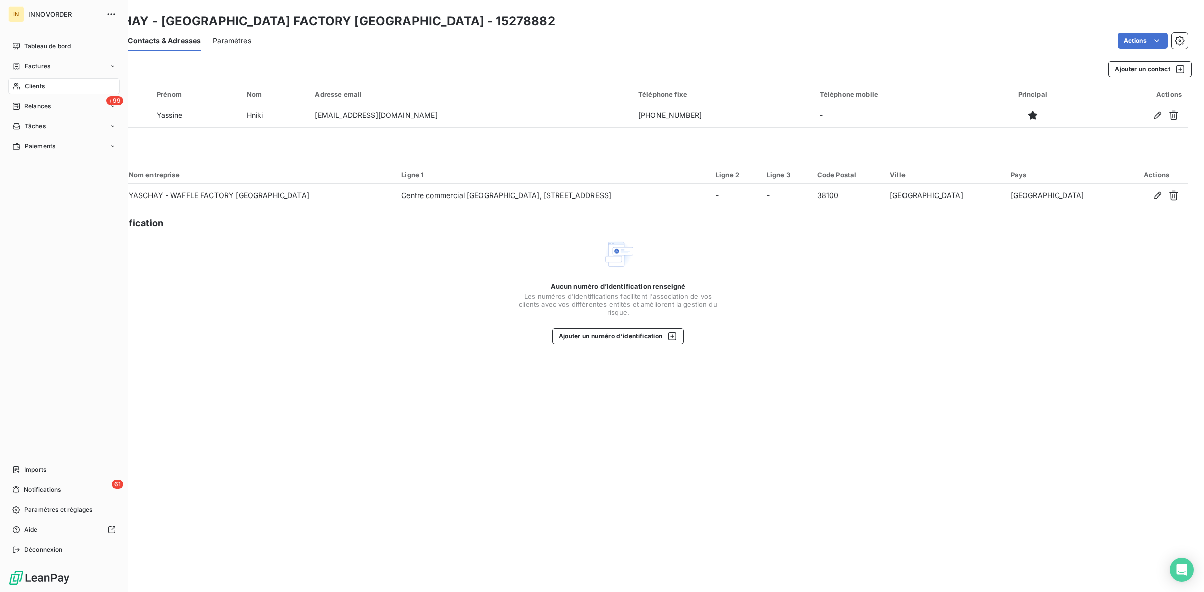
click at [21, 85] on div "Clients" at bounding box center [64, 86] width 112 height 16
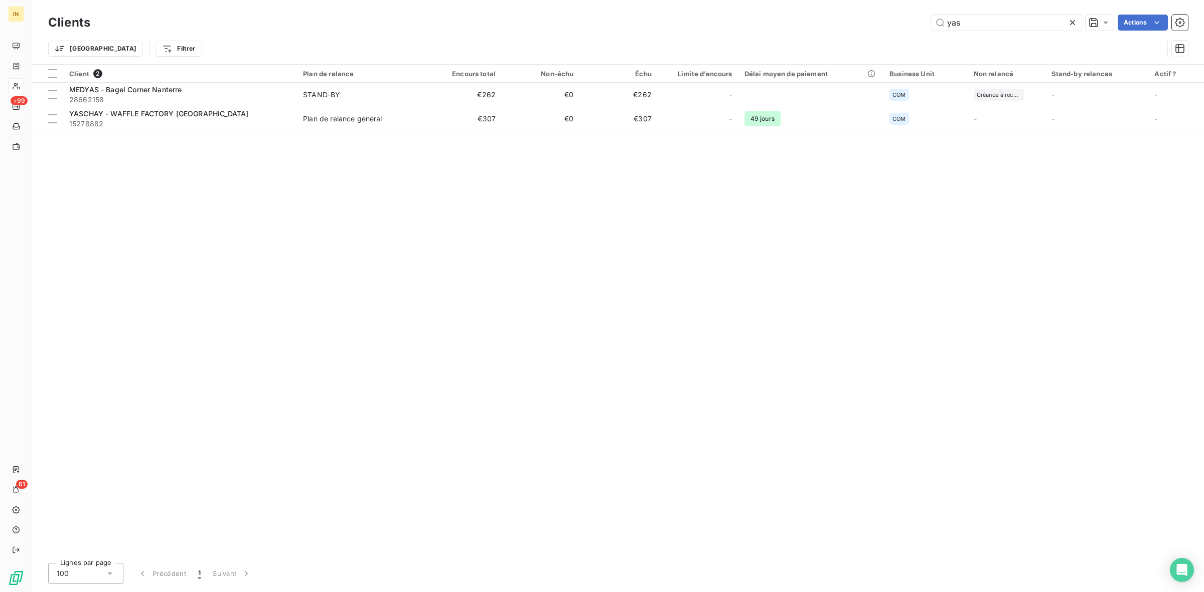
drag, startPoint x: 966, startPoint y: 26, endPoint x: 910, endPoint y: 23, distance: 55.3
click at [910, 23] on div "yas Actions" at bounding box center [644, 23] width 1085 height 16
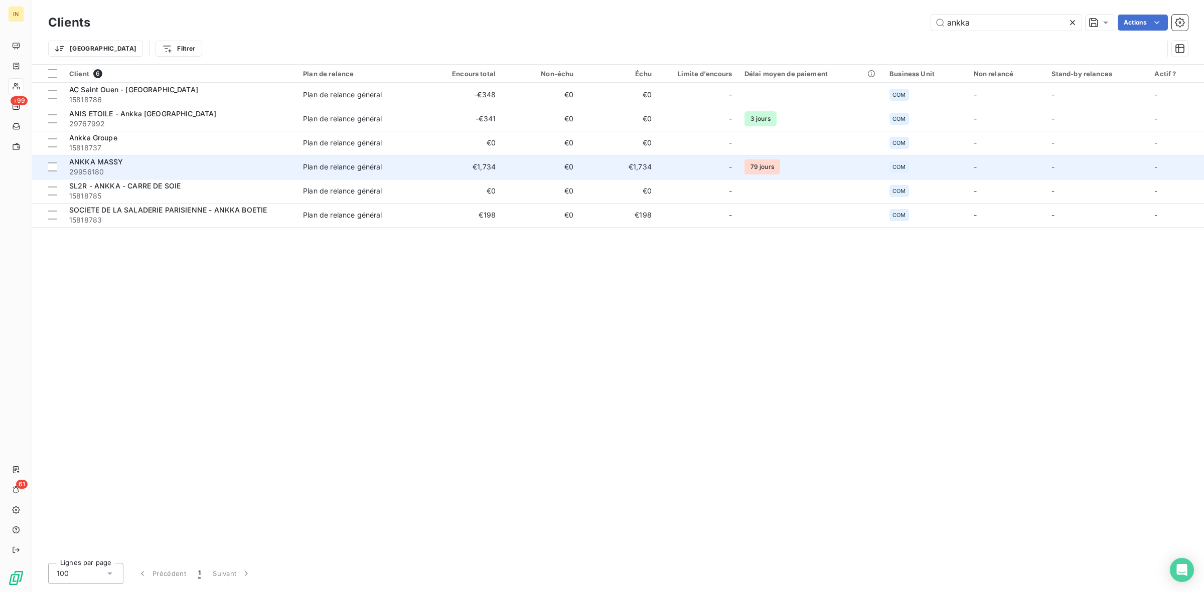
type input "ankka"
click at [243, 164] on div "ANKKA MASSY" at bounding box center [180, 162] width 222 height 10
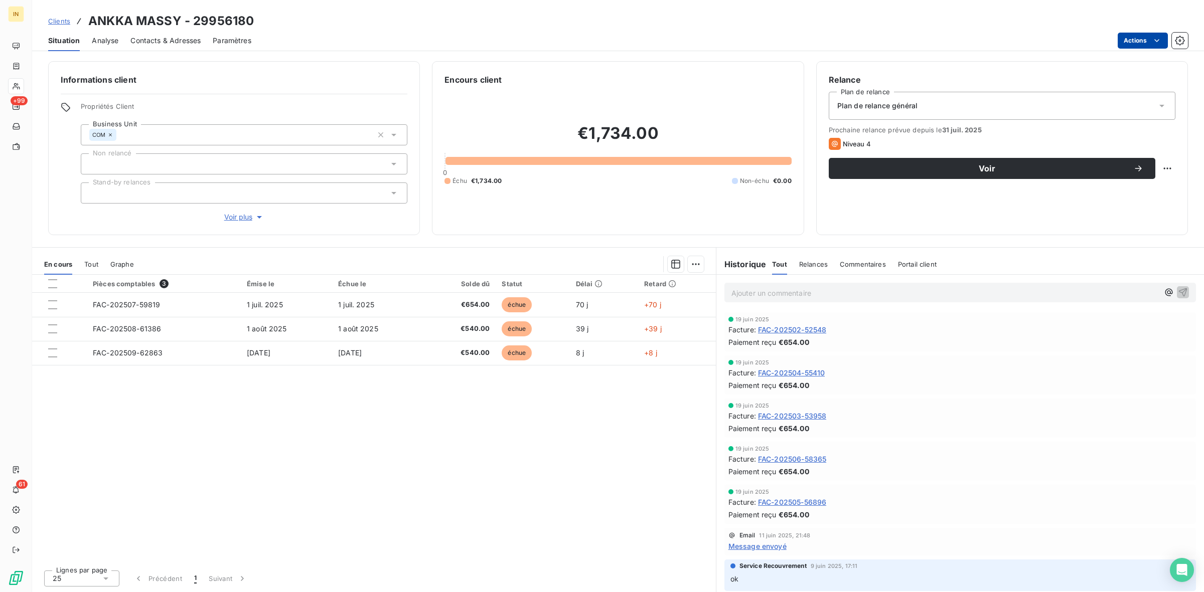
click at [1148, 36] on html "IN +99 61 Clients ANKKA MASSY - 29956180 Situation Analyse Contacts & Adresses …" at bounding box center [602, 296] width 1204 height 592
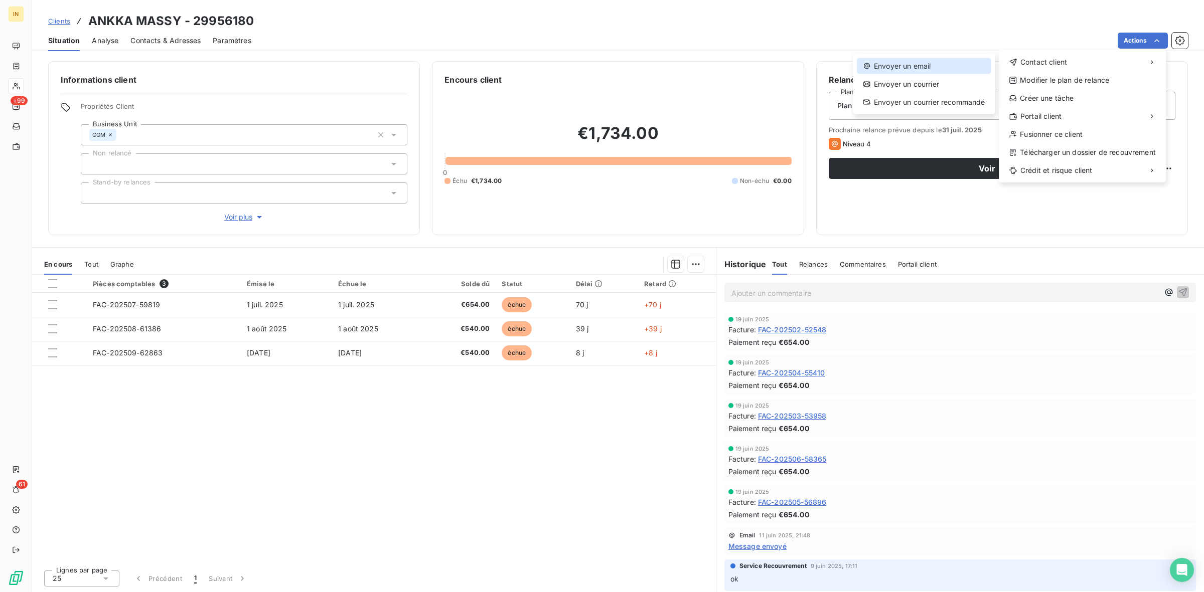
click at [952, 67] on div "Envoyer un email" at bounding box center [924, 66] width 134 height 16
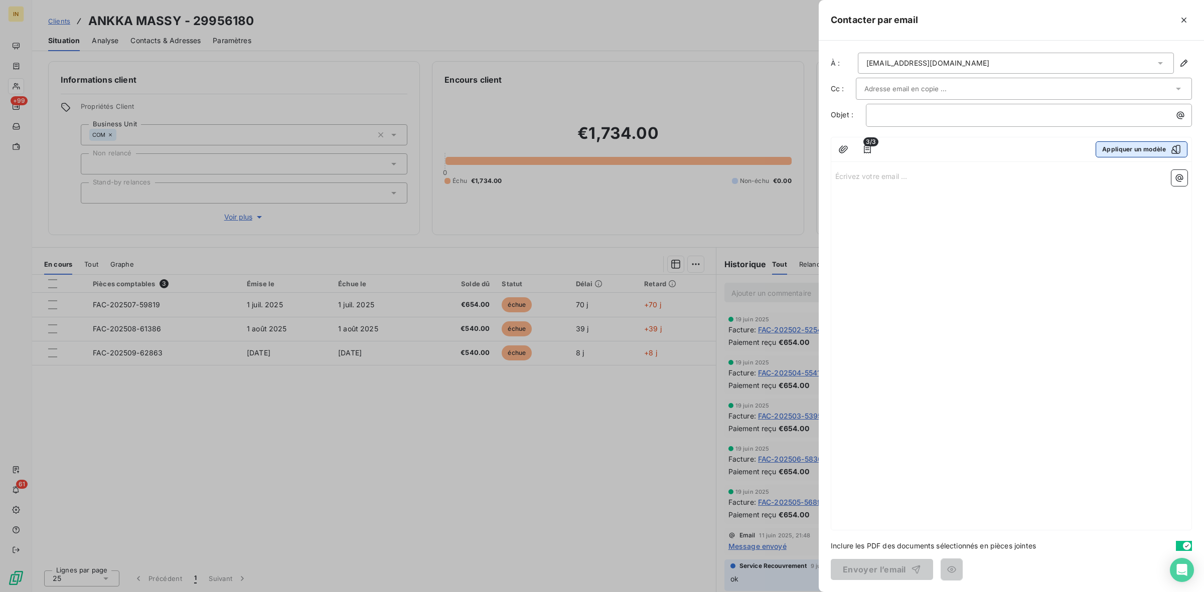
click at [1122, 148] on button "Appliquer un modèle" at bounding box center [1141, 149] width 92 height 16
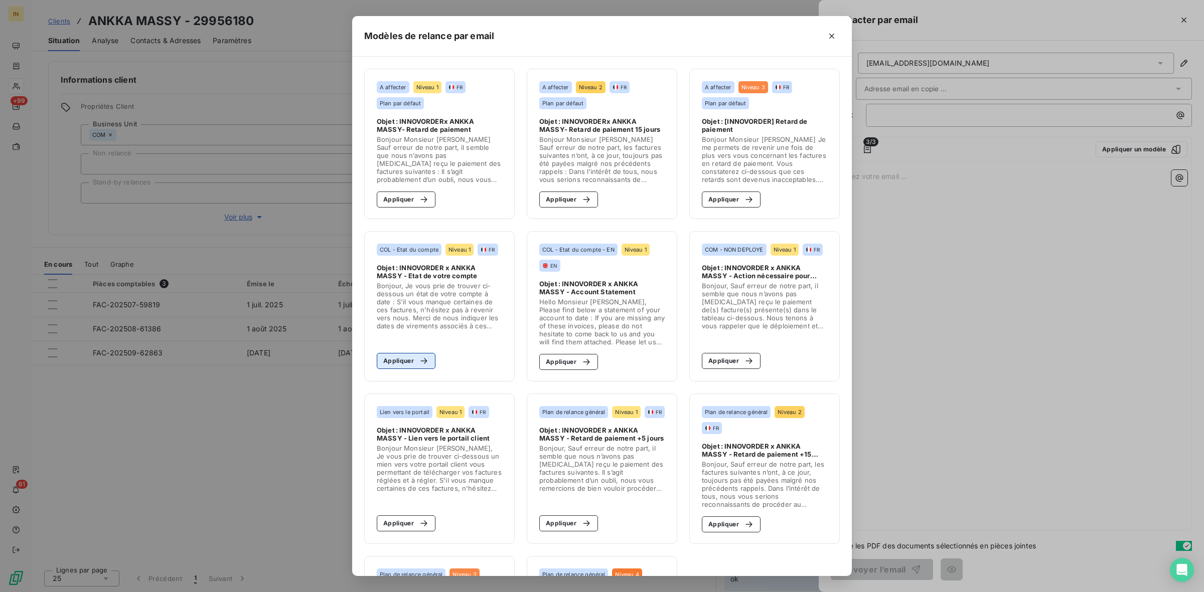
click at [404, 364] on button "Appliquer" at bounding box center [406, 361] width 59 height 16
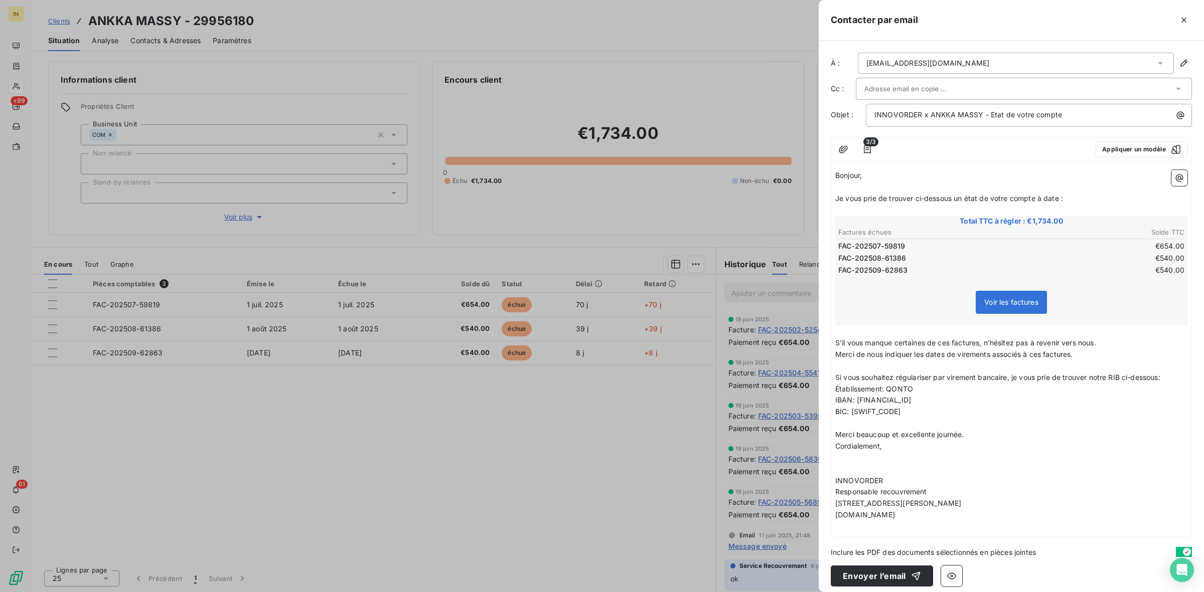
click at [893, 86] on input "text" at bounding box center [918, 88] width 108 height 15
type input "[EMAIL_ADDRESS][DOMAIN_NAME]"
click at [901, 109] on li "[EMAIL_ADDRESS][DOMAIN_NAME]" at bounding box center [1024, 111] width 336 height 18
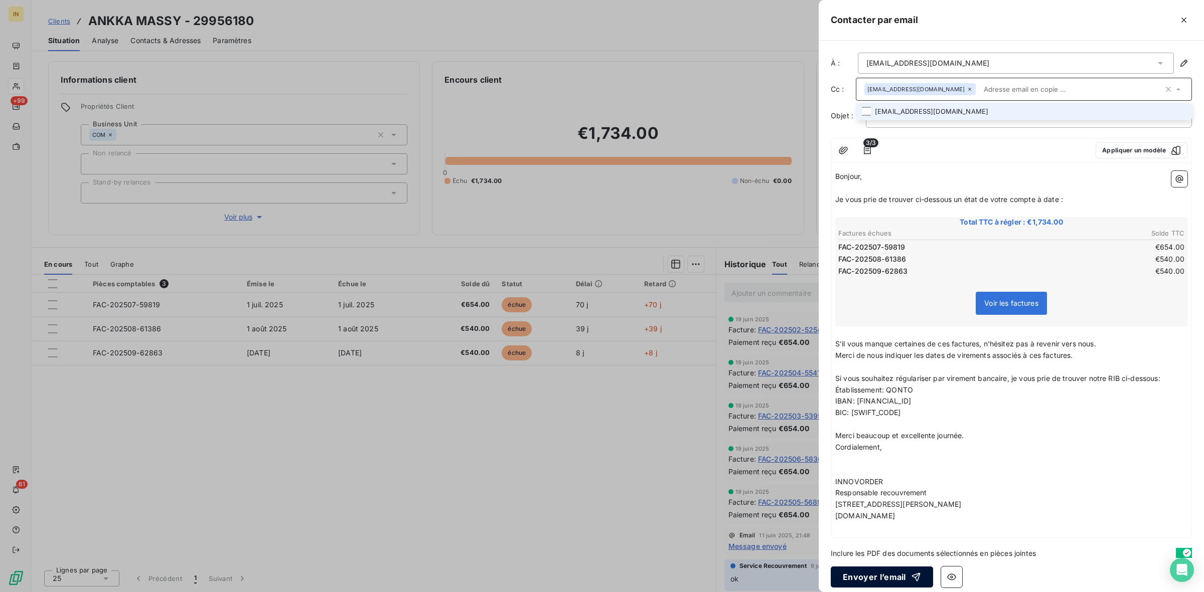
click at [856, 568] on button "Envoyer l’email" at bounding box center [882, 577] width 102 height 21
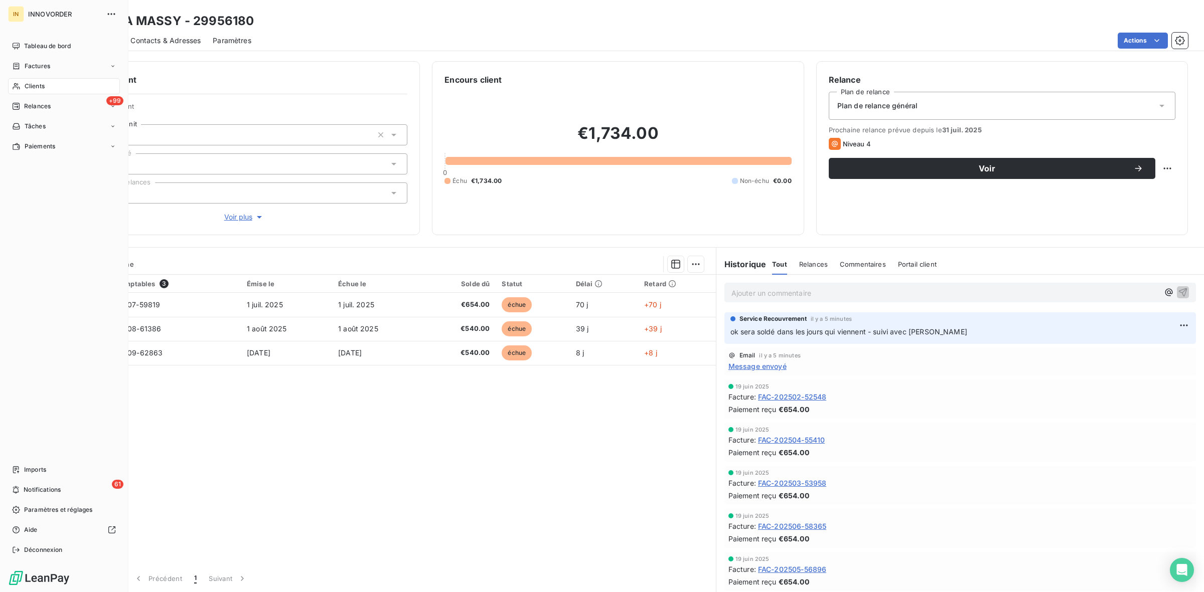
click at [43, 83] on span "Clients" at bounding box center [35, 86] width 20 height 9
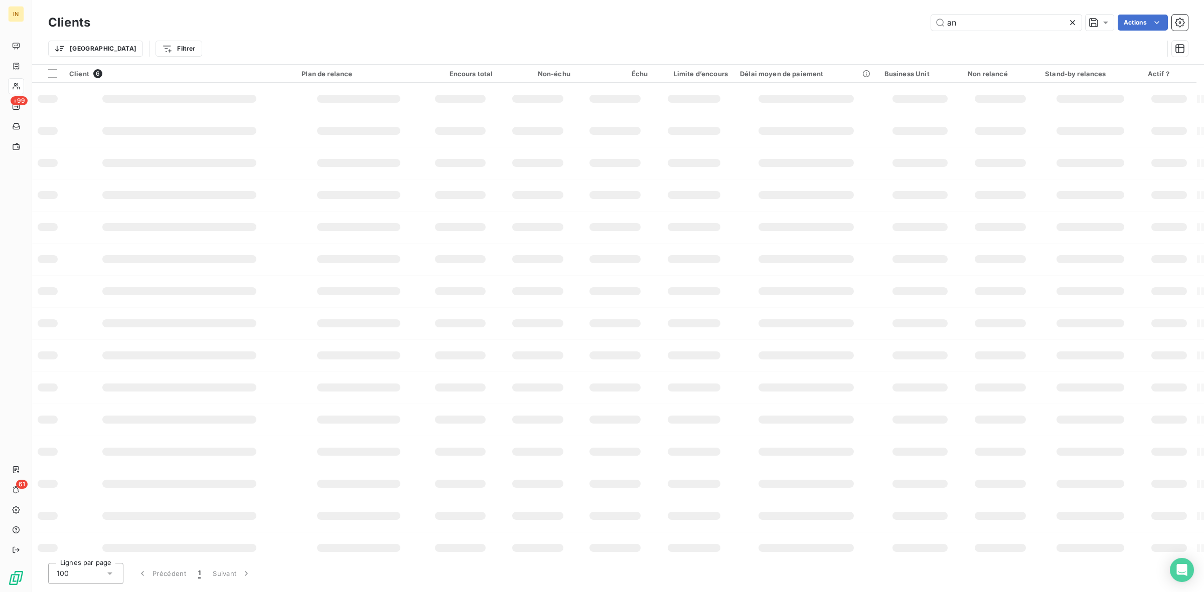
type input "a"
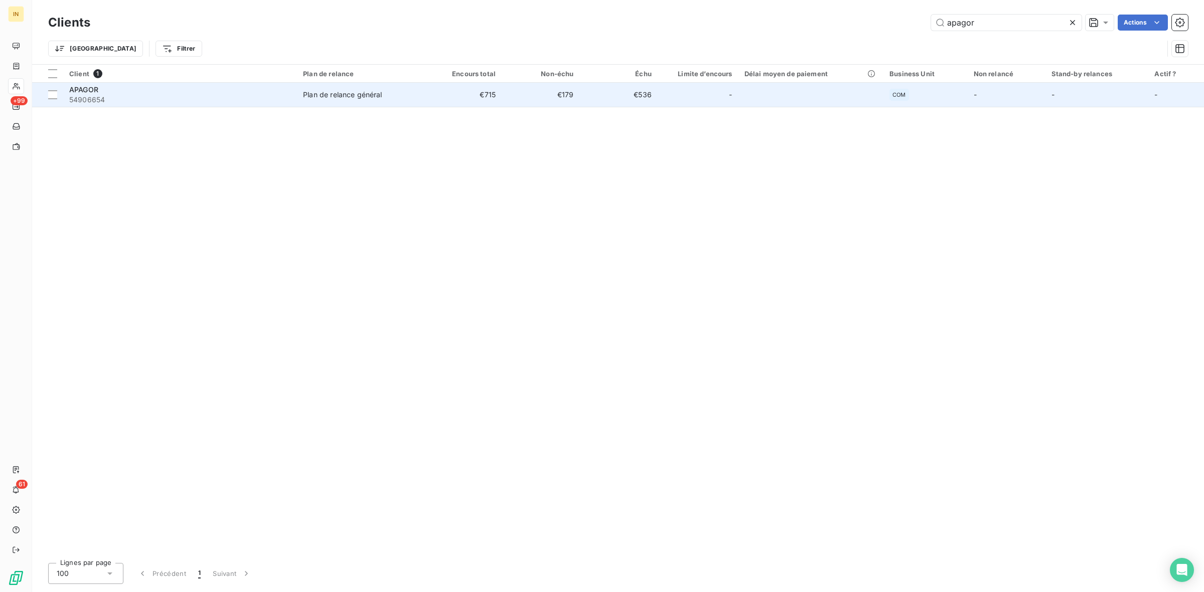
type input "apagor"
click at [197, 99] on span "54906654" at bounding box center [180, 100] width 222 height 10
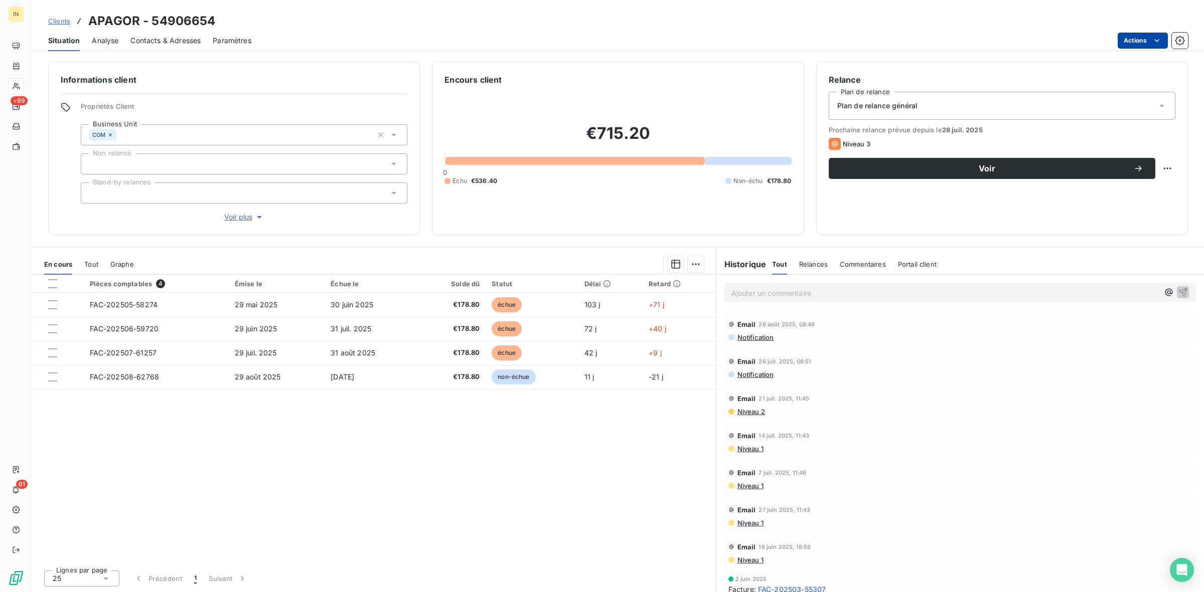
click at [1147, 39] on html "IN +99 61 Clients APAGOR - 54906654 Situation Analyse Contacts & Adresses Param…" at bounding box center [602, 296] width 1204 height 592
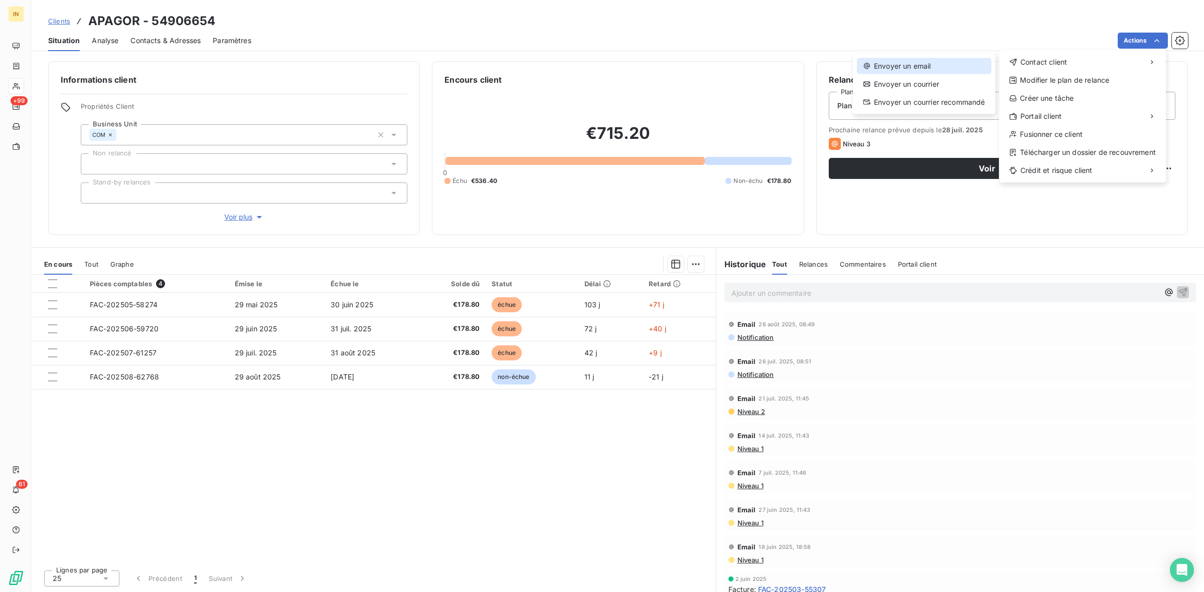
click at [960, 68] on div "Envoyer un email" at bounding box center [924, 66] width 134 height 16
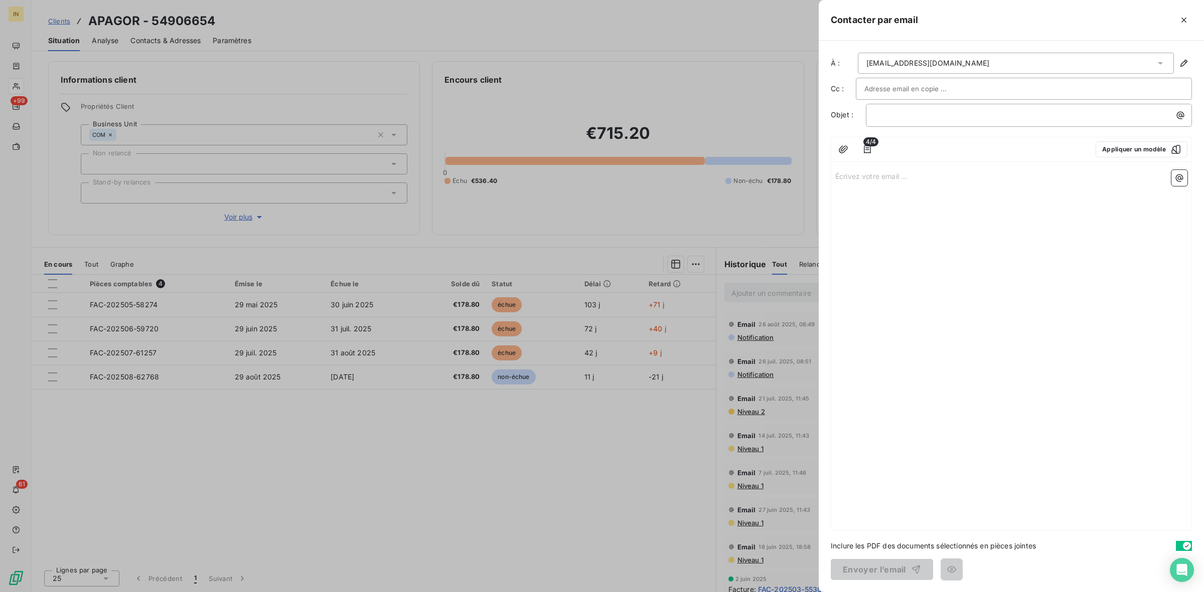
click at [1121, 138] on div "4/4 Appliquer un modèle" at bounding box center [1011, 149] width 360 height 25
click at [1115, 148] on button "Appliquer un modèle" at bounding box center [1141, 149] width 92 height 16
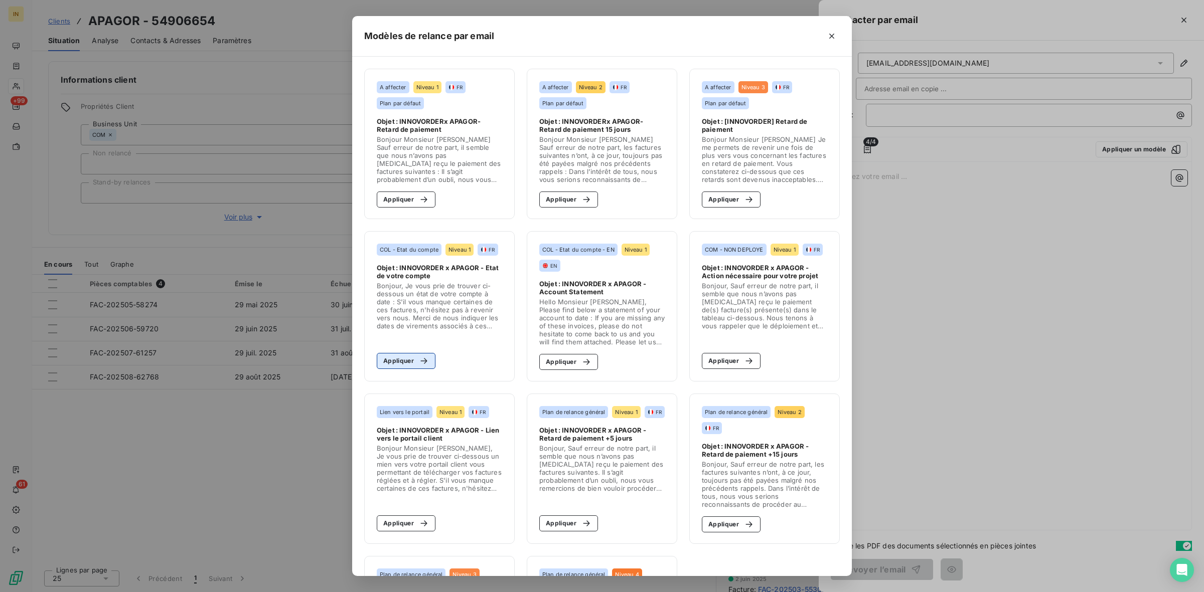
click at [401, 358] on button "Appliquer" at bounding box center [406, 361] width 59 height 16
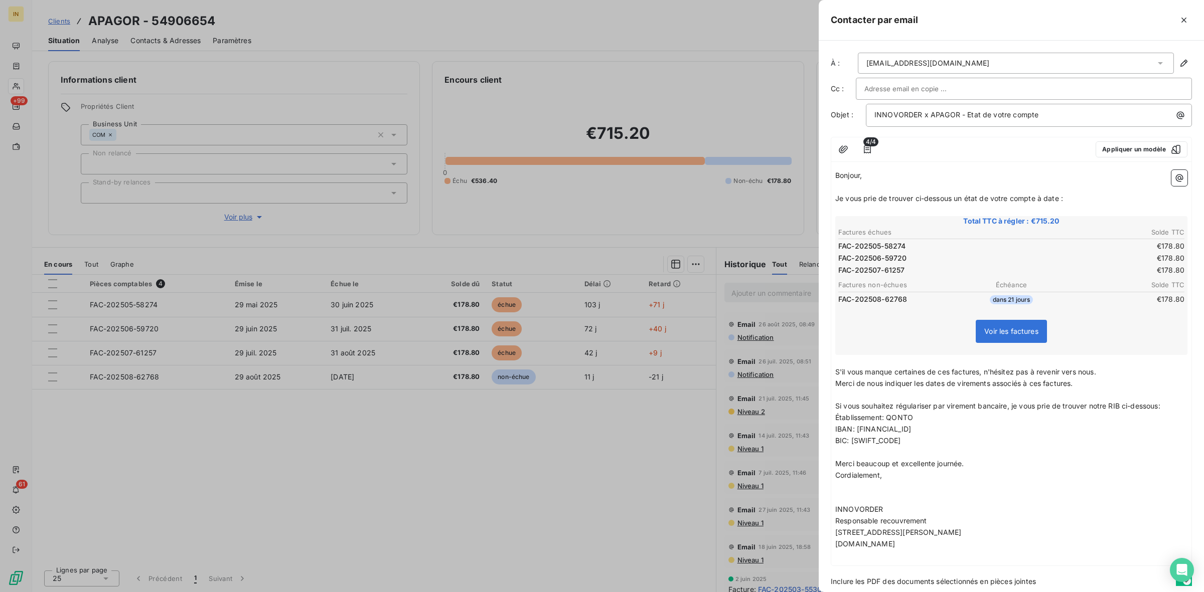
click at [930, 86] on input "text" at bounding box center [918, 88] width 108 height 15
paste input "florent.racot@classcroute.com"
type input "florent.racot@classcroute.com"
click at [908, 110] on li "florent.racot@classcroute.com" at bounding box center [1024, 111] width 336 height 18
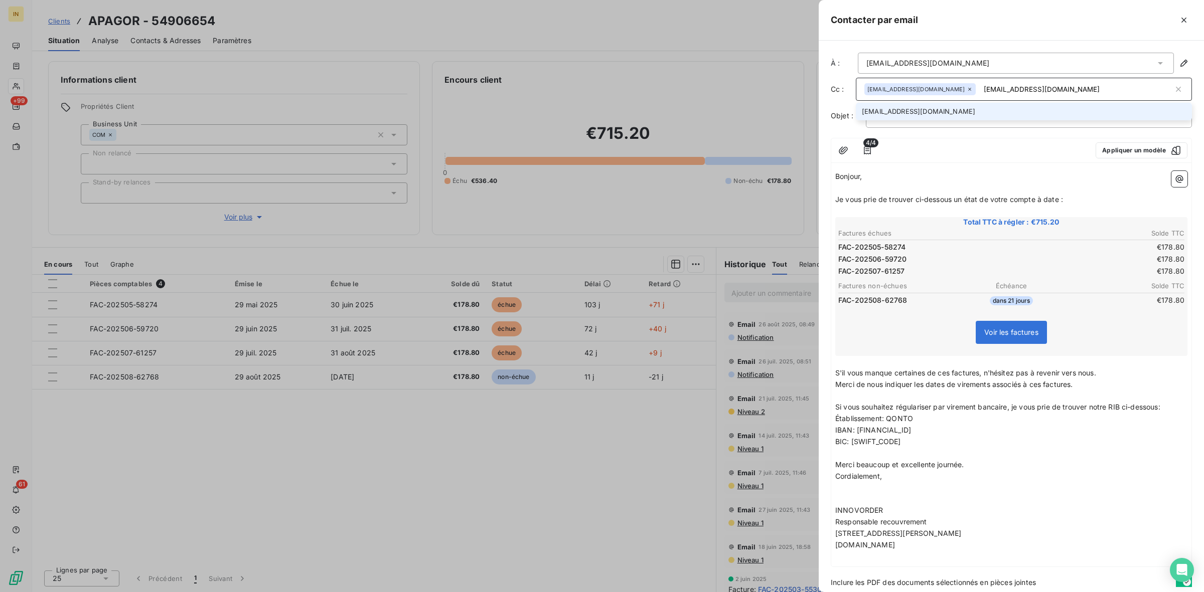
type input "adv@INNovorder.fr"
click at [1002, 116] on li "adv@INNovorder.fr" at bounding box center [1024, 112] width 336 height 18
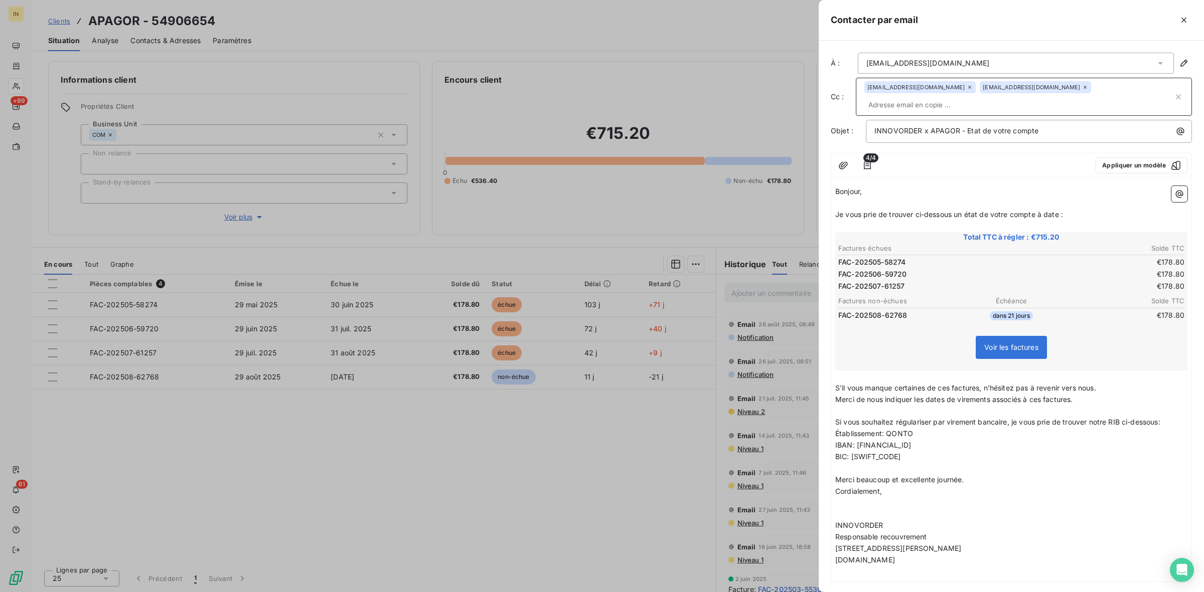
scroll to position [33, 0]
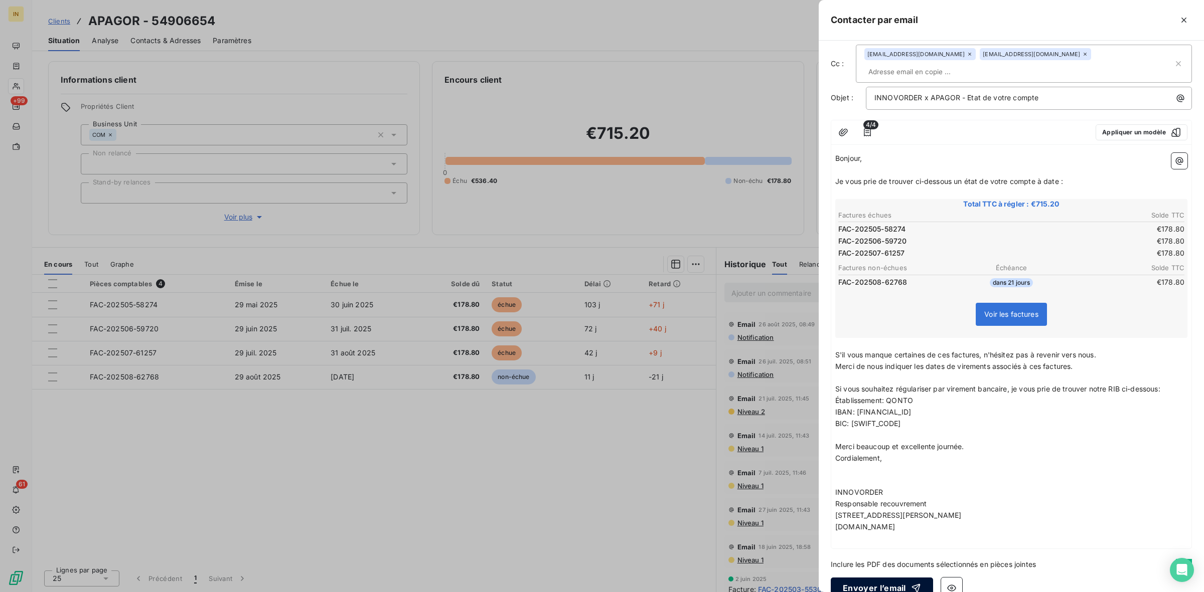
click at [890, 578] on button "Envoyer l’email" at bounding box center [882, 588] width 102 height 21
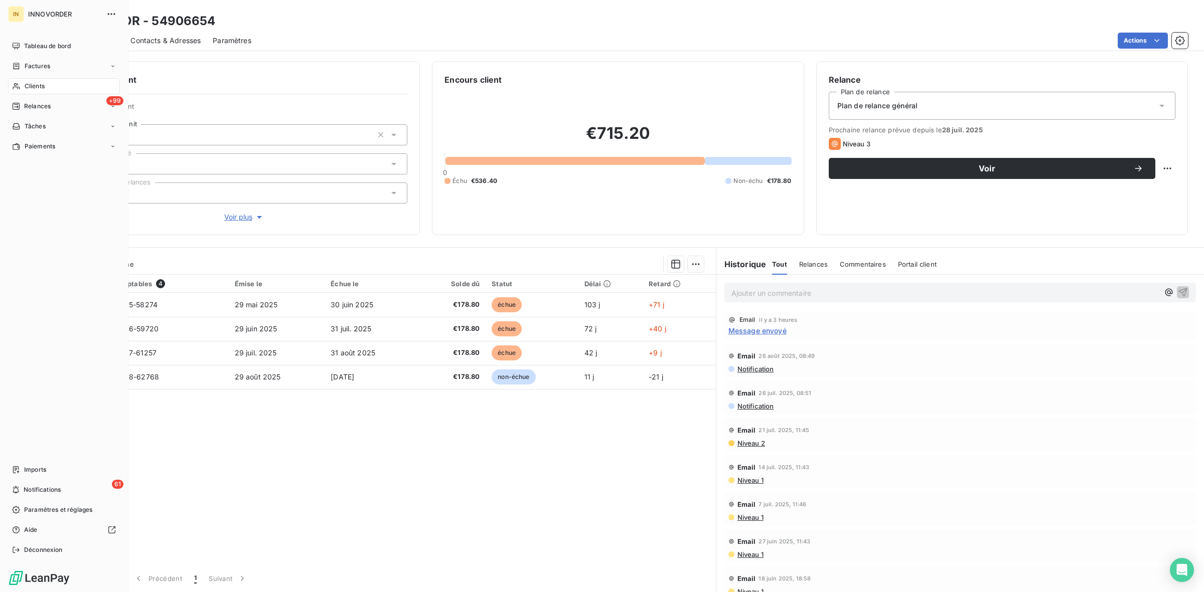
click at [39, 83] on span "Clients" at bounding box center [35, 86] width 20 height 9
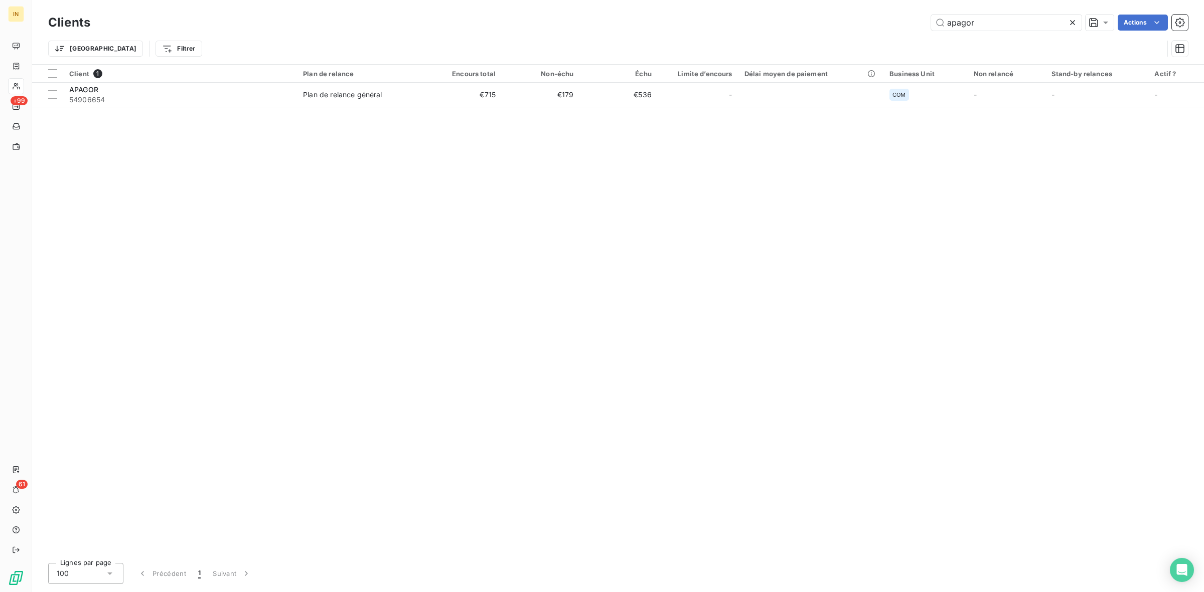
drag, startPoint x: 986, startPoint y: 25, endPoint x: 904, endPoint y: 18, distance: 82.1
click at [904, 18] on div "apagor Actions" at bounding box center [644, 23] width 1085 height 16
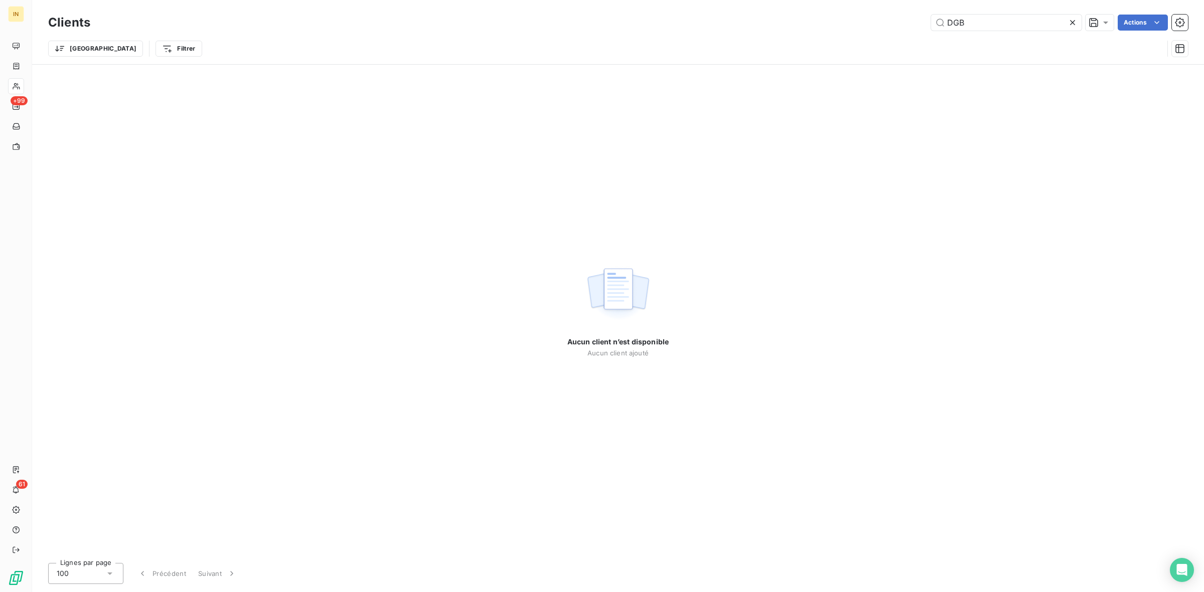
type input "DGB"
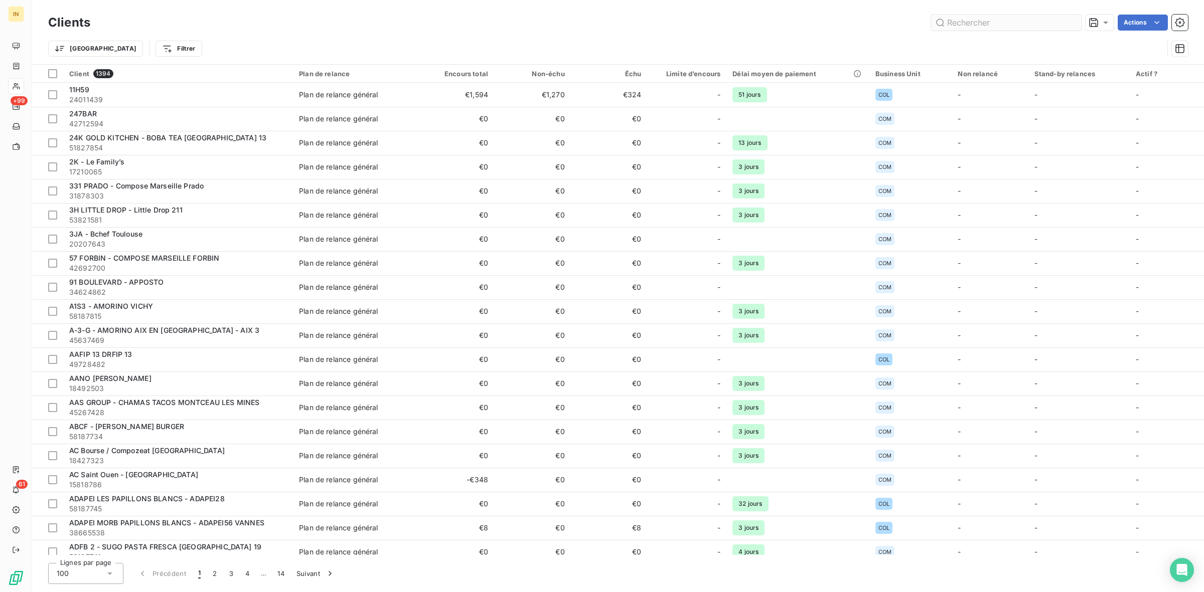
click at [963, 27] on input "text" at bounding box center [1006, 23] width 150 height 16
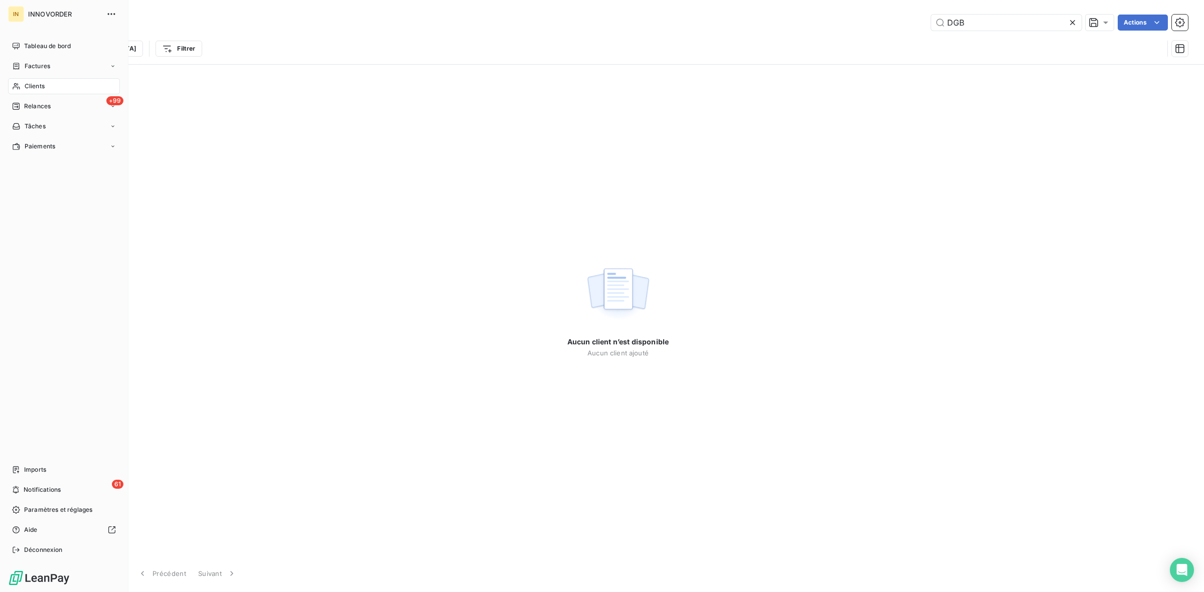
type input "DGB"
click at [21, 89] on div "Clients" at bounding box center [64, 86] width 112 height 16
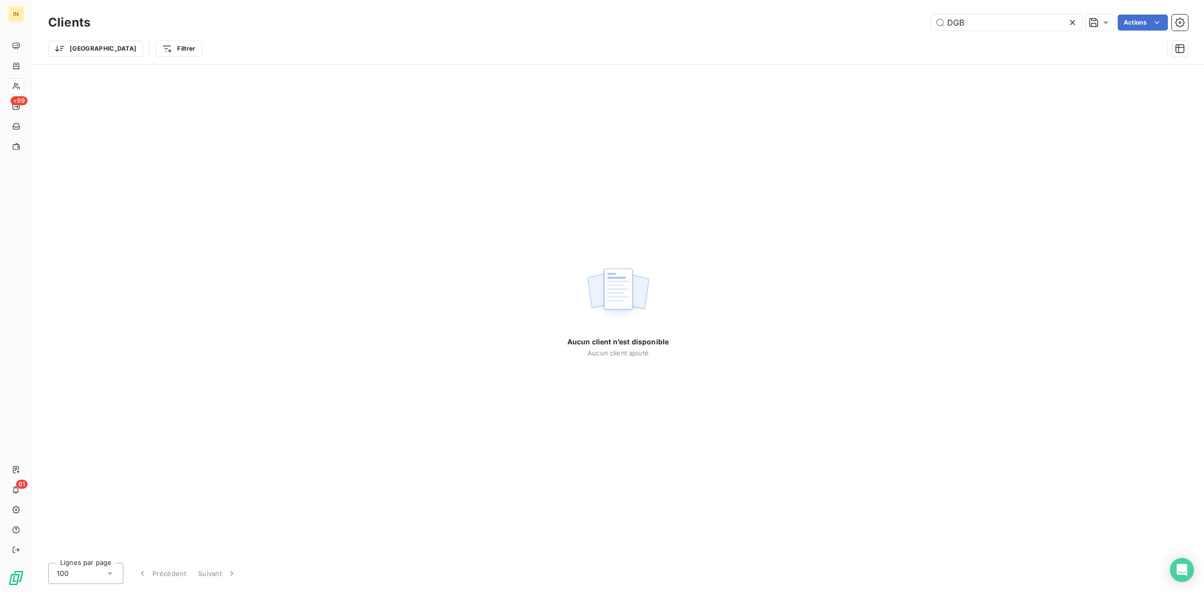
click at [1071, 23] on icon at bounding box center [1072, 22] width 5 height 5
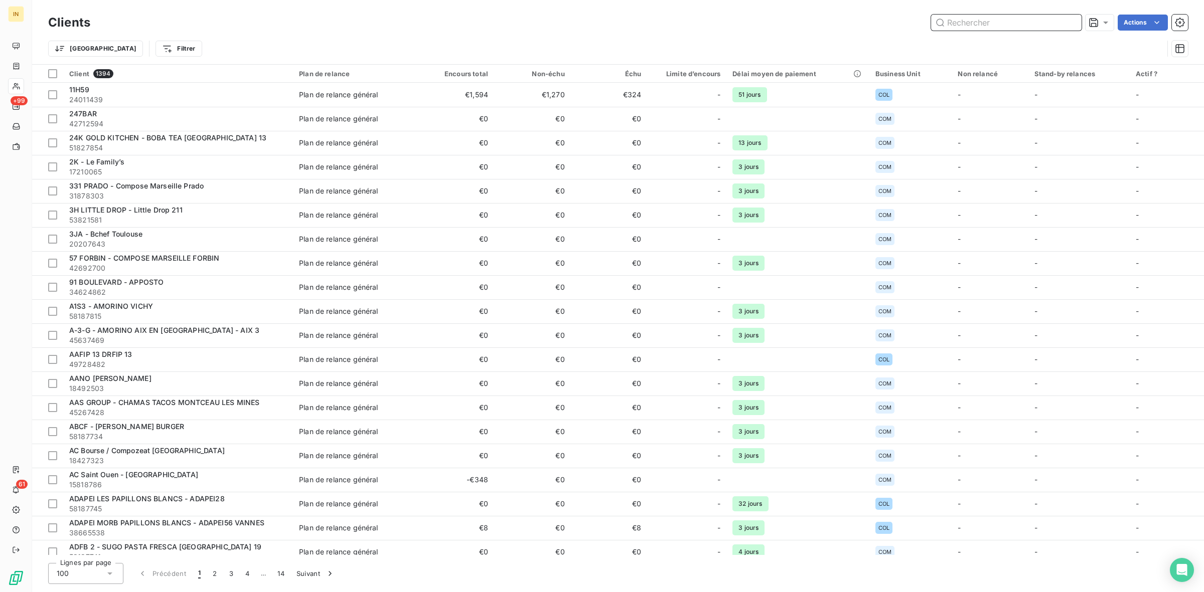
click at [1001, 27] on input "text" at bounding box center [1006, 23] width 150 height 16
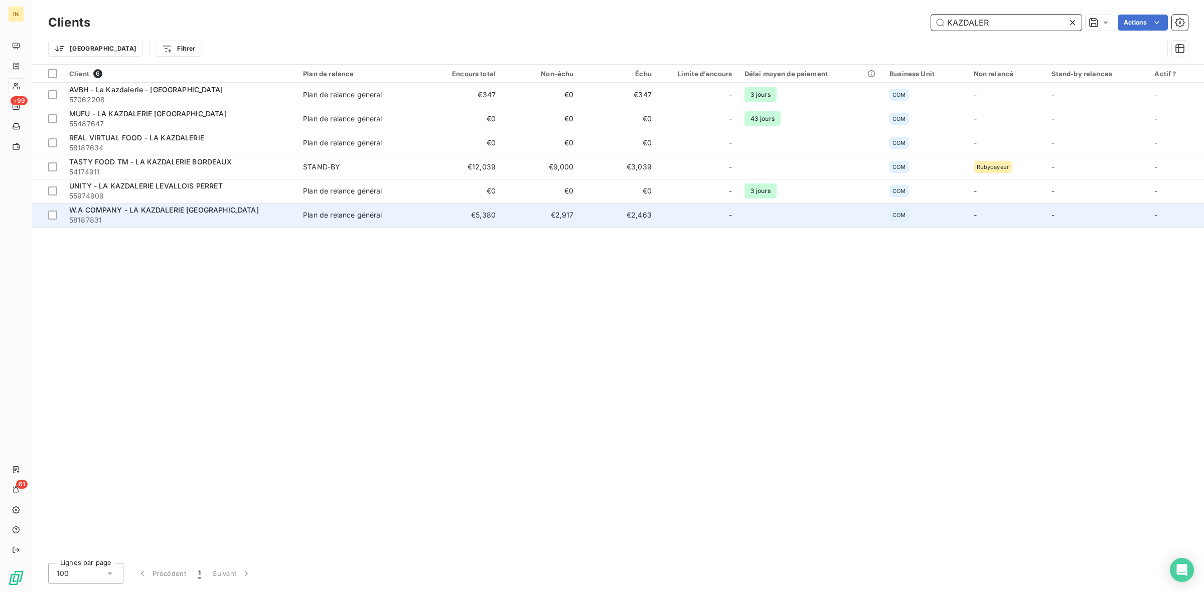
type input "KAZDALER"
click at [183, 211] on span "W.A COMPANY - LA KAZDALERIE [GEOGRAPHIC_DATA]" at bounding box center [164, 210] width 190 height 9
click at [226, 211] on div "W.A COMPANY - LA KAZDALERIE [GEOGRAPHIC_DATA]" at bounding box center [180, 210] width 222 height 10
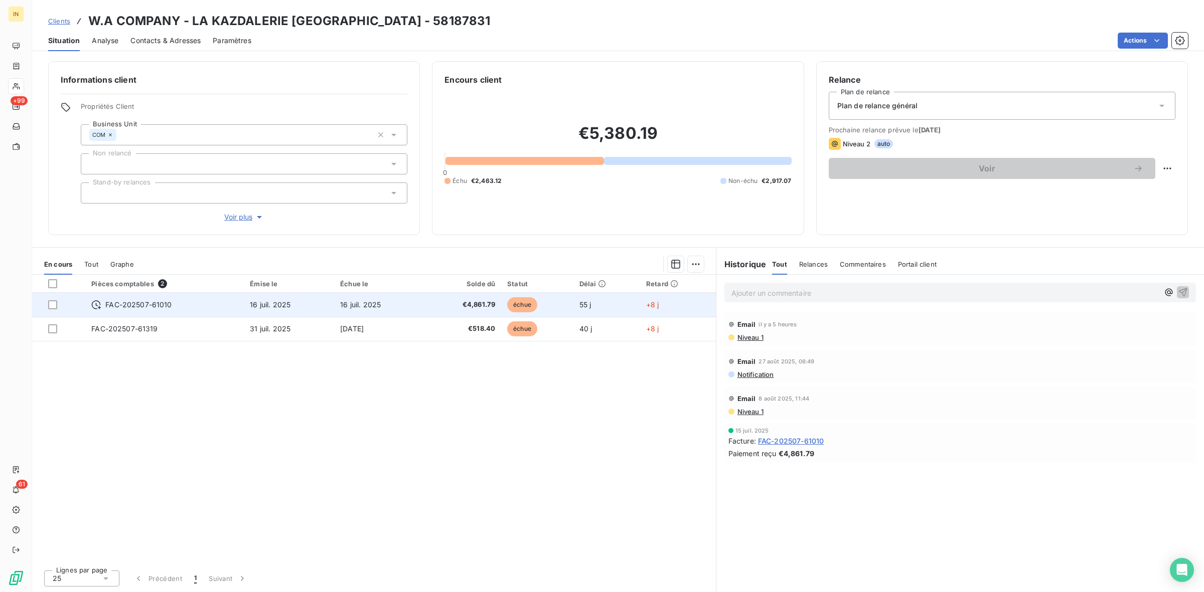
click at [330, 304] on td "16 juil. 2025" at bounding box center [289, 305] width 90 height 24
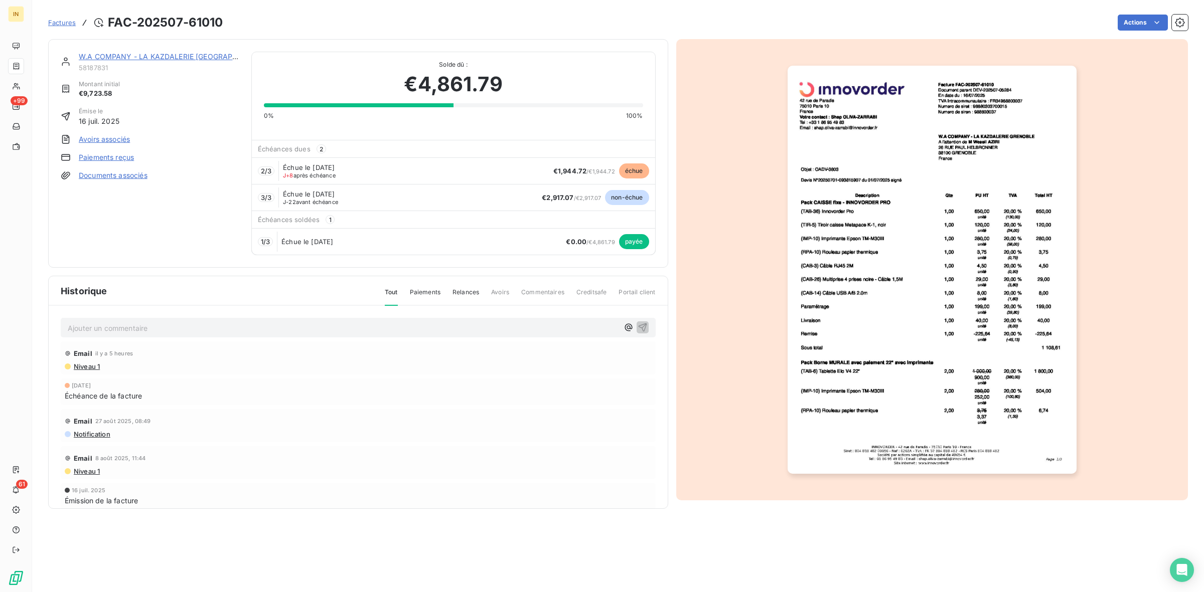
click at [860, 173] on img "button" at bounding box center [931, 270] width 289 height 408
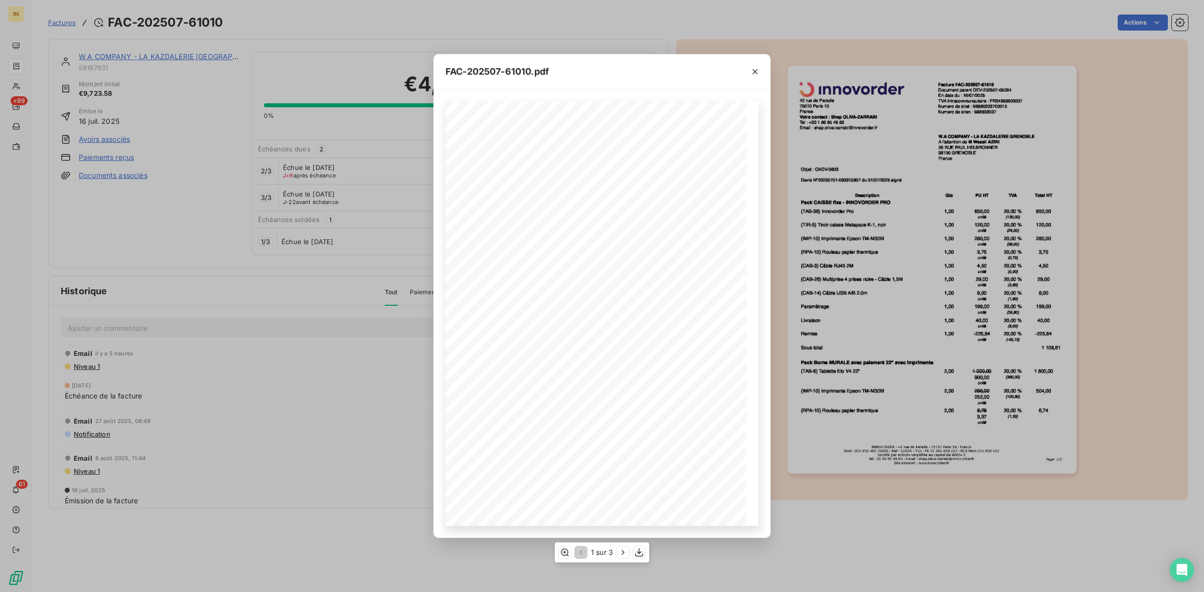
click at [623, 233] on span at bounding box center [641, 235] width 37 height 5
click at [438, 203] on div "[STREET_ADDRESS] Votre contact : Shap OLIVA-ZARRABI Tel : [PHONE_NUMBER] Email …" at bounding box center [601, 313] width 337 height 449
click at [354, 214] on div "FAC-202507-61010.pdf [STREET_ADDRESS] Votre contact : Shap OLIVA-ZARRABI Tel : …" at bounding box center [602, 296] width 1204 height 592
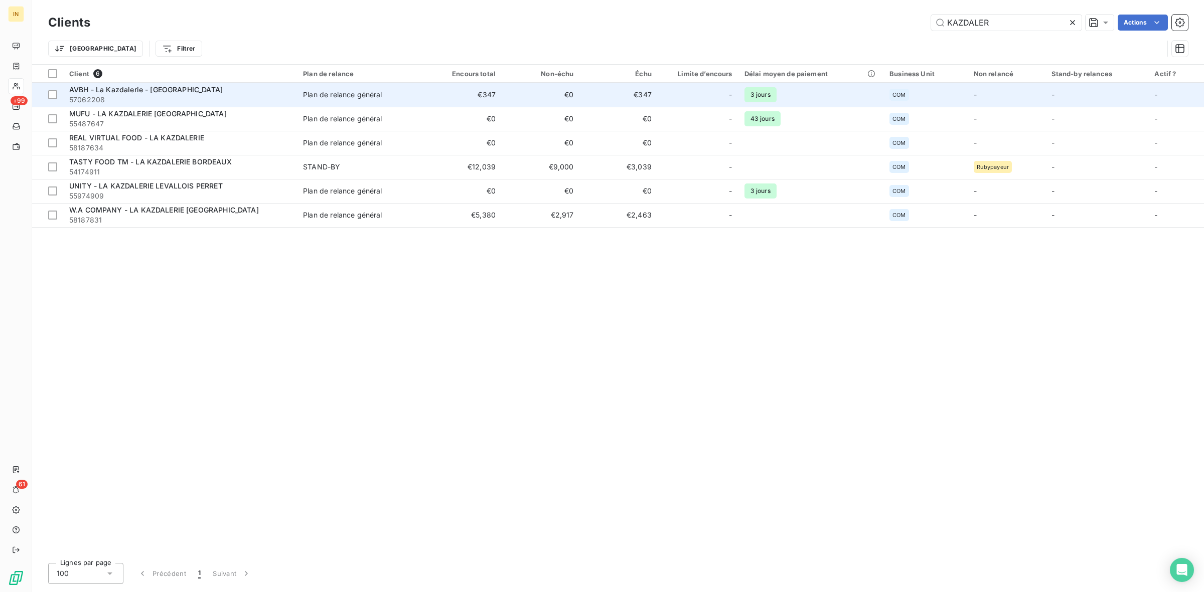
click at [211, 90] on div "AVBH - La Kazdalerie - [GEOGRAPHIC_DATA]" at bounding box center [180, 90] width 222 height 10
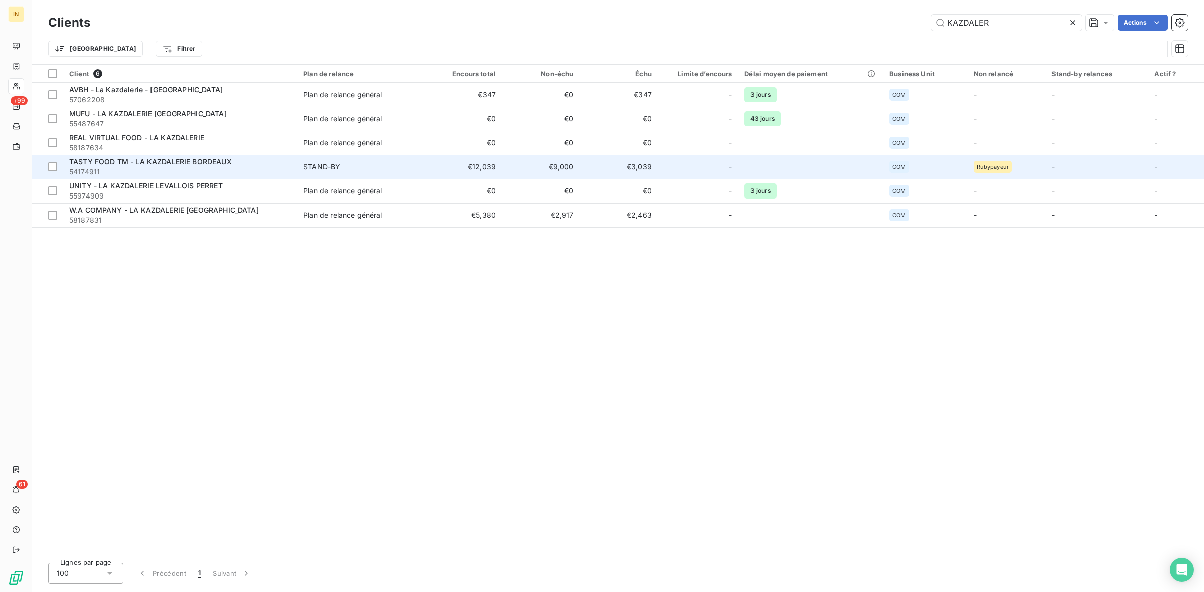
click at [187, 161] on span "TASTY FOOD TM - LA KAZDALERIE BORDEAUX" at bounding box center [150, 161] width 163 height 9
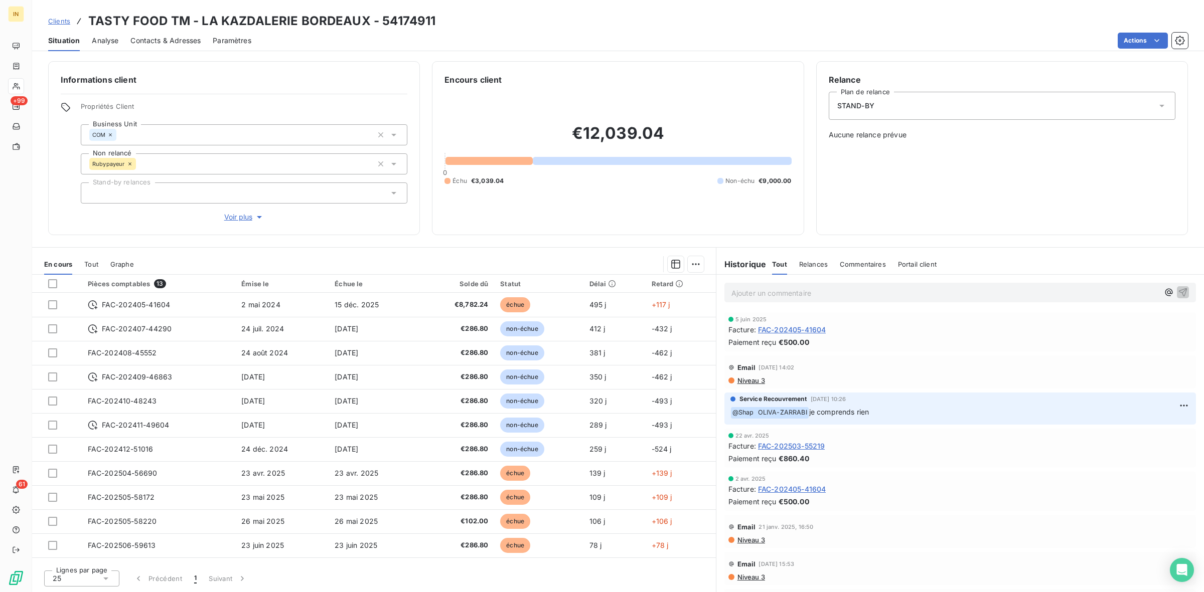
click at [900, 107] on div "STAND-BY" at bounding box center [1002, 106] width 347 height 28
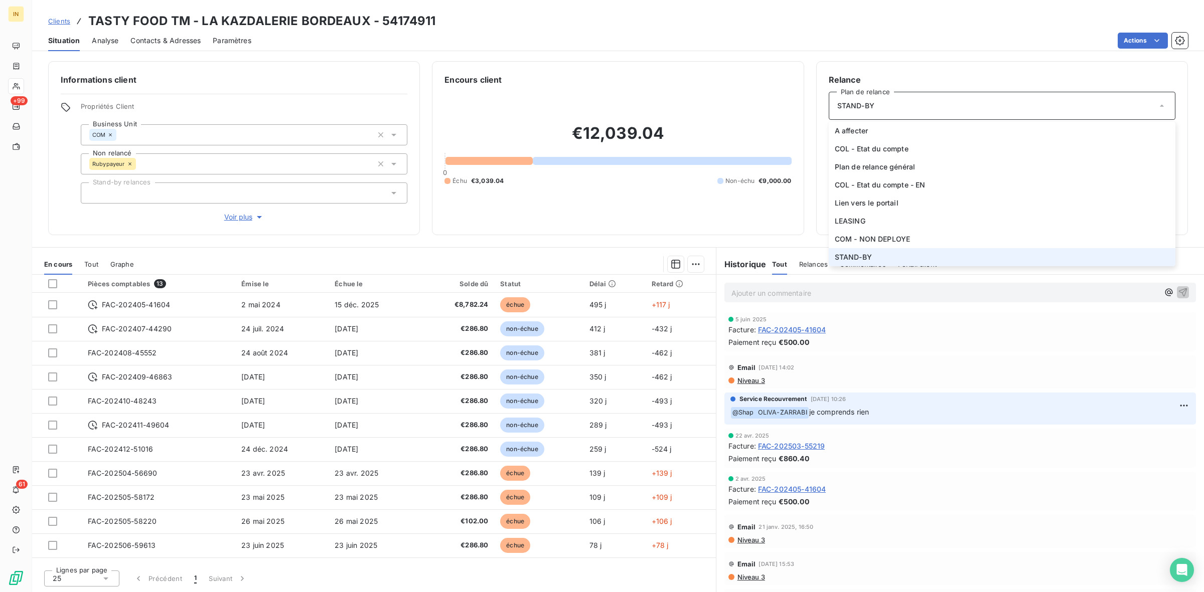
click at [814, 56] on div "Informations client Propriétés Client Business Unit COM Non relancé Rubypayeur …" at bounding box center [618, 323] width 1172 height 537
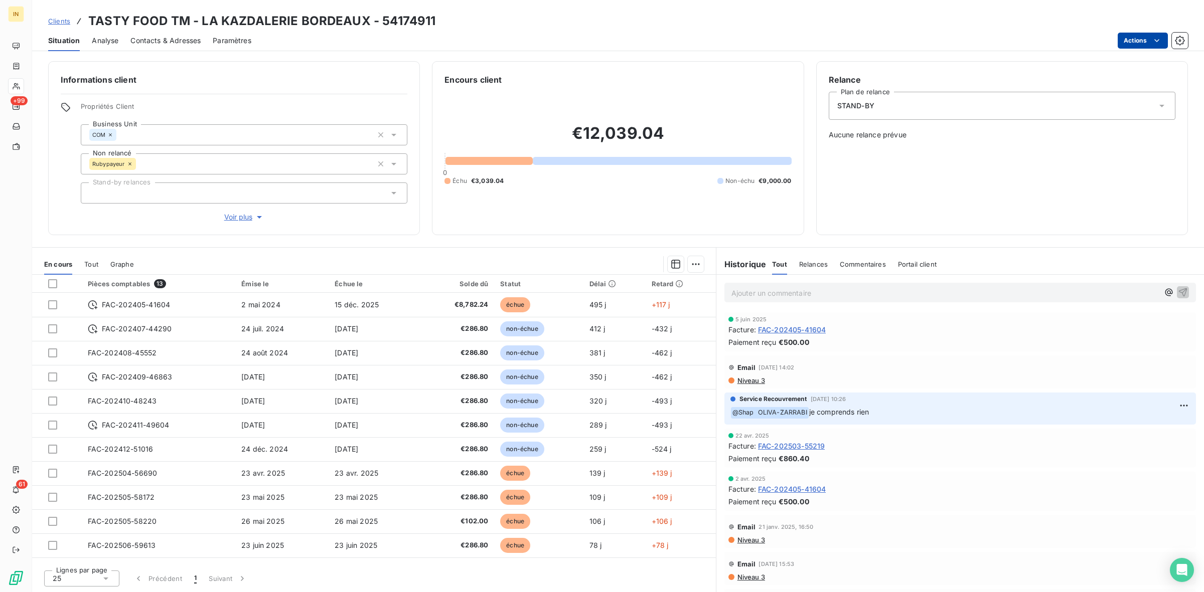
click at [1144, 43] on html "IN +99 61 Clients TASTY FOOD TM - LA KAZDALERIE BORDEAUX - 54174911 Situation A…" at bounding box center [602, 296] width 1204 height 592
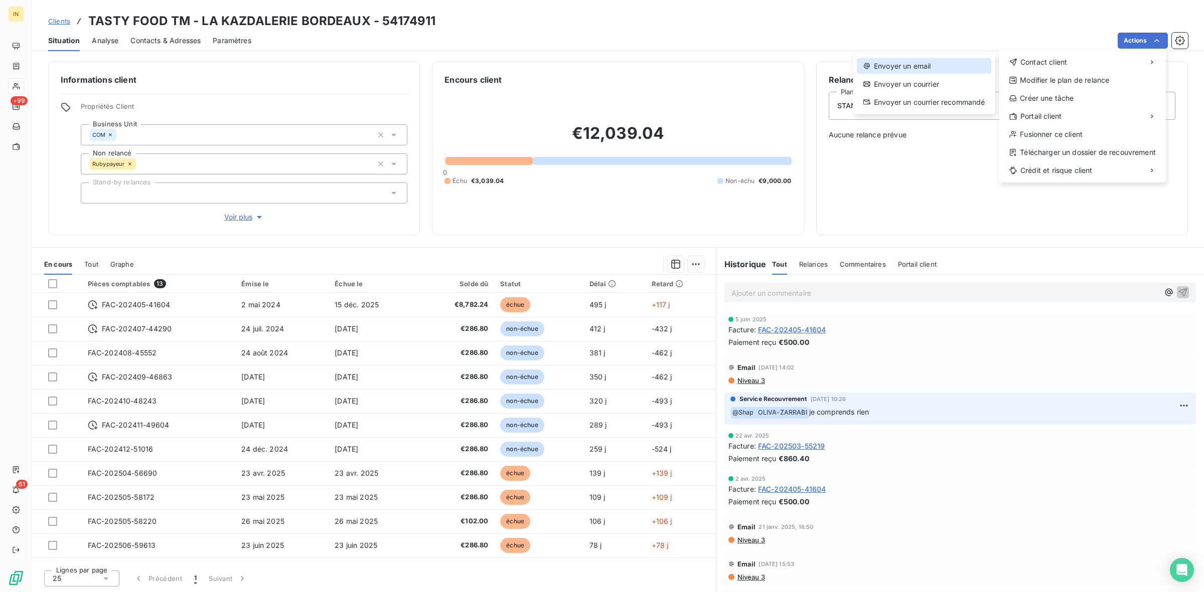
click at [952, 68] on div "Envoyer un email" at bounding box center [924, 66] width 134 height 16
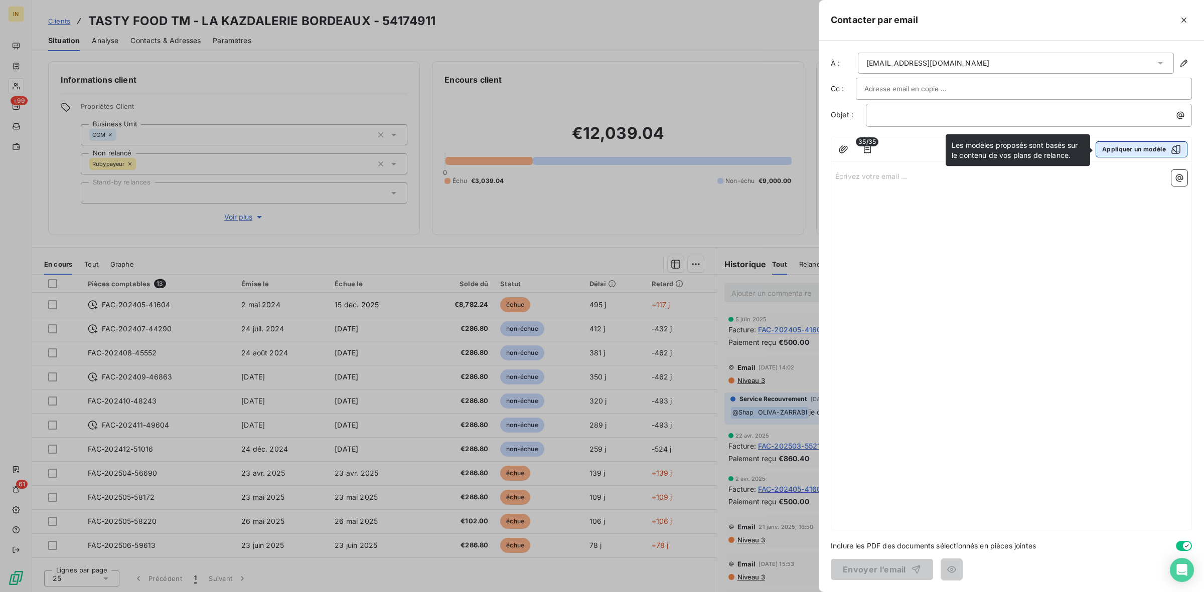
click at [1131, 145] on button "Appliquer un modèle" at bounding box center [1141, 149] width 92 height 16
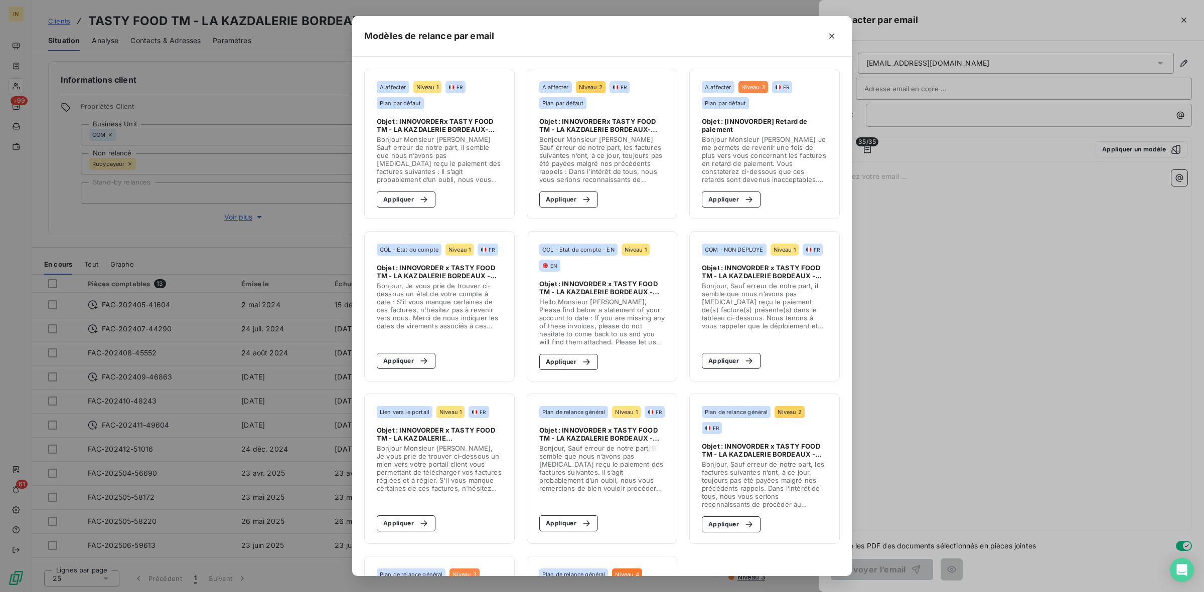
scroll to position [142, 0]
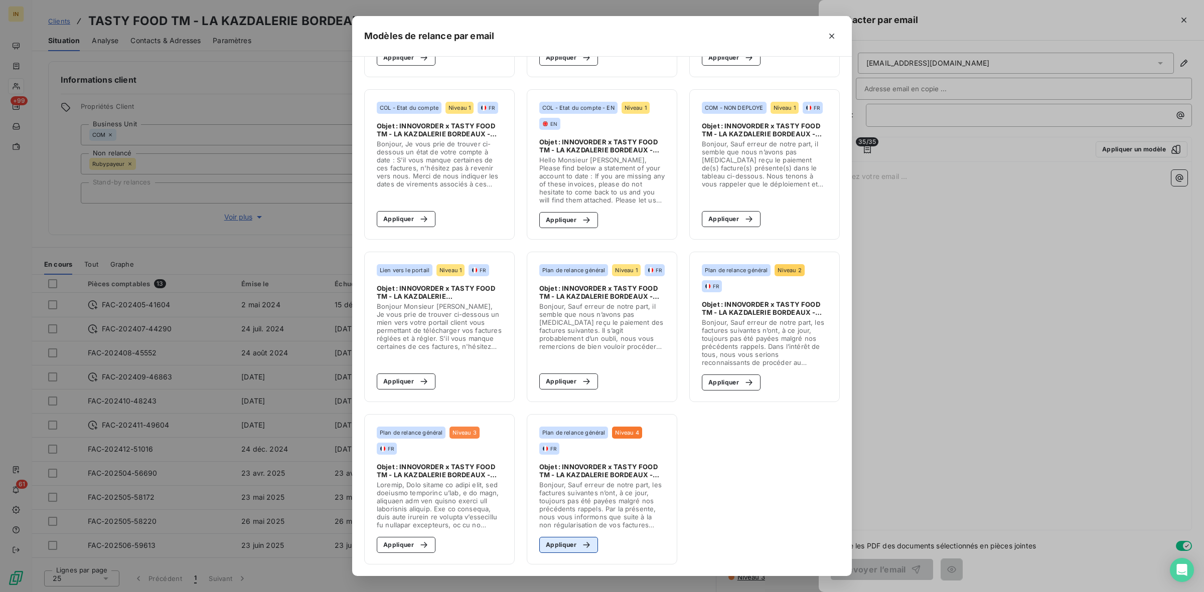
click at [576, 541] on div "button" at bounding box center [583, 545] width 15 height 10
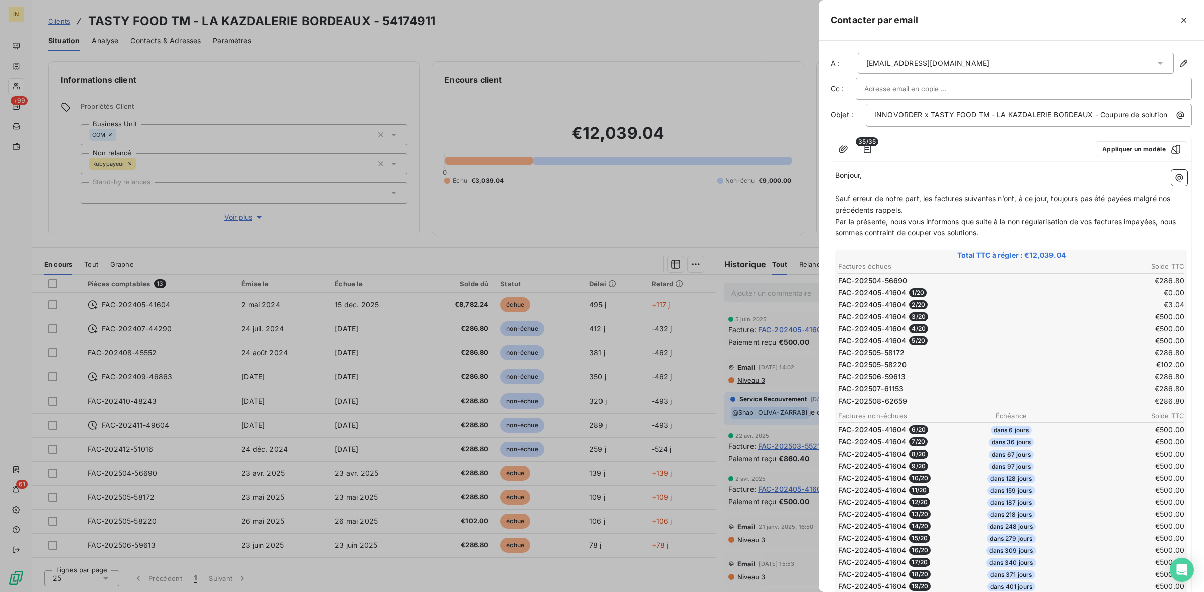
click at [909, 92] on input "text" at bounding box center [918, 88] width 108 height 15
click at [889, 91] on input "text" at bounding box center [1023, 88] width 319 height 15
type input "[EMAIL_ADDRESS][DOMAIN_NAME]"
click at [920, 114] on li "[EMAIL_ADDRESS][DOMAIN_NAME]" at bounding box center [1024, 111] width 336 height 18
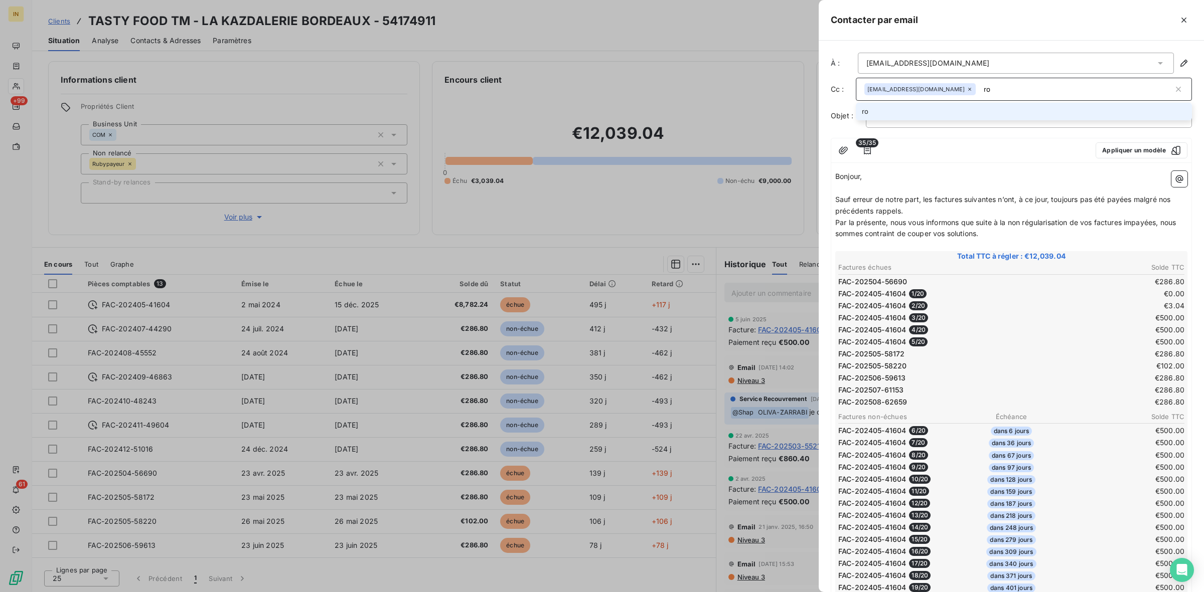
type input "r"
click at [980, 91] on input "text" at bounding box center [1038, 89] width 116 height 15
paste input "[EMAIL_ADDRESS][DOMAIN_NAME]"
type input "[EMAIL_ADDRESS][DOMAIN_NAME]"
click at [984, 112] on li "[EMAIL_ADDRESS][DOMAIN_NAME]" at bounding box center [1024, 112] width 336 height 18
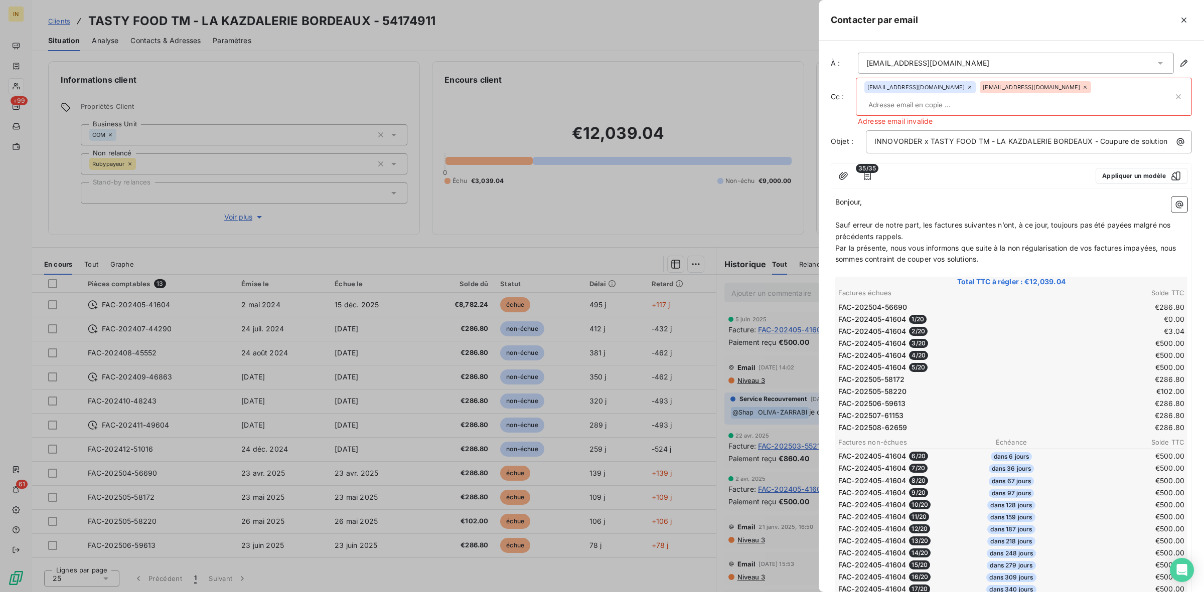
click at [1082, 89] on icon at bounding box center [1085, 87] width 6 height 6
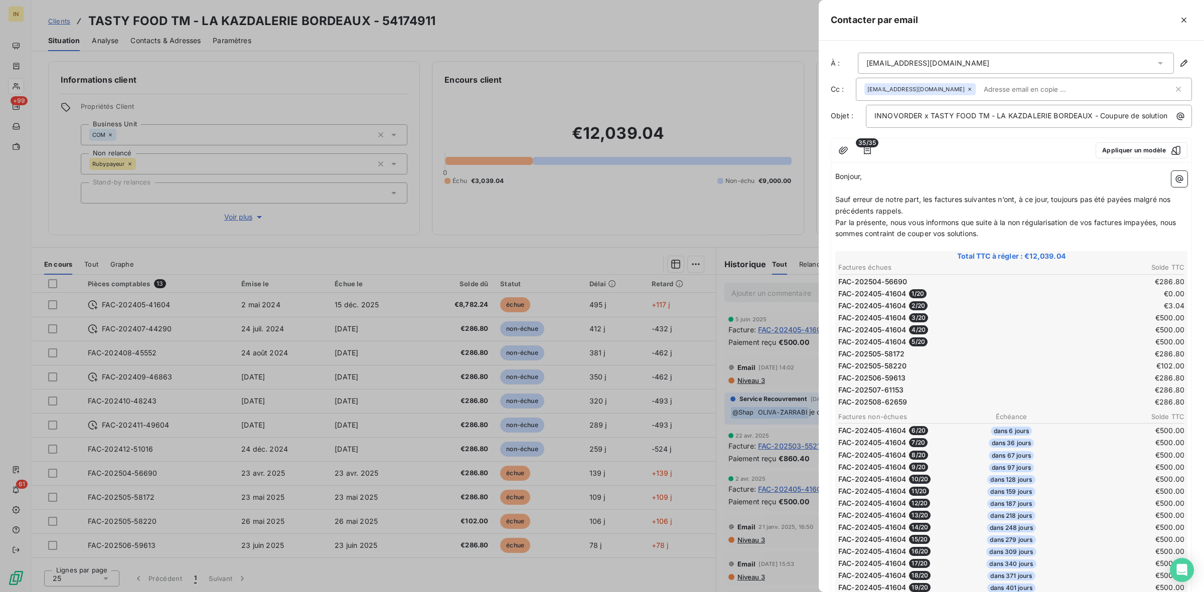
click at [1000, 88] on input "text" at bounding box center [1038, 89] width 116 height 15
paste input "[EMAIL_ADDRESS][DOMAIN_NAME]"
type input "[EMAIL_ADDRESS][DOMAIN_NAME]"
click at [934, 111] on li "[EMAIL_ADDRESS][DOMAIN_NAME]" at bounding box center [1024, 112] width 336 height 18
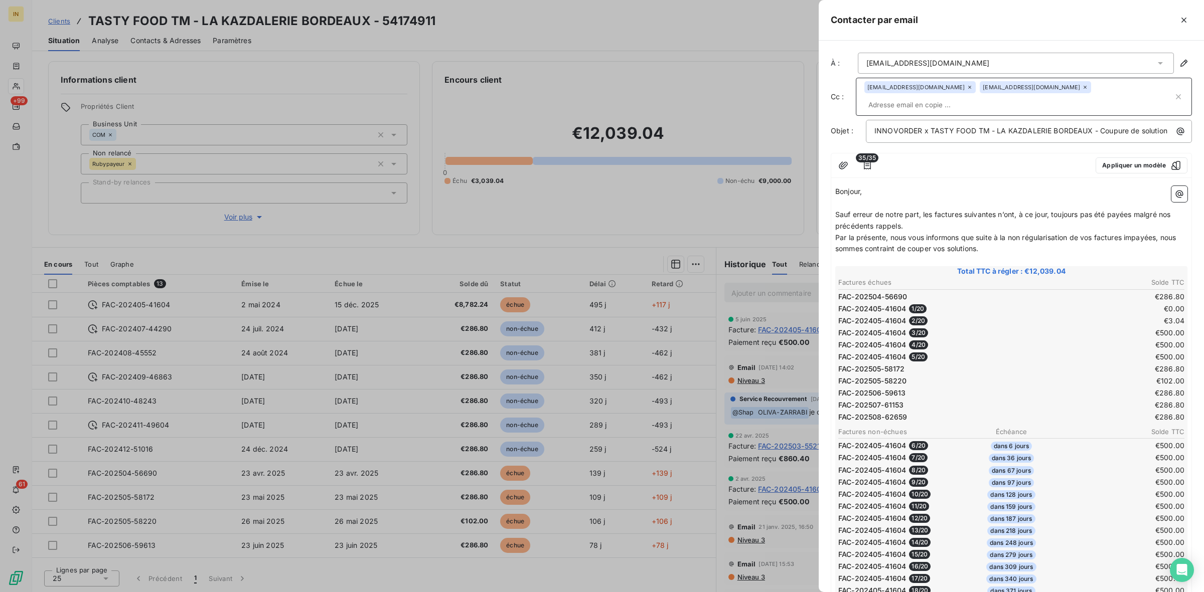
click at [915, 212] on span "Sauf erreur de notre part, les factures suivantes n’ont, à ce jour, toujours pa…" at bounding box center [1003, 220] width 337 height 20
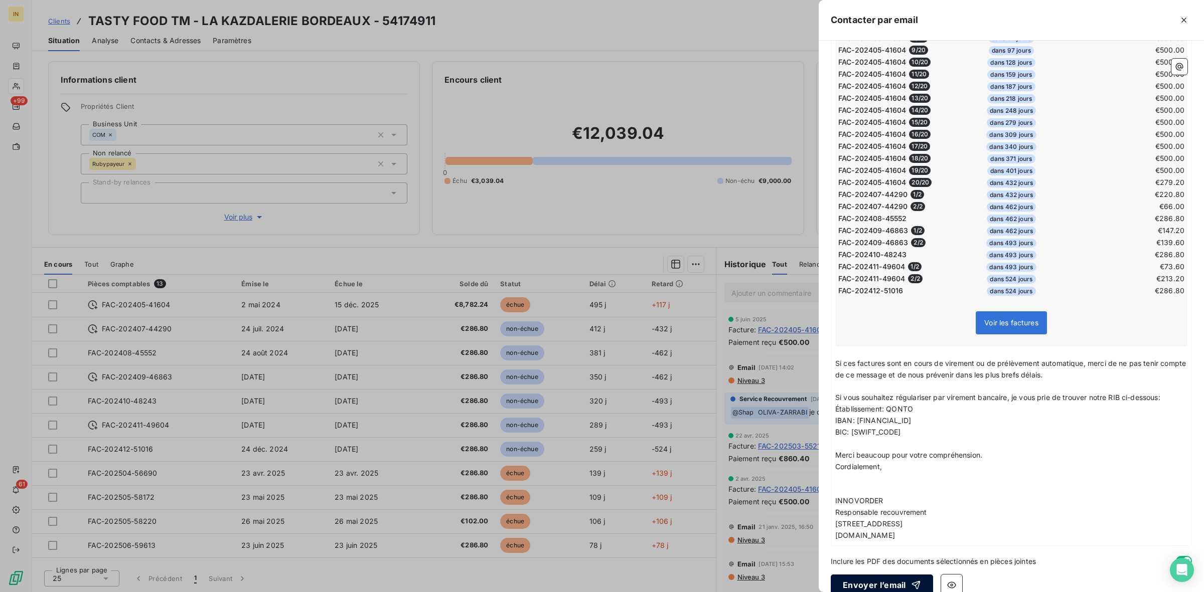
click at [891, 575] on button "Envoyer l’email" at bounding box center [882, 585] width 102 height 21
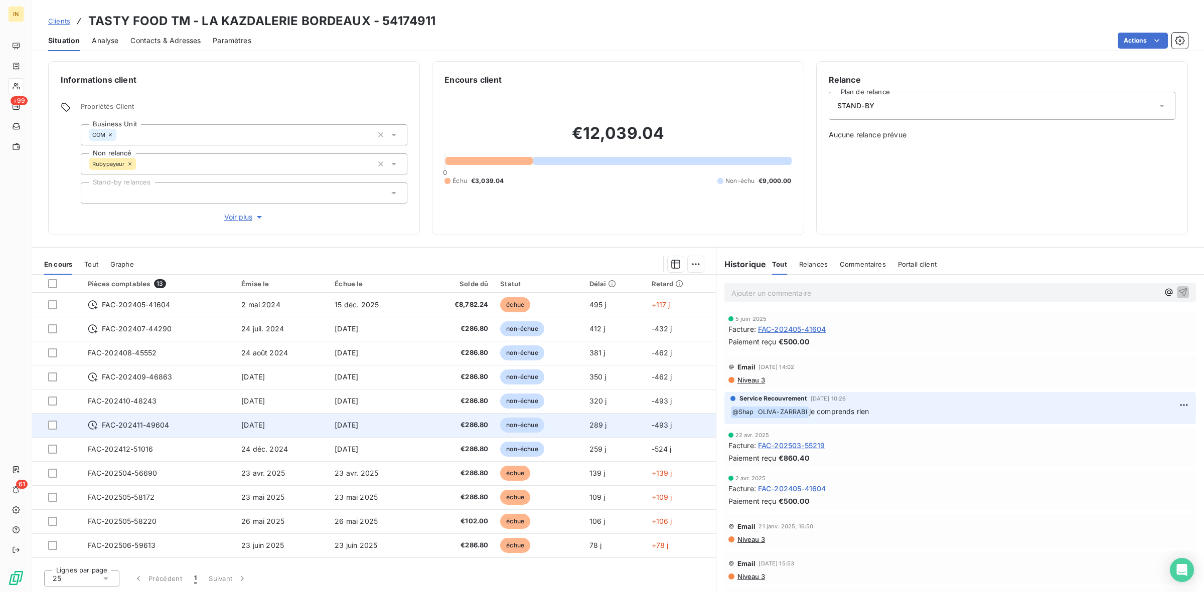
scroll to position [44, 0]
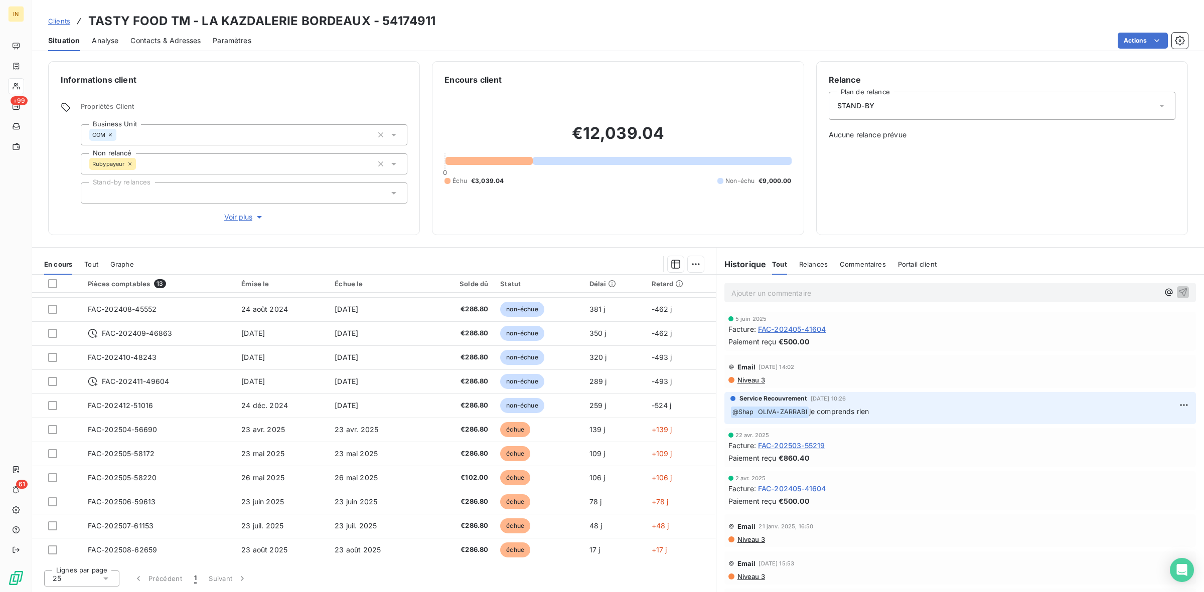
click at [108, 579] on icon at bounding box center [106, 579] width 10 height 10
click at [91, 560] on li "100" at bounding box center [81, 560] width 75 height 18
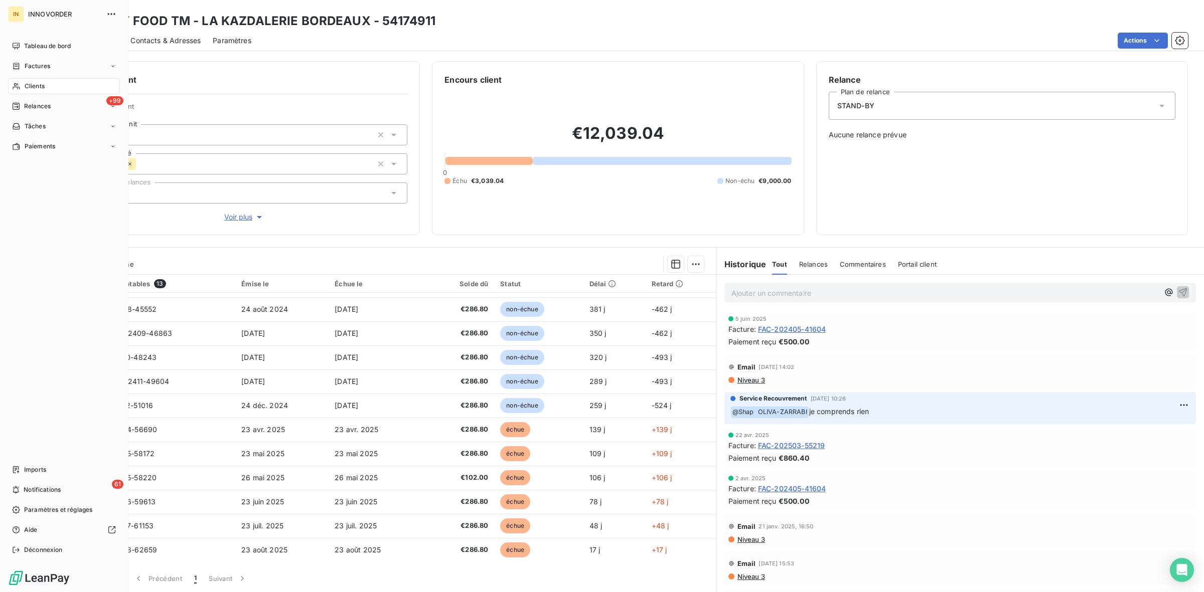
click at [31, 85] on span "Clients" at bounding box center [35, 86] width 20 height 9
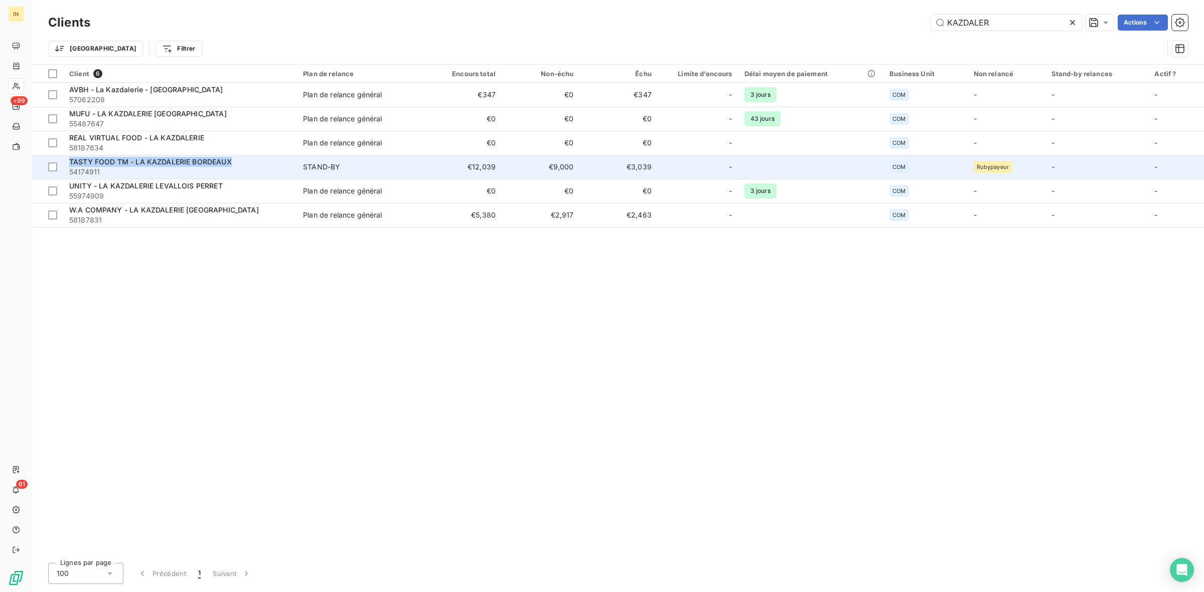
drag, startPoint x: 232, startPoint y: 163, endPoint x: 68, endPoint y: 162, distance: 164.0
click at [68, 162] on td "TASTY FOOD TM - LA KAZDALERIE BORDEAUX 54174911" at bounding box center [180, 167] width 234 height 24
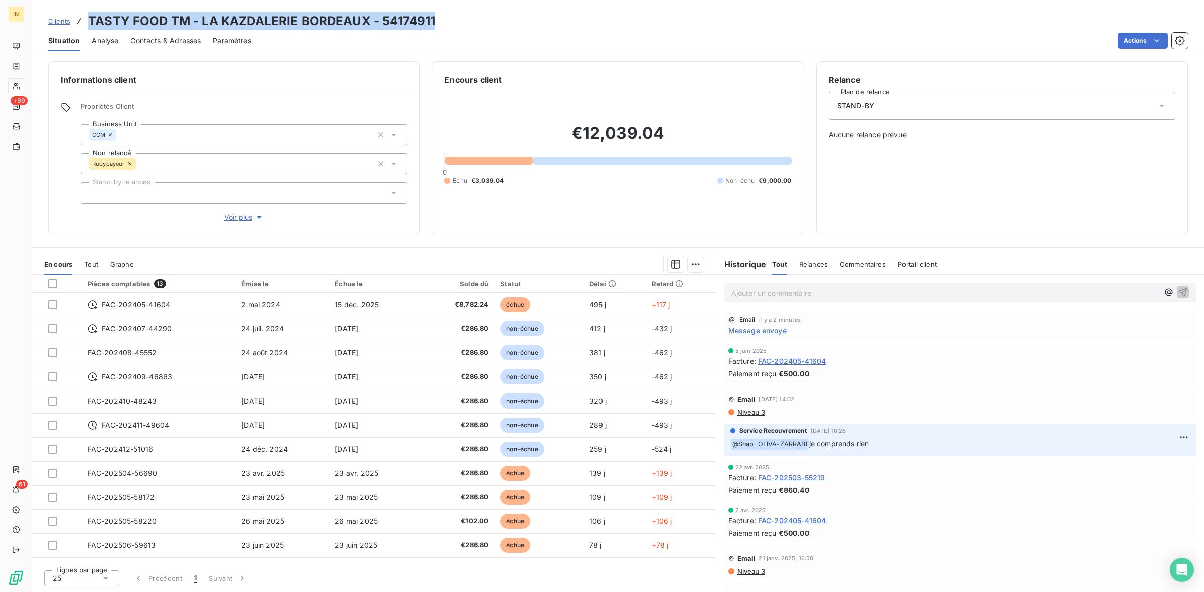
drag, startPoint x: 432, startPoint y: 20, endPoint x: 89, endPoint y: 24, distance: 343.6
click at [89, 24] on div "Clients TASTY FOOD TM - LA KAZDALERIE BORDEAUX - 54174911" at bounding box center [618, 21] width 1172 height 18
copy h3 "TASTY FOOD TM - LA KAZDALERIE BORDEAUX - 54174911"
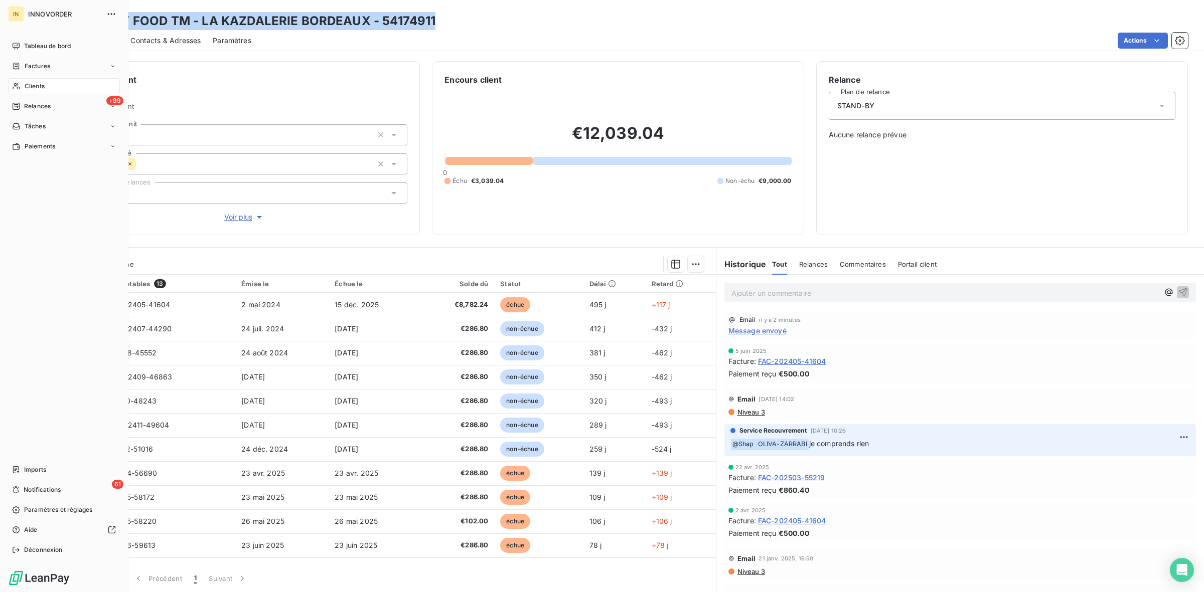
click at [25, 88] on span "Clients" at bounding box center [35, 86] width 20 height 9
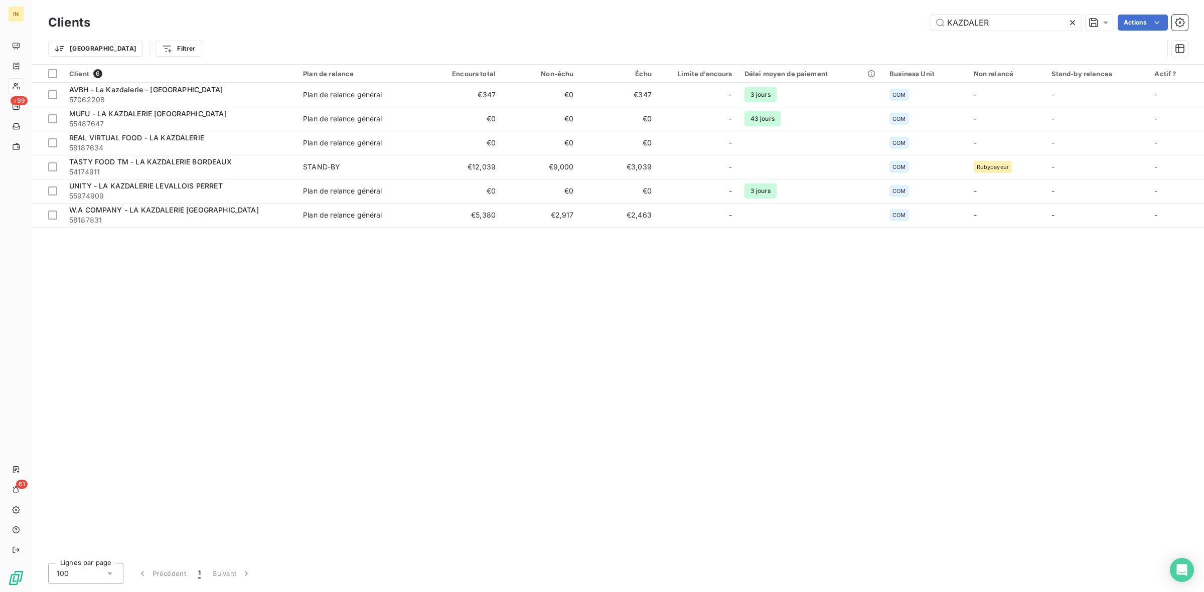
drag, startPoint x: 996, startPoint y: 19, endPoint x: 761, endPoint y: -3, distance: 235.2
click at [761, 0] on html "IN +99 61 Clients KAZDALER Actions Trier Filtrer Client 6 Plan de relance Encou…" at bounding box center [602, 296] width 1204 height 592
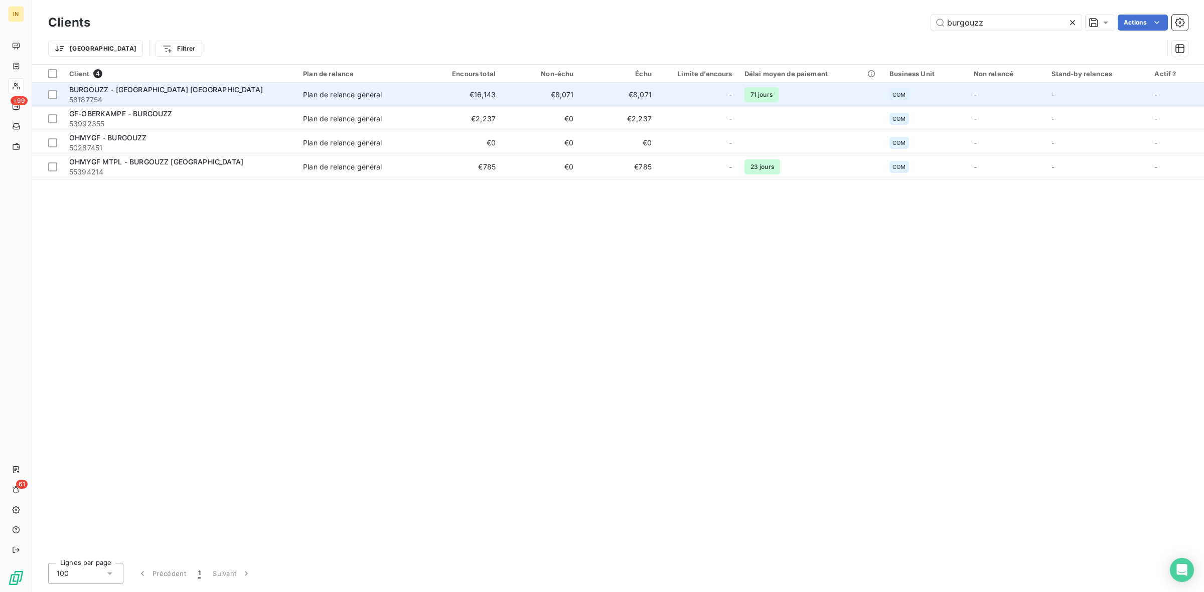
type input "burgouzz"
click at [346, 93] on div "Plan de relance général" at bounding box center [342, 95] width 79 height 10
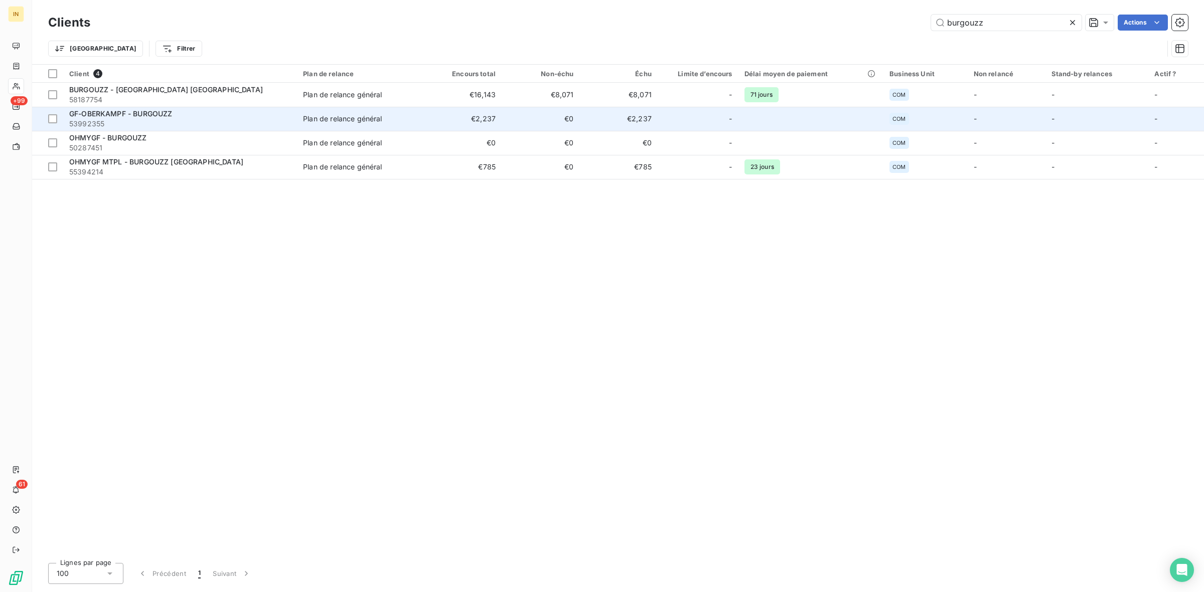
click at [169, 113] on span "GF-OBERKAMPF - BURGOUZZ" at bounding box center [120, 113] width 103 height 9
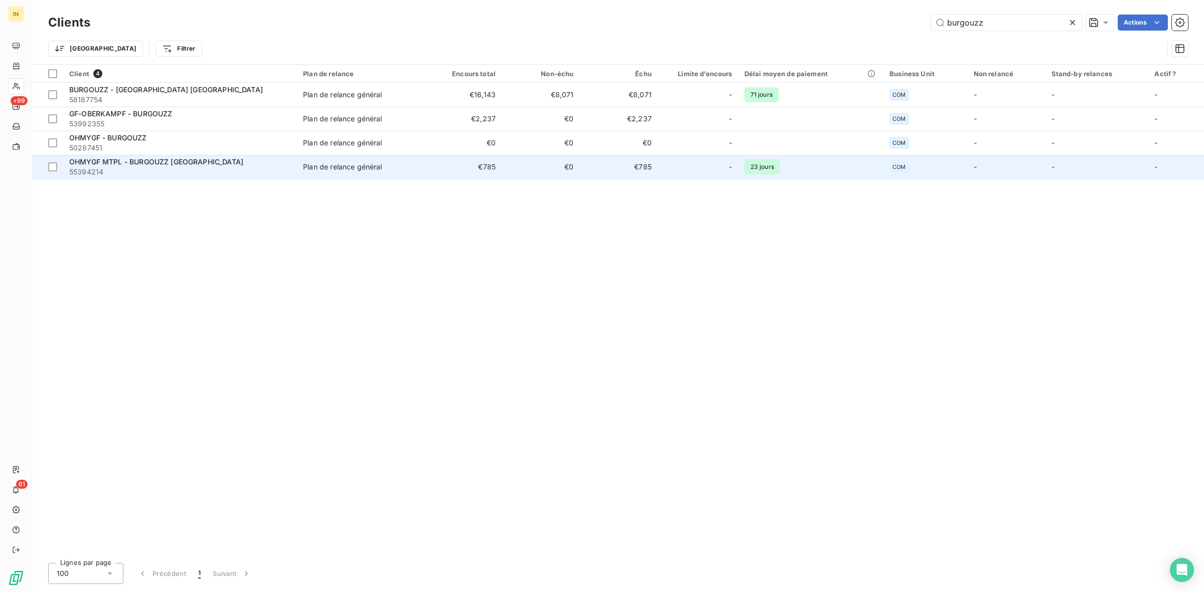
click at [207, 172] on span "55394214" at bounding box center [180, 172] width 222 height 10
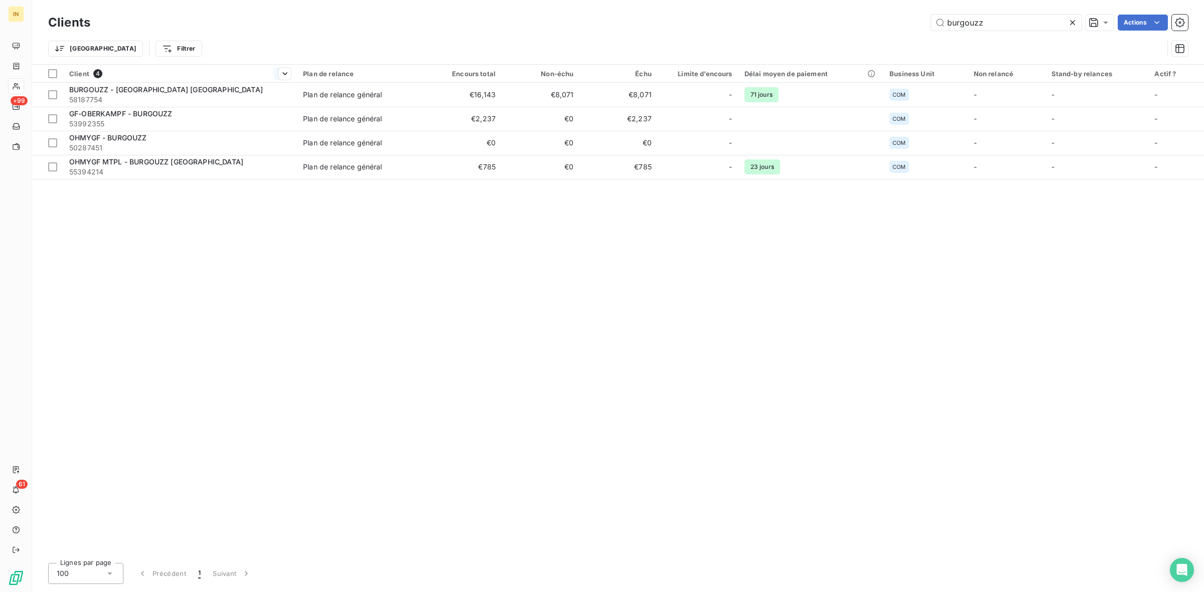
drag, startPoint x: 104, startPoint y: 72, endPoint x: 69, endPoint y: 73, distance: 35.1
click at [69, 73] on div "Client 4" at bounding box center [180, 73] width 222 height 9
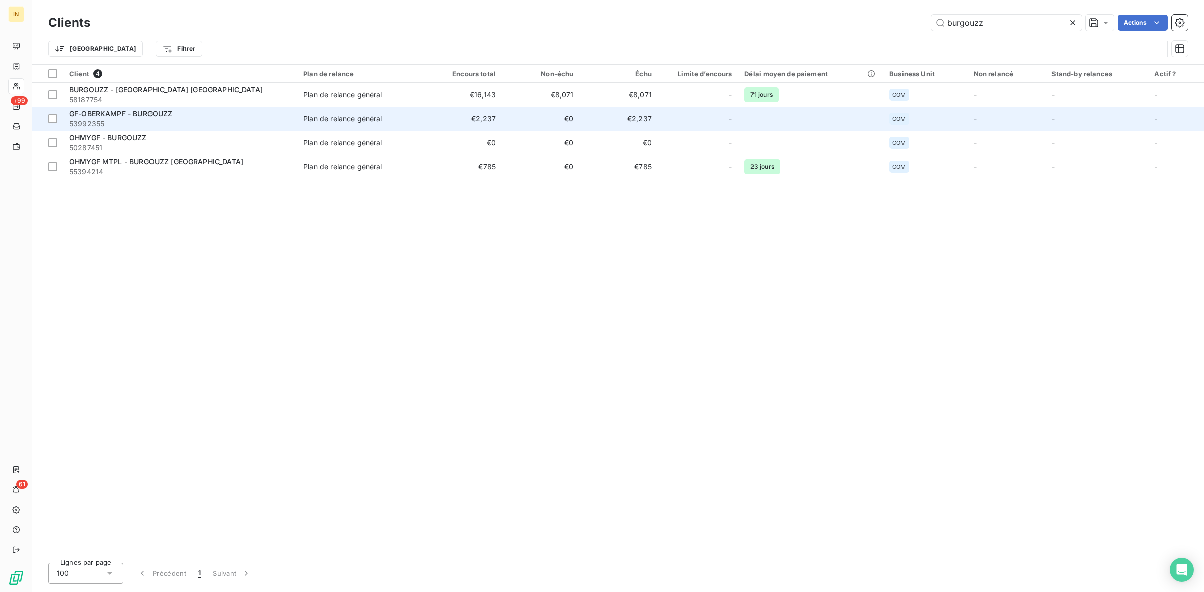
click at [139, 117] on span "GF-OBERKAMPF - BURGOUZZ" at bounding box center [120, 113] width 103 height 9
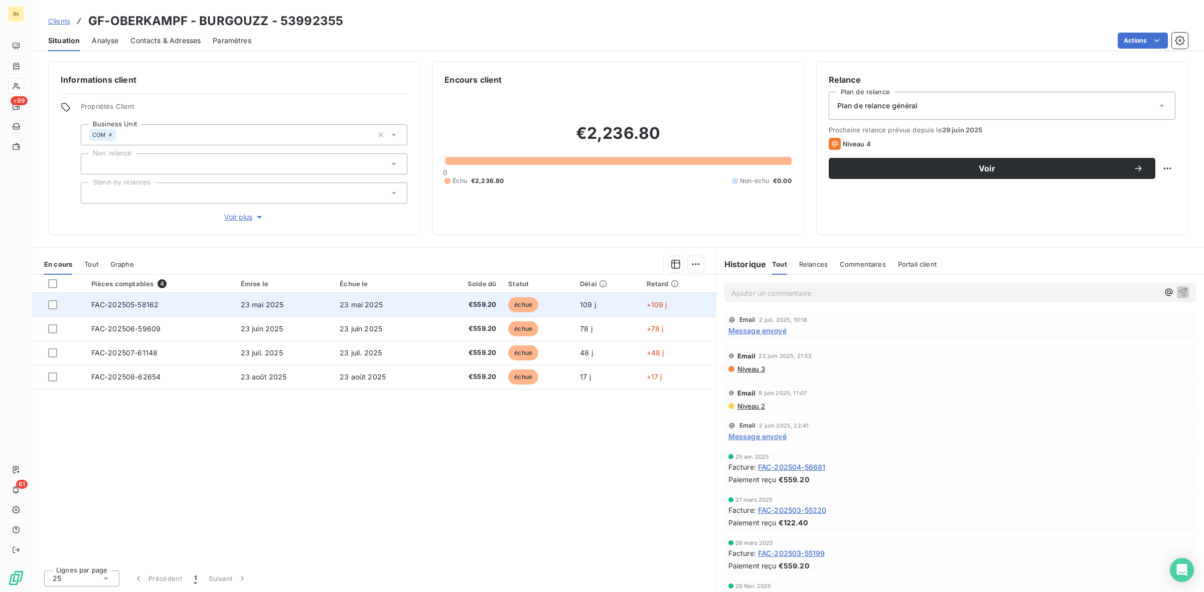
drag, startPoint x: 630, startPoint y: 411, endPoint x: 79, endPoint y: 296, distance: 562.7
click at [79, 296] on div "Pièces comptables 4 Émise le Échue le Solde dû Statut Délai Retard FAC-202505-5…" at bounding box center [374, 418] width 684 height 287
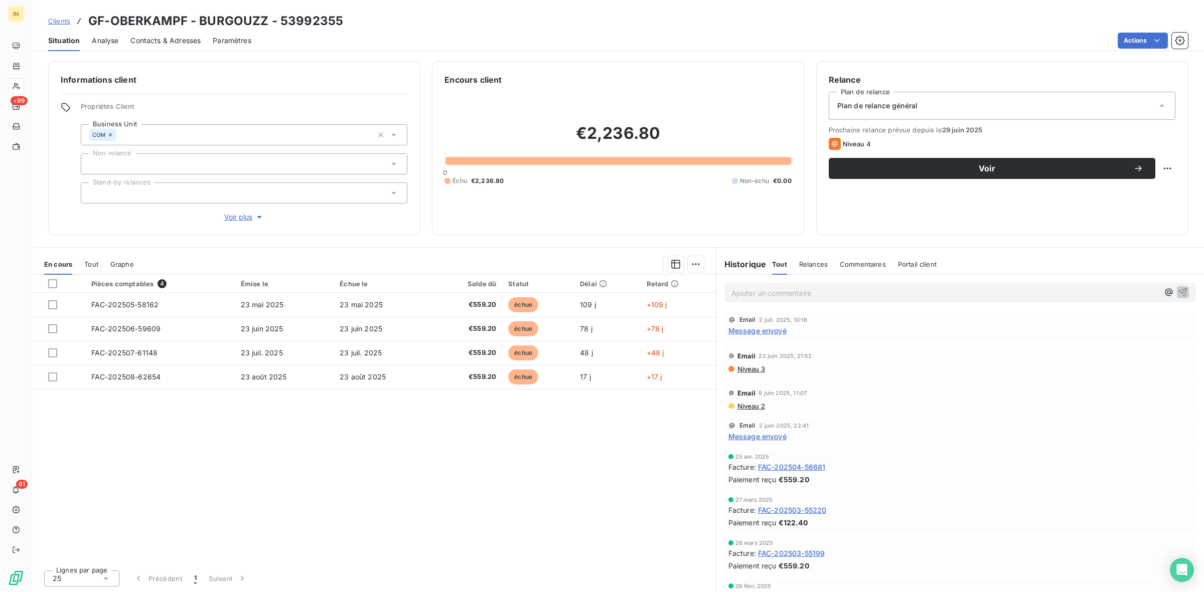
click at [298, 434] on div "Pièces comptables 4 Émise le Échue le Solde dû Statut Délai Retard FAC-202505-5…" at bounding box center [374, 418] width 684 height 287
drag, startPoint x: 112, startPoint y: 21, endPoint x: 189, endPoint y: 19, distance: 76.8
click at [189, 19] on h3 "GF-OBERKAMPF - BURGOUZZ - 53992355" at bounding box center [215, 21] width 255 height 18
click at [185, 17] on h3 "GF-OBERKAMPF - BURGOUZZ - 53992355" at bounding box center [215, 21] width 255 height 18
click at [1140, 39] on html "IN +99 61 Clients GF-OBERKAMPF - BURGOUZZ - 53992355 Situation Analyse Contacts…" at bounding box center [602, 296] width 1204 height 592
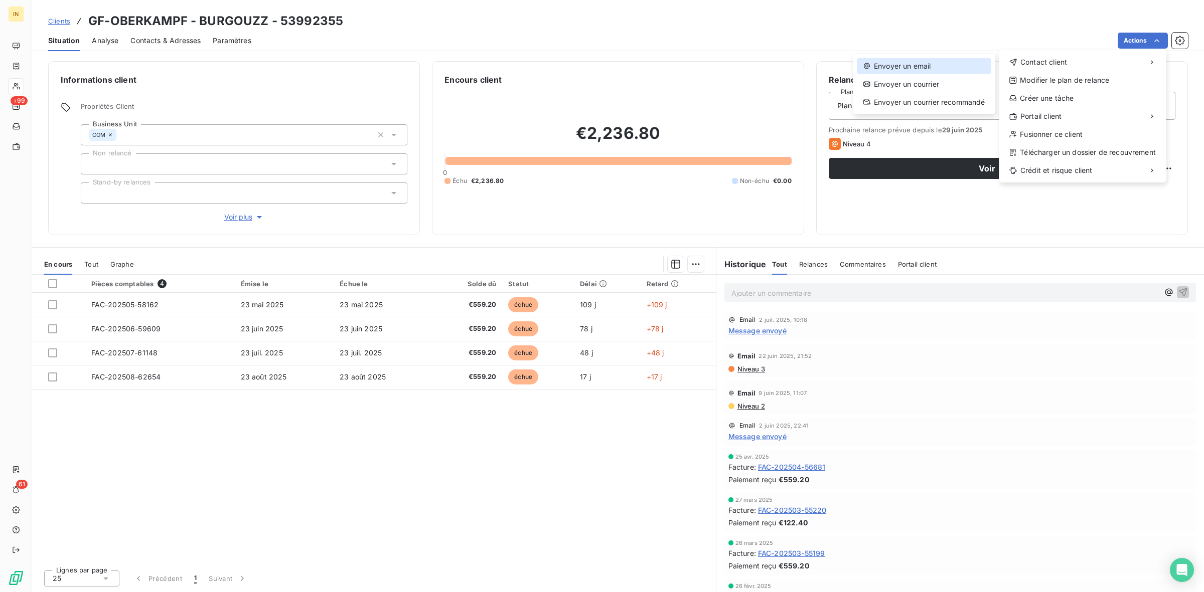
click at [911, 66] on div "Envoyer un email" at bounding box center [924, 66] width 134 height 16
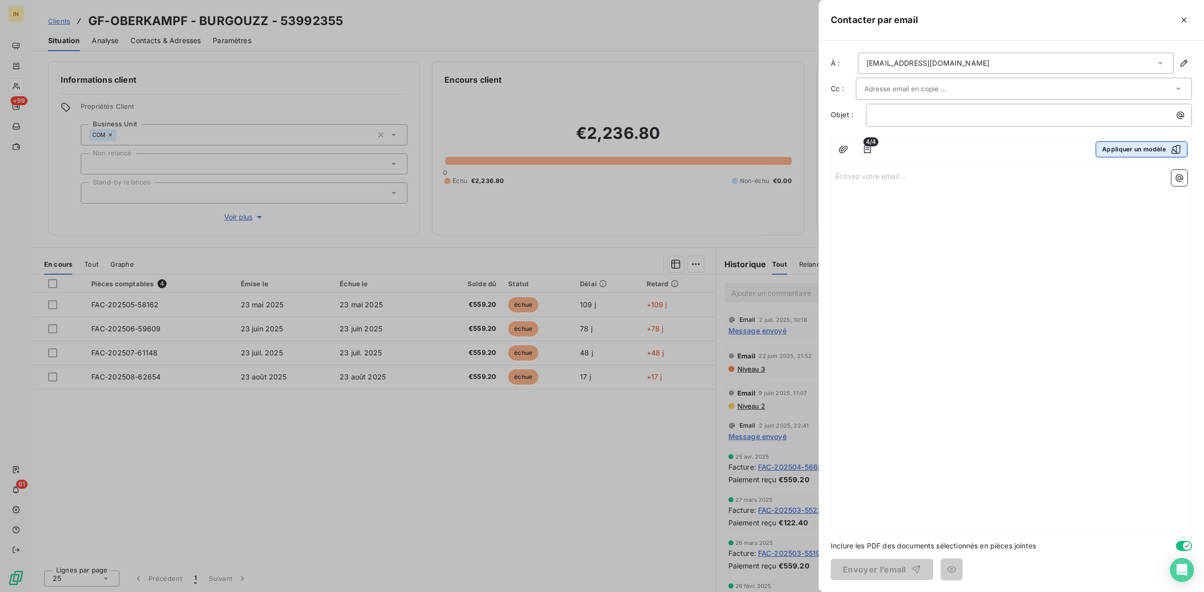
click at [1150, 149] on button "Appliquer un modèle" at bounding box center [1141, 149] width 92 height 16
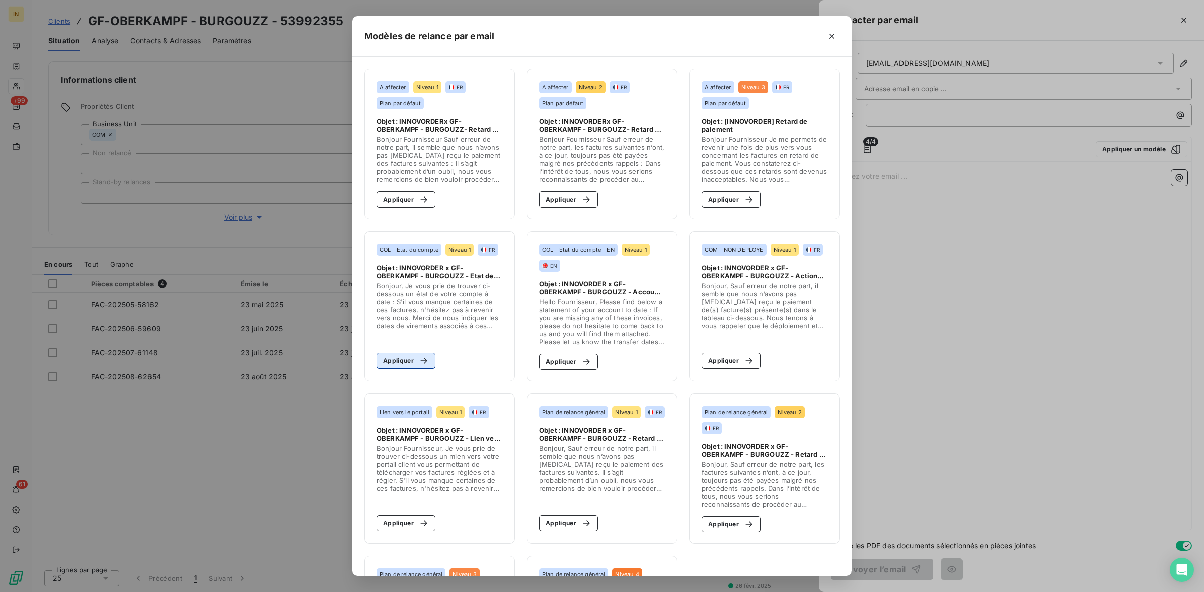
click at [414, 360] on div "button" at bounding box center [421, 361] width 15 height 10
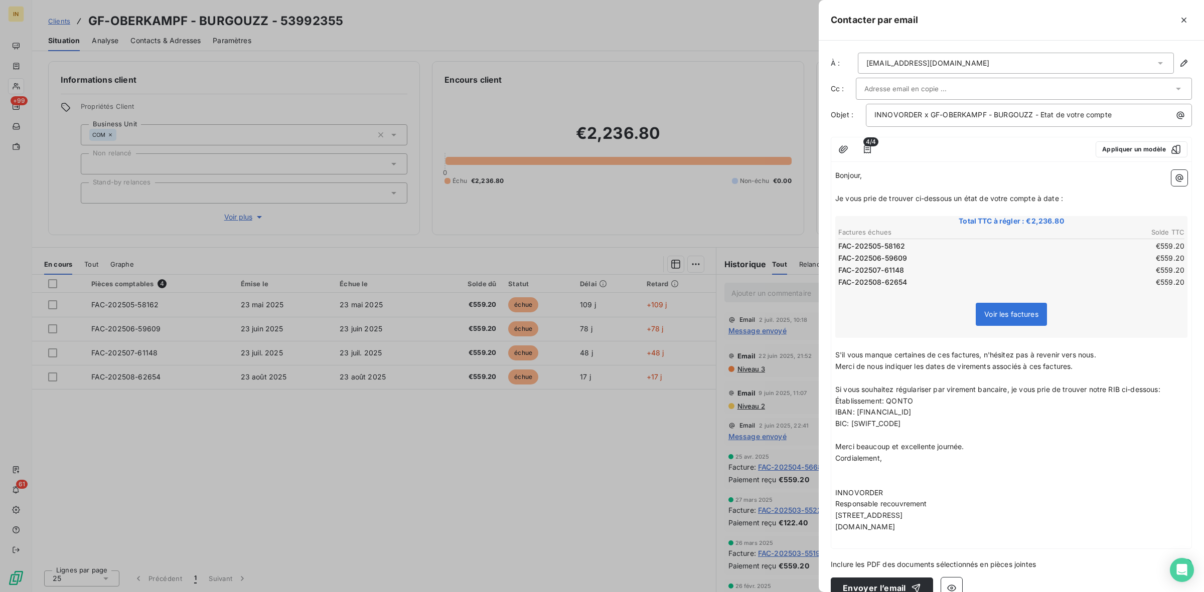
click at [949, 89] on input "text" at bounding box center [918, 88] width 108 height 15
type input "[EMAIL_ADDRESS][DOMAIN_NAME]"
click at [912, 108] on li "[EMAIL_ADDRESS][DOMAIN_NAME]" at bounding box center [1024, 111] width 336 height 18
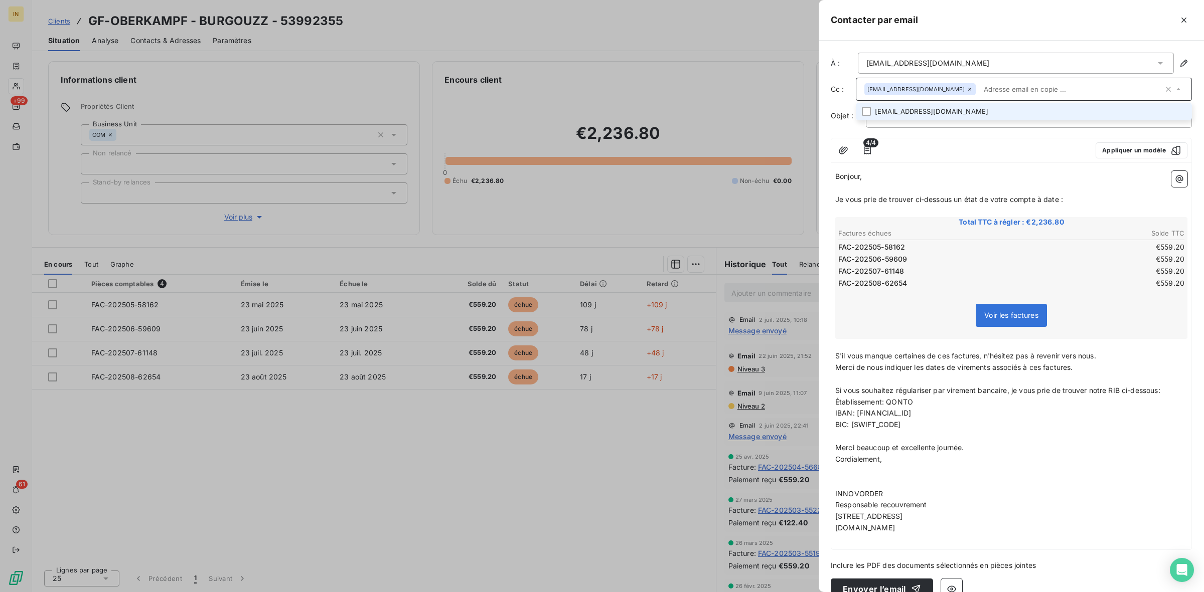
click at [947, 200] on span "Je vous prie de trouver ci-dessous un état de votre compte à date :" at bounding box center [949, 199] width 228 height 9
click at [949, 201] on span "Je vous prie de trouver ci-dessous un état de votre compte à date :" at bounding box center [949, 199] width 228 height 9
click at [880, 582] on button "Envoyer l’email" at bounding box center [882, 589] width 102 height 21
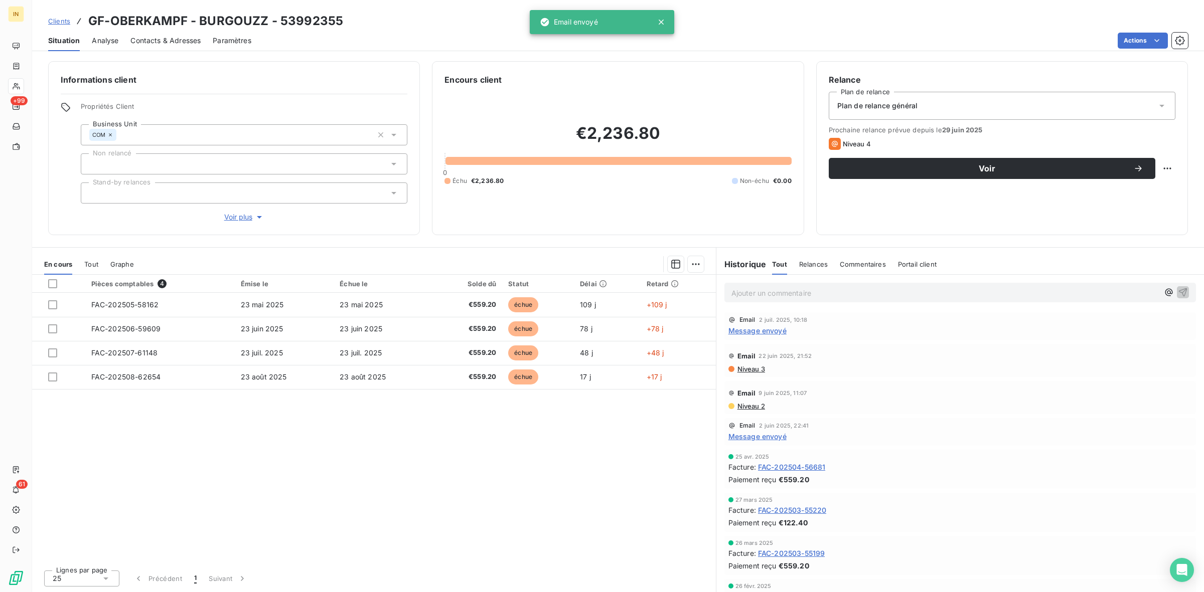
drag, startPoint x: 555, startPoint y: 21, endPoint x: 602, endPoint y: 21, distance: 47.2
click at [602, 21] on div "Email envoyé" at bounding box center [602, 22] width 144 height 24
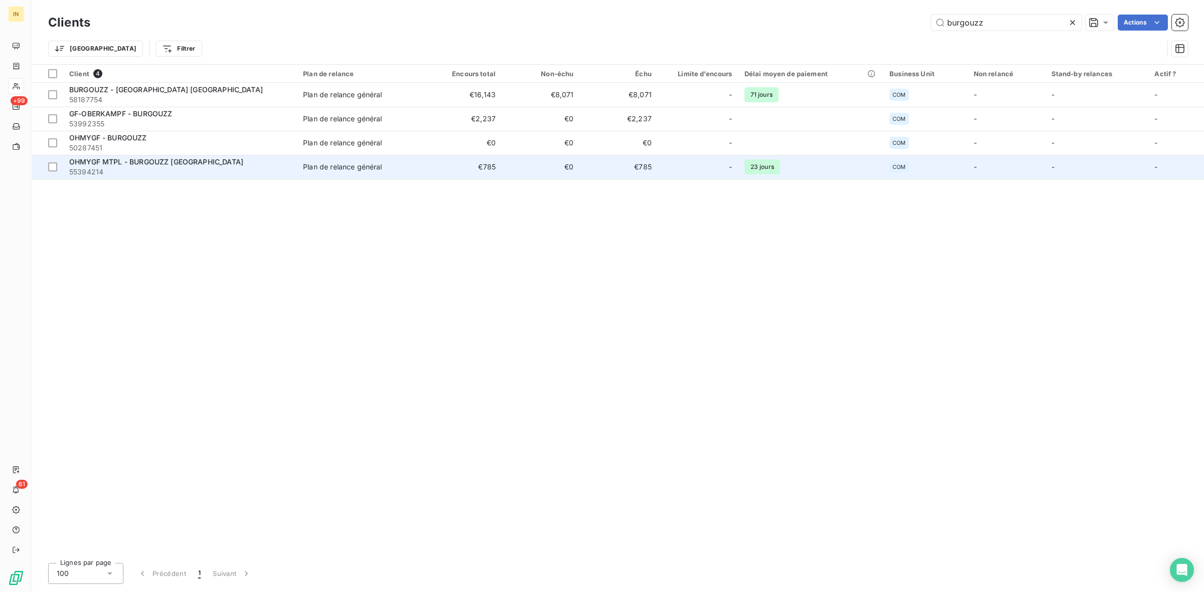
click at [189, 166] on span "OHMYGF MTPL - BURGOUZZ [GEOGRAPHIC_DATA]" at bounding box center [156, 161] width 174 height 9
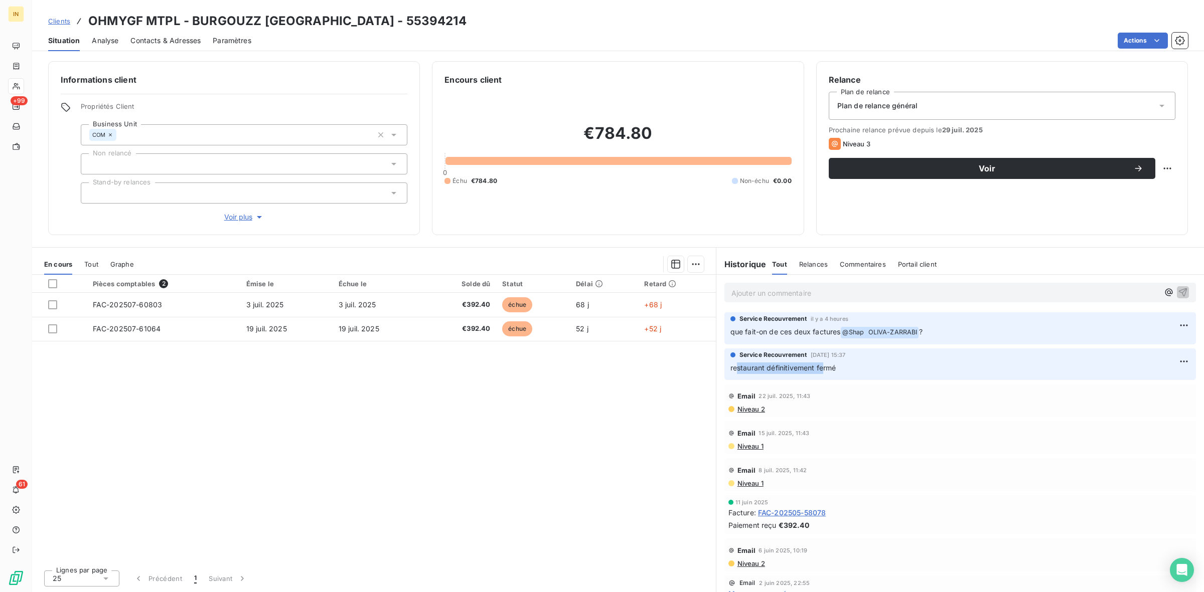
drag, startPoint x: 736, startPoint y: 364, endPoint x: 825, endPoint y: 371, distance: 89.1
click at [825, 371] on span "restaurant définitivement fermé" at bounding box center [783, 368] width 106 height 9
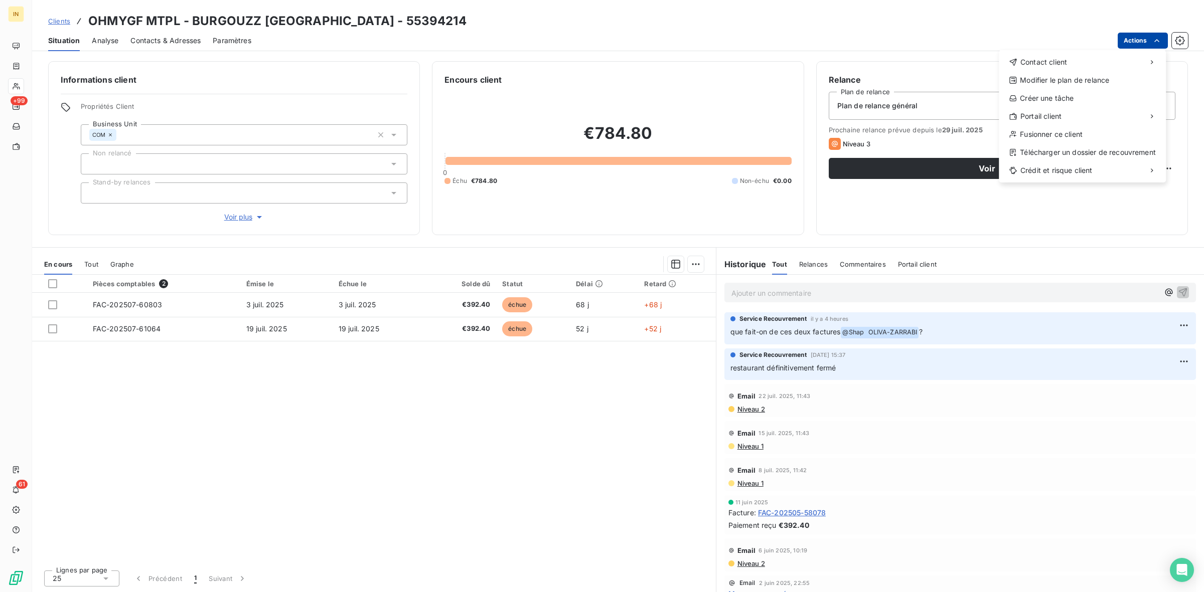
click at [1148, 44] on html "IN +99 61 Clients OHMYGF MTPL - BURGOUZZ [GEOGRAPHIC_DATA] - 55394214 Situation…" at bounding box center [602, 296] width 1204 height 592
click at [1109, 70] on div "Contact client Envoyer un email Envoyer un courrier Envoyer un courrier recomma…" at bounding box center [1082, 116] width 167 height 132
click at [1076, 61] on div "Contact client" at bounding box center [1082, 62] width 159 height 16
drag, startPoint x: 944, startPoint y: 84, endPoint x: 920, endPoint y: 63, distance: 32.3
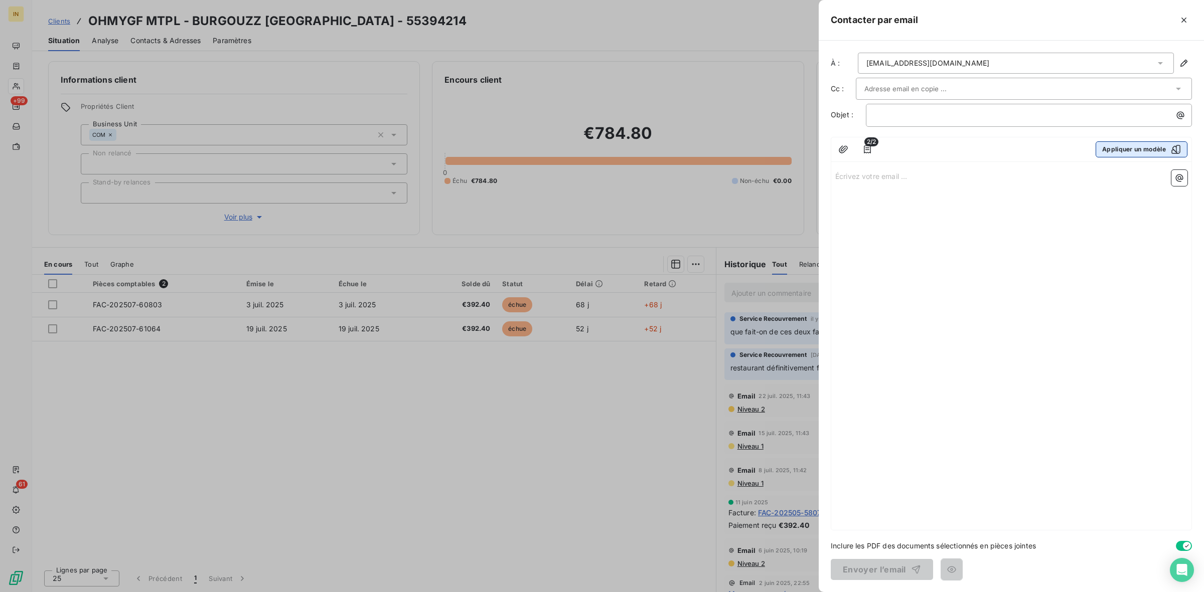
click at [1128, 151] on button "Appliquer un modèle" at bounding box center [1141, 149] width 92 height 16
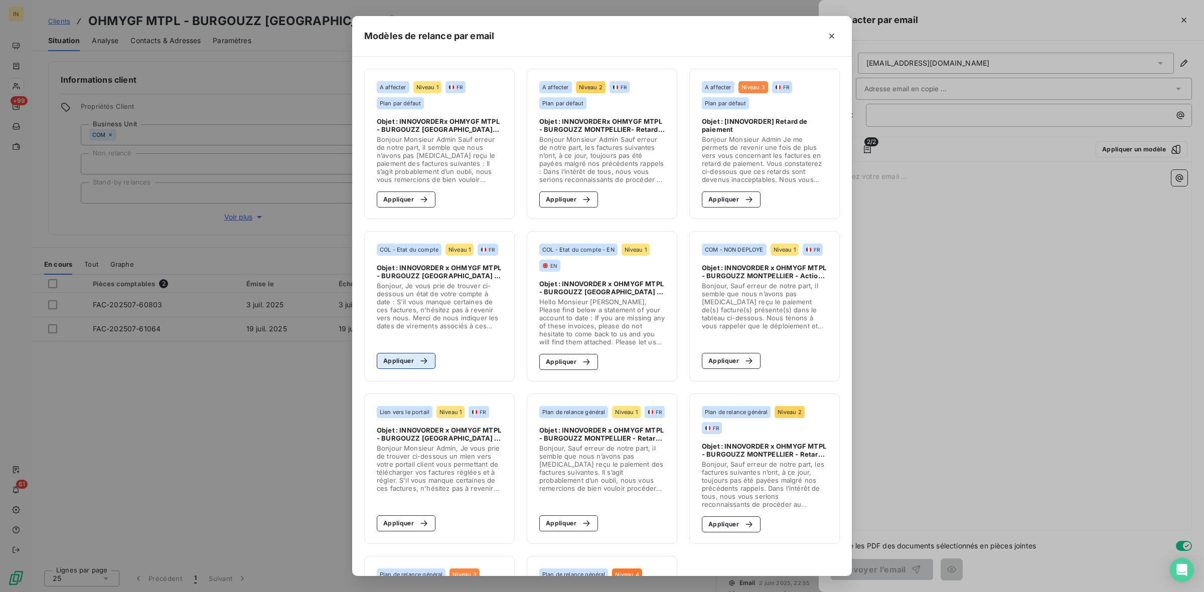
click at [389, 359] on button "Appliquer" at bounding box center [406, 361] width 59 height 16
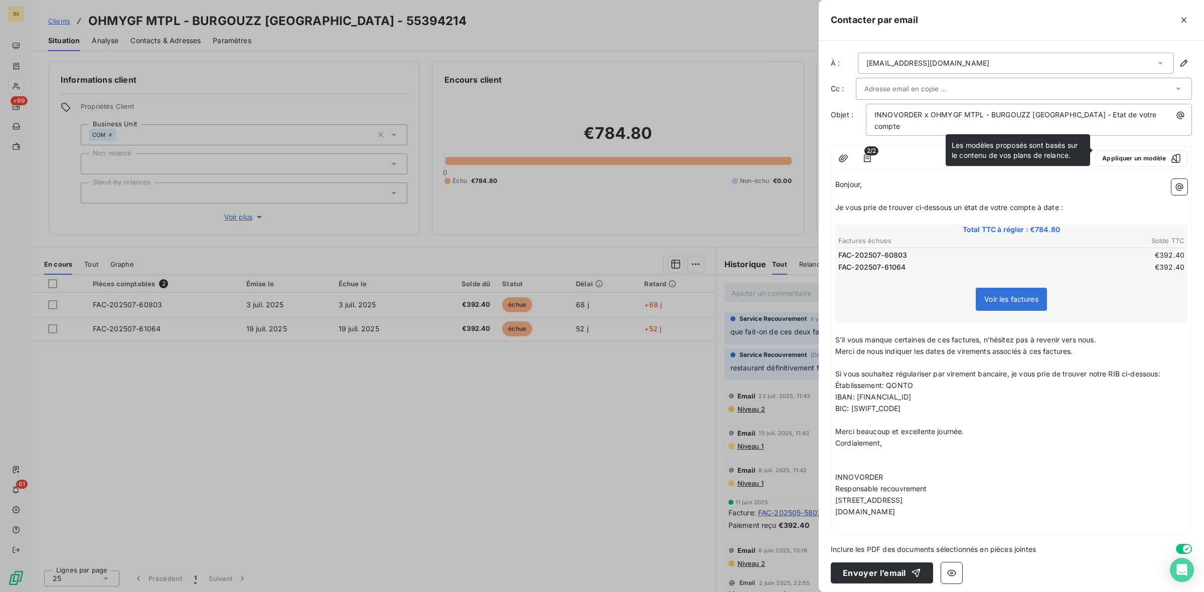
click at [912, 86] on input "text" at bounding box center [918, 88] width 108 height 15
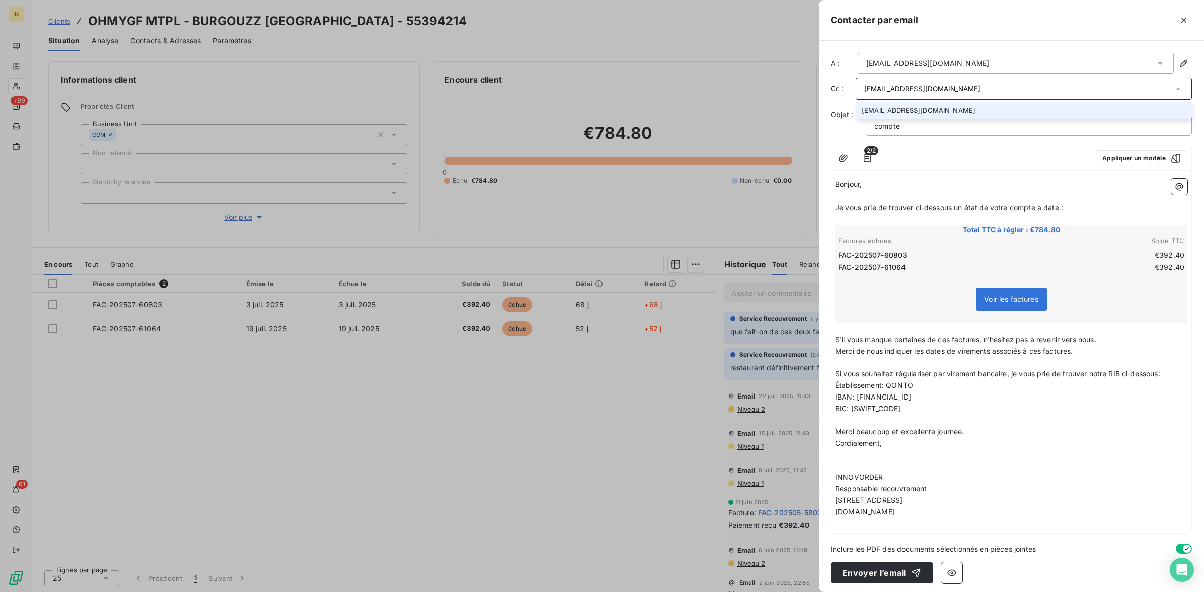
type input "[EMAIL_ADDRESS][DOMAIN_NAME]"
click at [882, 113] on li "[EMAIL_ADDRESS][DOMAIN_NAME]" at bounding box center [1024, 111] width 336 height 18
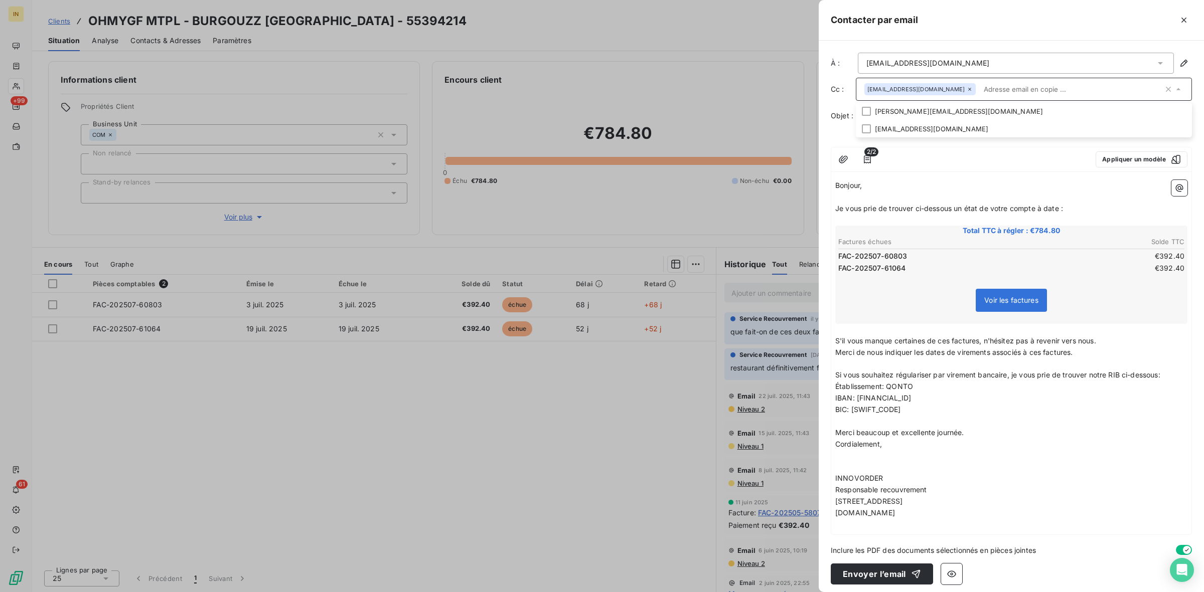
click at [949, 204] on span "Je vous prie de trouver ci-dessous un état de votre compte à date :" at bounding box center [949, 208] width 228 height 9
click at [869, 574] on button "Envoyer l’email" at bounding box center [882, 574] width 102 height 21
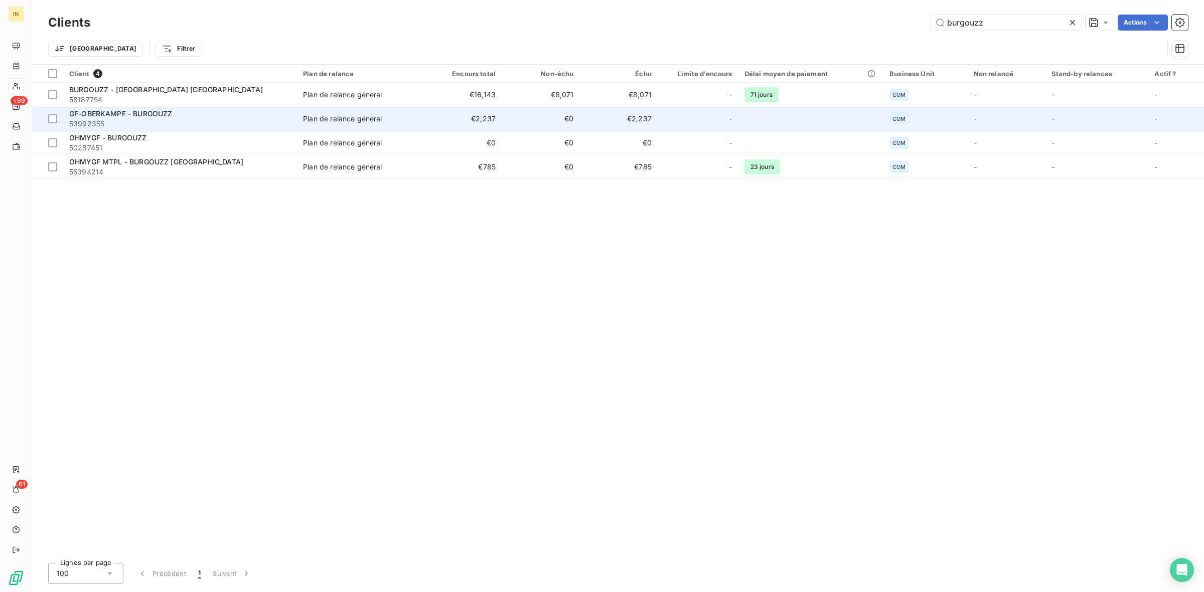
click at [245, 114] on div "GF-OBERKAMPF - BURGOUZZ" at bounding box center [180, 114] width 222 height 10
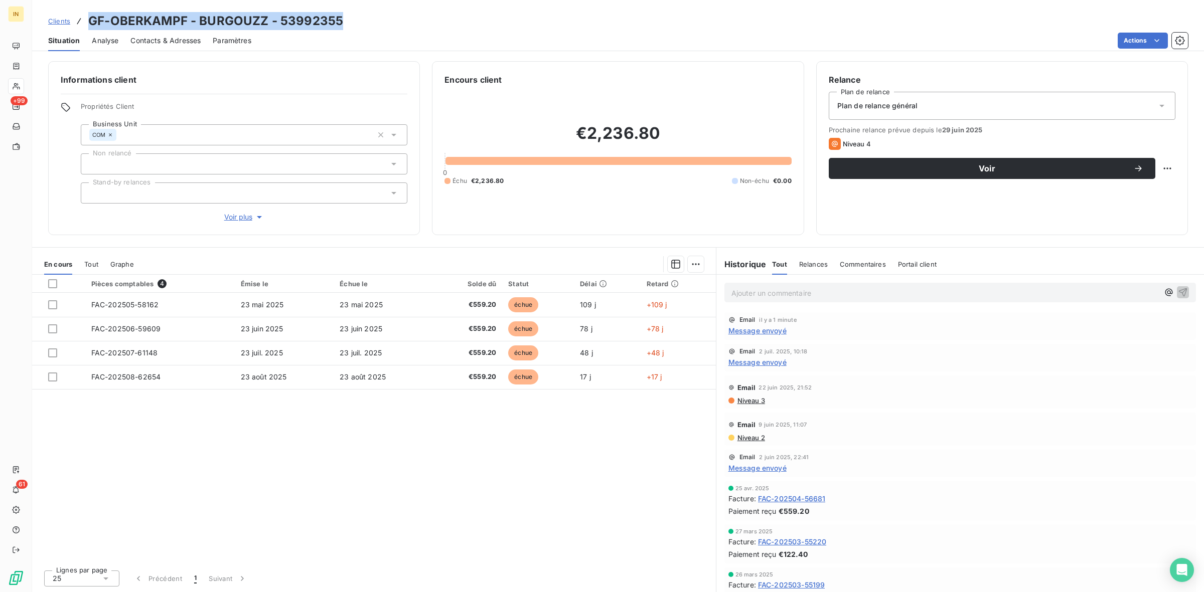
drag, startPoint x: 87, startPoint y: 23, endPoint x: 347, endPoint y: 29, distance: 260.4
click at [347, 29] on div "Clients GF-OBERKAMPF - BURGOUZZ - 53992355" at bounding box center [618, 21] width 1172 height 18
click at [341, 17] on div "Clients GF-OBERKAMPF - BURGOUZZ - 53992355" at bounding box center [618, 21] width 1172 height 18
drag, startPoint x: 339, startPoint y: 19, endPoint x: 84, endPoint y: 7, distance: 255.1
click at [84, 7] on div "Clients GF-OBERKAMPF - BURGOUZZ - 53992355 Situation Analyse Contacts & Adresse…" at bounding box center [618, 25] width 1172 height 51
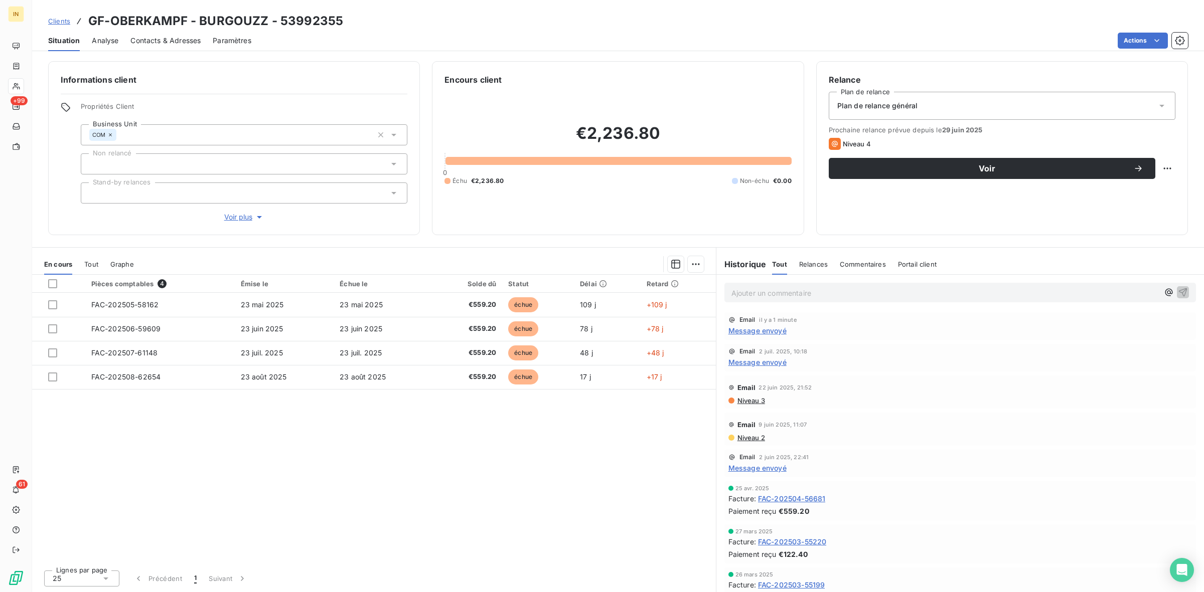
click at [173, 472] on div "Pièces comptables 4 Émise le Échue le Solde dû Statut Délai Retard FAC-202505-5…" at bounding box center [374, 418] width 684 height 287
drag, startPoint x: 87, startPoint y: 18, endPoint x: 208, endPoint y: -12, distance: 124.9
click at [208, 0] on html "IN +99 61 Clients GF-OBERKAMPF - BURGOUZZ - 53992355 Situation Analyse Contacts…" at bounding box center [602, 296] width 1204 height 592
click at [224, 25] on h3 "GF-OBERKAMPF - BURGOUZZ - 53992355" at bounding box center [215, 21] width 255 height 18
click at [398, 449] on div "Pièces comptables 4 Émise le Échue le Solde dû Statut Délai Retard FAC-202505-5…" at bounding box center [374, 418] width 684 height 287
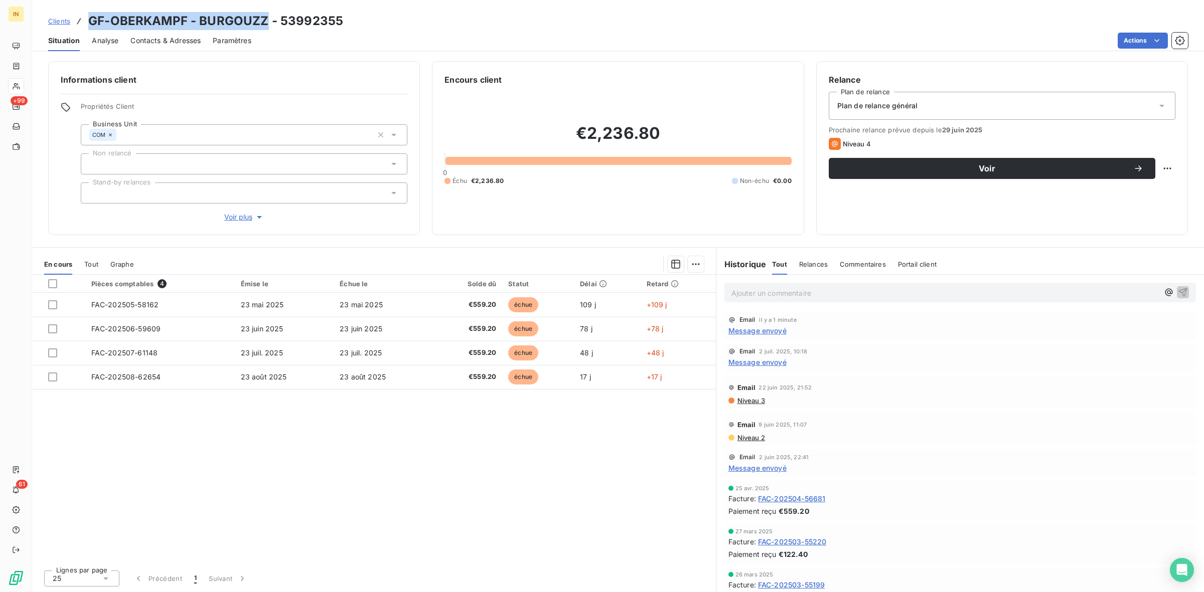
drag, startPoint x: 89, startPoint y: 16, endPoint x: 267, endPoint y: 13, distance: 177.6
click at [267, 13] on h3 "GF-OBERKAMPF - BURGOUZZ - 53992355" at bounding box center [215, 21] width 255 height 18
click at [261, 15] on h3 "GF-OBERKAMPF - BURGOUZZ - 53992355" at bounding box center [215, 21] width 255 height 18
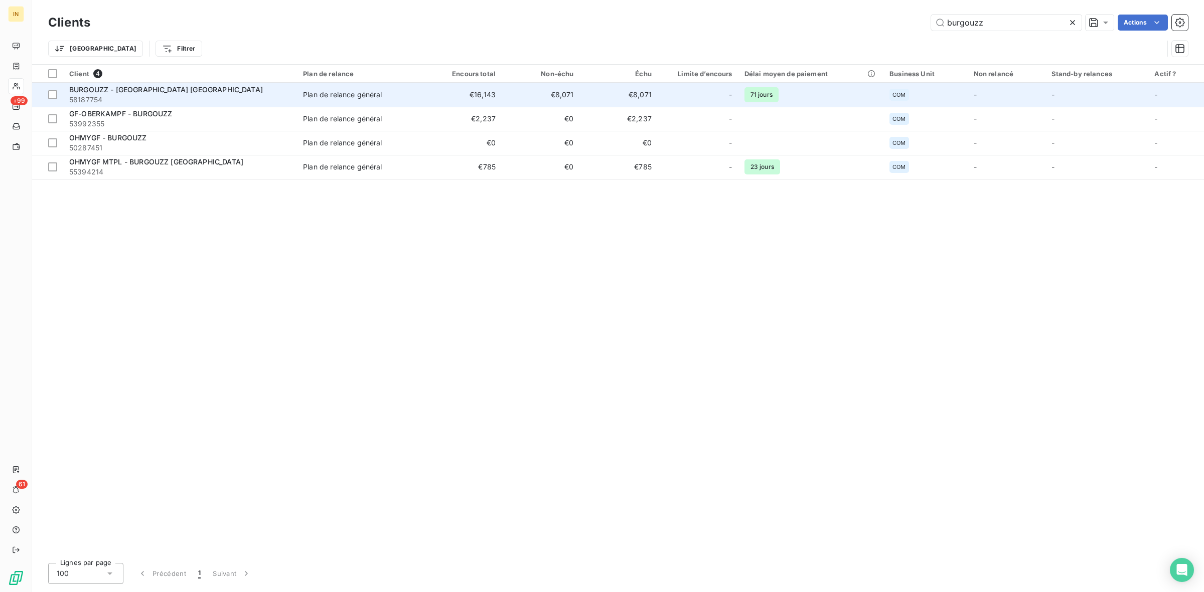
click at [176, 101] on span "58187754" at bounding box center [180, 100] width 222 height 10
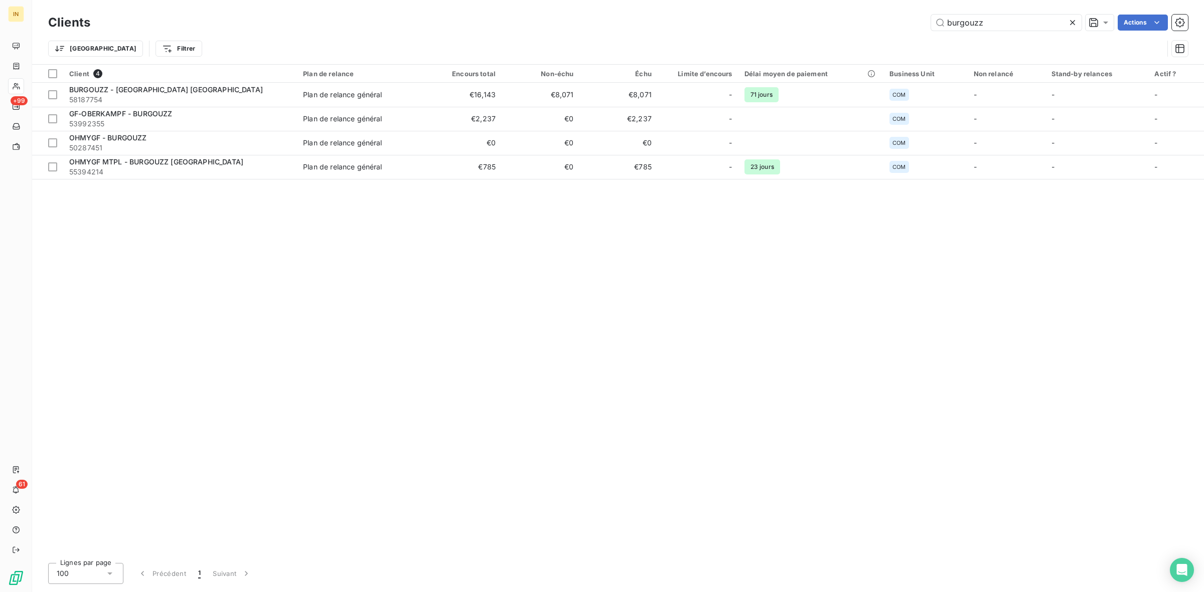
click at [376, 249] on div "Client 4 Plan de relance Encours total Non-échu Échu Limite d’encours Délai moy…" at bounding box center [618, 310] width 1172 height 491
drag, startPoint x: 50, startPoint y: 21, endPoint x: 108, endPoint y: 31, distance: 59.0
click at [108, 31] on div "Clients burgouzz Actions" at bounding box center [618, 22] width 1140 height 21
click at [192, 235] on div "Client 4 Plan de relance Encours total Non-échu Échu Limite d’encours Délai moy…" at bounding box center [618, 310] width 1172 height 491
drag, startPoint x: 93, startPoint y: 26, endPoint x: 32, endPoint y: 23, distance: 61.8
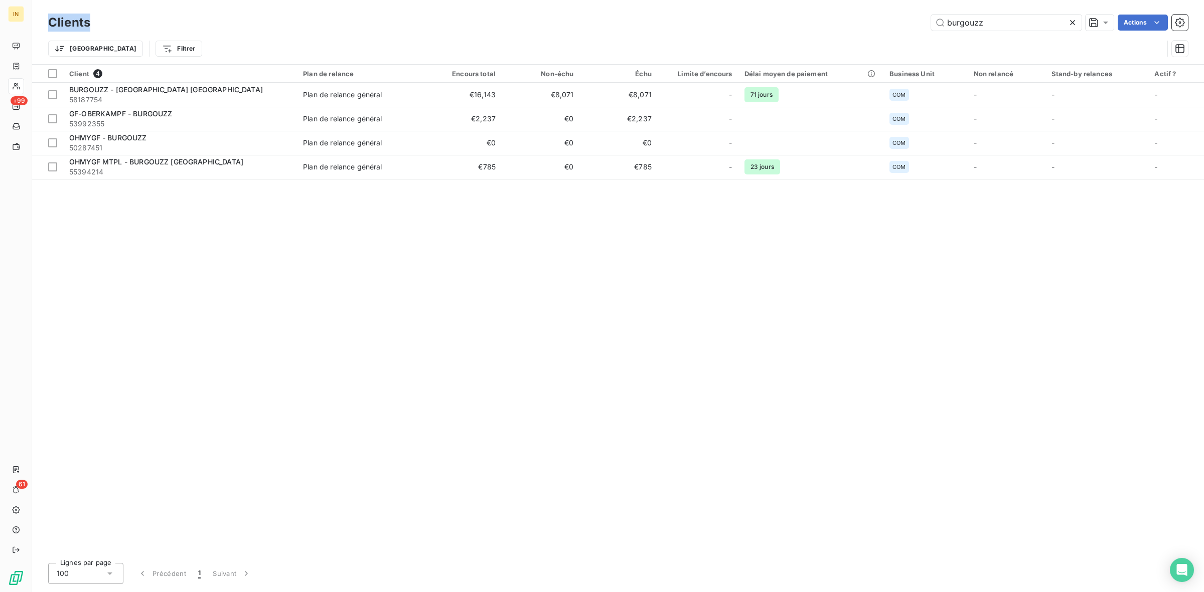
click at [32, 23] on div "IN +99 61 Clients burgouzz Actions Trier Filtrer Client 4 Plan de relance Encou…" at bounding box center [602, 296] width 1204 height 592
click at [205, 15] on div "burgouzz Actions" at bounding box center [644, 23] width 1085 height 16
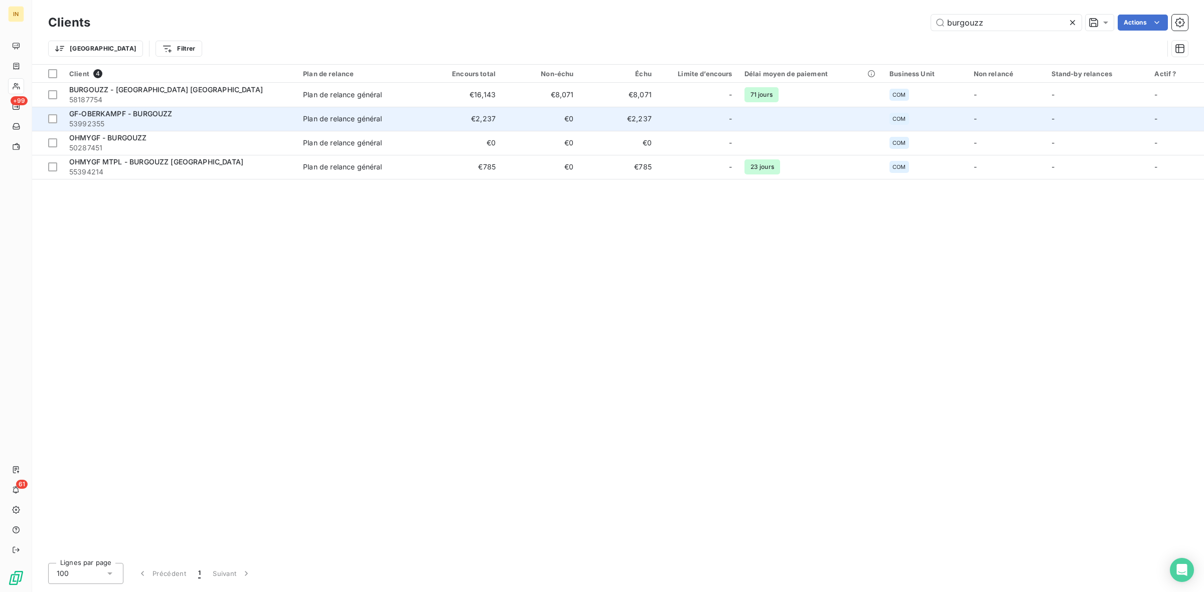
click at [166, 114] on span "GF-OBERKAMPF - BURGOUZZ" at bounding box center [120, 113] width 103 height 9
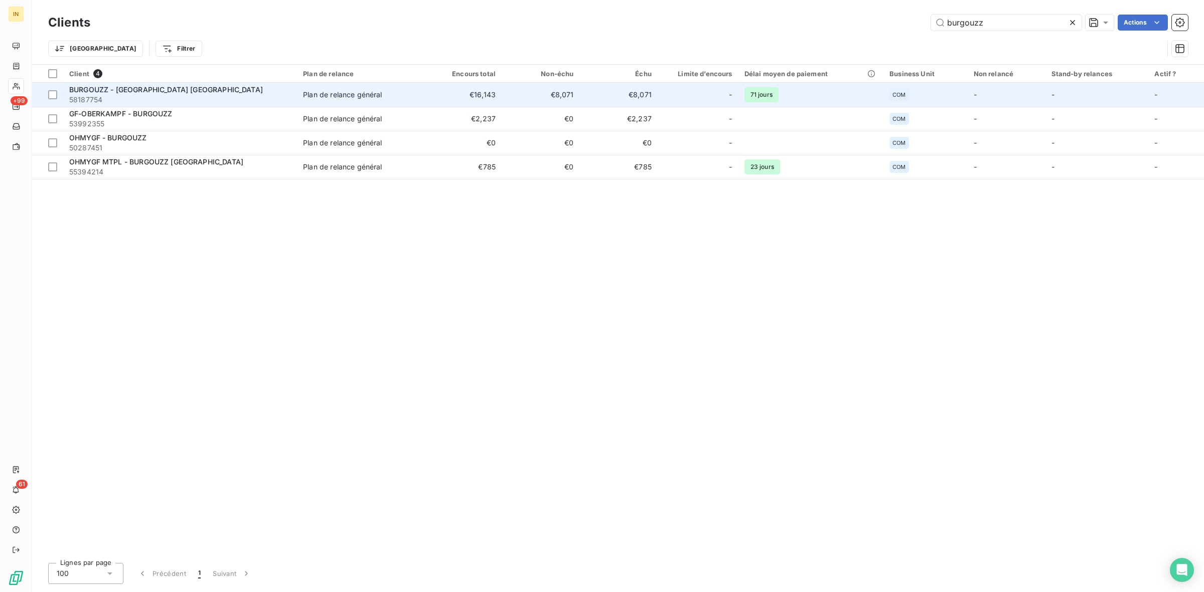
click at [166, 98] on span "58187754" at bounding box center [180, 100] width 222 height 10
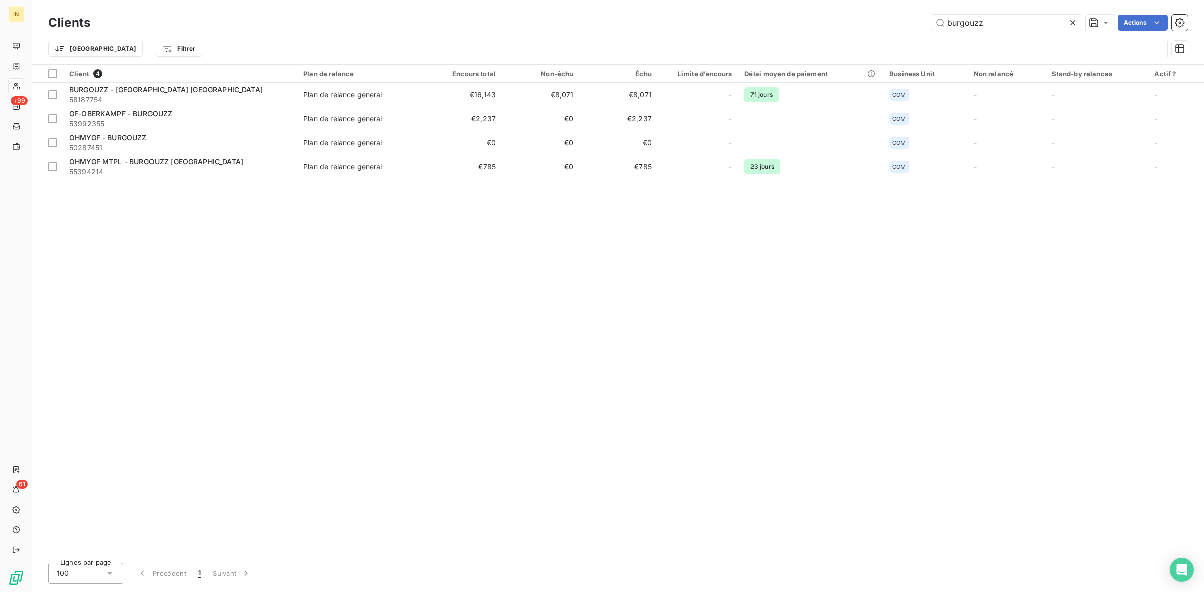
drag, startPoint x: 990, startPoint y: 27, endPoint x: 894, endPoint y: 23, distance: 95.4
click at [894, 23] on div "burgouzz Actions" at bounding box center [644, 23] width 1085 height 16
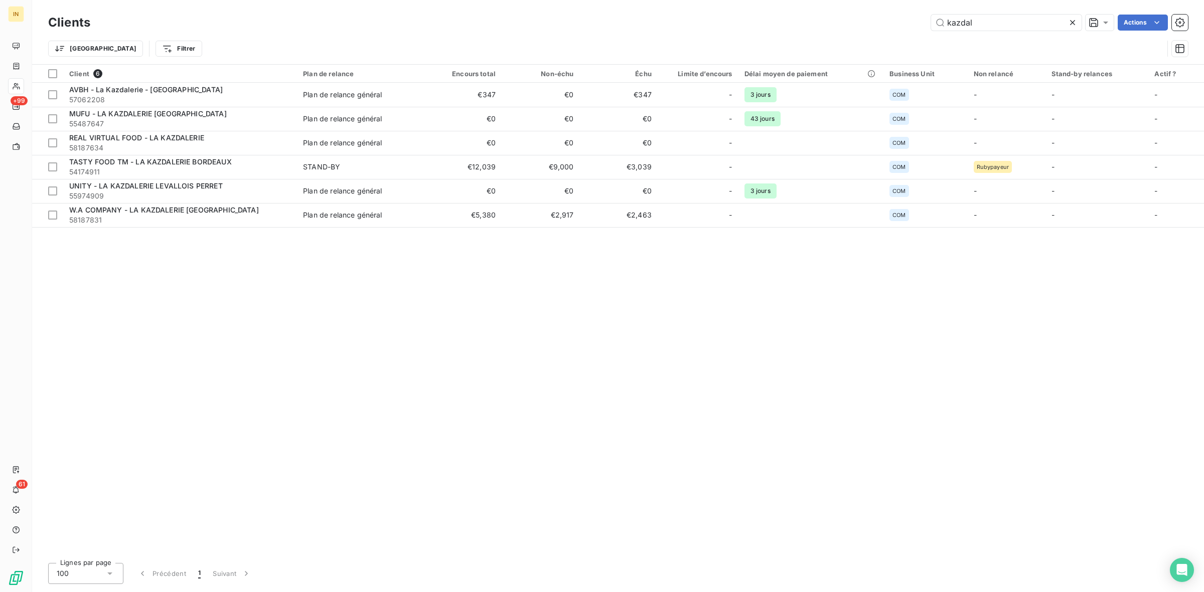
type input "kazdal"
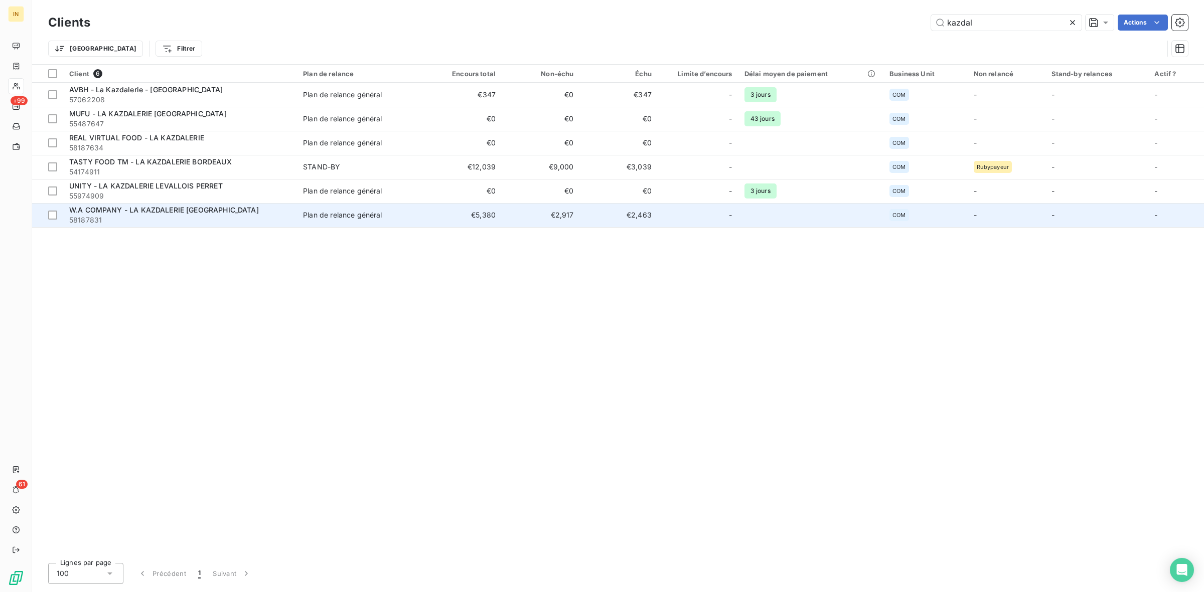
click at [247, 211] on div "W.A COMPANY - LA KAZDALERIE [GEOGRAPHIC_DATA]" at bounding box center [180, 210] width 222 height 10
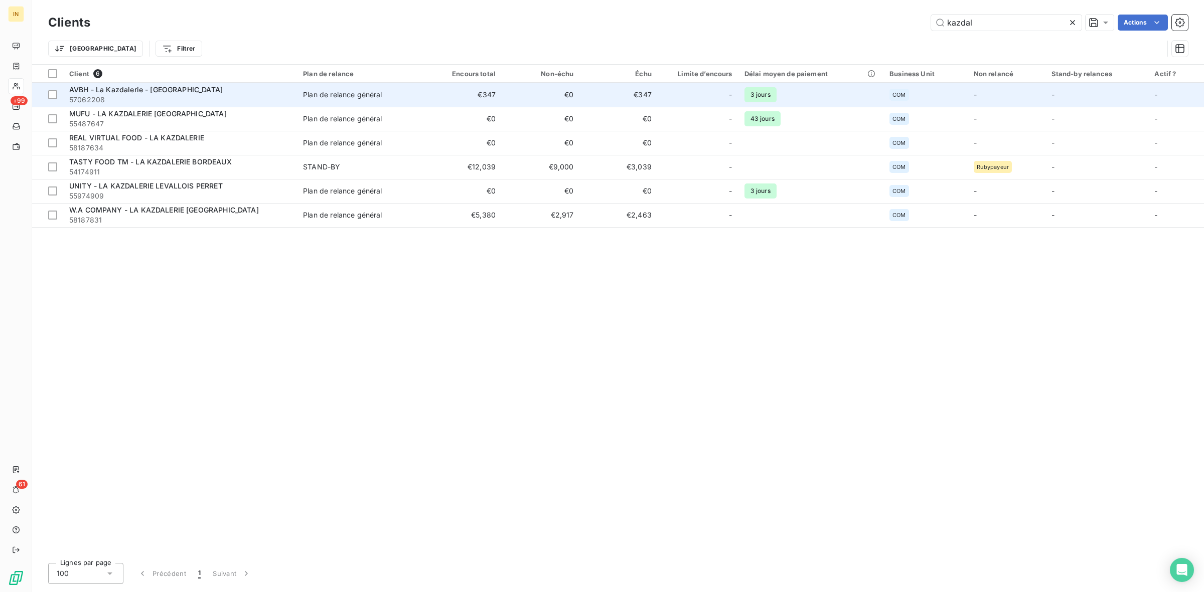
click at [194, 95] on span "57062208" at bounding box center [180, 100] width 222 height 10
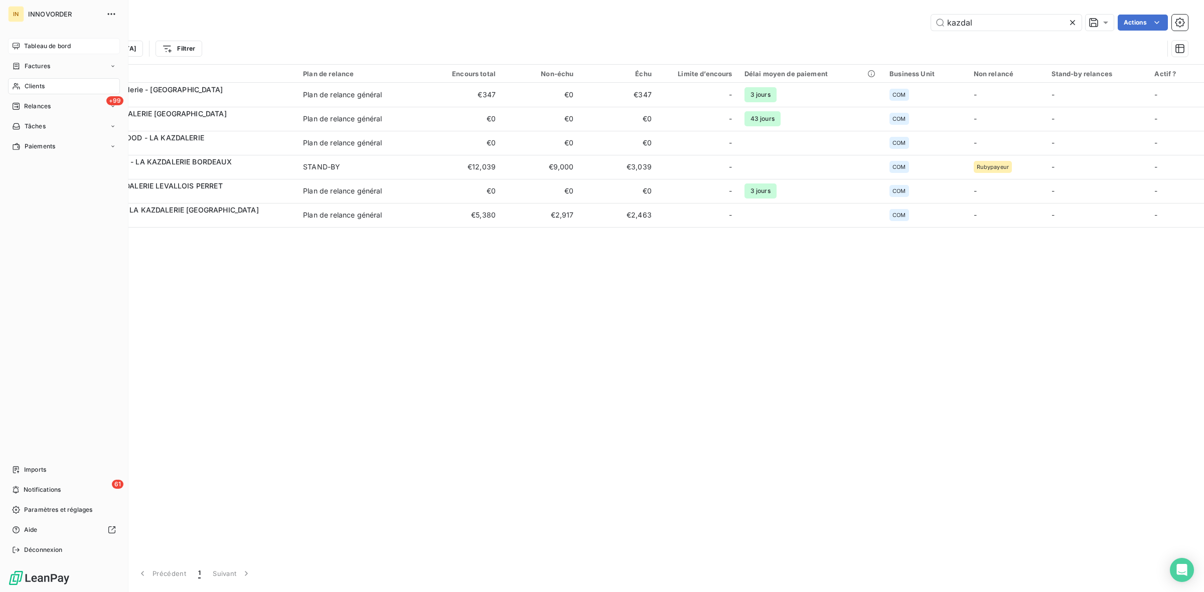
click at [73, 46] on div "Tableau de bord" at bounding box center [64, 46] width 112 height 16
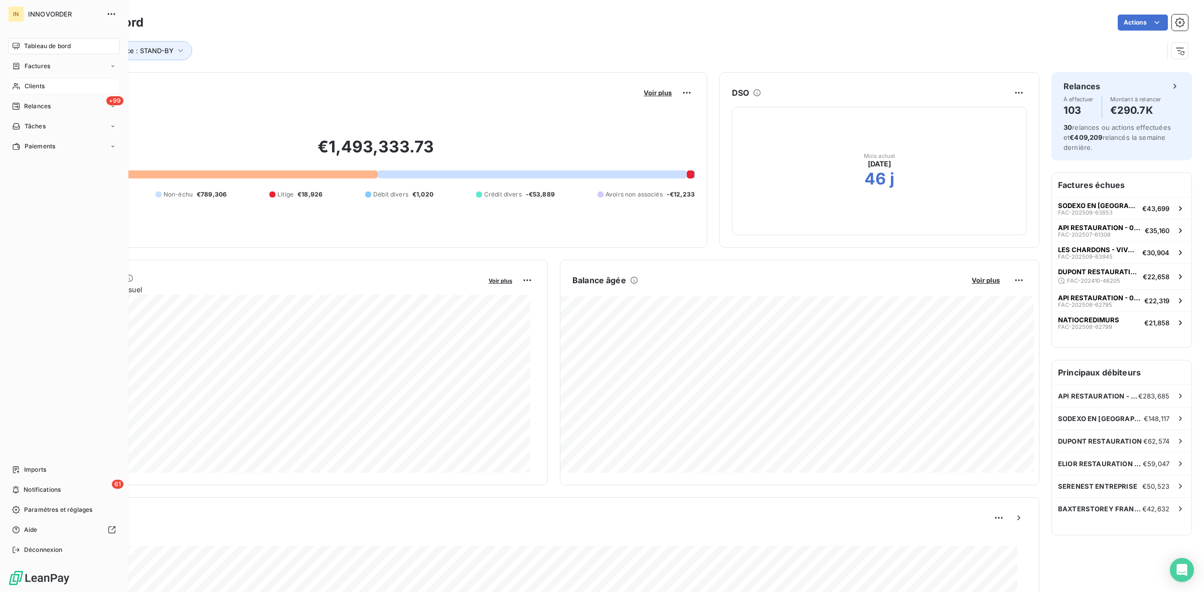
click at [46, 86] on div "Clients" at bounding box center [64, 86] width 112 height 16
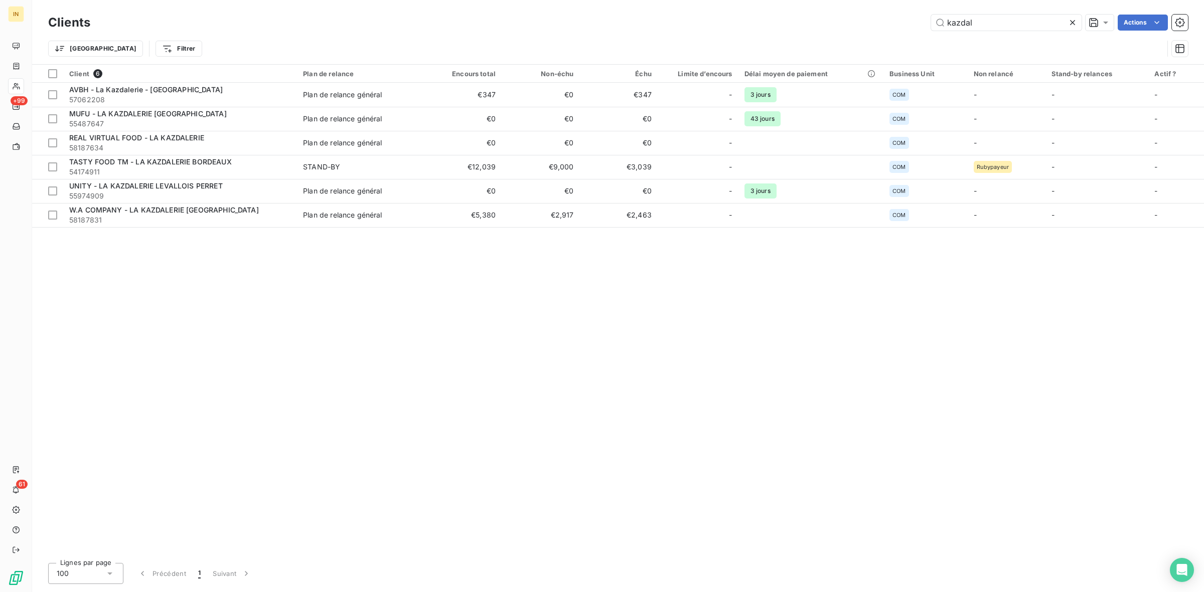
drag, startPoint x: 966, startPoint y: 24, endPoint x: 860, endPoint y: 18, distance: 106.0
click at [860, 18] on div "kazdal Actions" at bounding box center [644, 23] width 1085 height 16
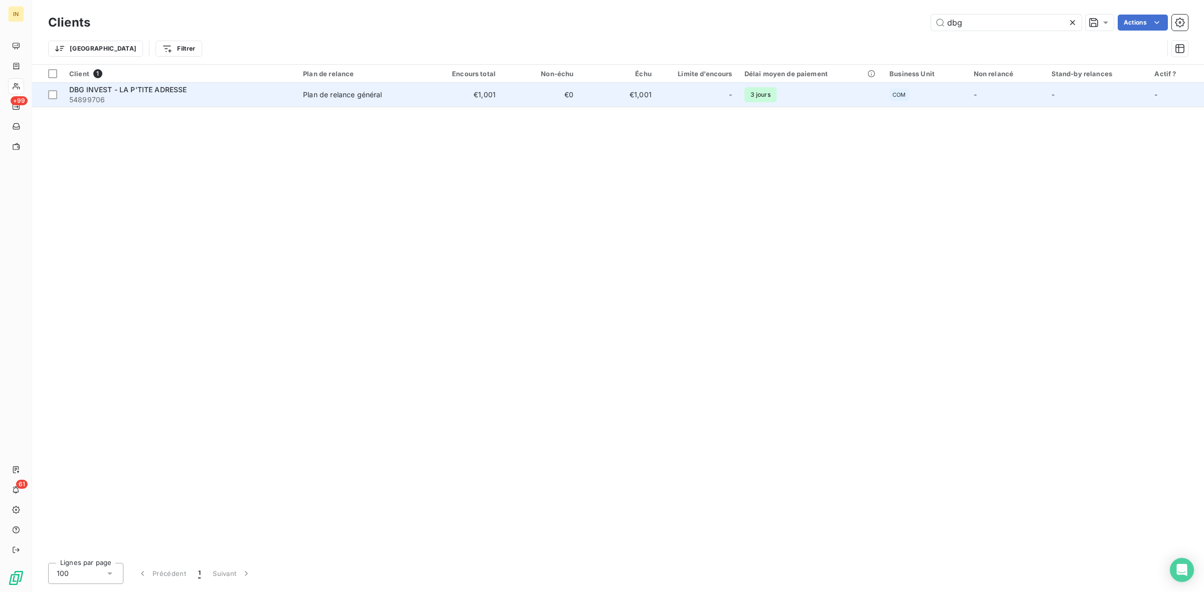
type input "dbg"
click at [179, 88] on span "DBG INVEST - LA P'TITE ADRESSE" at bounding box center [128, 89] width 118 height 9
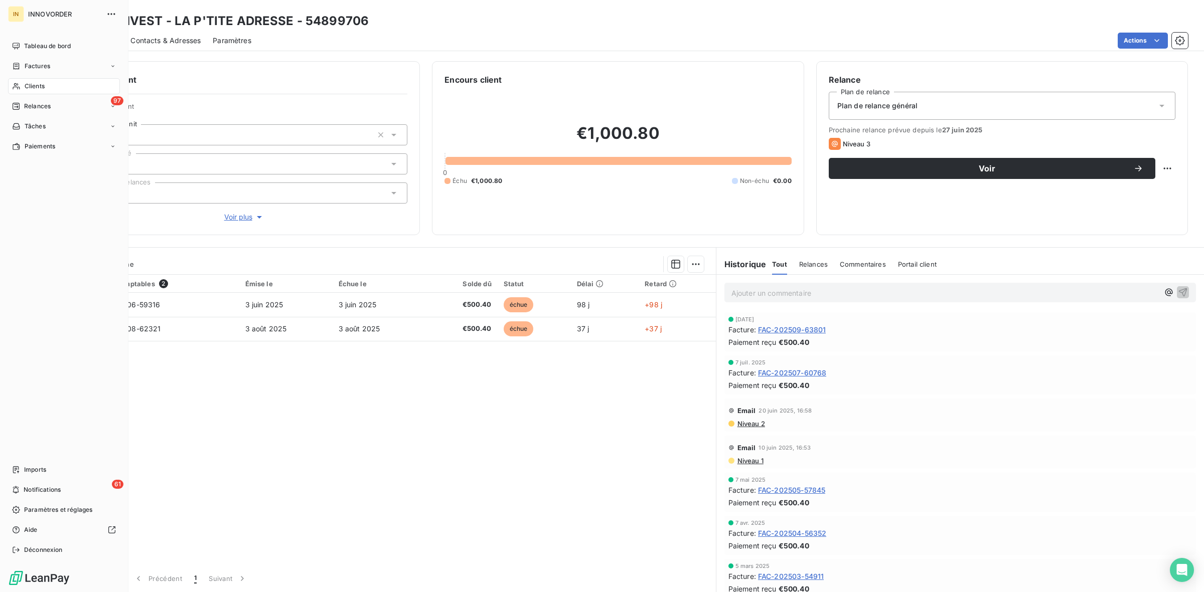
click at [19, 81] on div "Clients" at bounding box center [64, 86] width 112 height 16
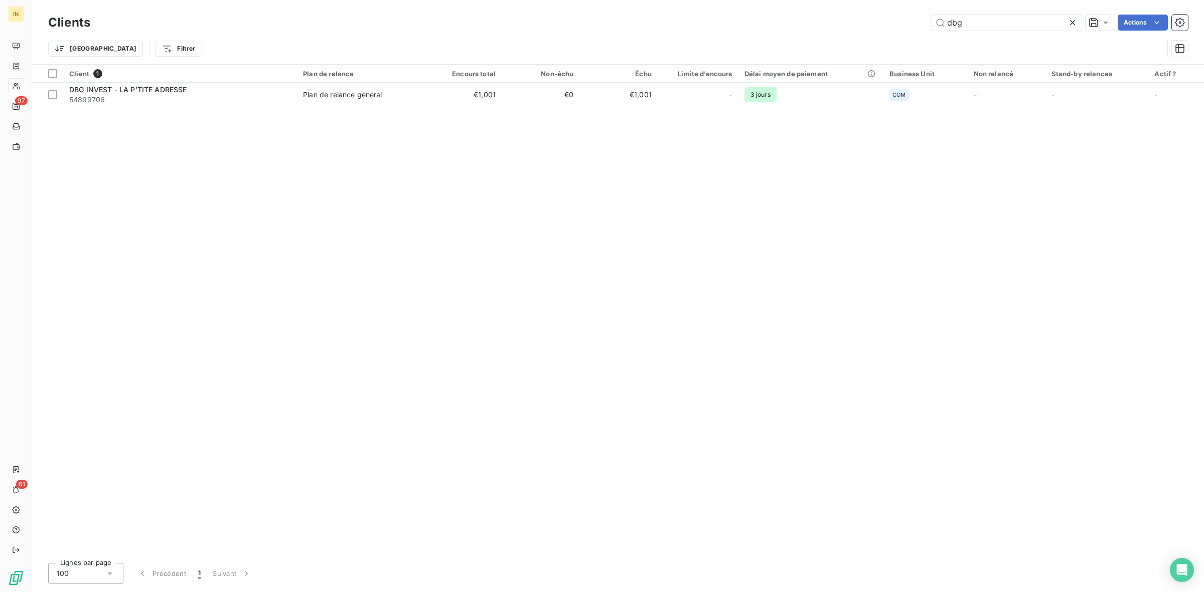
drag, startPoint x: 985, startPoint y: 23, endPoint x: 862, endPoint y: 21, distance: 122.9
click at [862, 21] on div "dbg Actions" at bounding box center [644, 23] width 1085 height 16
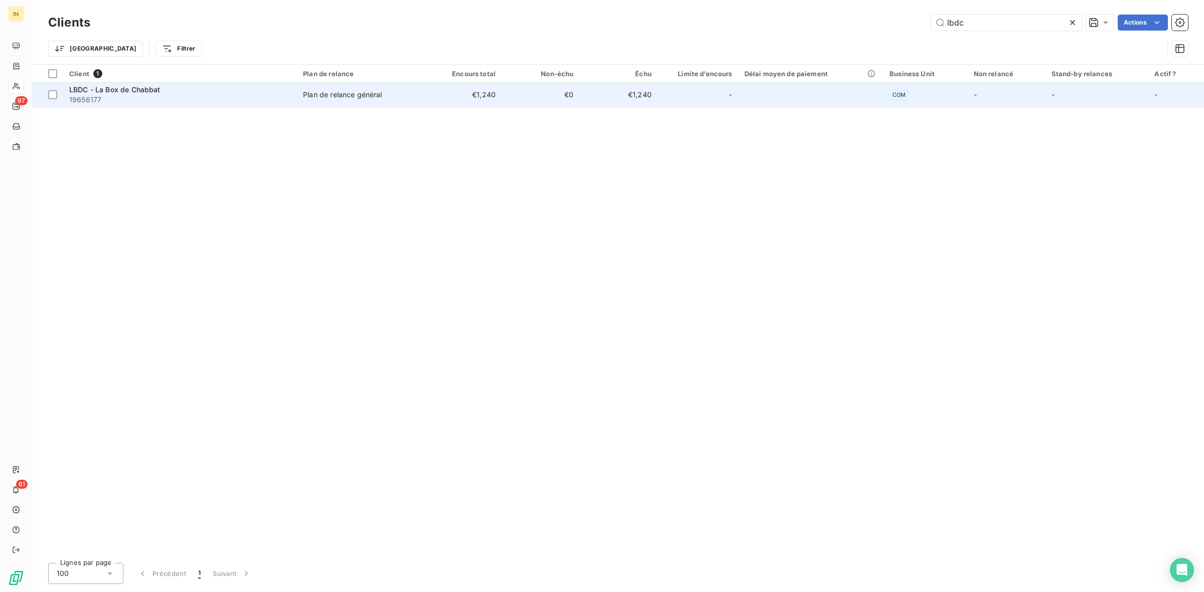
type input "lbdc"
click at [303, 88] on td "Plan de relance général" at bounding box center [360, 95] width 127 height 24
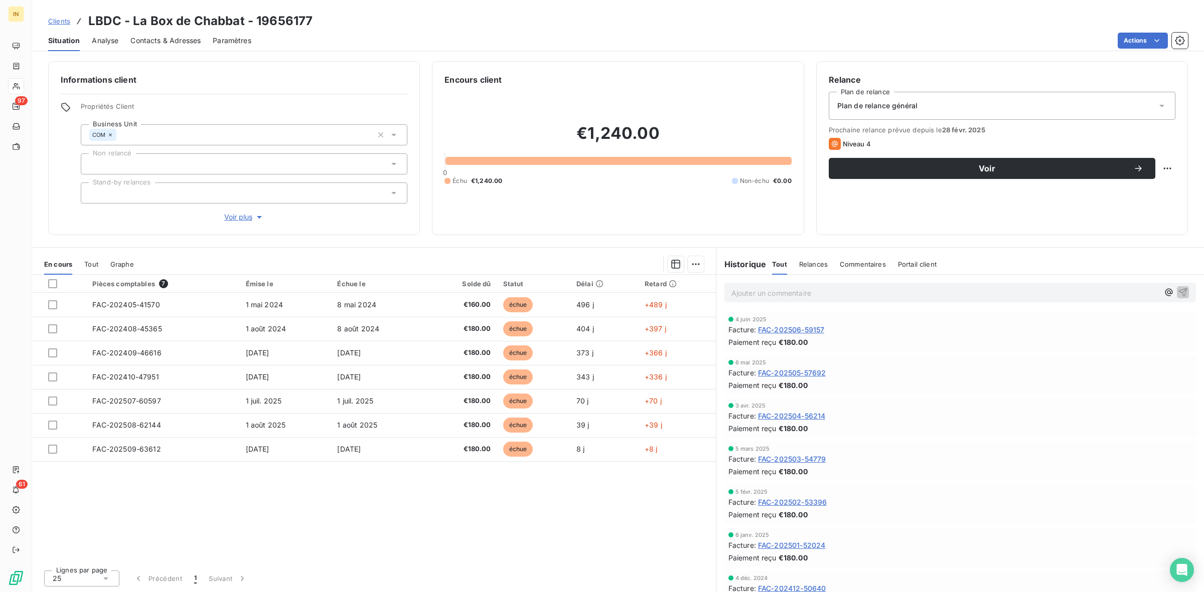
click at [874, 107] on span "Plan de relance général" at bounding box center [877, 106] width 80 height 10
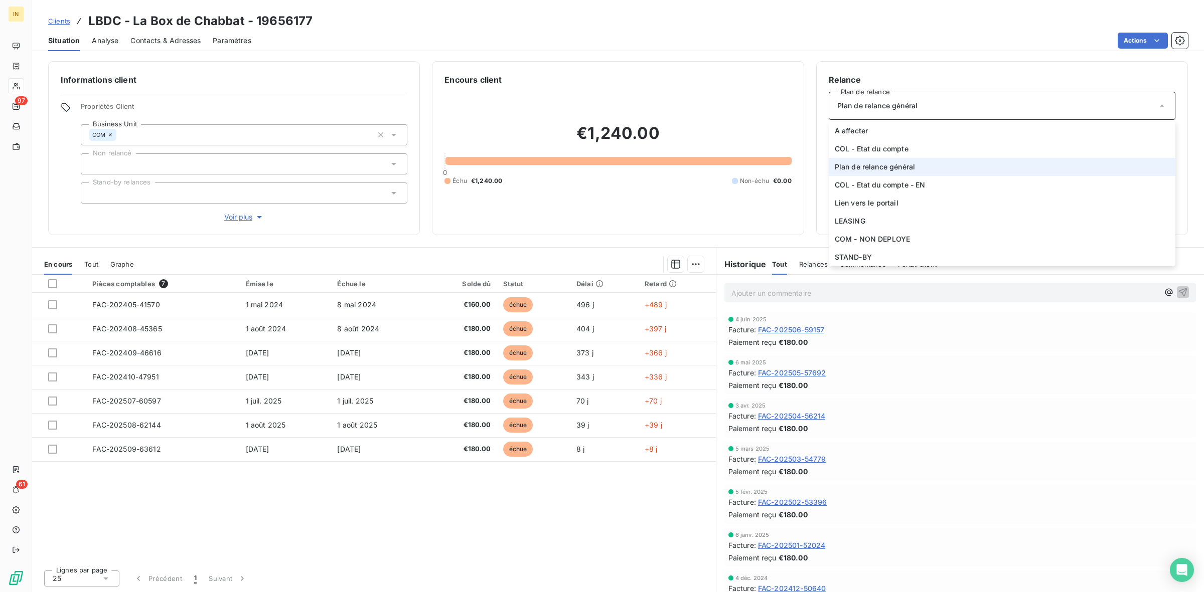
click at [891, 50] on div "Situation Analyse Contacts & Adresses Paramètres Actions" at bounding box center [618, 40] width 1172 height 21
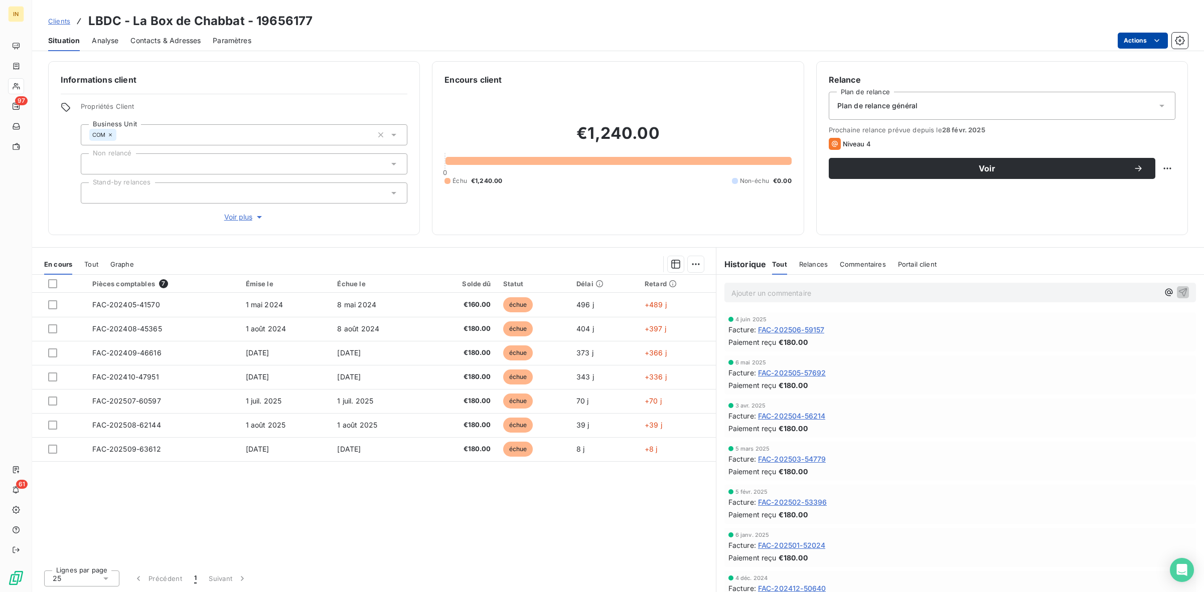
click at [1135, 44] on html "IN 97 61 Clients LBDC - La Box de Chabbat - 19656177 Situation Analyse Contacts…" at bounding box center [602, 296] width 1204 height 592
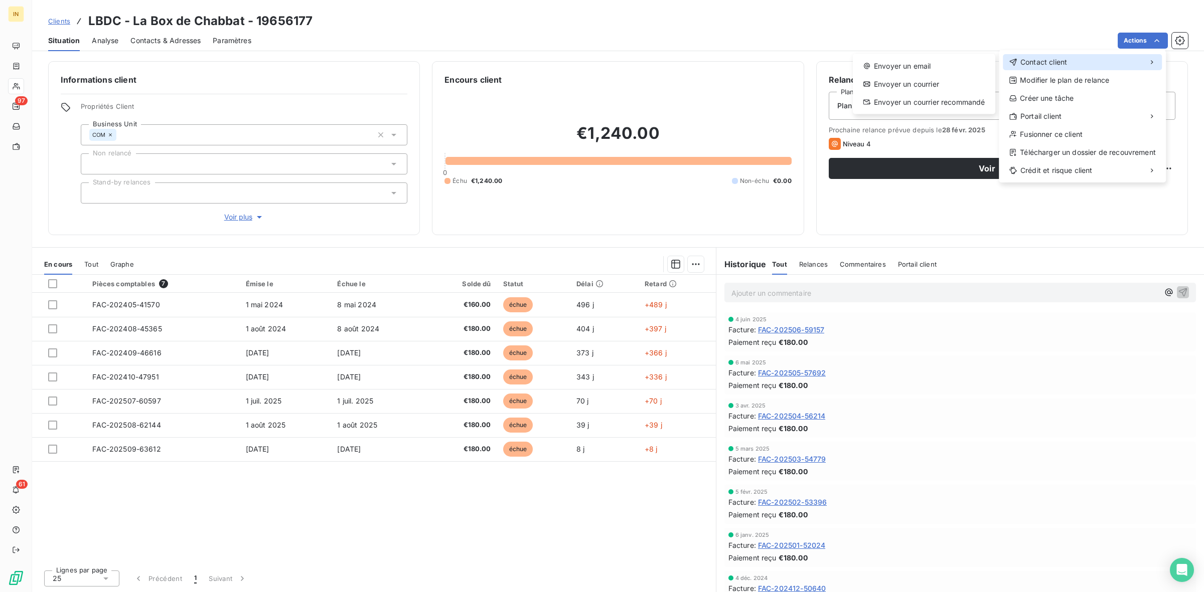
click at [1044, 63] on span "Contact client" at bounding box center [1043, 62] width 47 height 10
click at [954, 61] on div "Envoyer un email" at bounding box center [924, 66] width 134 height 16
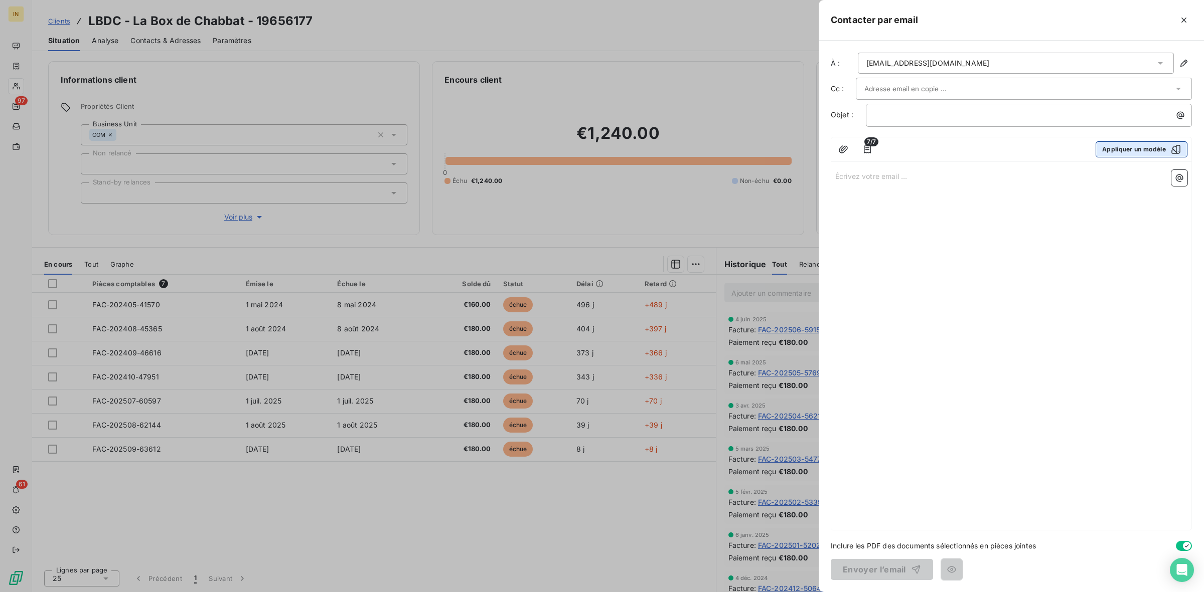
drag, startPoint x: 873, startPoint y: 89, endPoint x: 1133, endPoint y: 154, distance: 267.4
click at [1133, 154] on div "À : [EMAIL_ADDRESS][DOMAIN_NAME] Cc : Objet : ﻿ 7/7 Appliquer un modèle Écrivez…" at bounding box center [1011, 317] width 385 height 552
click at [1133, 154] on button "Appliquer un modèle" at bounding box center [1141, 149] width 92 height 16
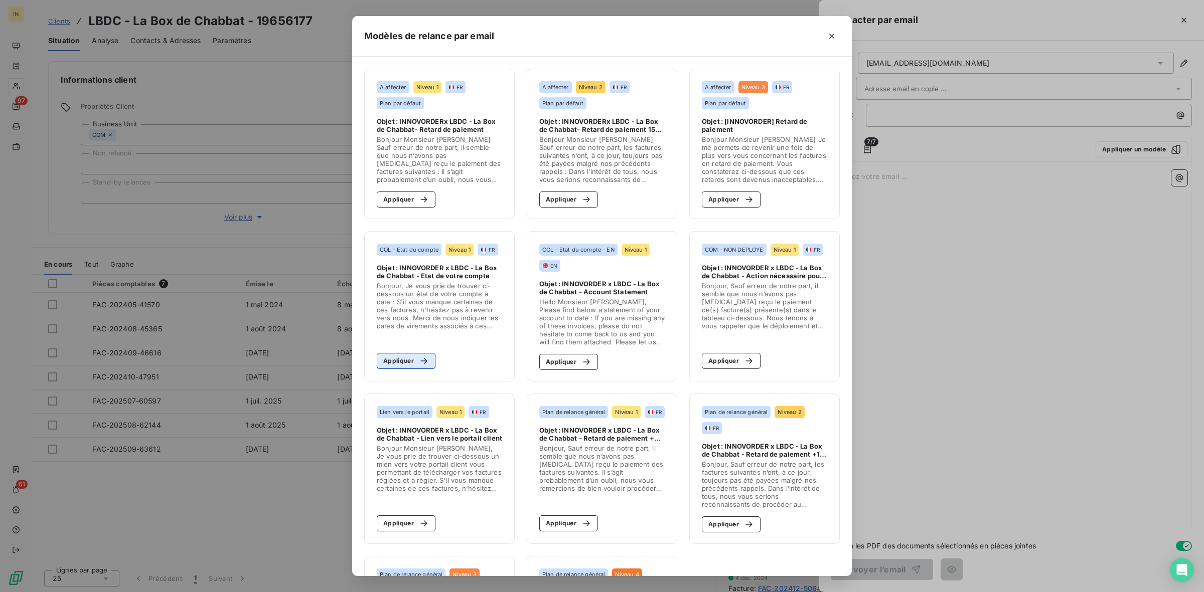
click at [408, 356] on button "Appliquer" at bounding box center [406, 361] width 59 height 16
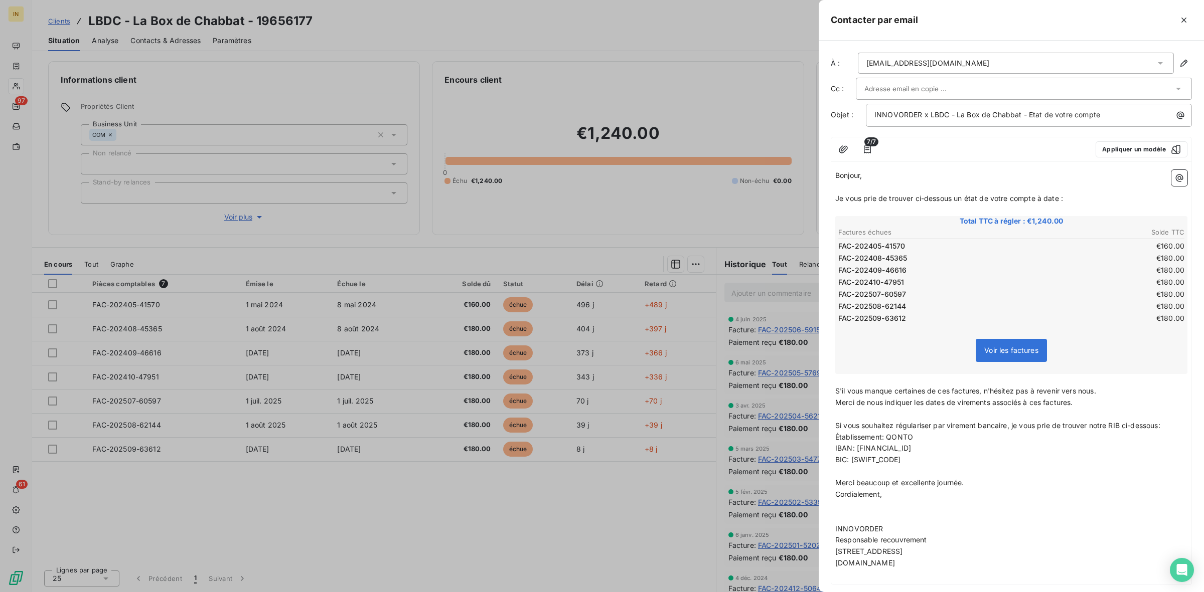
click at [881, 82] on input "text" at bounding box center [918, 88] width 108 height 15
type input "[EMAIL_ADDRESS][DOMAIN_NAME]"
click at [919, 108] on li "[EMAIL_ADDRESS][DOMAIN_NAME]" at bounding box center [1024, 111] width 336 height 18
click at [926, 182] on p "Bonjour," at bounding box center [1011, 177] width 352 height 12
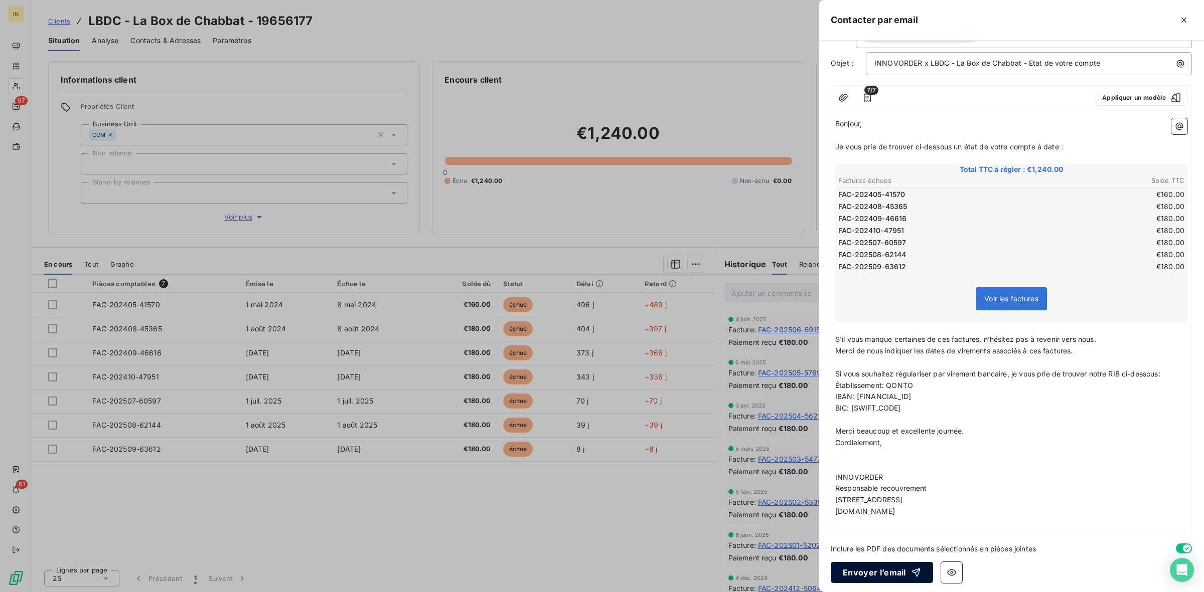
click at [911, 568] on icon "button" at bounding box center [916, 573] width 10 height 10
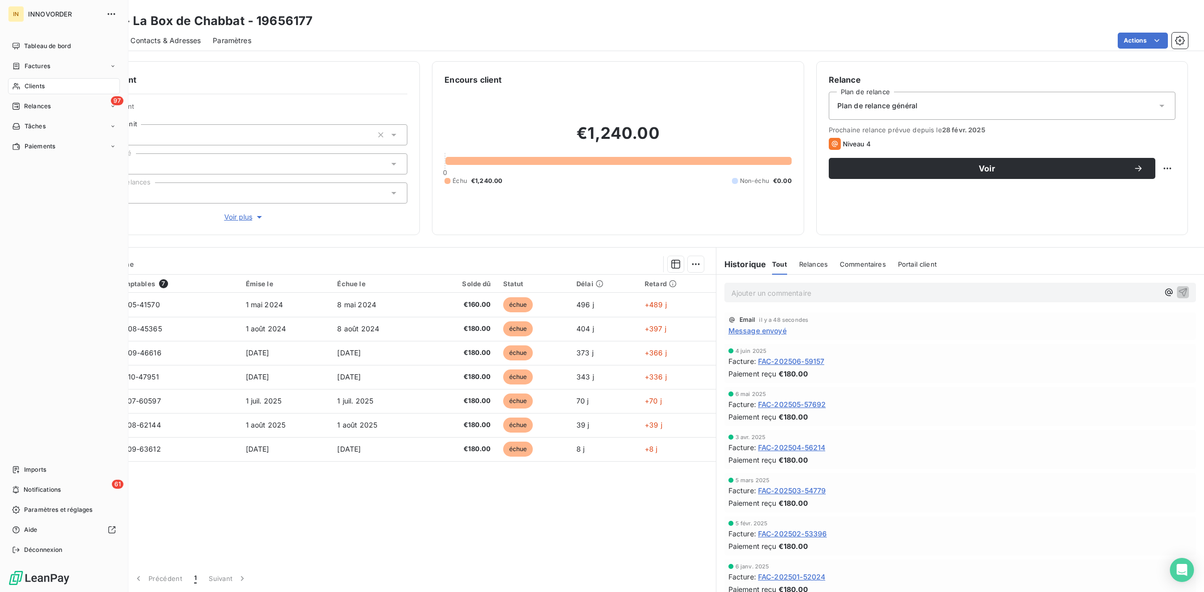
click at [24, 84] on div "Clients" at bounding box center [64, 86] width 112 height 16
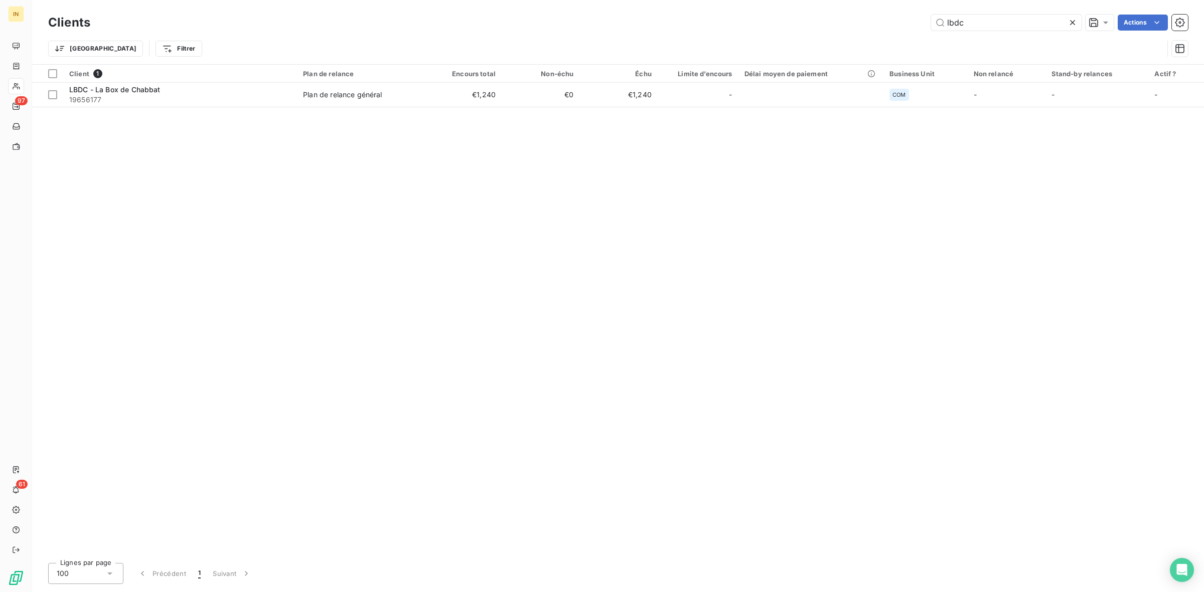
drag, startPoint x: 976, startPoint y: 21, endPoint x: 925, endPoint y: 31, distance: 51.6
click at [925, 31] on div "Clients lbdc Actions" at bounding box center [618, 22] width 1140 height 21
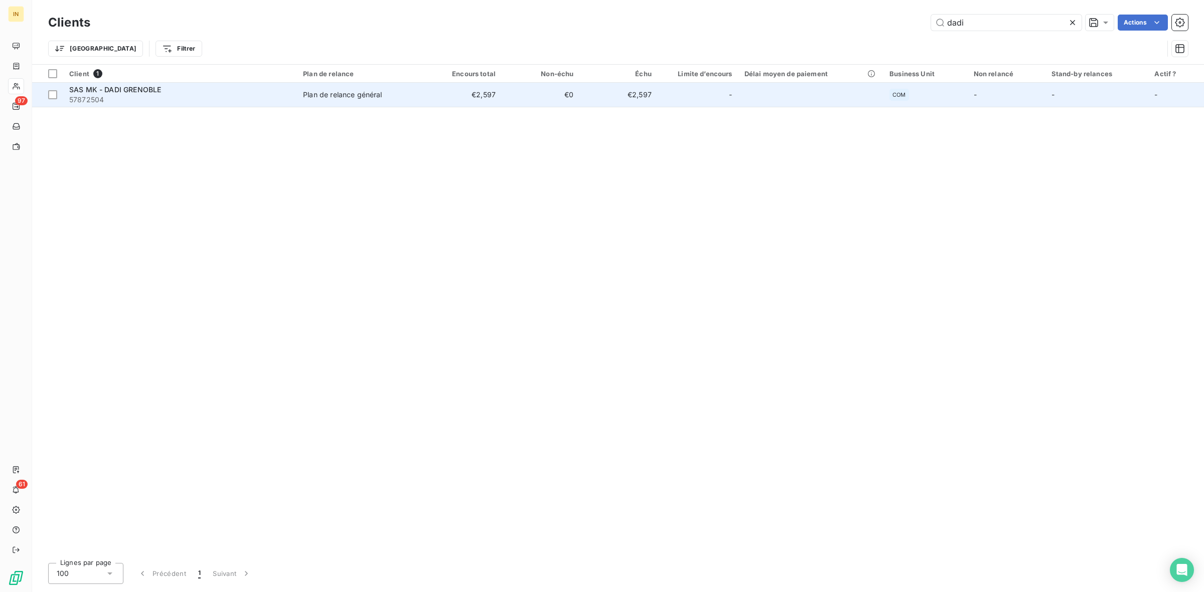
type input "dadi"
click at [381, 91] on div "Plan de relance général" at bounding box center [342, 95] width 79 height 10
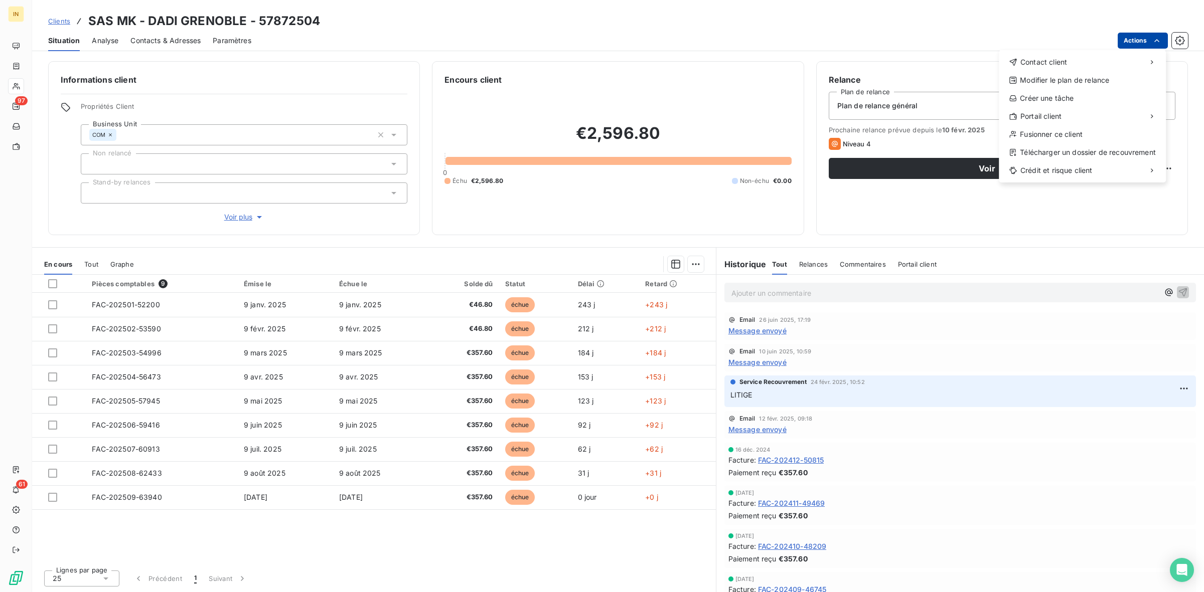
click at [1127, 36] on html "IN 97 61 Clients SAS MK - DADI GRENOBLE - 57872504 Situation Analyse Contacts &…" at bounding box center [602, 296] width 1204 height 592
click at [924, 64] on div "Envoyer un email" at bounding box center [924, 66] width 134 height 16
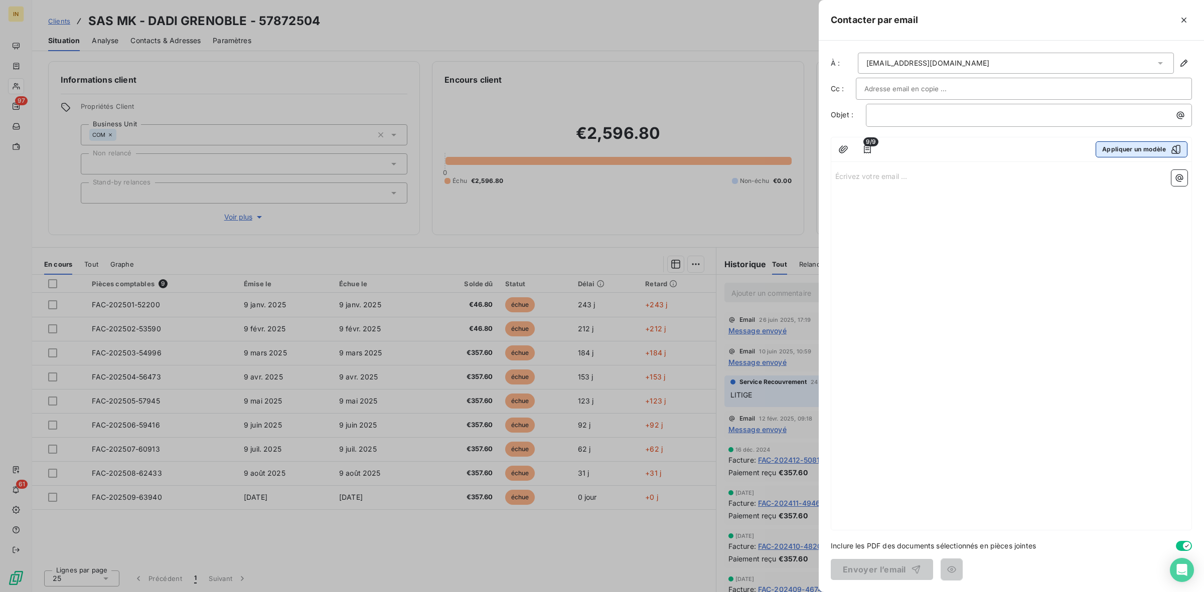
click at [1126, 148] on button "Appliquer un modèle" at bounding box center [1141, 149] width 92 height 16
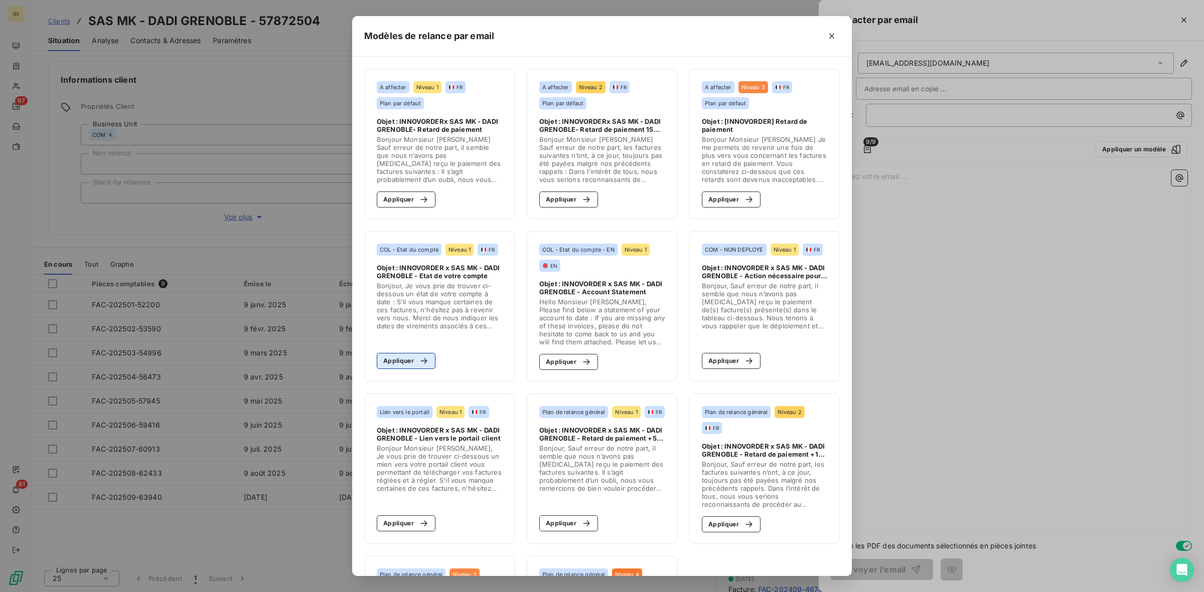
click at [414, 358] on div "button" at bounding box center [421, 361] width 15 height 10
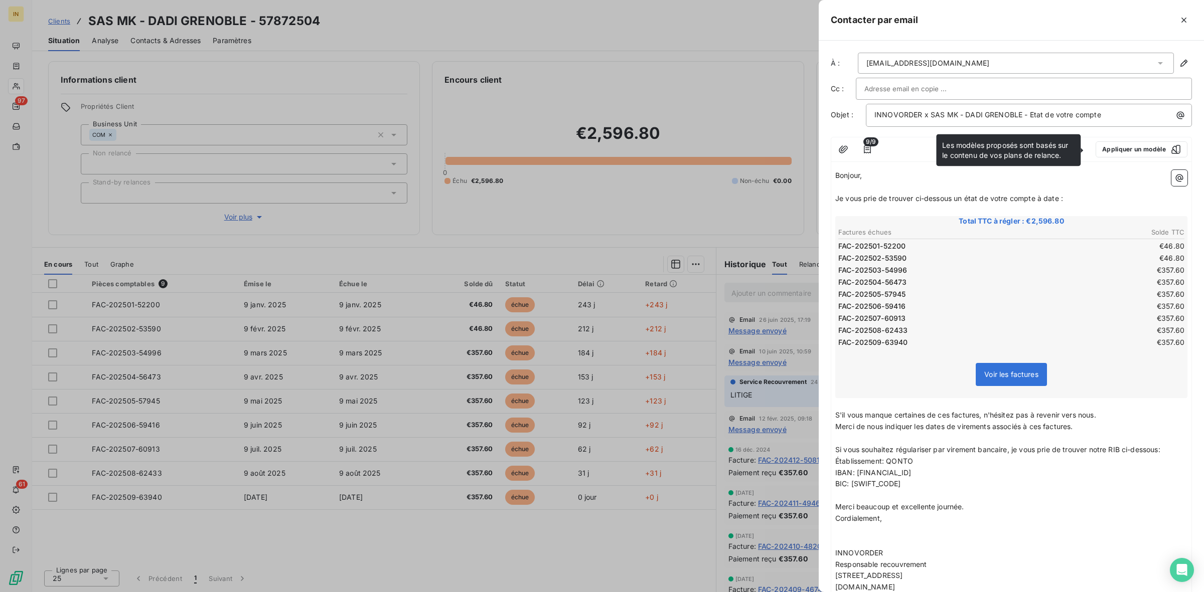
click at [880, 91] on input "text" at bounding box center [918, 88] width 108 height 15
click at [1145, 144] on button "Appliquer un modèle" at bounding box center [1141, 149] width 92 height 16
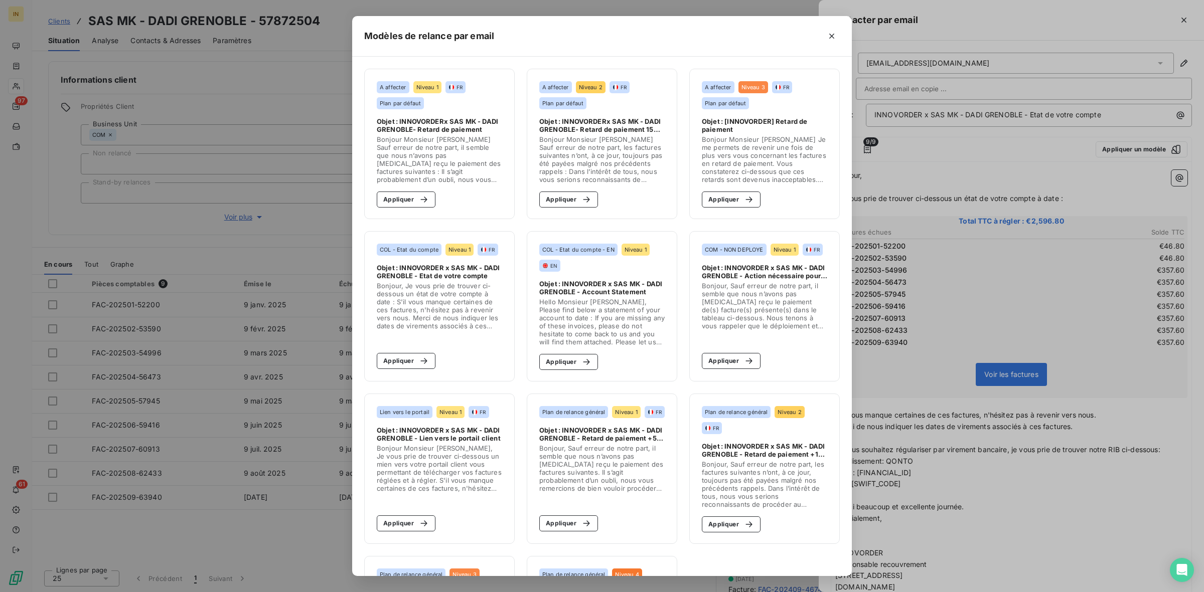
scroll to position [142, 0]
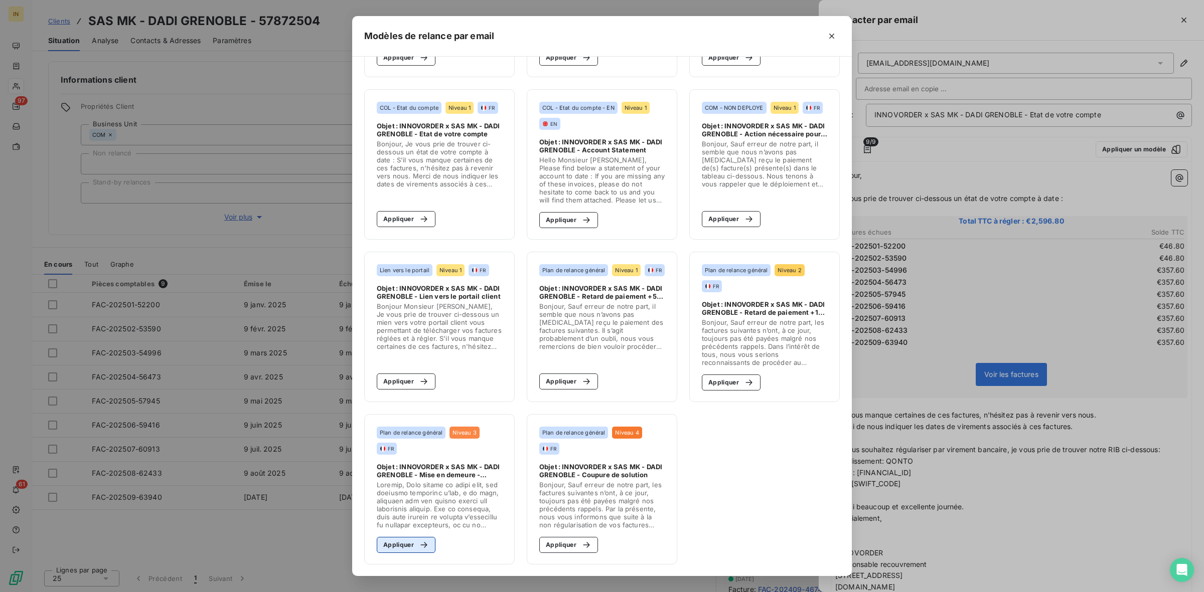
click at [403, 548] on button "Appliquer" at bounding box center [406, 545] width 59 height 16
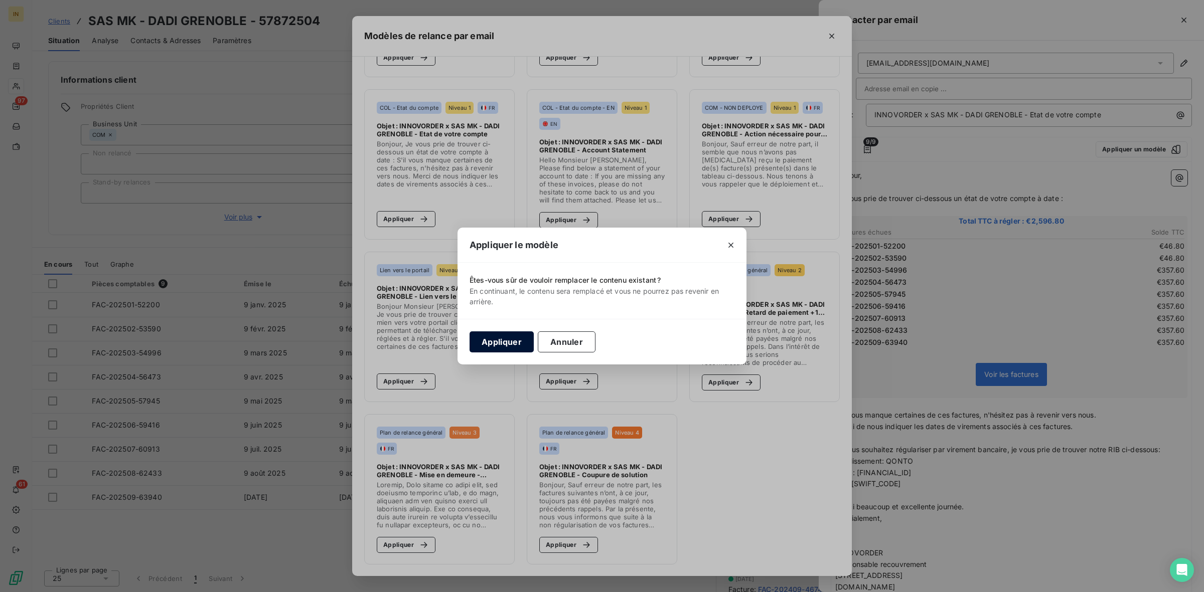
click at [518, 336] on button "Appliquer" at bounding box center [501, 342] width 64 height 21
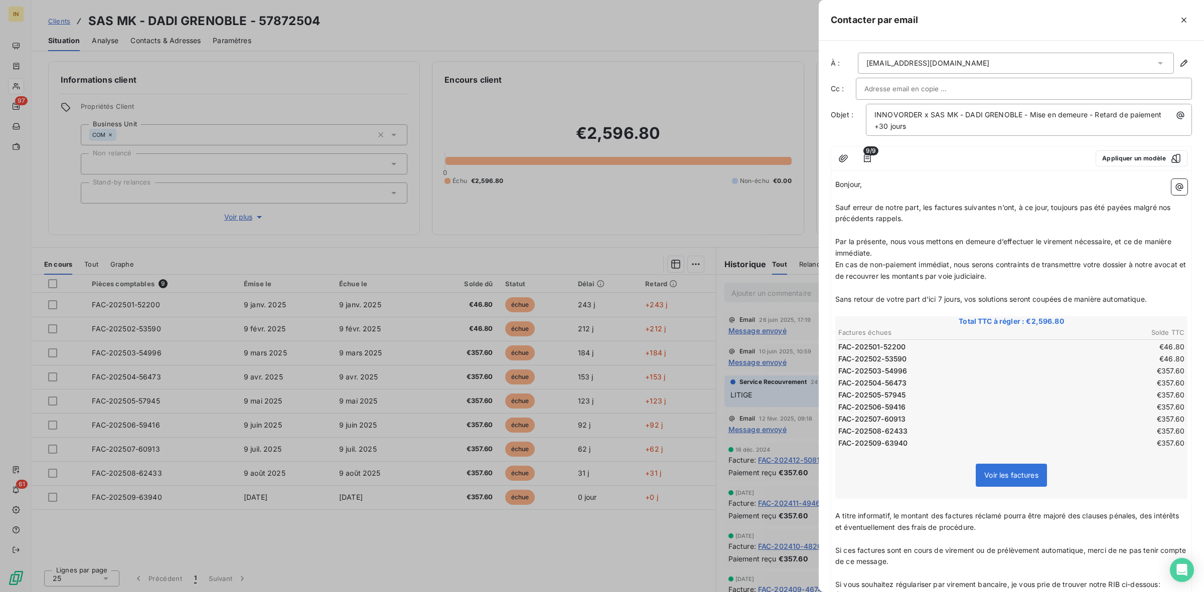
click at [898, 92] on input "text" at bounding box center [918, 88] width 108 height 15
type input "[EMAIL_ADDRESS][DOMAIN_NAME]"
click at [896, 112] on li "[EMAIL_ADDRESS][DOMAIN_NAME]" at bounding box center [1024, 111] width 336 height 18
click at [932, 228] on p "﻿" at bounding box center [1011, 232] width 352 height 12
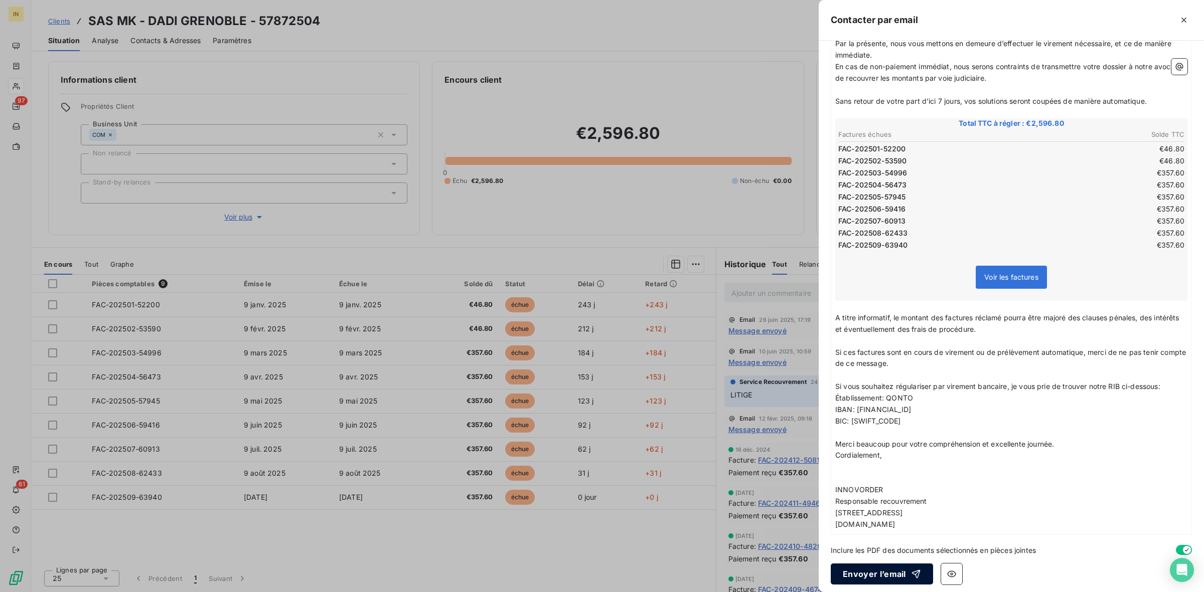
click at [882, 575] on button "Envoyer l’email" at bounding box center [882, 574] width 102 height 21
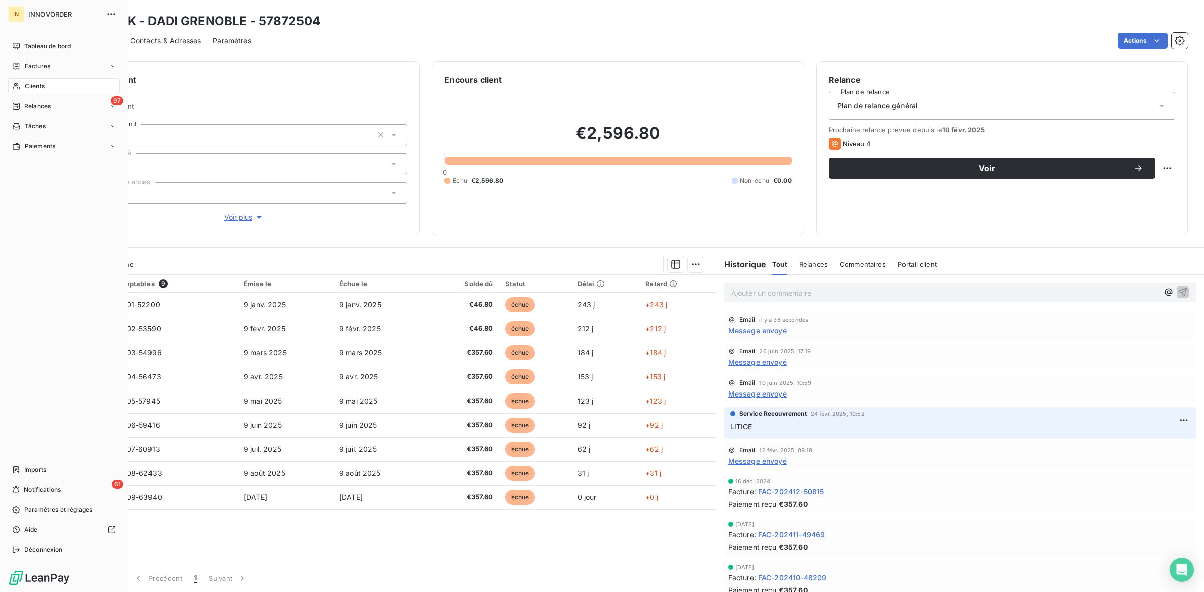
click at [41, 78] on div "Clients" at bounding box center [64, 86] width 112 height 16
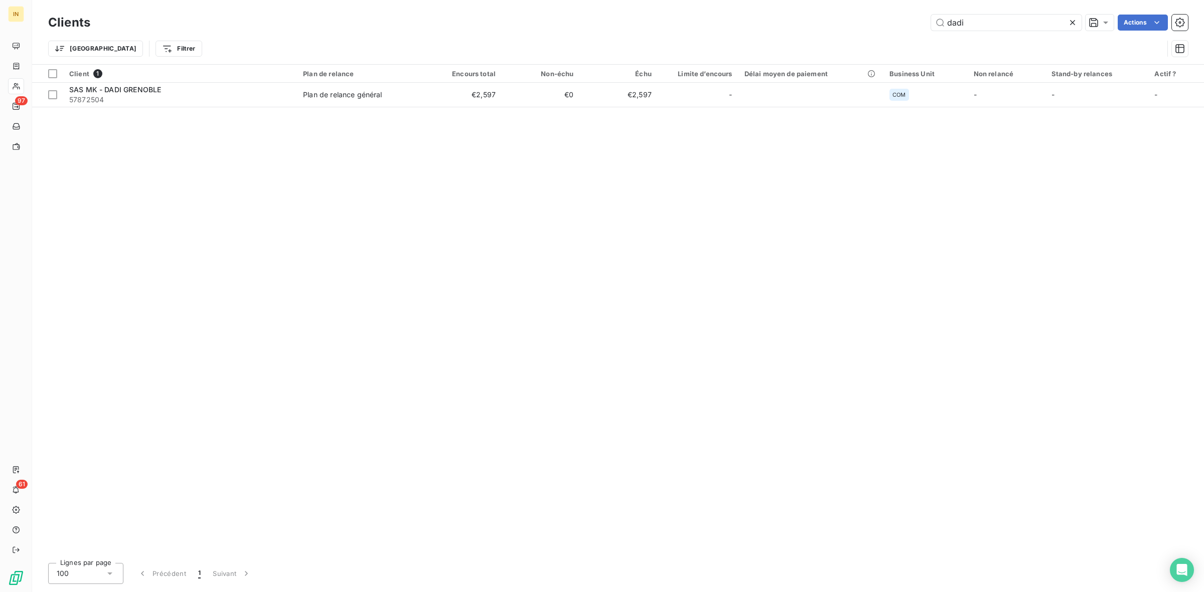
drag, startPoint x: 980, startPoint y: 24, endPoint x: 858, endPoint y: 19, distance: 122.0
click at [858, 19] on div "dadi Actions" at bounding box center [644, 23] width 1085 height 16
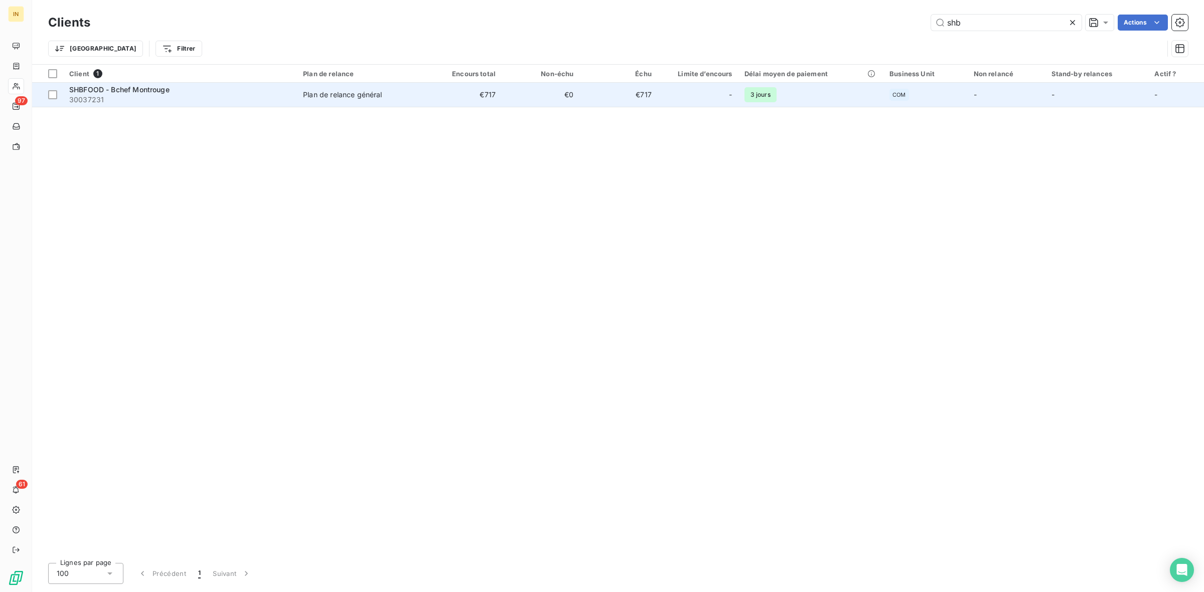
type input "shb"
click at [175, 98] on span "30037231" at bounding box center [180, 100] width 222 height 10
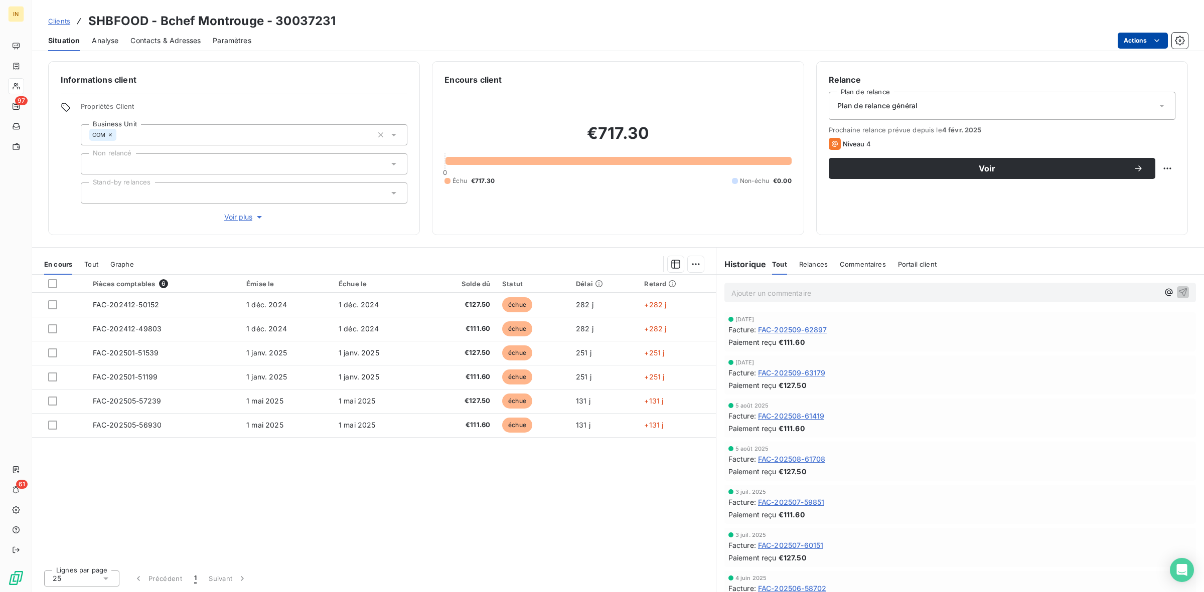
click at [1143, 39] on html "IN 97 61 Clients SHBFOOD - Bchef Montrouge - 30037231 Situation Analyse Contact…" at bounding box center [602, 296] width 1204 height 592
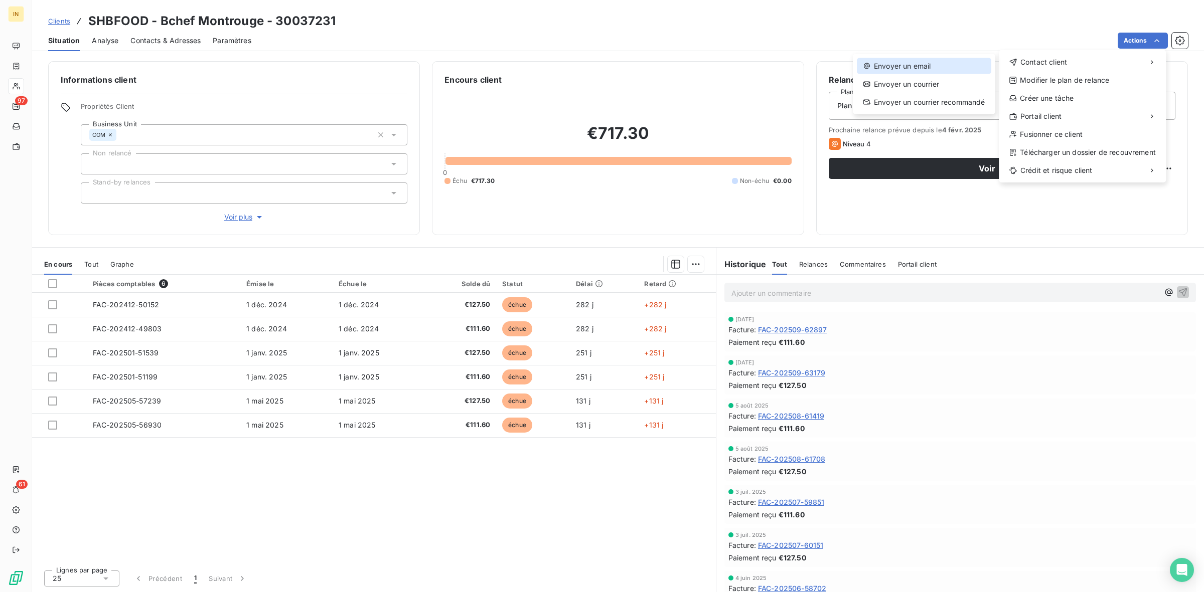
click at [923, 63] on div "Envoyer un email" at bounding box center [924, 66] width 134 height 16
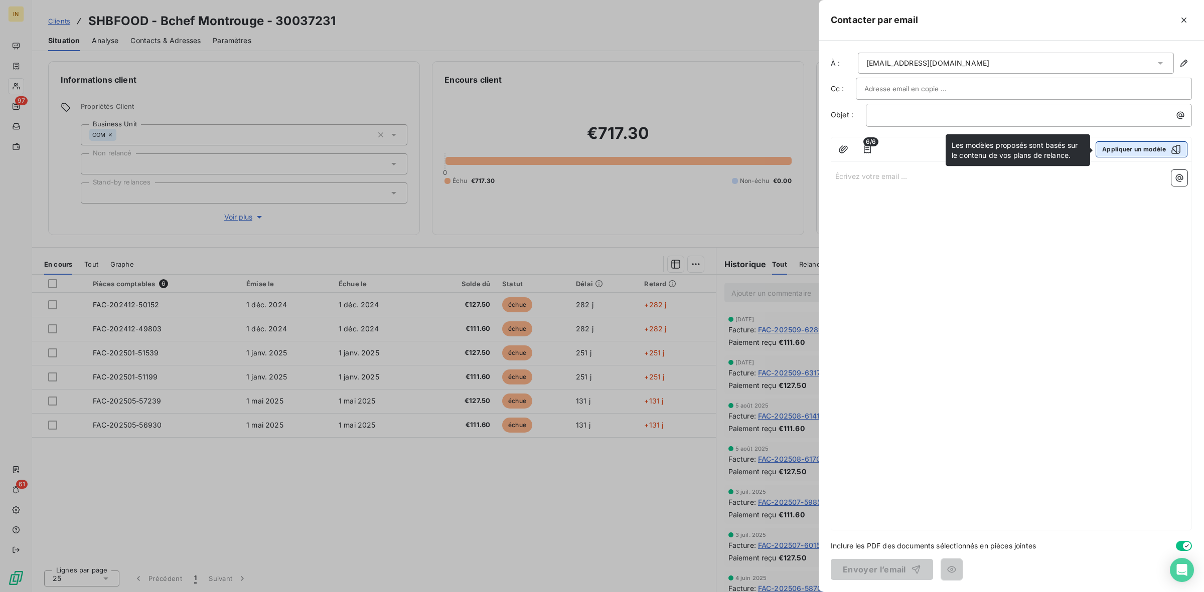
click at [1127, 156] on button "Appliquer un modèle" at bounding box center [1141, 149] width 92 height 16
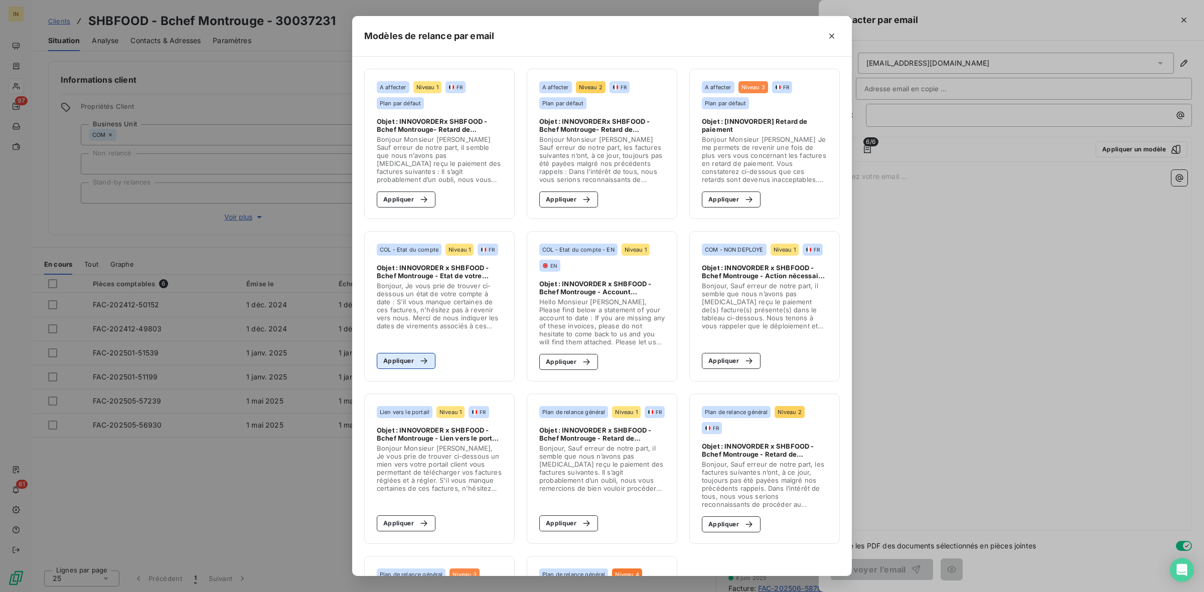
click at [390, 364] on button "Appliquer" at bounding box center [406, 361] width 59 height 16
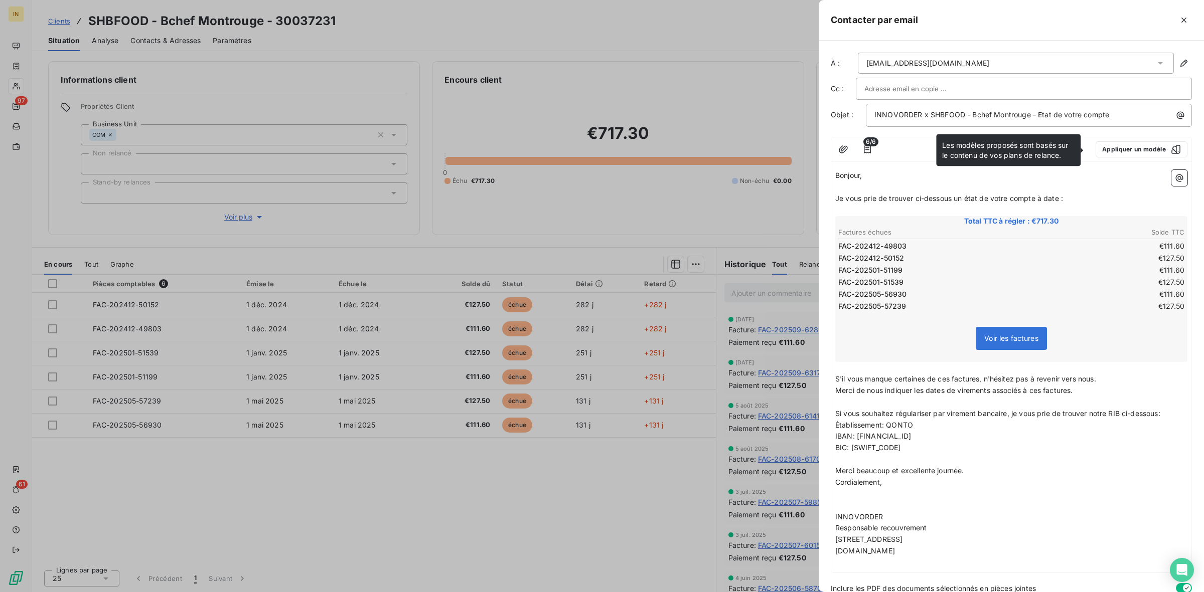
click at [879, 91] on input "text" at bounding box center [918, 88] width 108 height 15
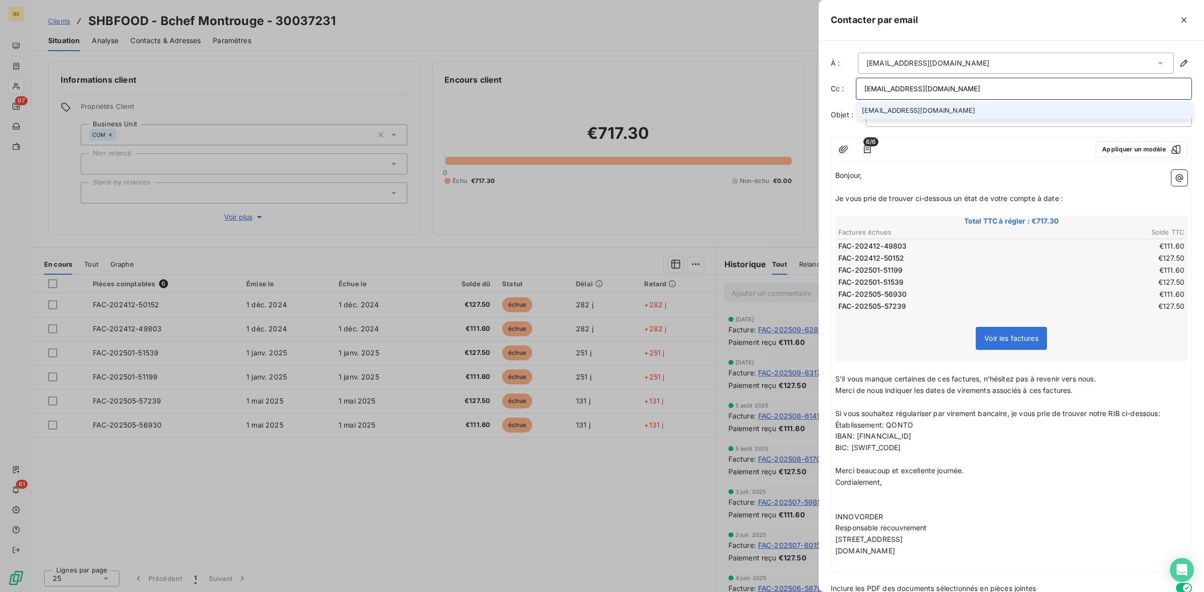
type input "[EMAIL_ADDRESS][DOMAIN_NAME]"
click at [883, 108] on li "[EMAIL_ADDRESS][DOMAIN_NAME]" at bounding box center [1024, 111] width 336 height 18
click at [934, 197] on span "Je vous prie de trouver ci-dessous un état de votre compte à date :" at bounding box center [949, 199] width 228 height 9
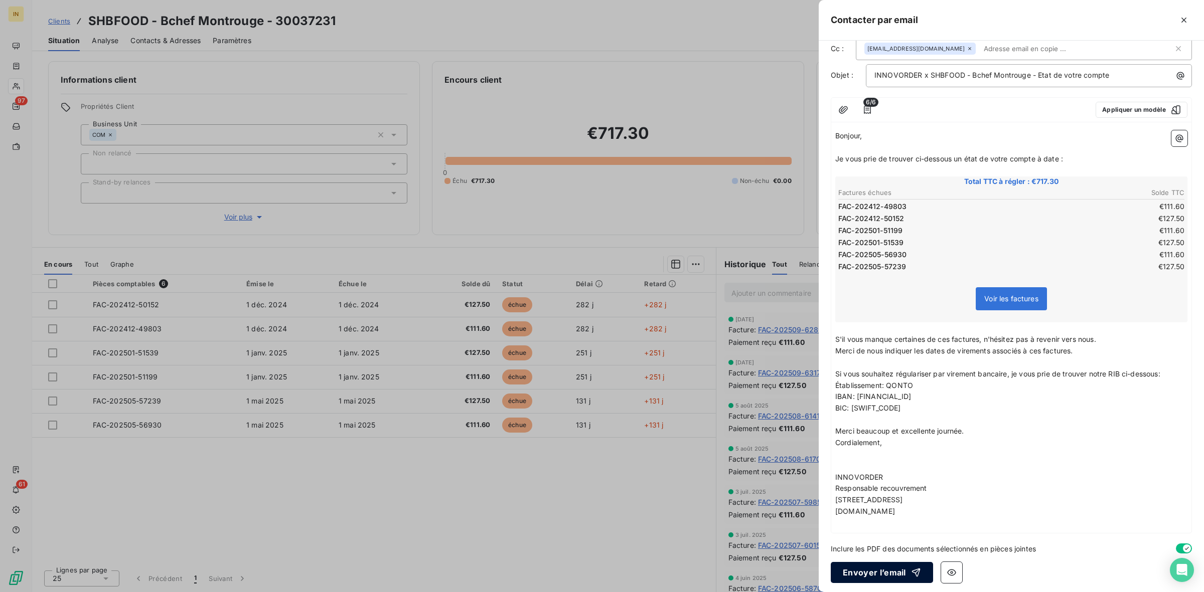
click at [904, 562] on button "Envoyer l’email" at bounding box center [882, 572] width 102 height 21
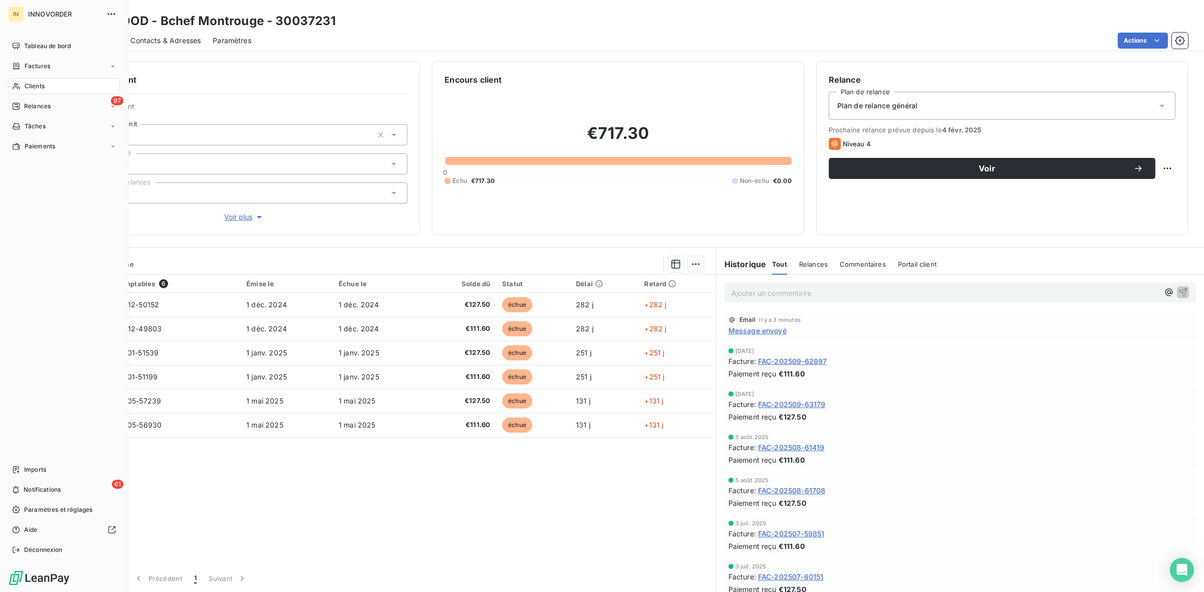
click at [34, 84] on span "Clients" at bounding box center [35, 86] width 20 height 9
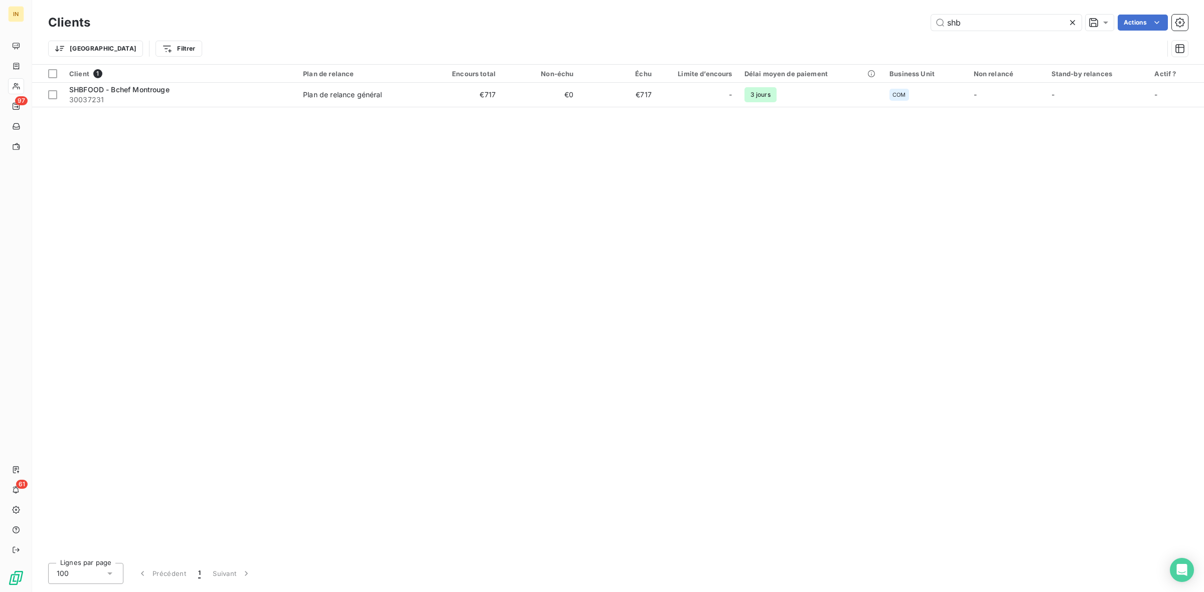
click at [986, 33] on div "Trier Filtrer" at bounding box center [618, 48] width 1140 height 31
drag, startPoint x: 971, startPoint y: 18, endPoint x: 894, endPoint y: 18, distance: 77.2
click at [894, 18] on div "shb Actions" at bounding box center [644, 23] width 1085 height 16
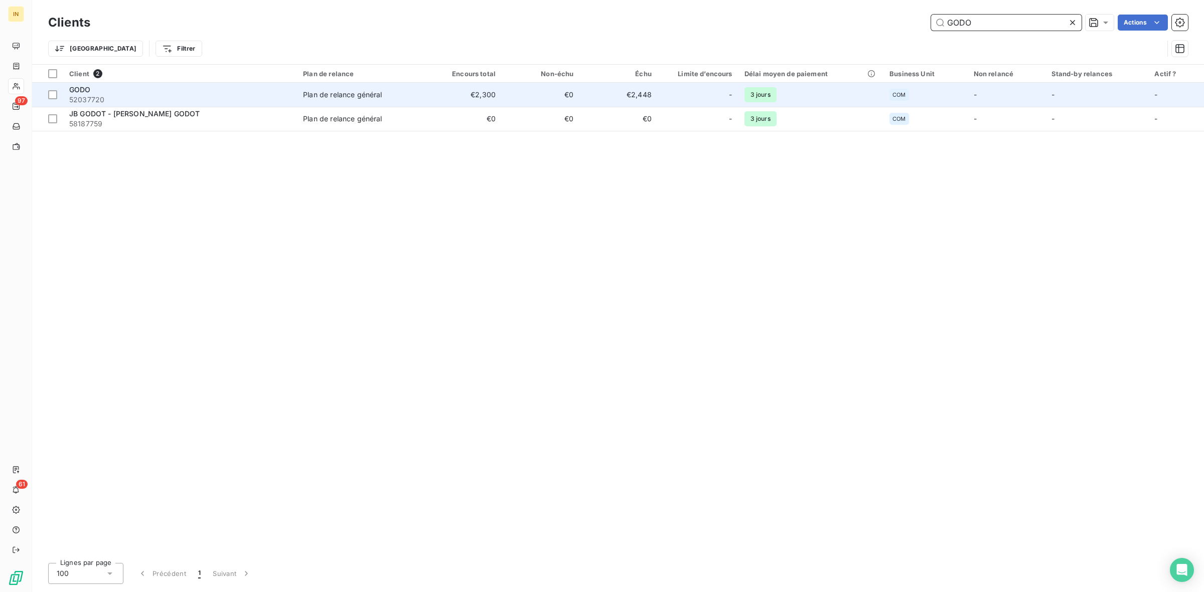
type input "GODO"
click at [223, 87] on div "GODO" at bounding box center [180, 90] width 222 height 10
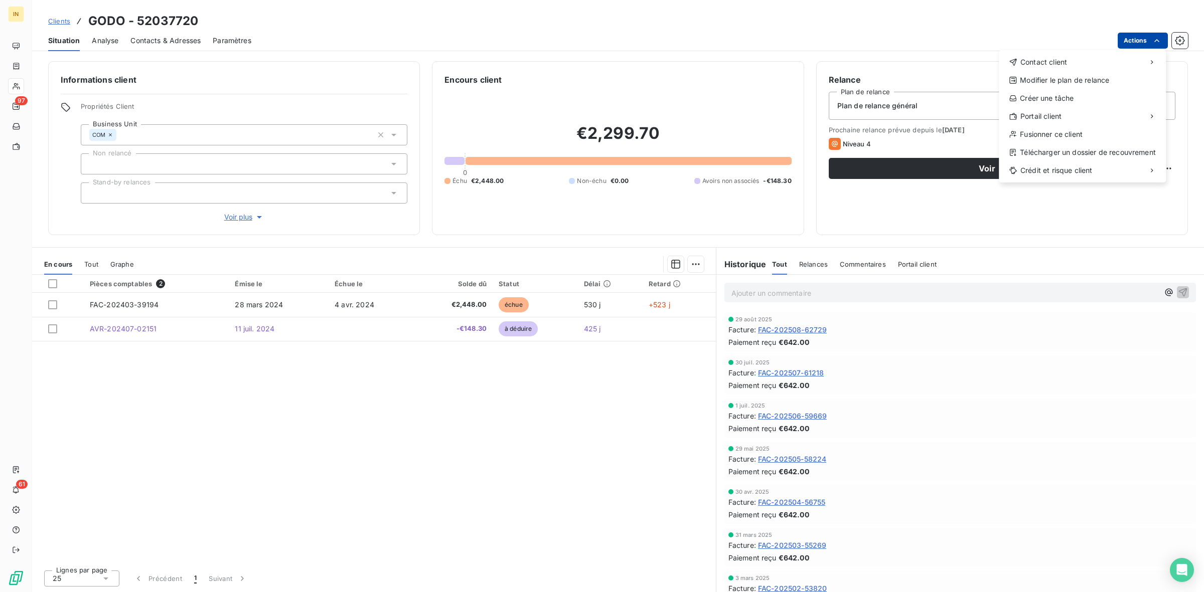
click at [1143, 40] on html "IN 97 61 Clients GODO - 52037720 Situation Analyse Contacts & Adresses Paramètr…" at bounding box center [602, 296] width 1204 height 592
click at [930, 71] on div "Envoyer un email" at bounding box center [924, 66] width 134 height 16
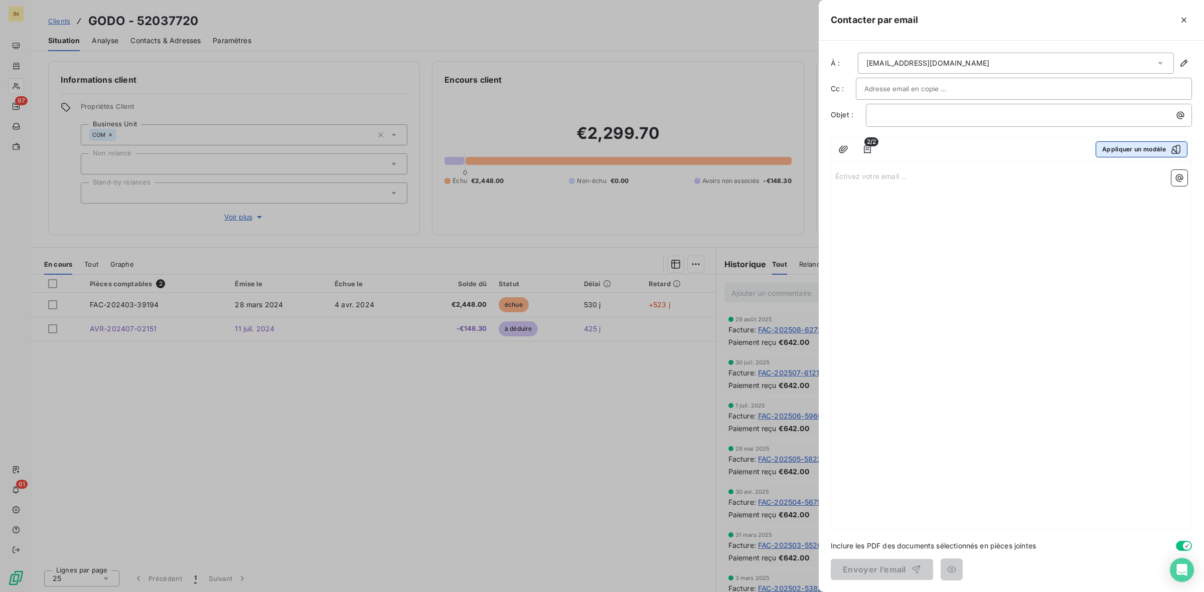
click at [1151, 155] on button "Appliquer un modèle" at bounding box center [1141, 149] width 92 height 16
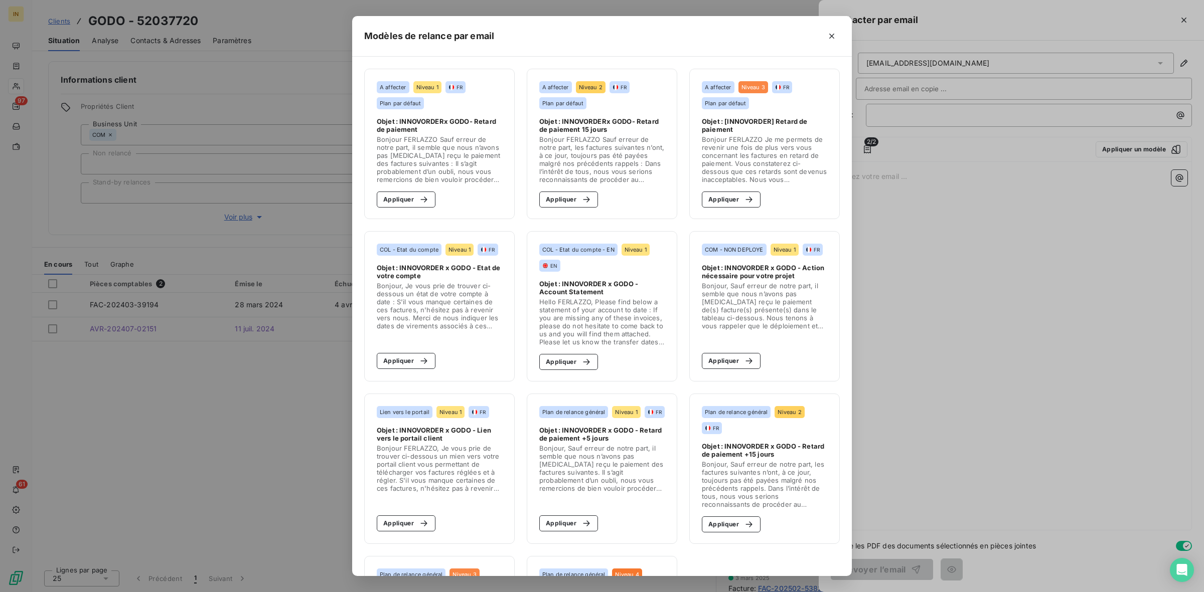
click at [399, 351] on section "COL - Etat du compte Niveau 1 FR Objet : INNOVORDER x GODO - Etat de votre comp…" at bounding box center [439, 306] width 150 height 150
click at [394, 357] on button "Appliquer" at bounding box center [406, 361] width 59 height 16
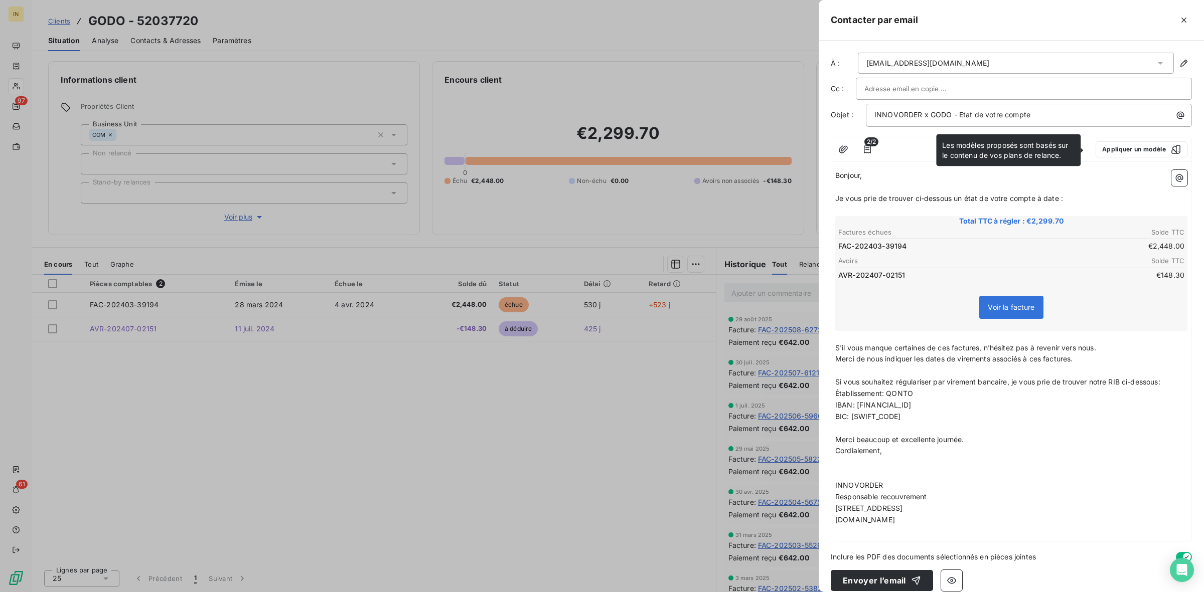
click at [879, 81] on input "text" at bounding box center [918, 88] width 108 height 15
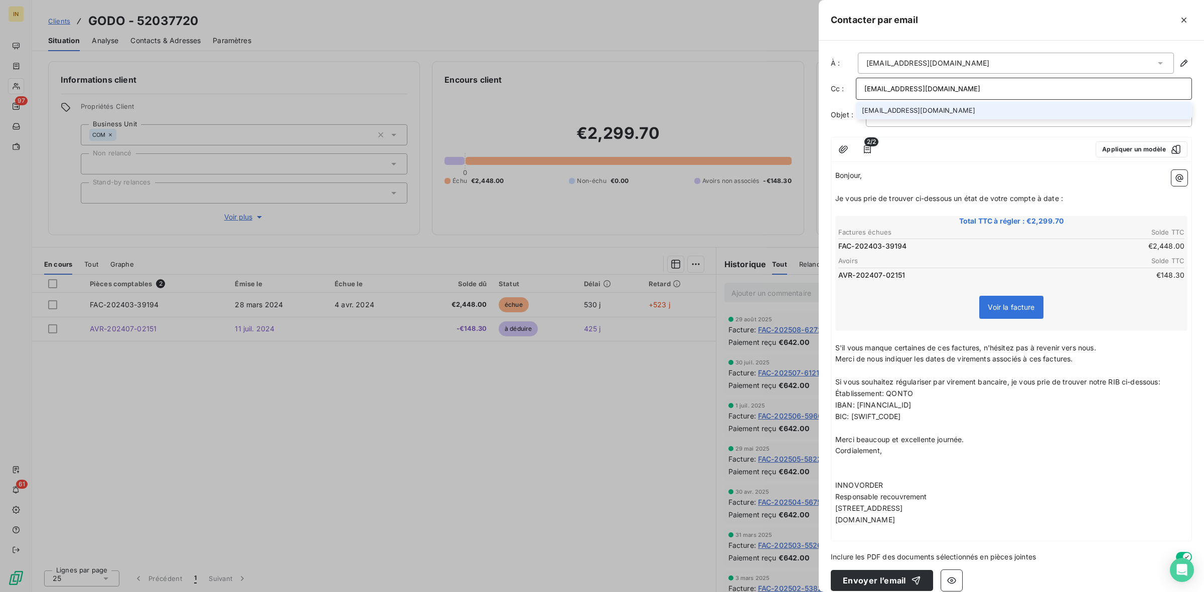
type input "[EMAIL_ADDRESS][DOMAIN_NAME]"
click at [884, 111] on li "[EMAIL_ADDRESS][DOMAIN_NAME]" at bounding box center [1024, 111] width 336 height 18
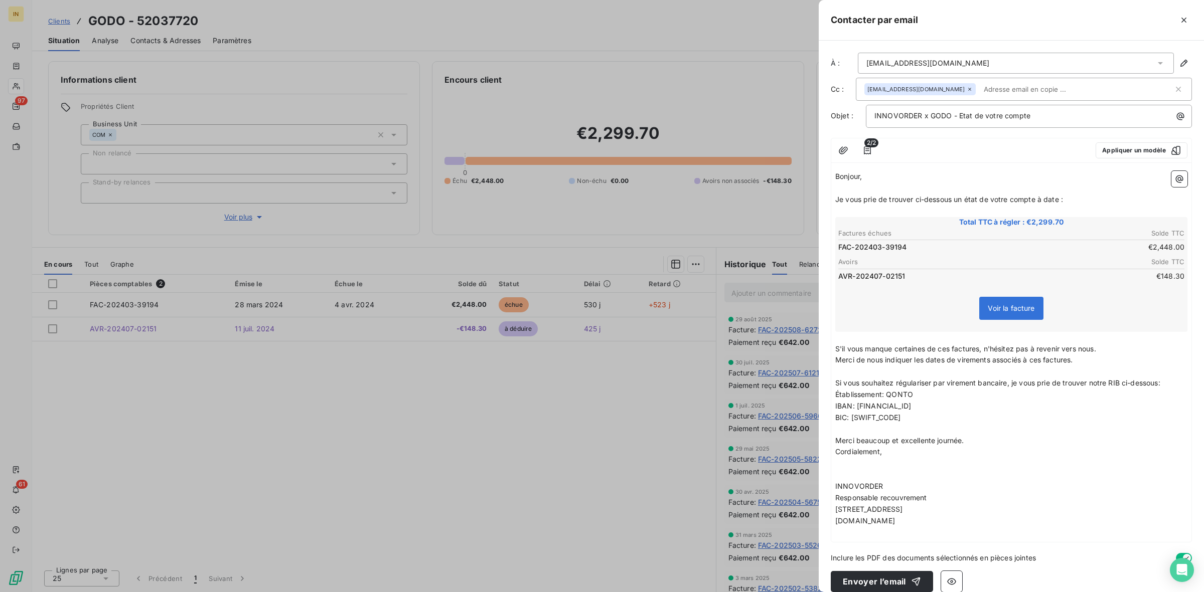
click at [921, 201] on span "Je vous prie de trouver ci-dessous un état de votre compte à date :" at bounding box center [949, 199] width 228 height 9
click at [888, 578] on button "Envoyer l’email" at bounding box center [882, 581] width 102 height 21
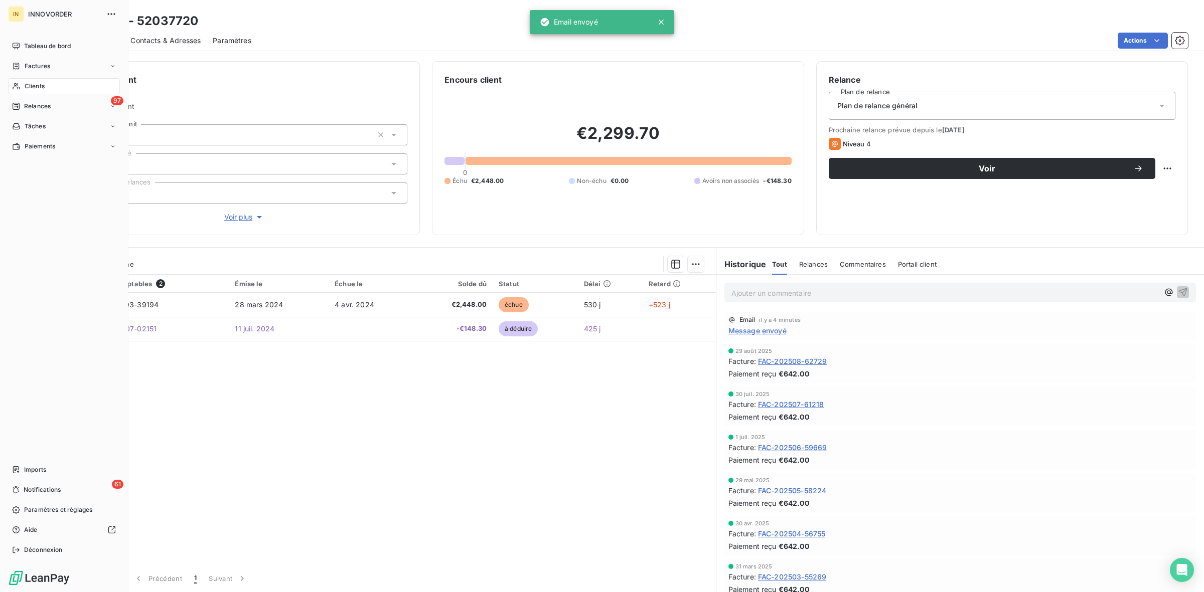
click at [33, 84] on span "Clients" at bounding box center [35, 86] width 20 height 9
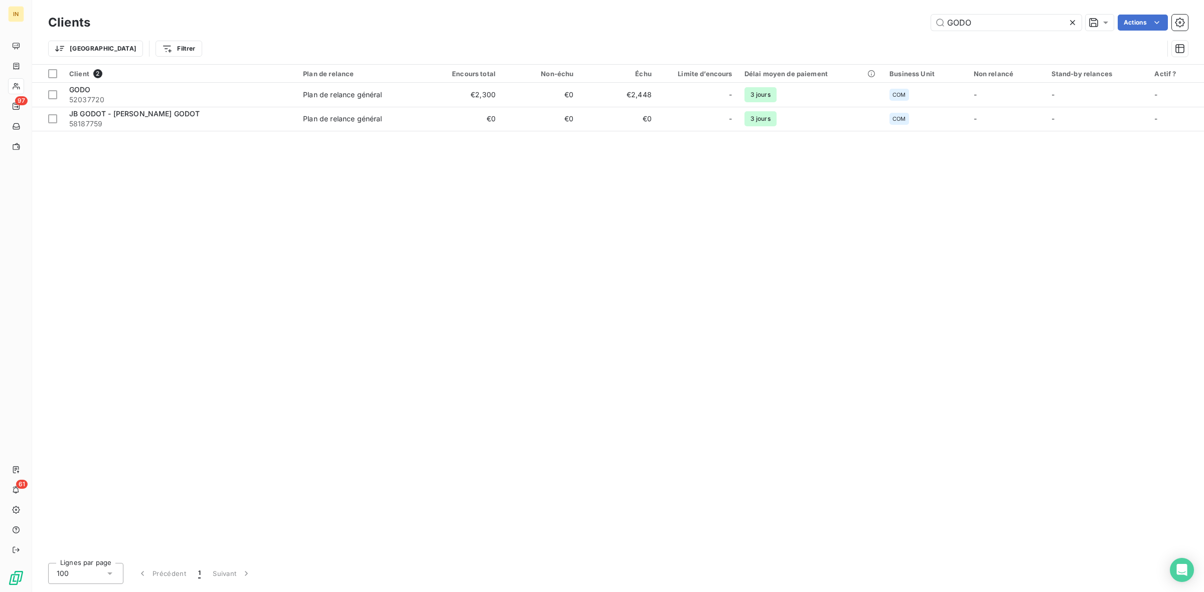
drag, startPoint x: 1000, startPoint y: 22, endPoint x: 761, endPoint y: 3, distance: 239.0
click at [761, 3] on div "Clients GODO Actions Trier Filtrer" at bounding box center [618, 32] width 1172 height 64
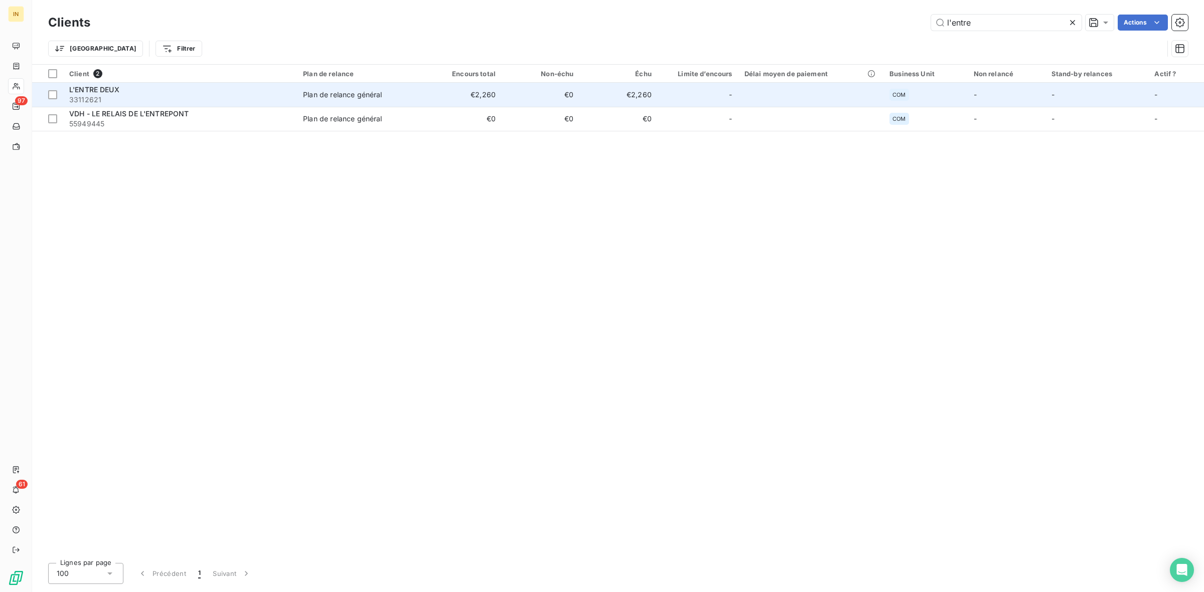
type input "l'entre"
click at [226, 93] on div "L'ENTRE DEUX" at bounding box center [180, 90] width 222 height 10
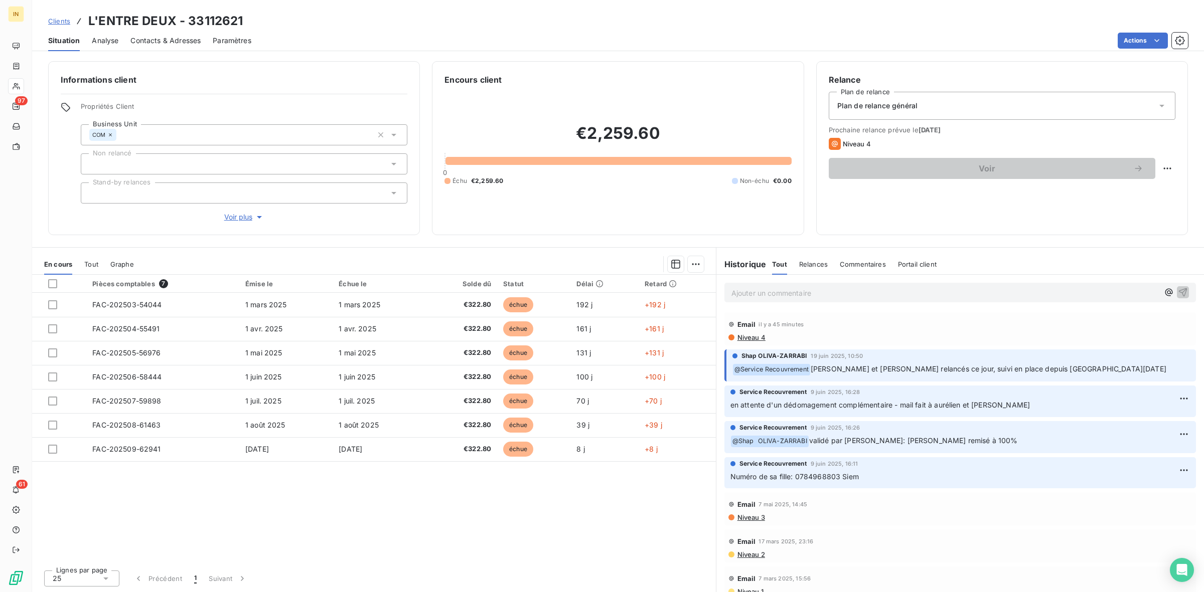
click at [782, 294] on p "Ajouter un commentaire ﻿" at bounding box center [944, 293] width 427 height 13
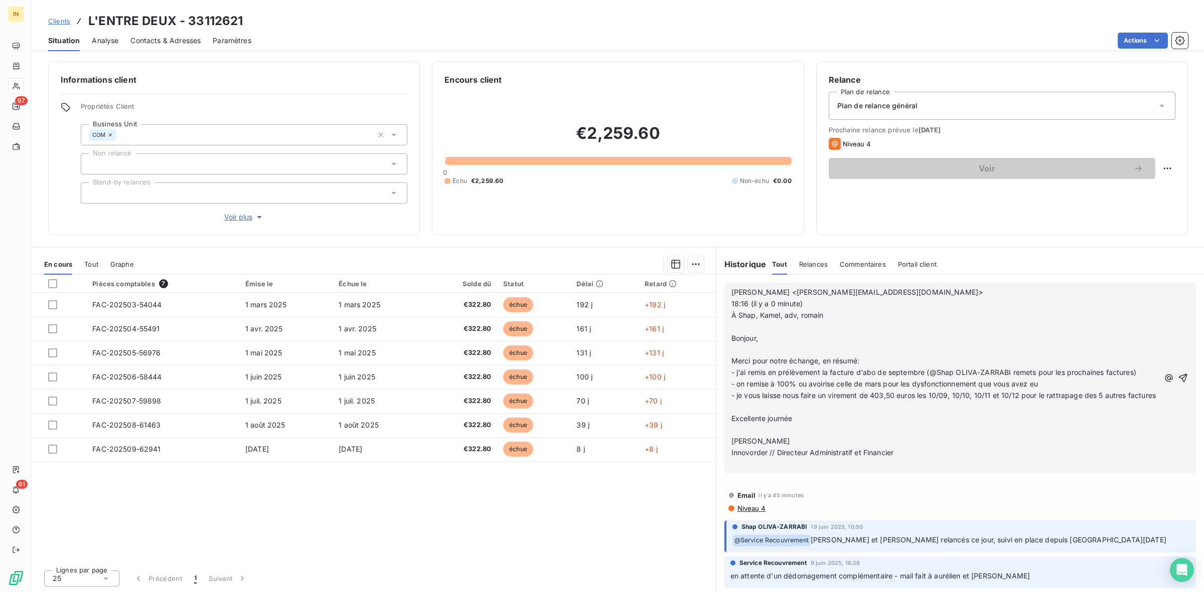
click at [1016, 371] on span "- j'ai remis en prélèvement la facture d'abo de septembre (@Shap OLIVA-ZARRABI …" at bounding box center [933, 372] width 405 height 9
click at [1063, 428] on span "Shap OLIVA-ZARRABI" at bounding box center [1081, 430] width 75 height 9
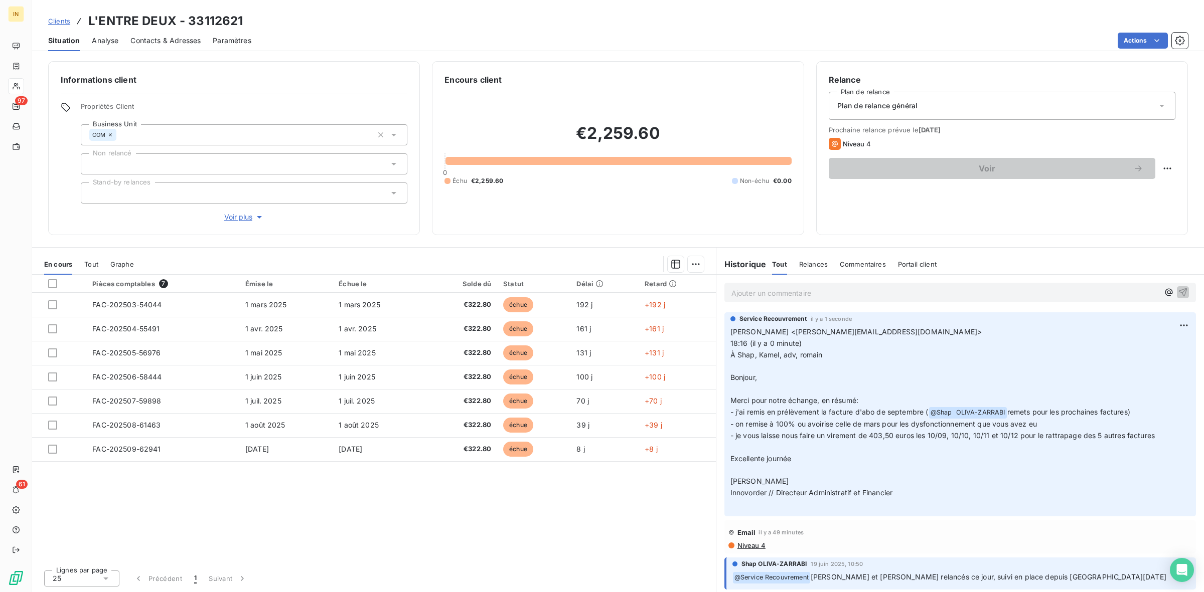
click at [435, 528] on div "Pièces comptables 7 Émise le Échue le Solde dû Statut Délai Retard FAC-202503-5…" at bounding box center [374, 418] width 684 height 287
